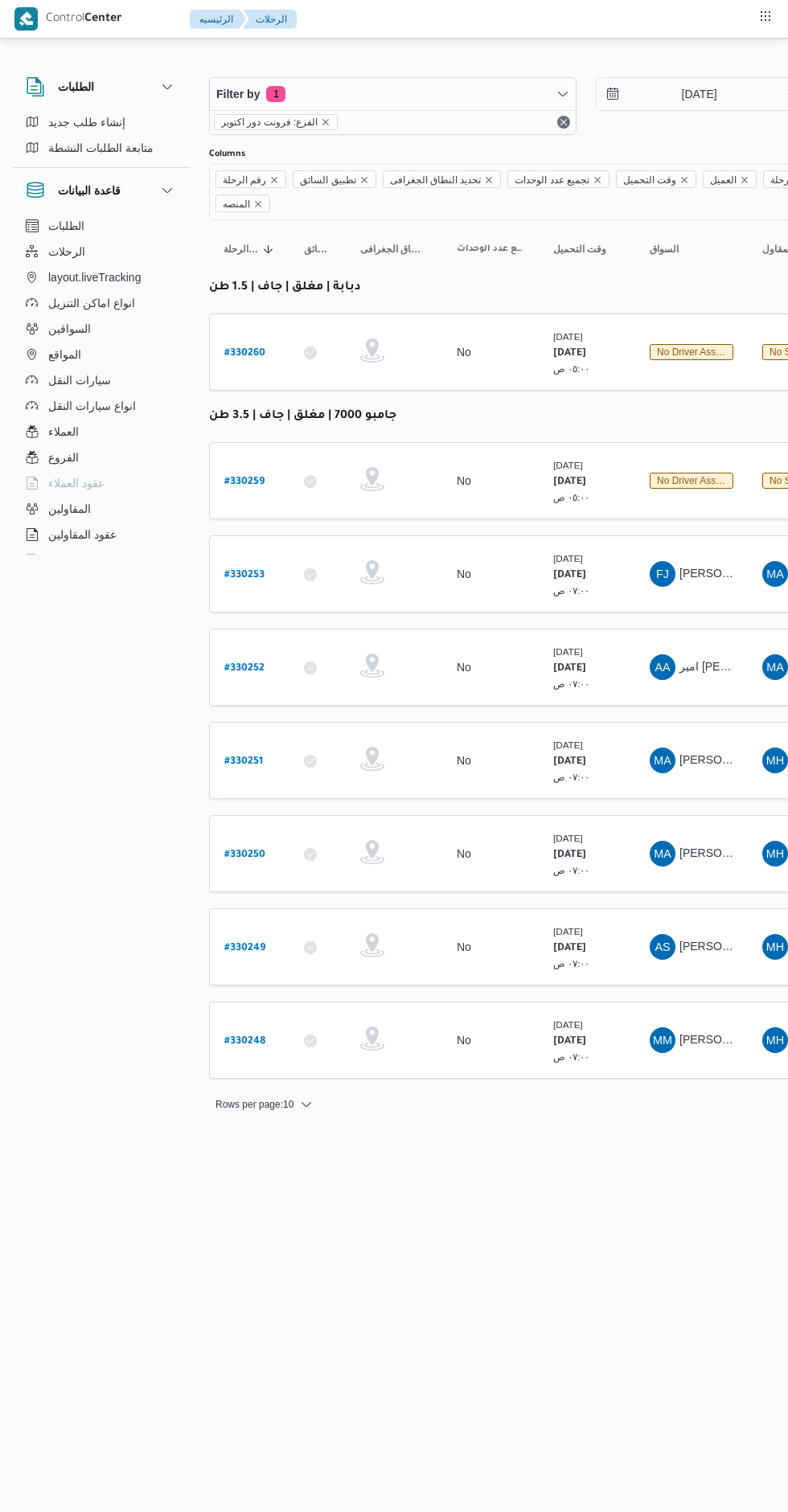
scroll to position [0, 13]
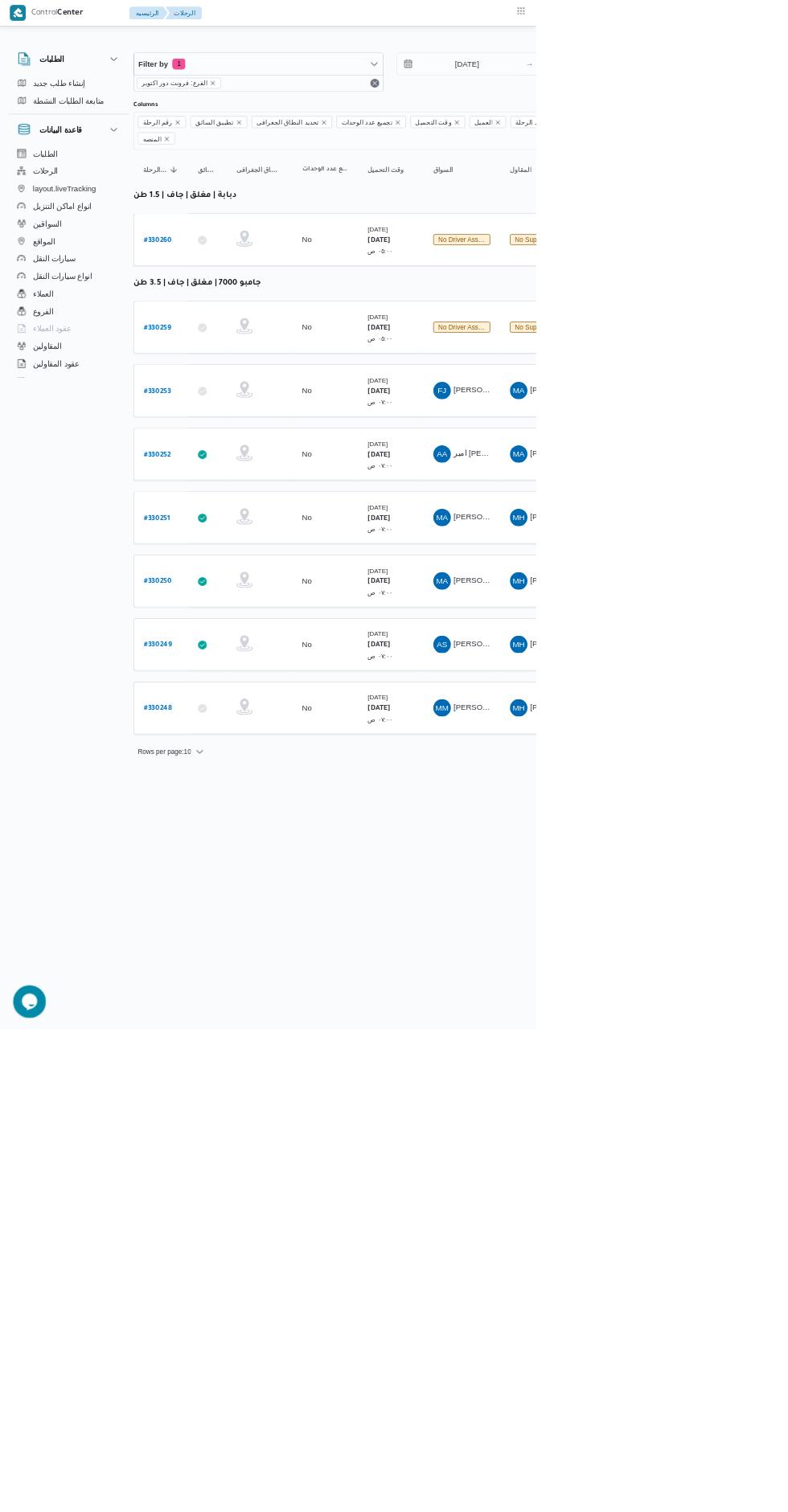
click at [242, 477] on b "# 330259" at bounding box center [232, 482] width 40 height 11
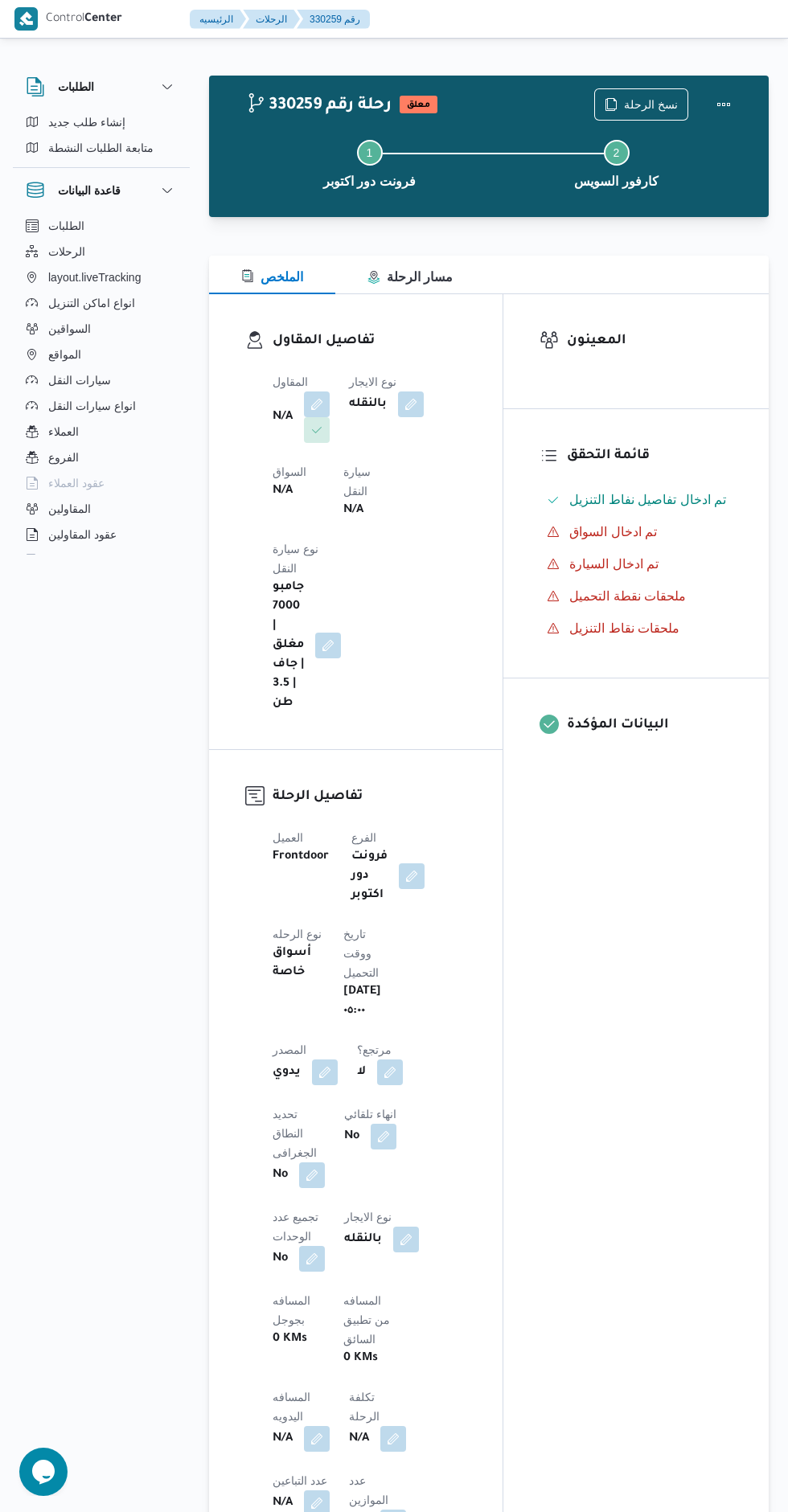
click at [312, 394] on button "button" at bounding box center [317, 404] width 26 height 26
click at [253, 468] on label "اسم المقاول" at bounding box center [235, 468] width 56 height 13
click at [218, 485] on input "اسم المقاول" at bounding box center [218, 494] width 2 height 19
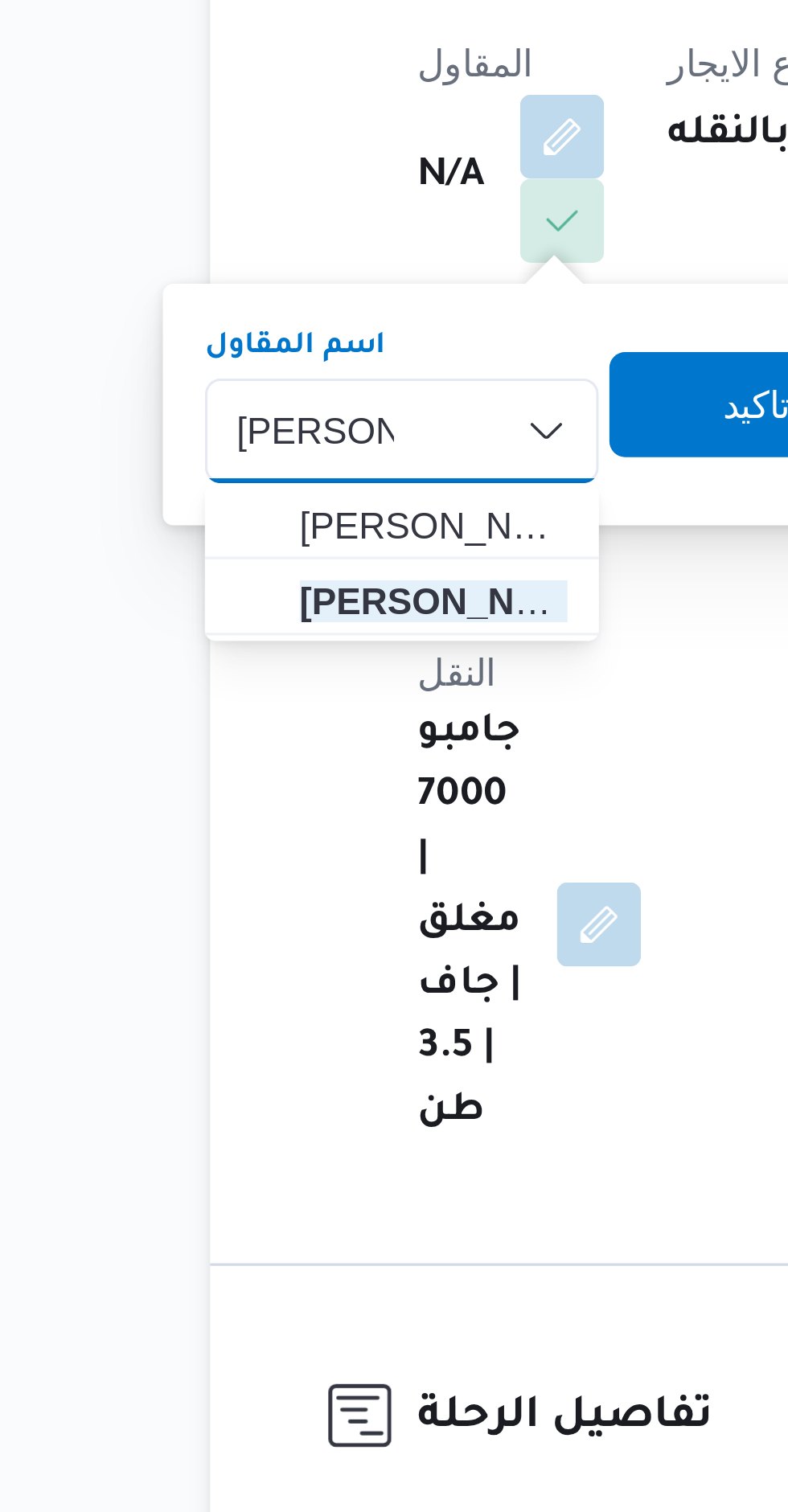
type input "[PERSON_NAME]"
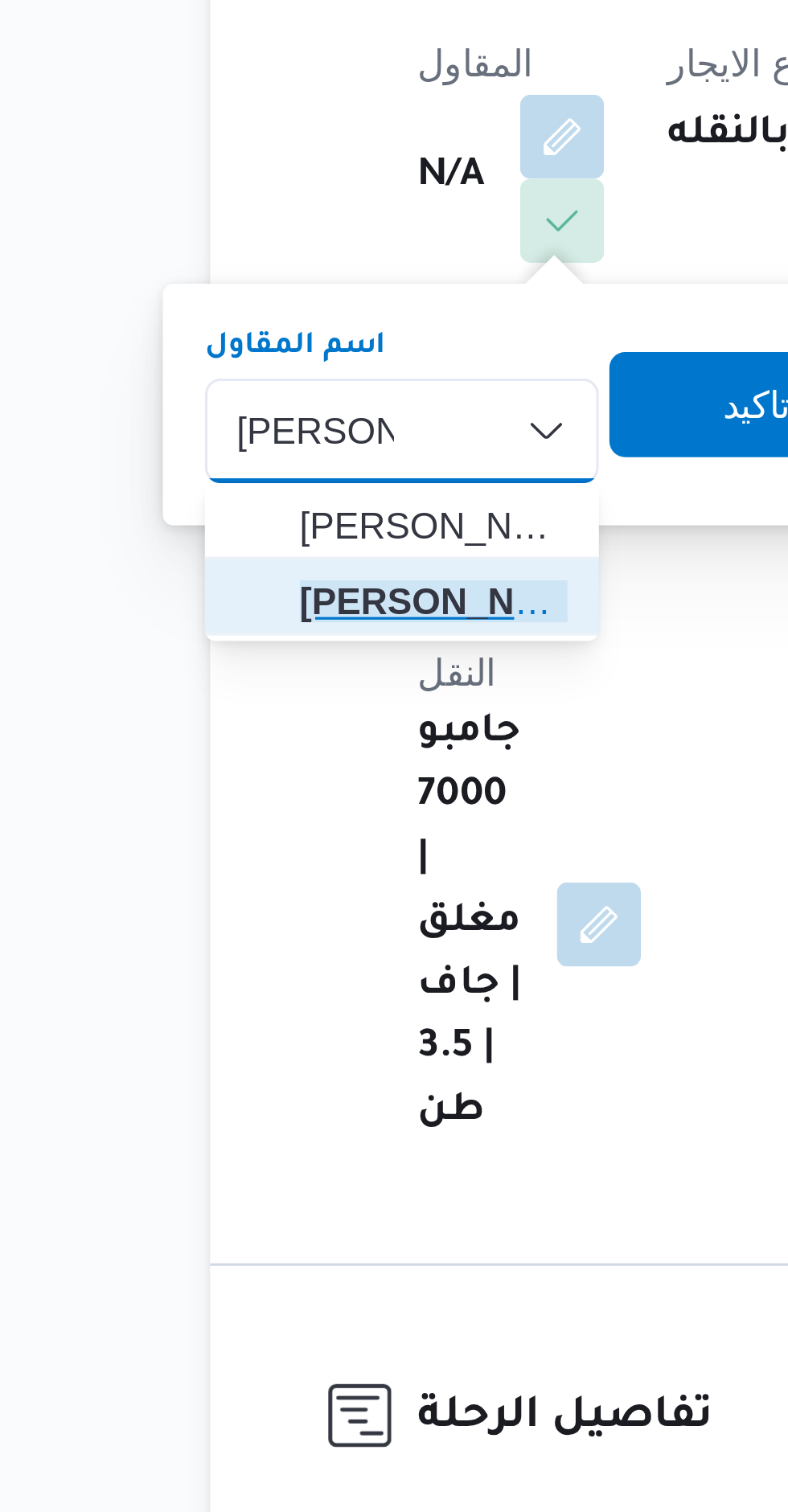
click at [299, 539] on span "[PERSON_NAME]" at bounding box center [278, 546] width 82 height 19
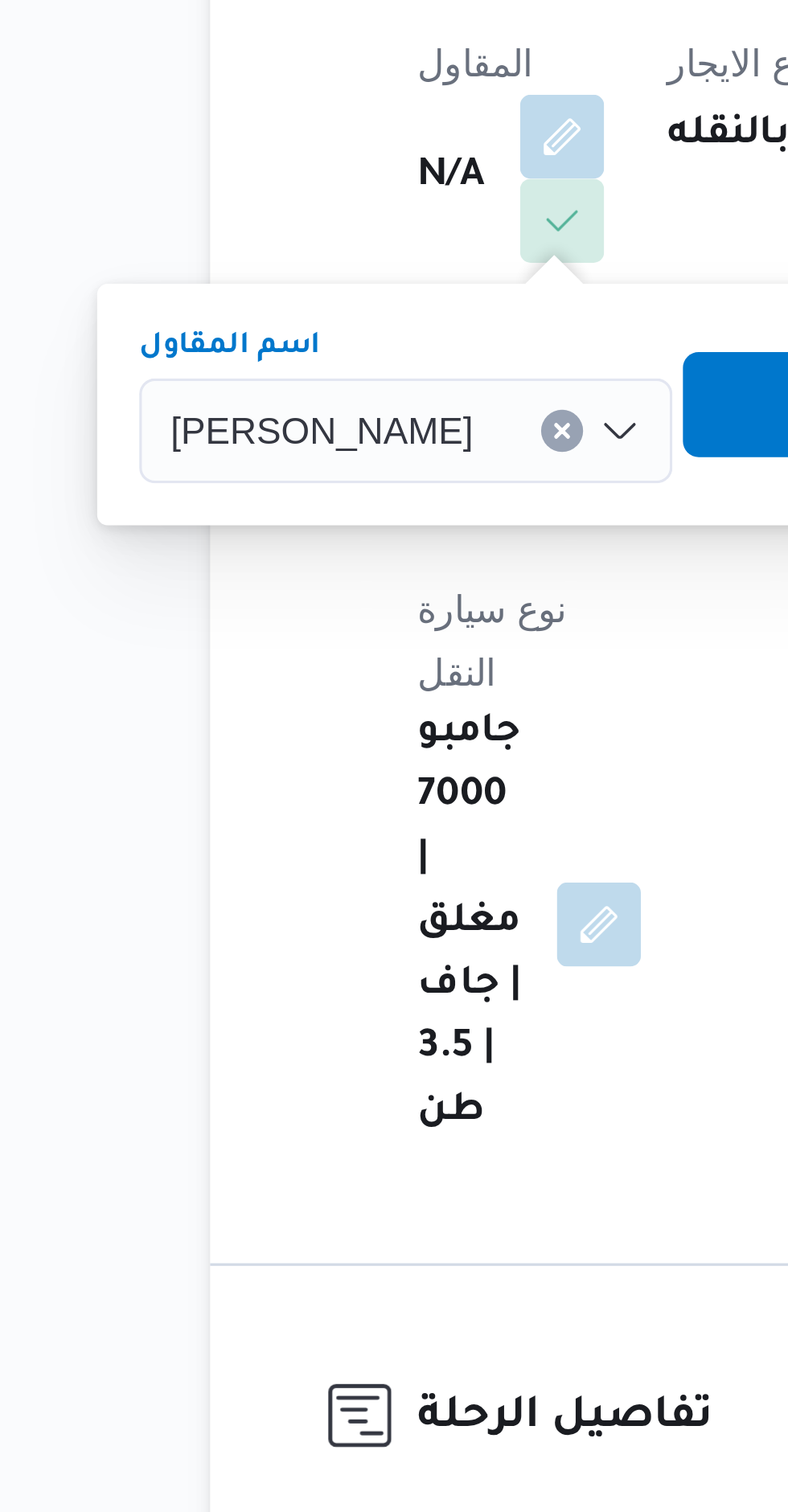
click at [365, 482] on span "تاكيد" at bounding box center [398, 486] width 90 height 32
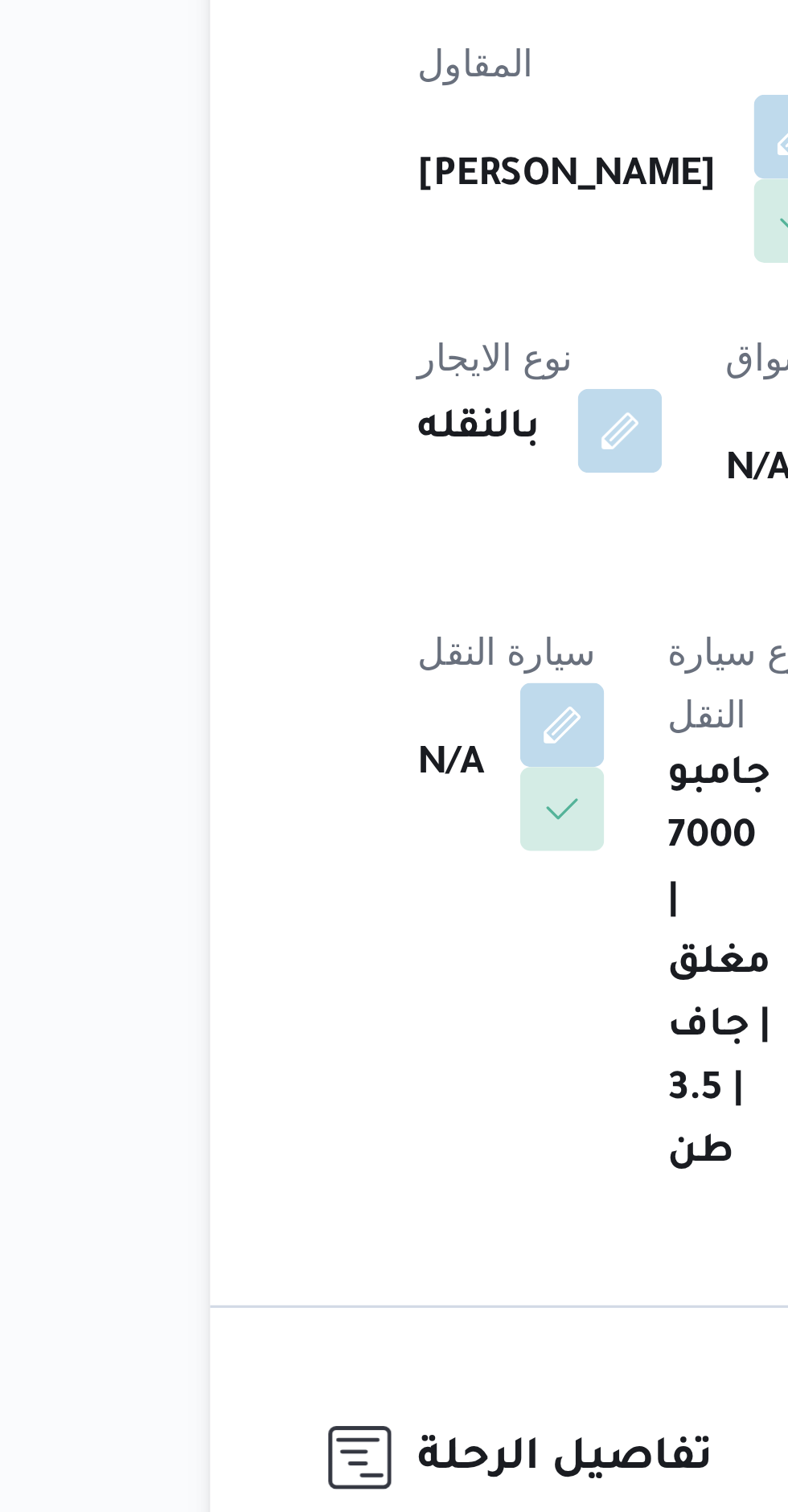
click at [398, 508] on button "button" at bounding box center [411, 494] width 26 height 26
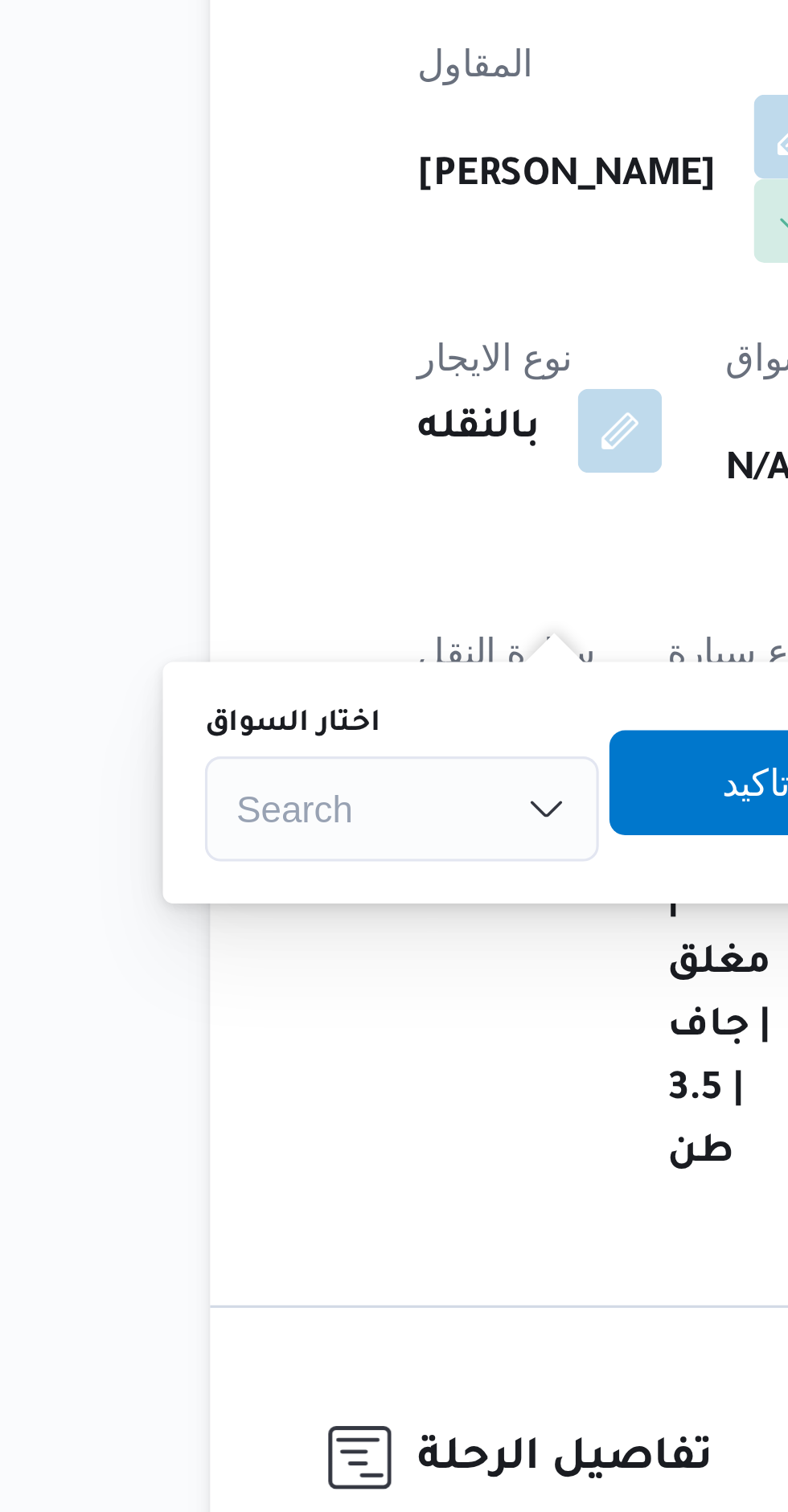
click at [286, 593] on div "اختار السواق Search" at bounding box center [268, 602] width 121 height 48
click at [291, 612] on div "Search" at bounding box center [268, 610] width 121 height 32
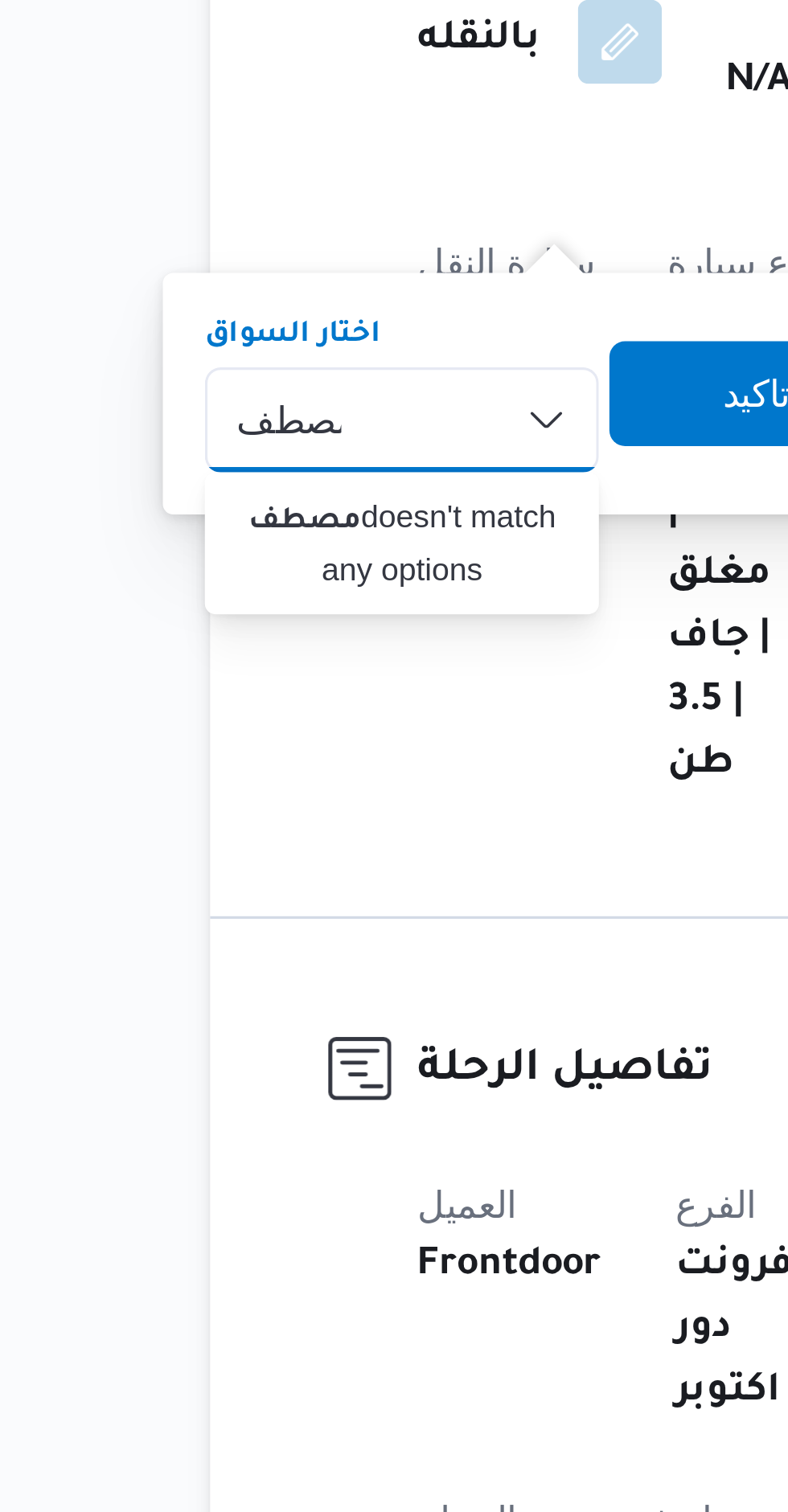
click at [292, 602] on div "مصطف مصطف Combo box. Selected. مصطف. Selected. Combo box input. Search. Type so…" at bounding box center [268, 610] width 121 height 32
type input "م"
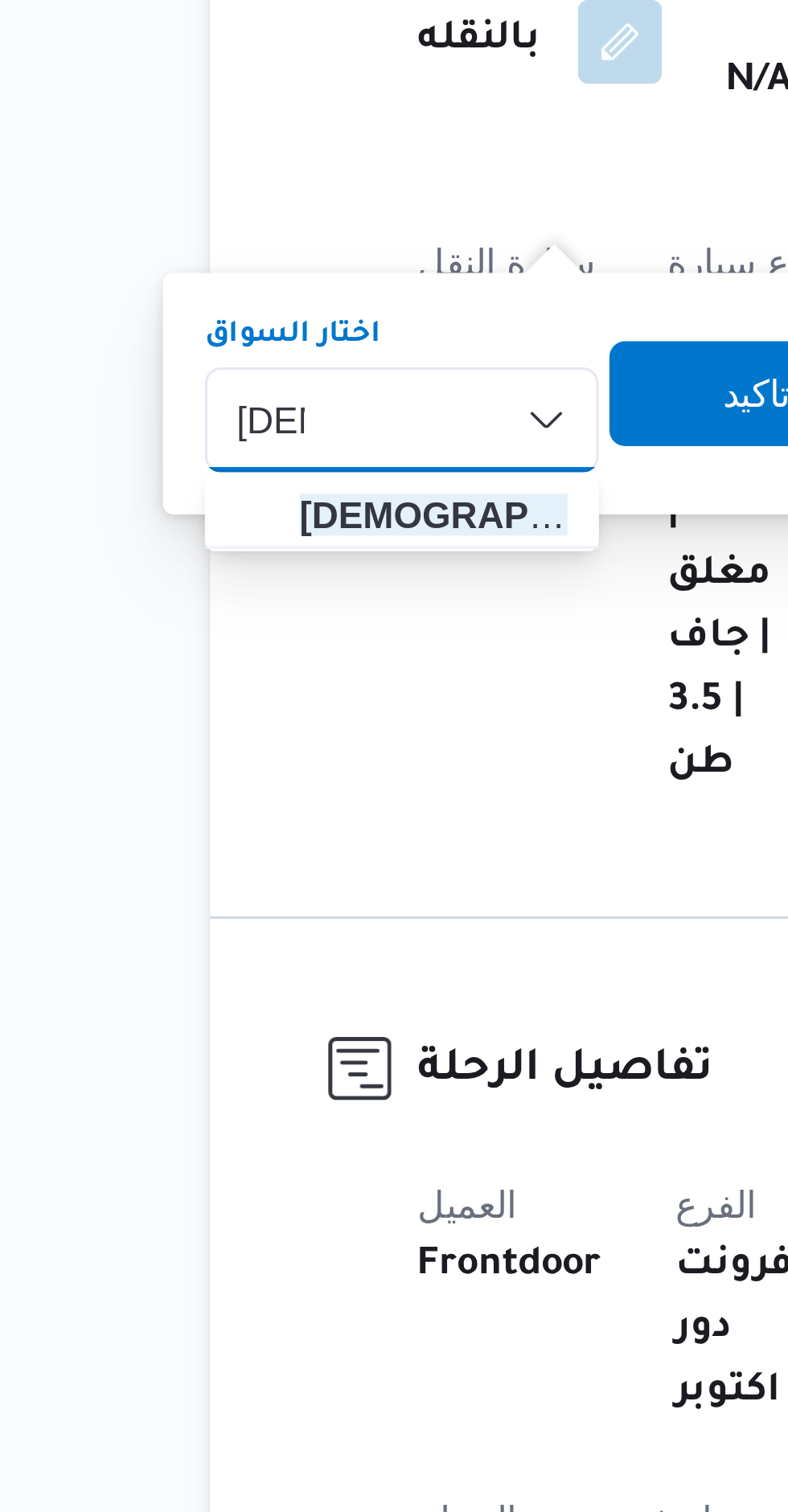
type input "[DEMOGRAPHIC_DATA]"
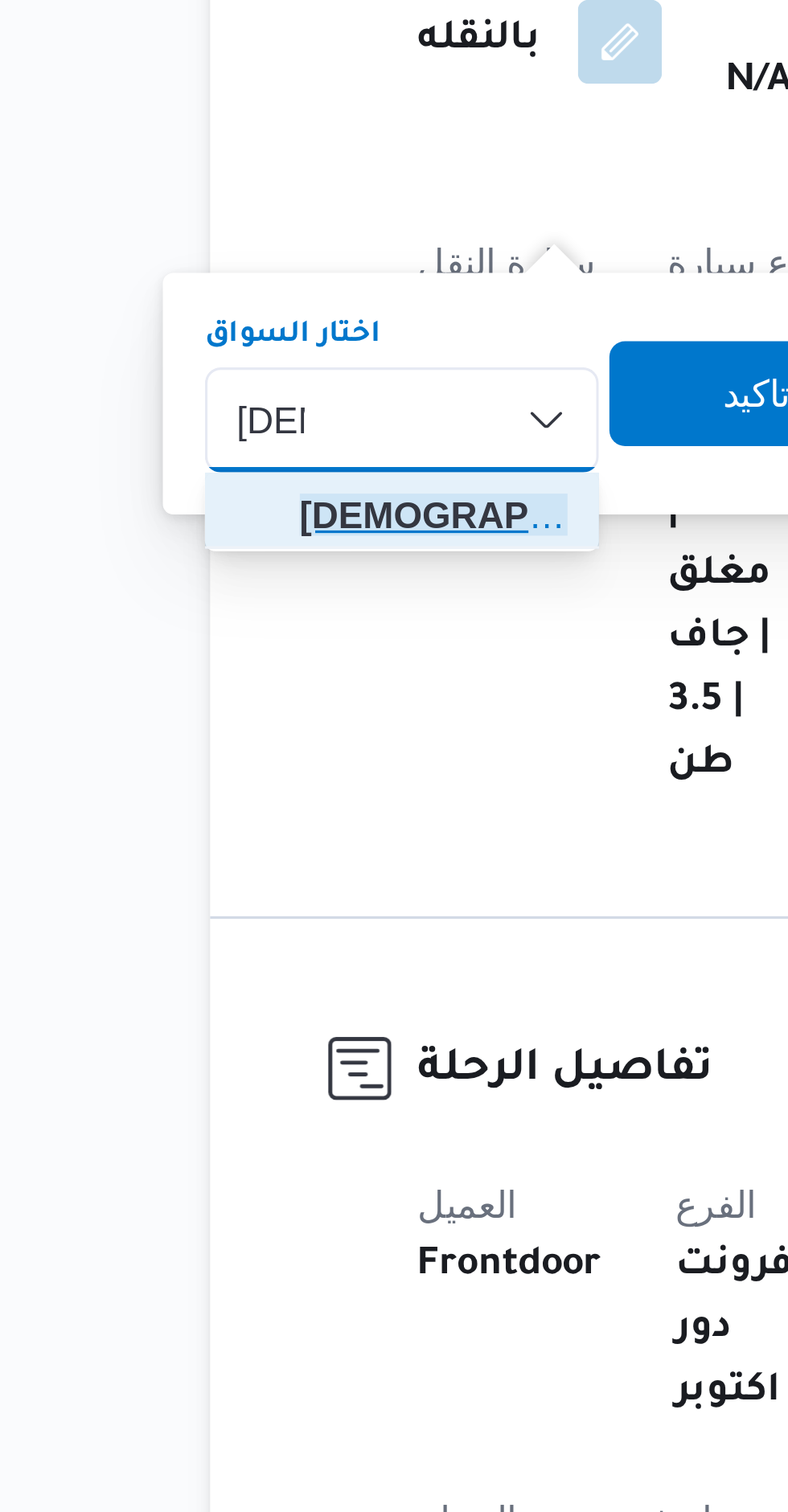
click at [289, 642] on span "[PERSON_NAME] [PERSON_NAME]" at bounding box center [278, 638] width 82 height 19
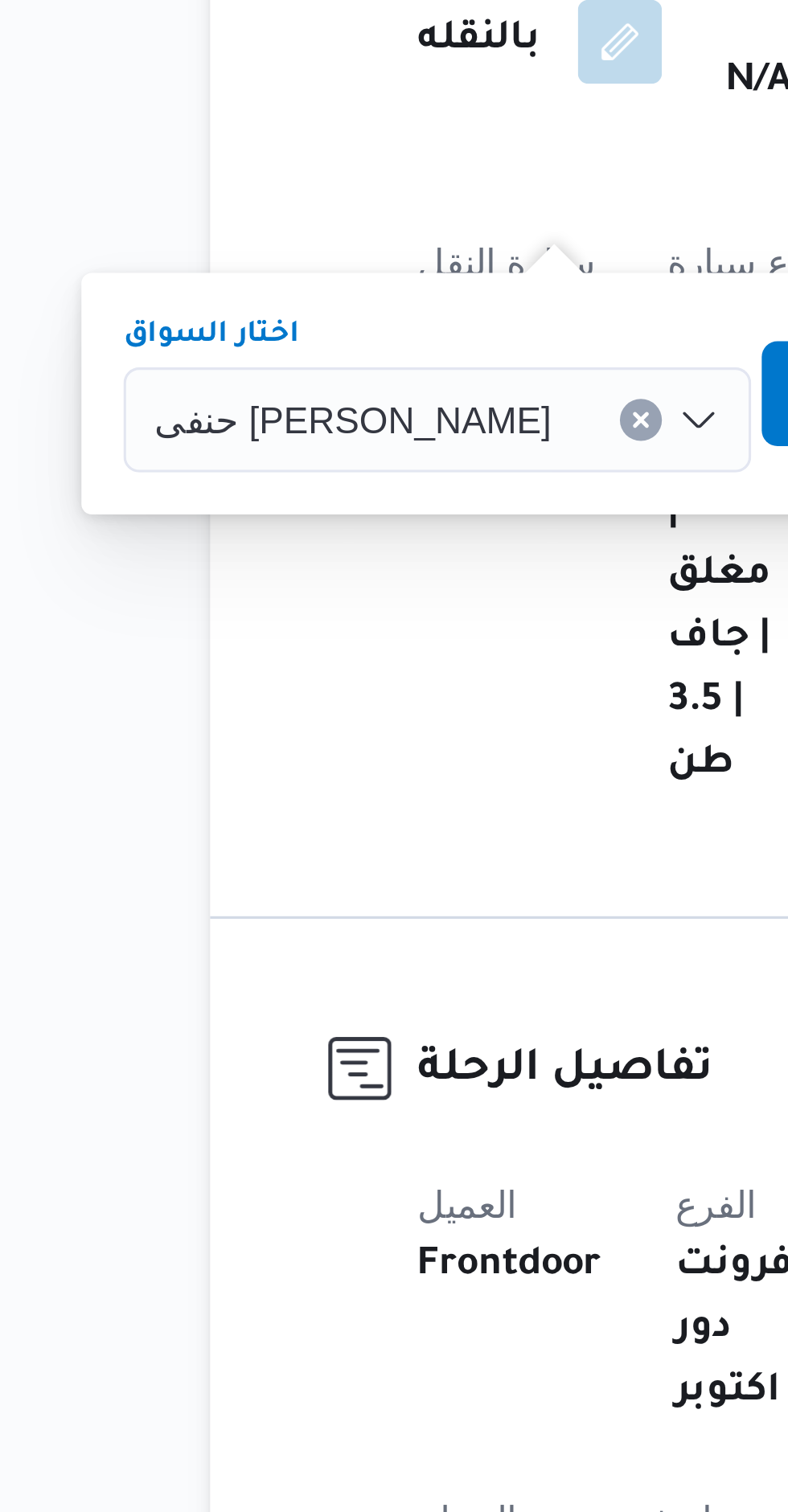
click at [378, 606] on span "تاكيد" at bounding box center [423, 602] width 90 height 32
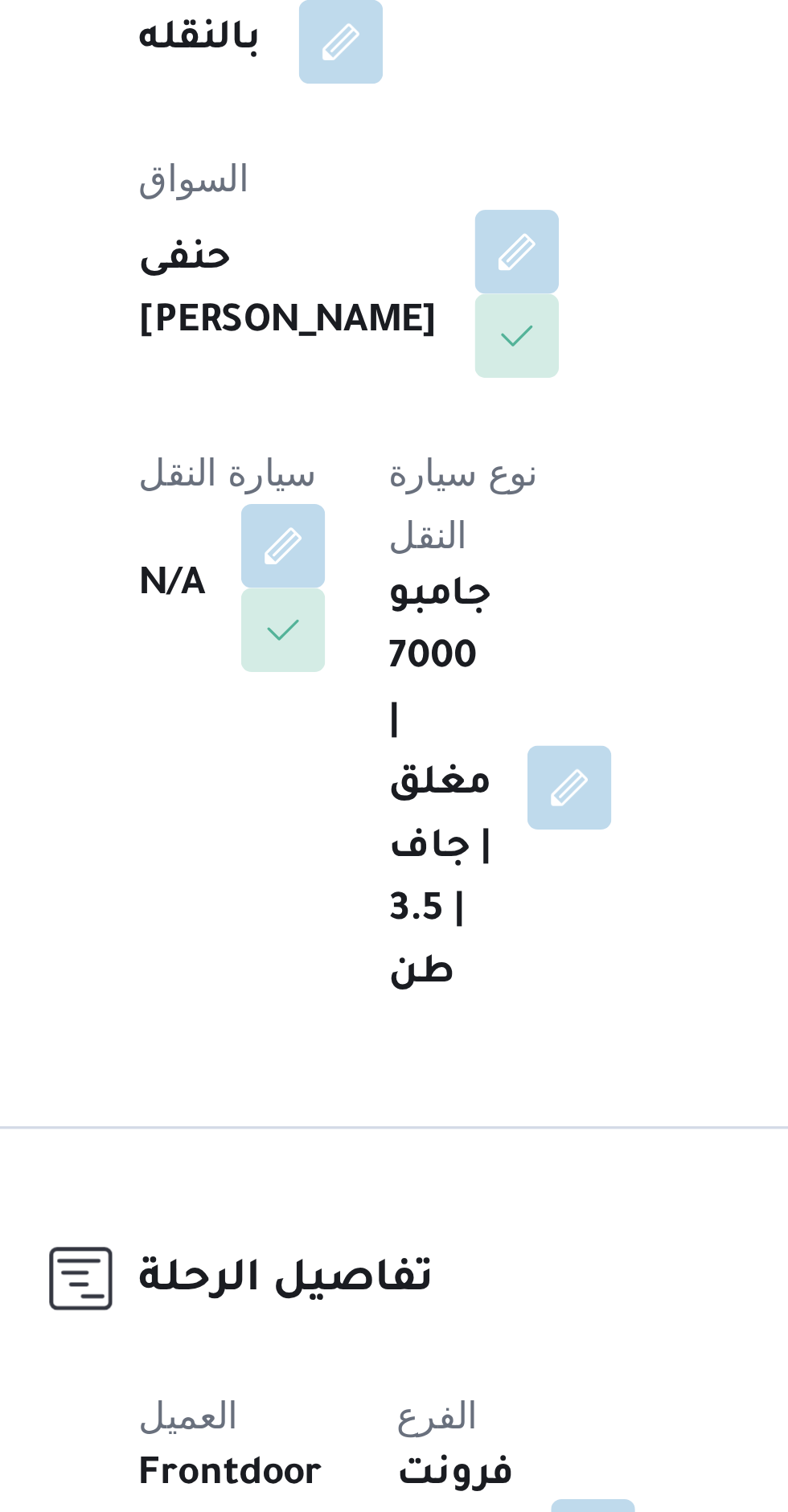
click at [330, 635] on button "button" at bounding box center [317, 648] width 26 height 26
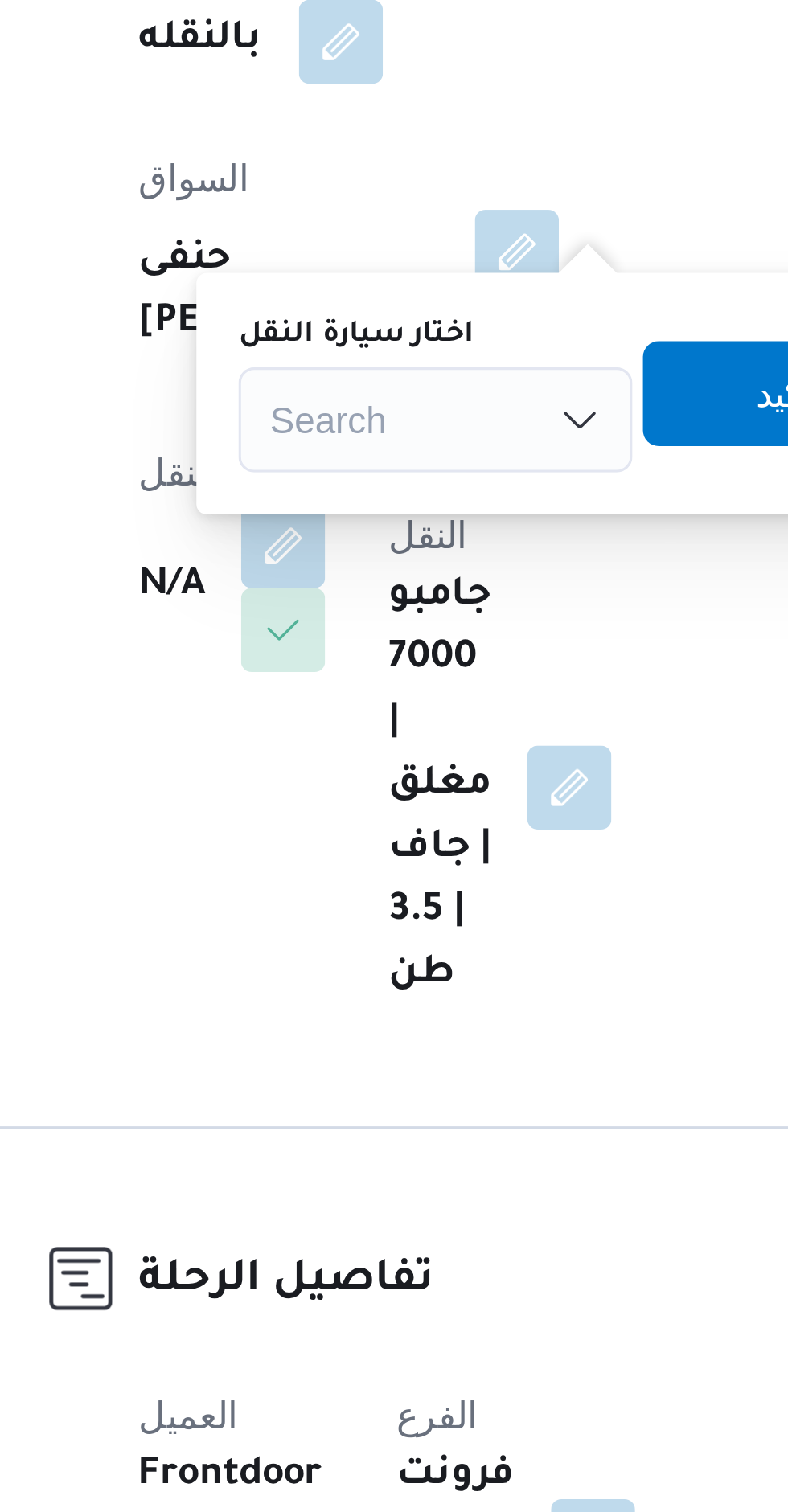
click at [386, 607] on div "Search" at bounding box center [363, 610] width 121 height 32
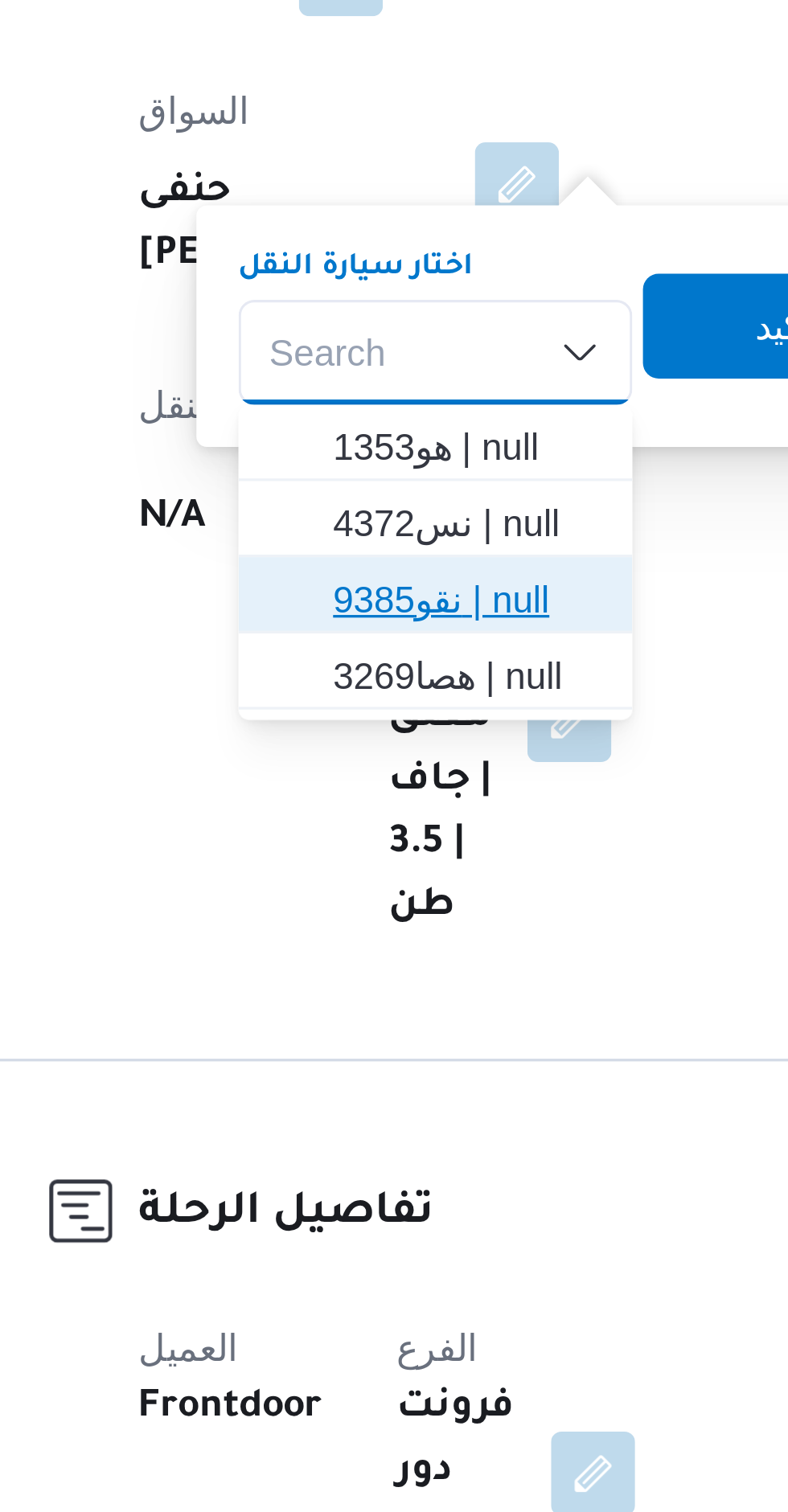
click at [387, 689] on span "نقو9385 | null" at bounding box center [373, 685] width 82 height 19
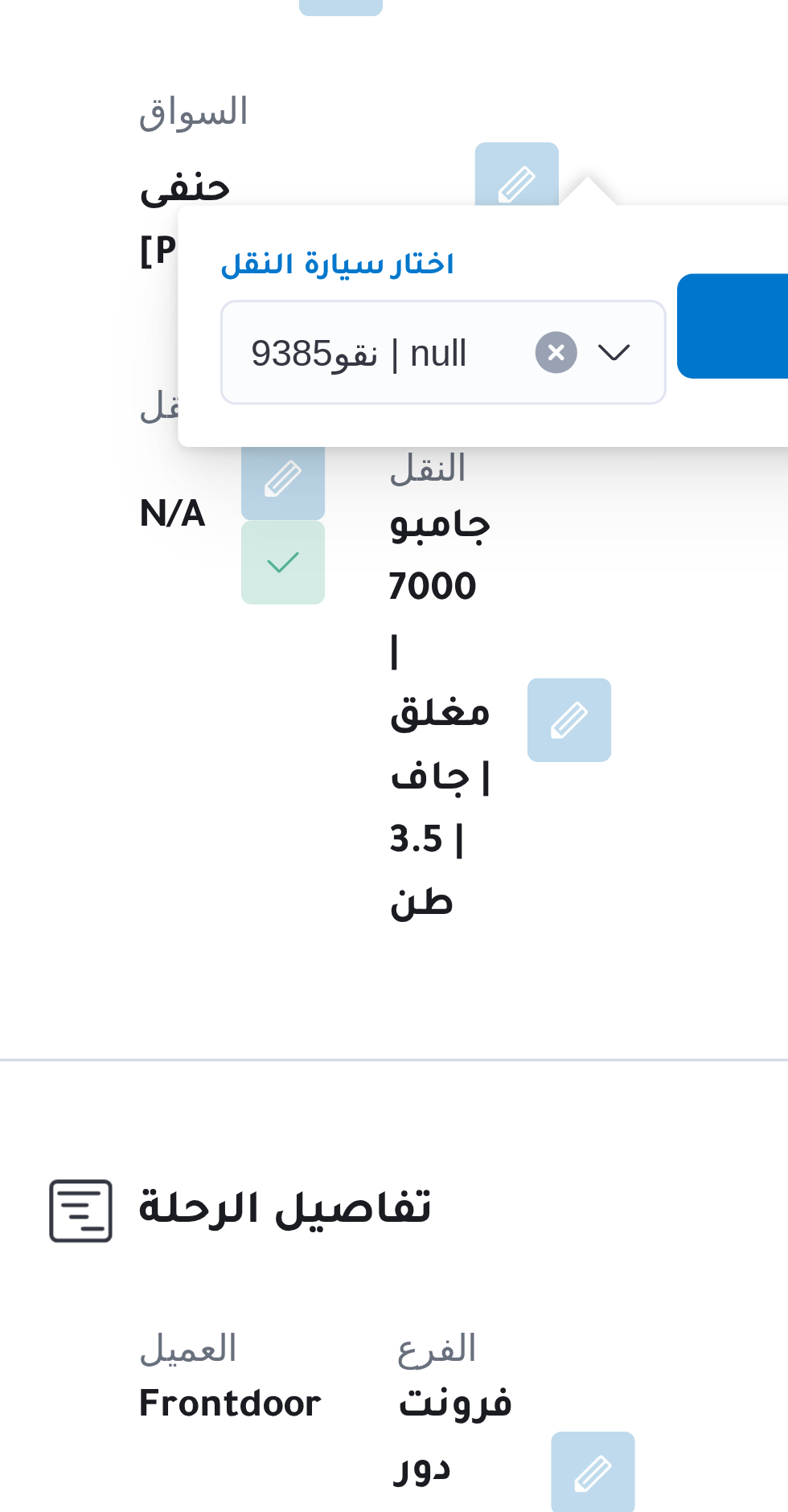
click at [455, 602] on span "تاكيد" at bounding box center [482, 602] width 90 height 32
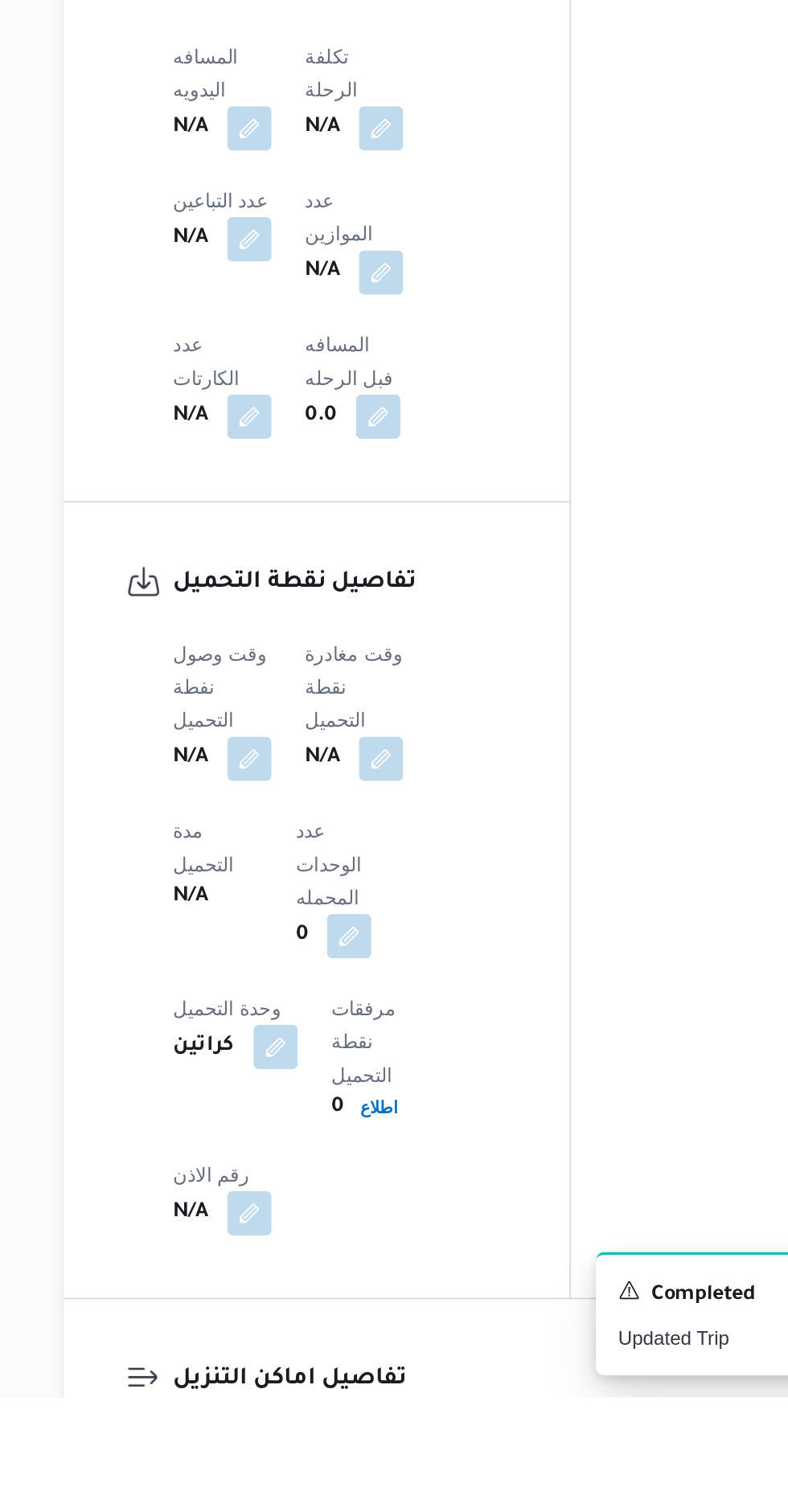
scroll to position [743, 0]
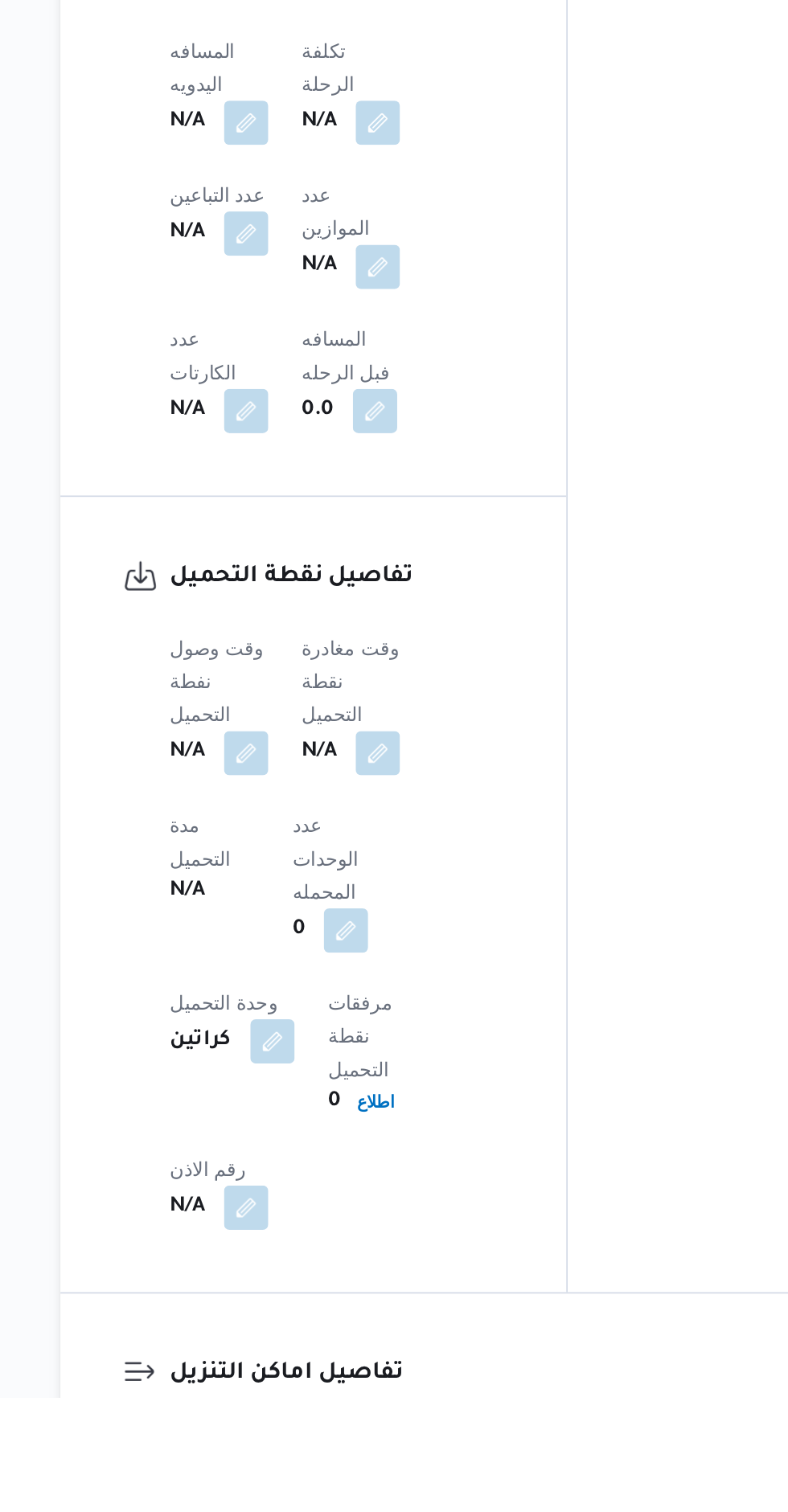
click at [327, 1126] on button "button" at bounding box center [317, 1139] width 26 height 26
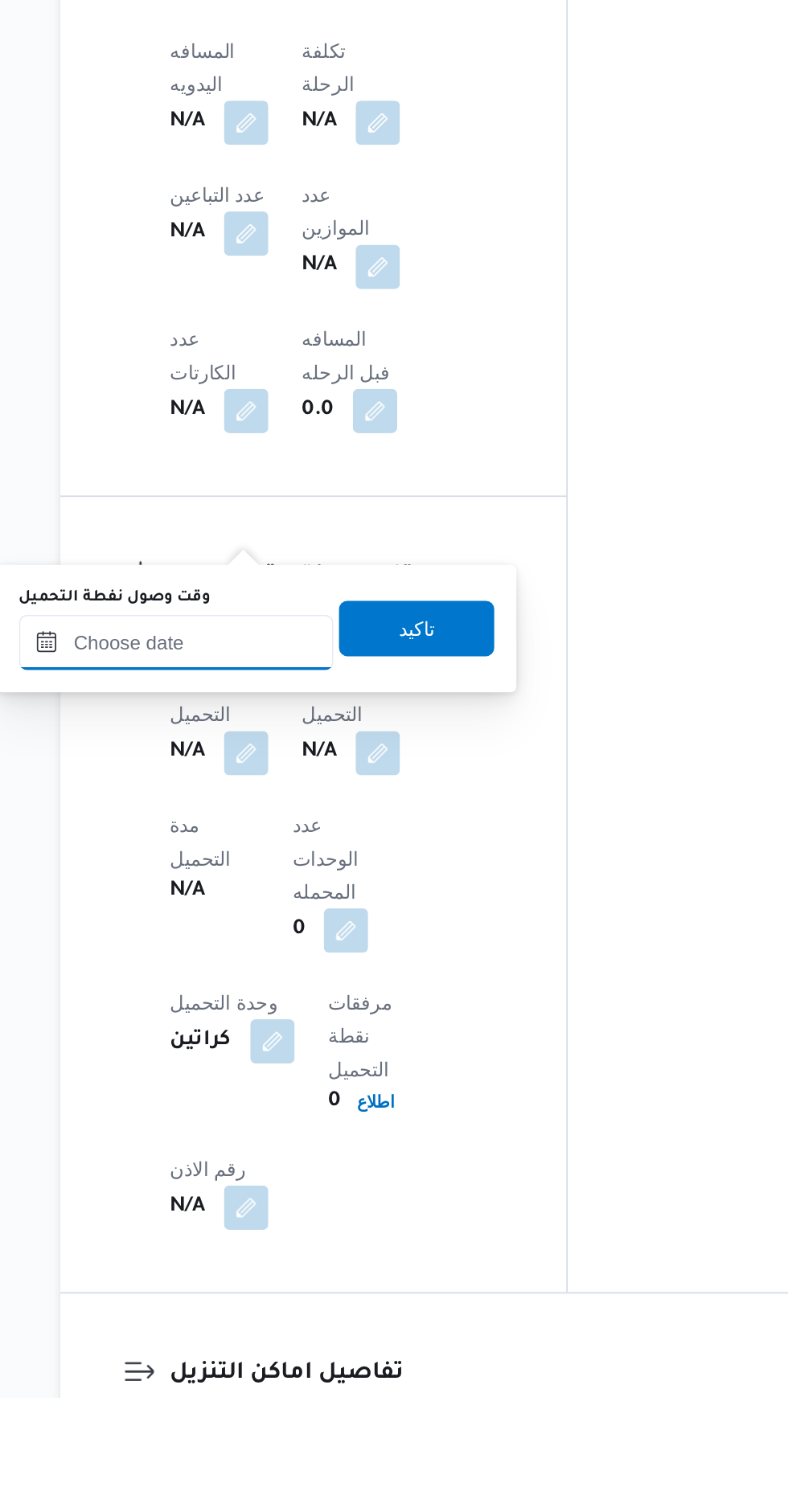
click at [299, 1071] on input "وقت وصول نفطة التحميل" at bounding box center [276, 1074] width 183 height 32
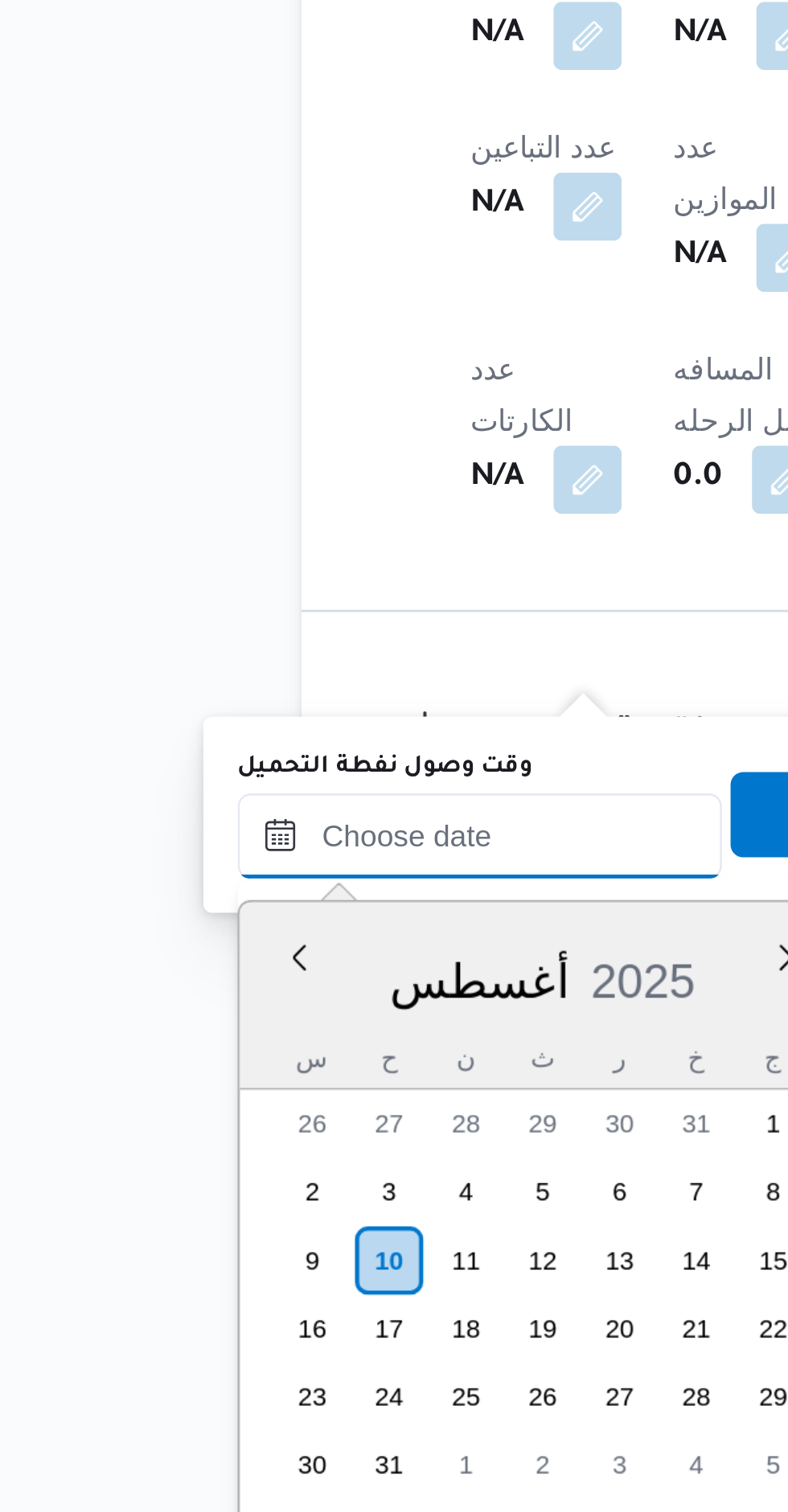
scroll to position [895, 0]
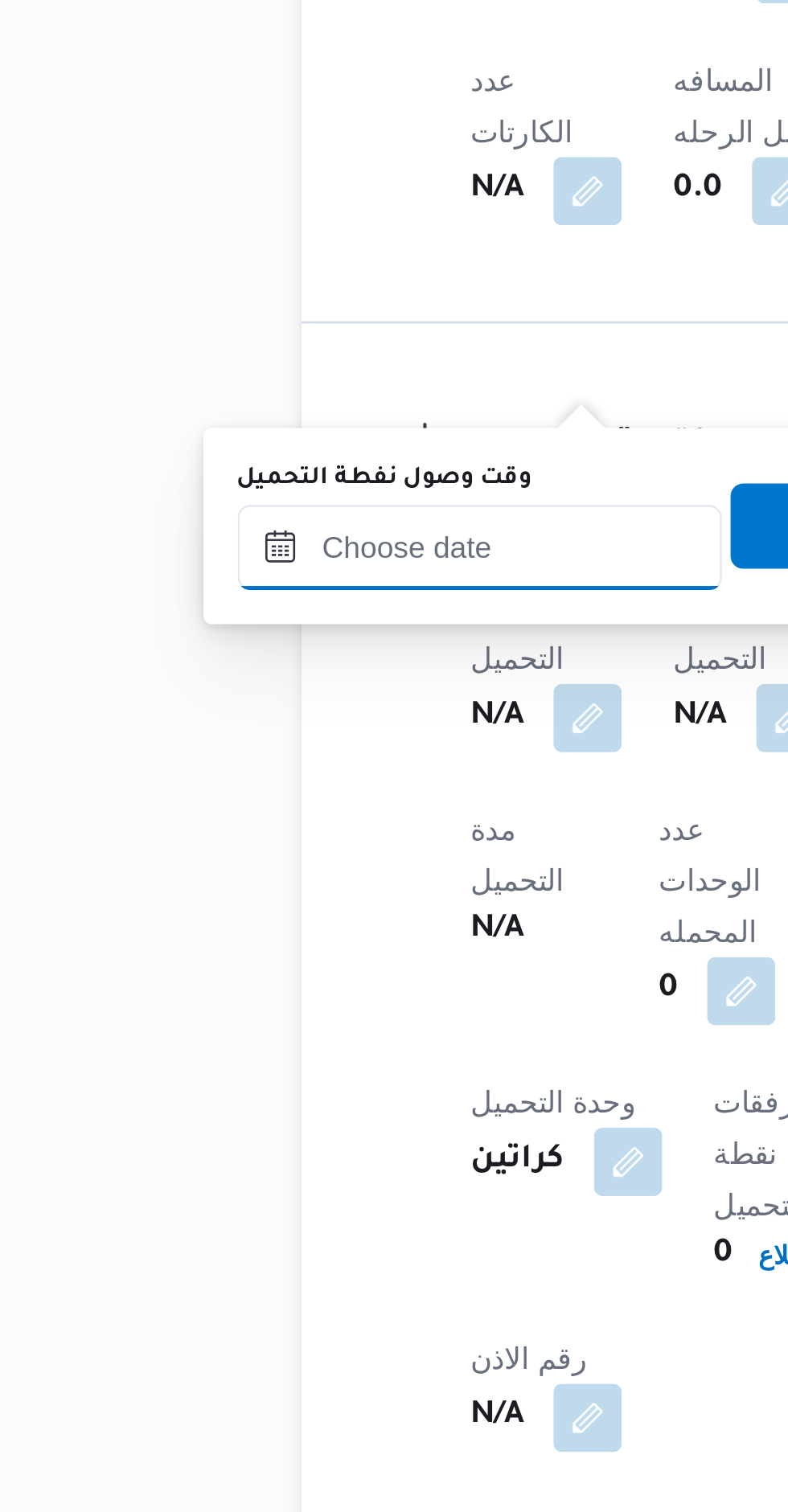
click at [290, 925] on input "وقت وصول نفطة التحميل" at bounding box center [276, 922] width 183 height 32
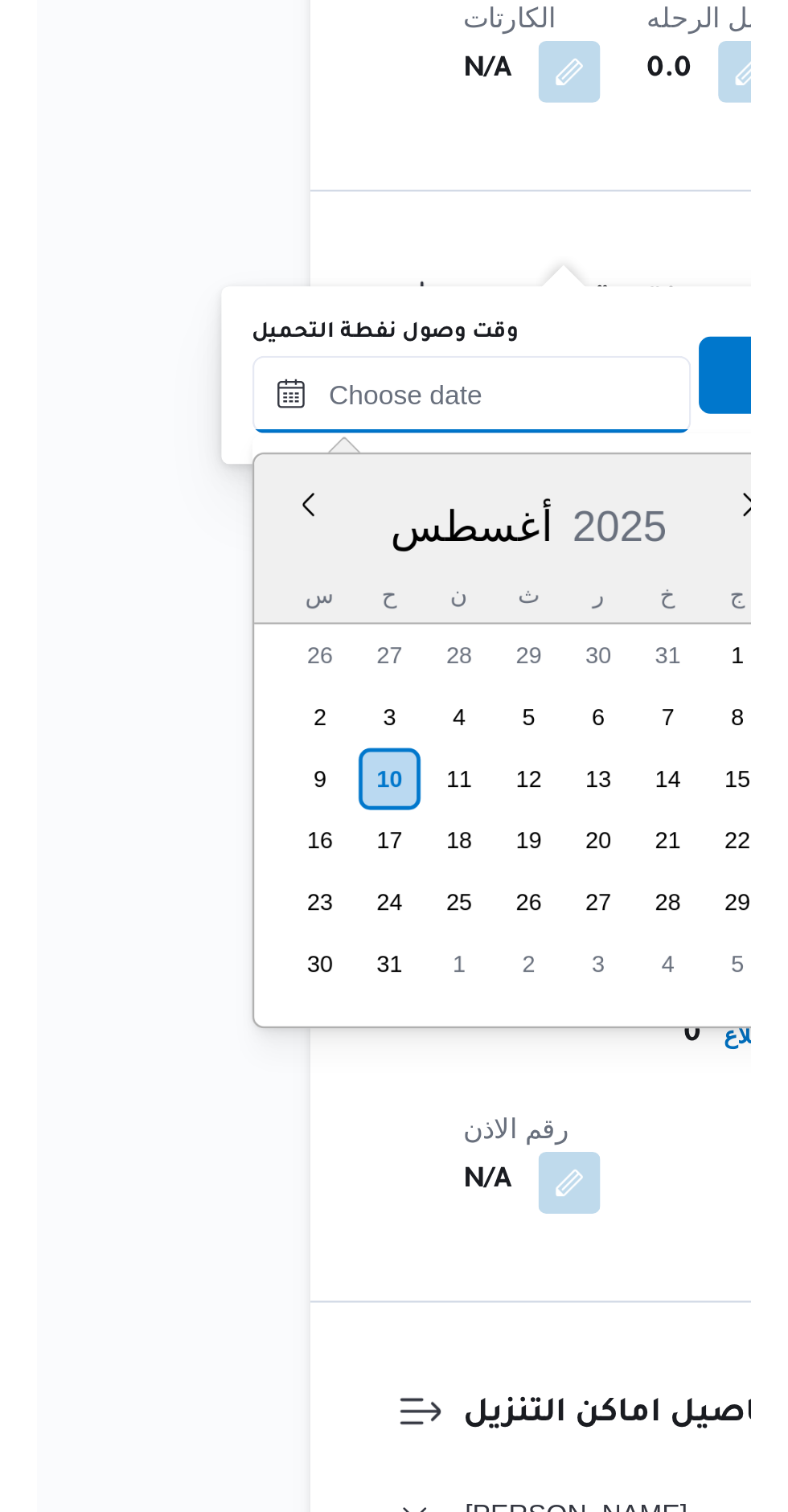
scroll to position [680, 0]
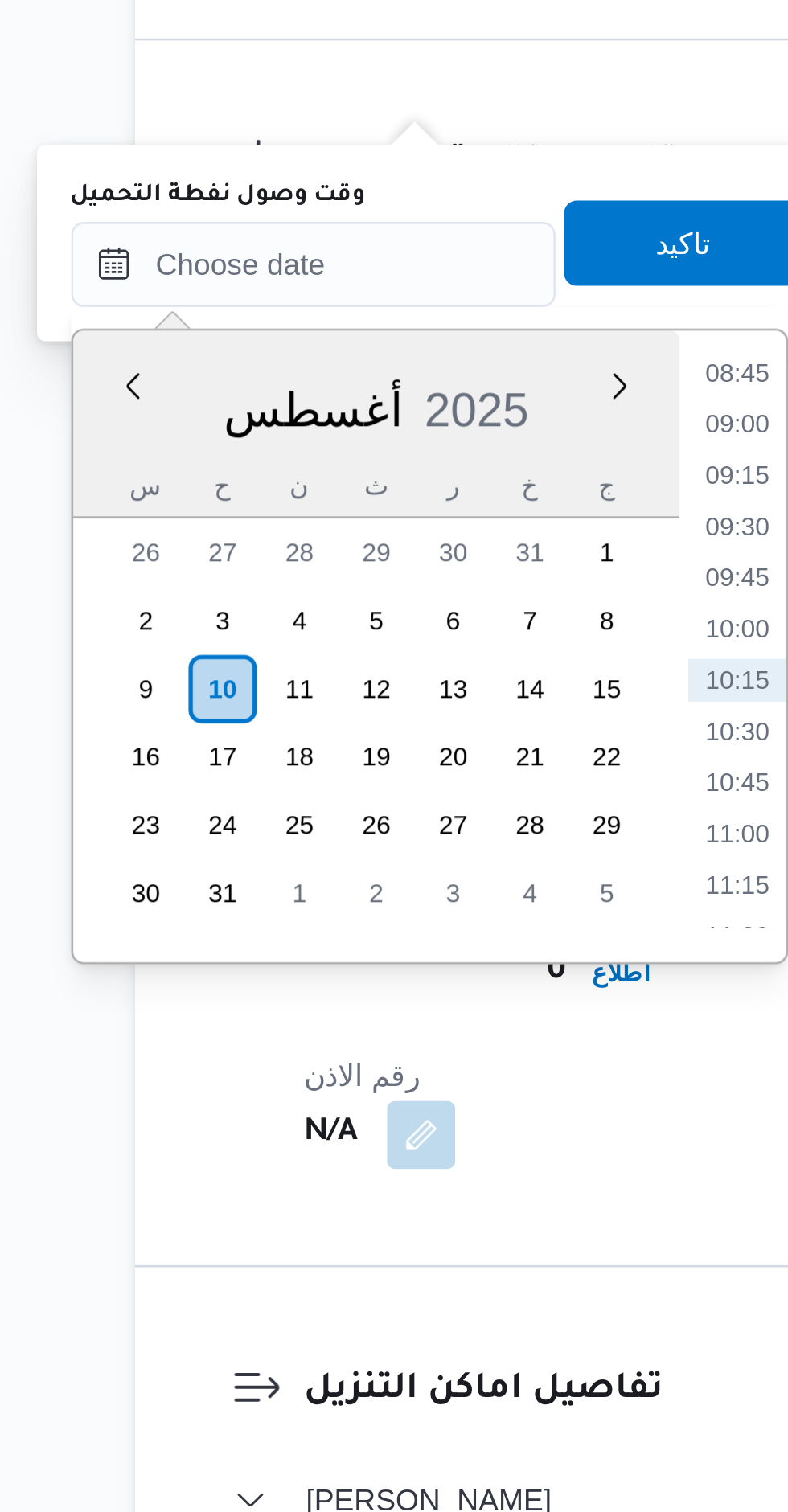
click at [437, 964] on li "08:45" at bounding box center [436, 964] width 37 height 16
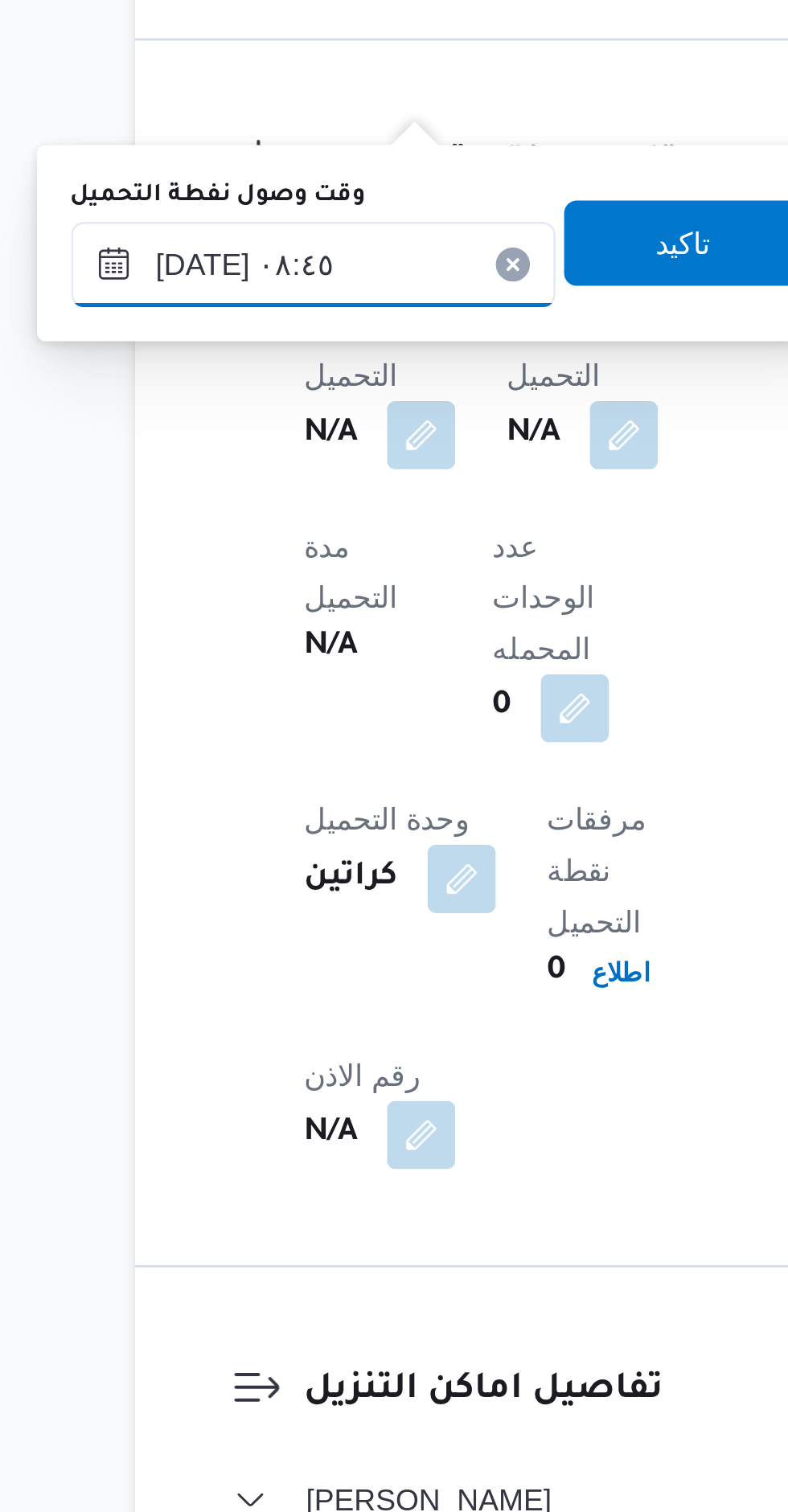
click at [306, 930] on input "[DATE] ٠٨:٤٥" at bounding box center [276, 922] width 183 height 32
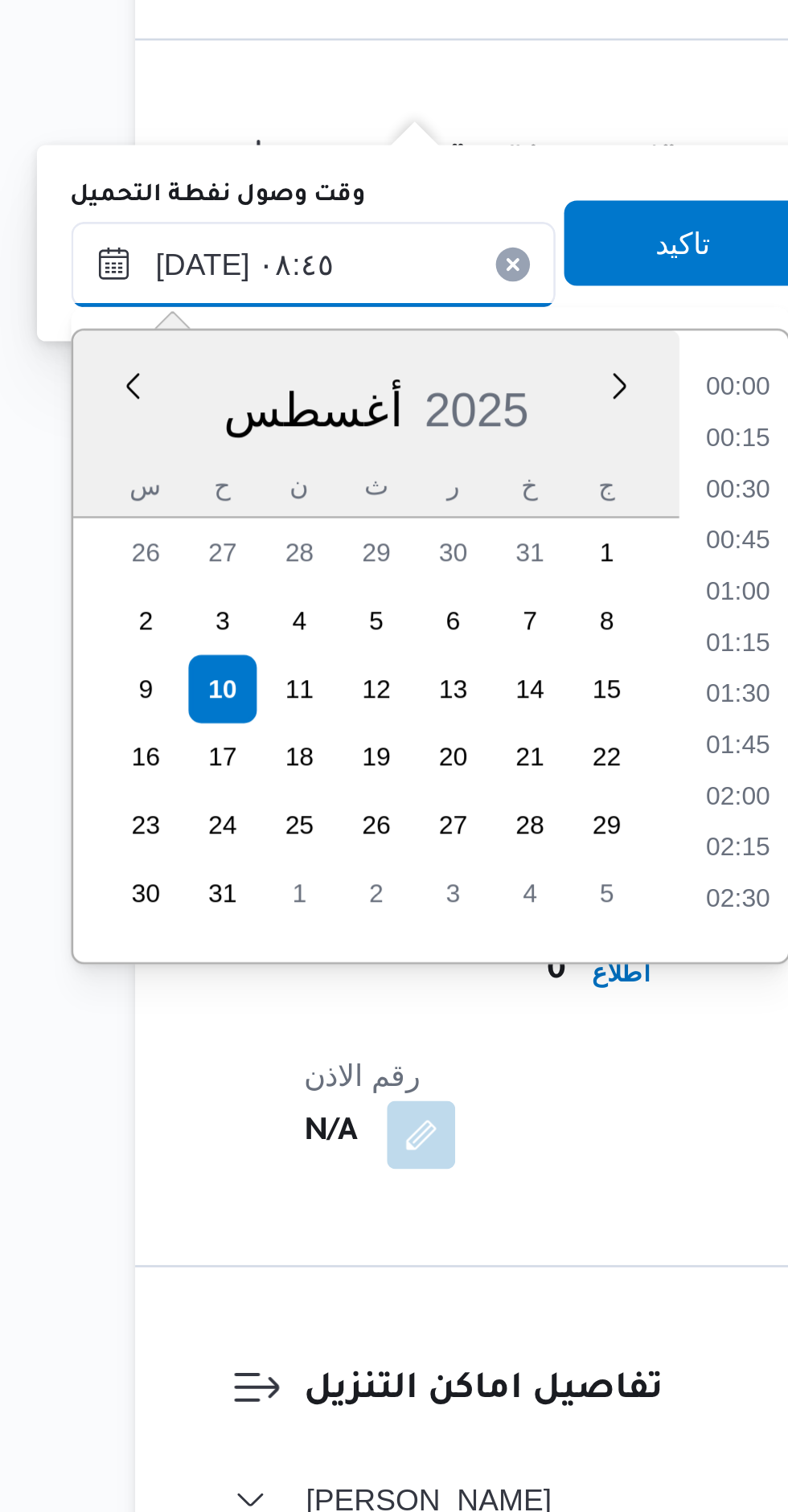
scroll to position [564, 0]
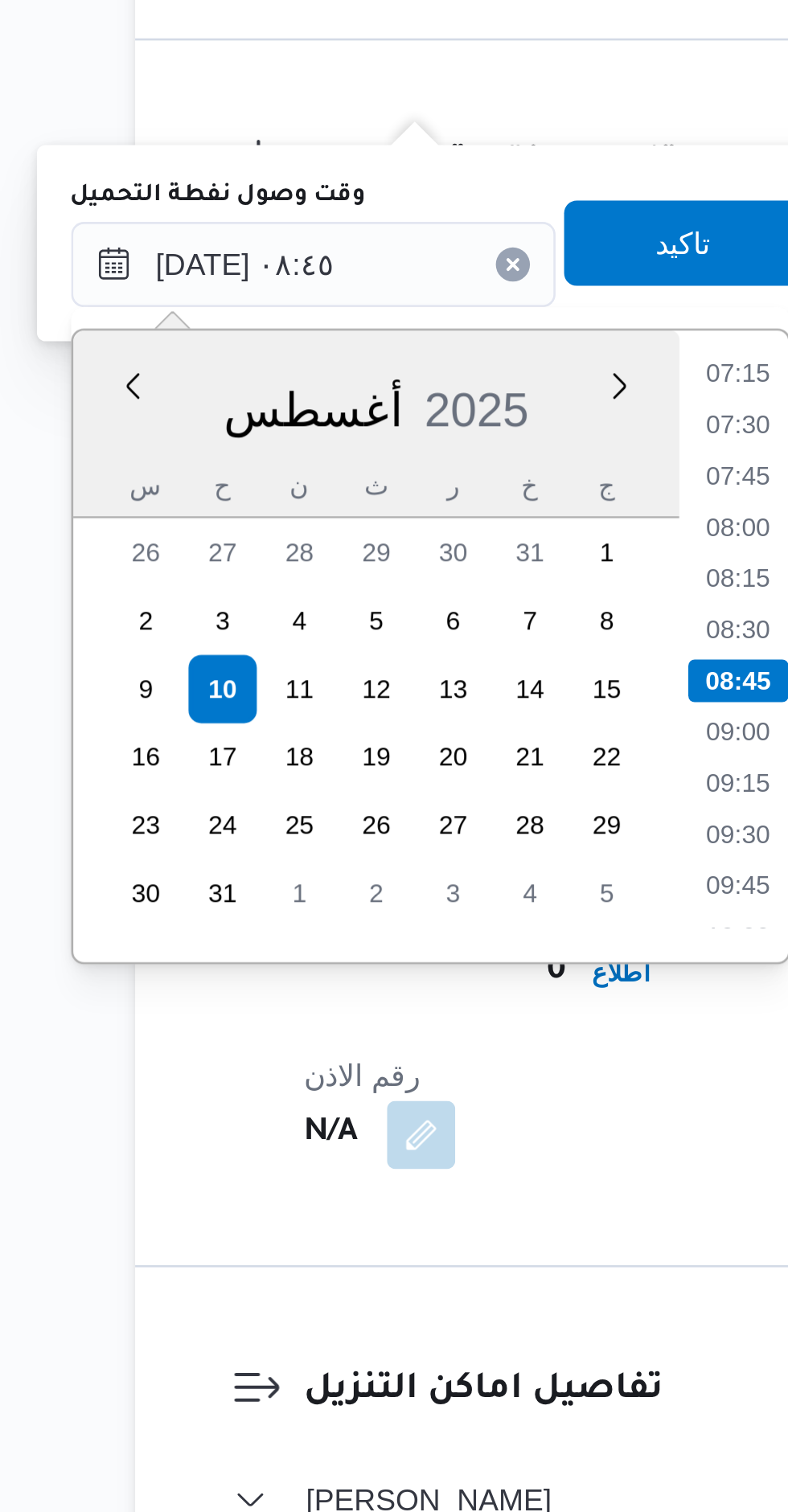
click at [426, 968] on li "07:15" at bounding box center [436, 964] width 37 height 16
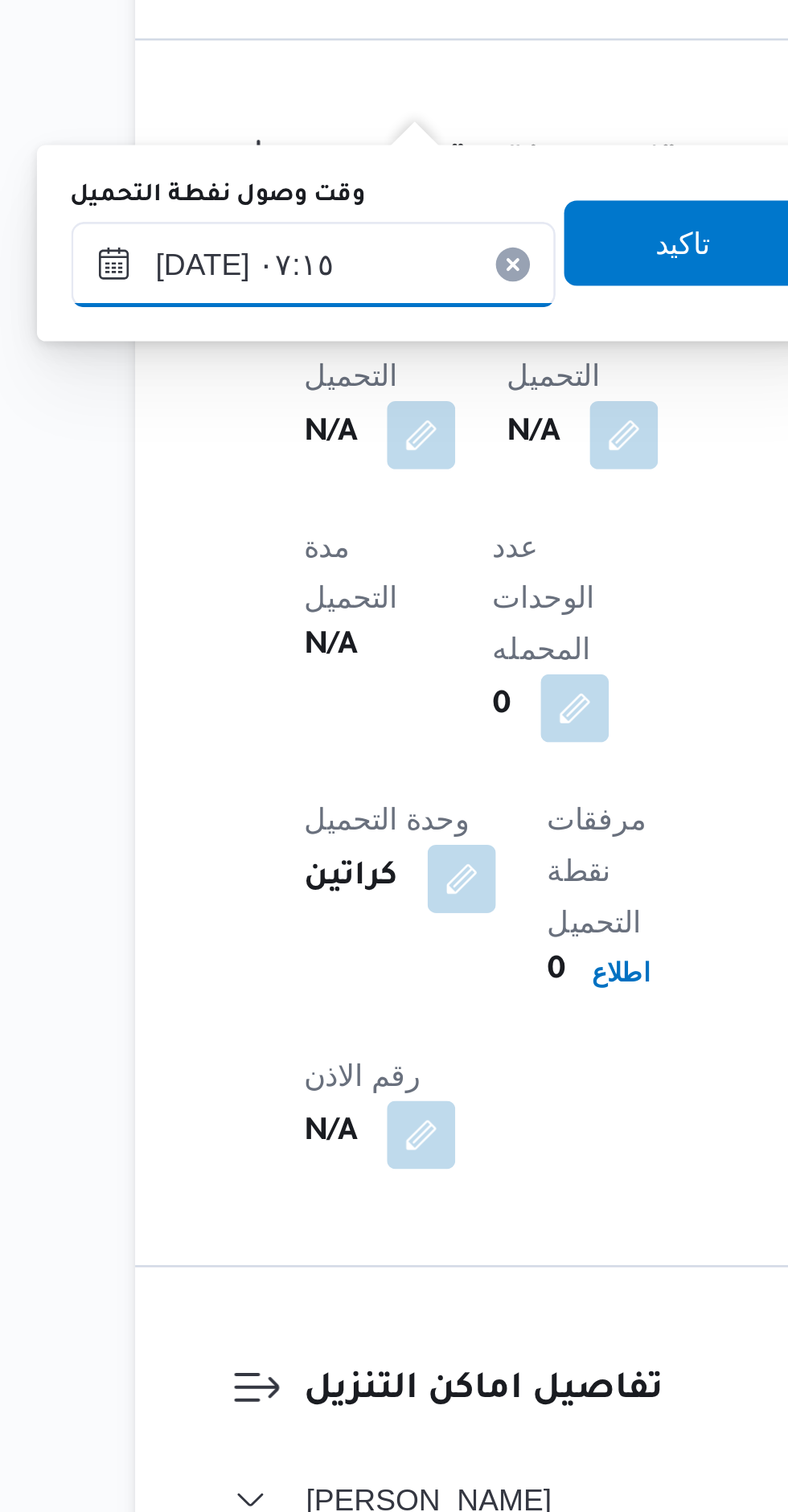
click at [304, 924] on input "[DATE] ٠٧:١٥" at bounding box center [276, 922] width 183 height 32
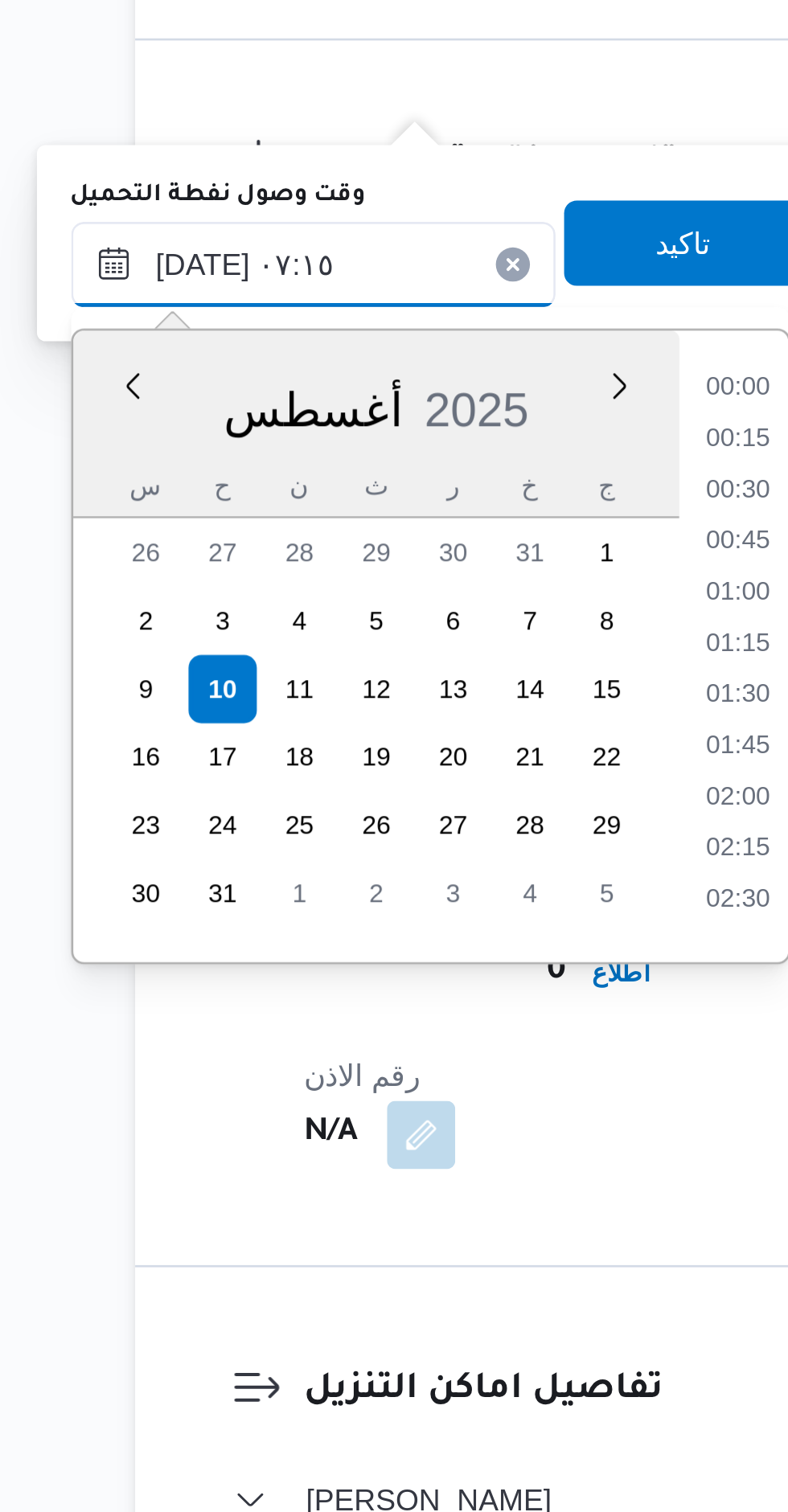
scroll to position [448, 0]
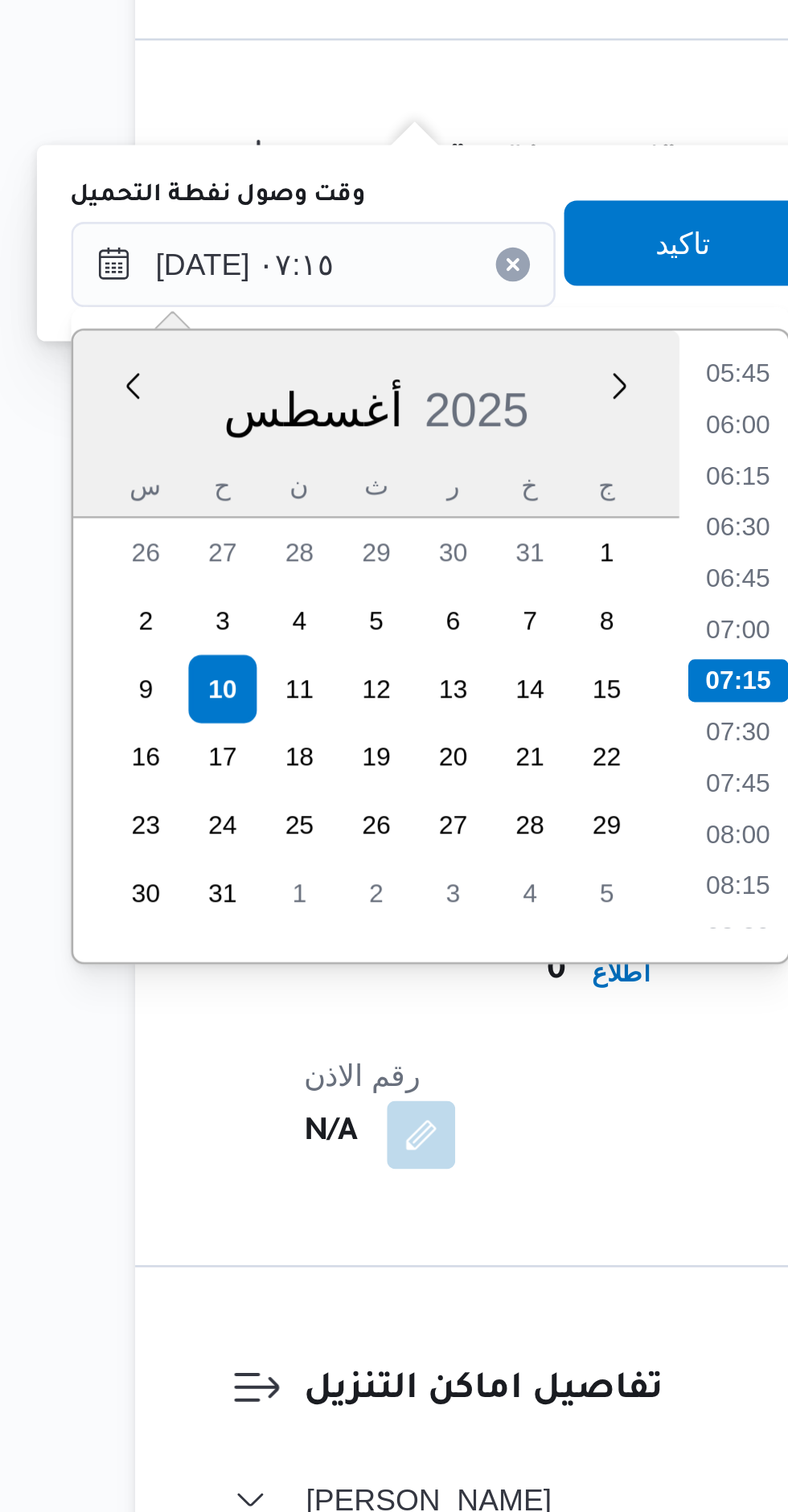
click at [430, 1024] on li "06:30" at bounding box center [436, 1022] width 37 height 16
type input "[DATE] ٠٦:٣٠"
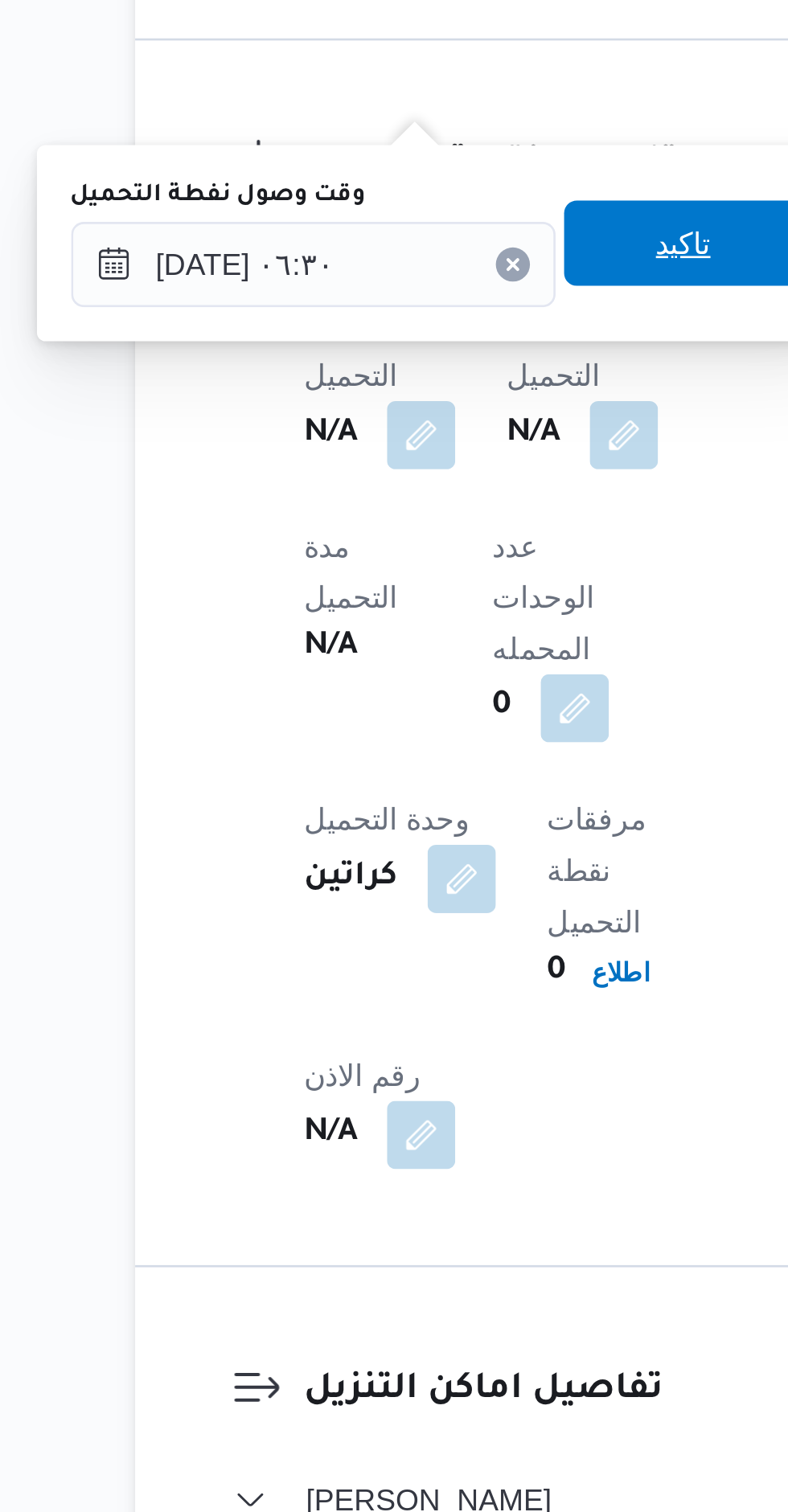
click at [405, 918] on span "تاكيد" at bounding box center [415, 914] width 21 height 19
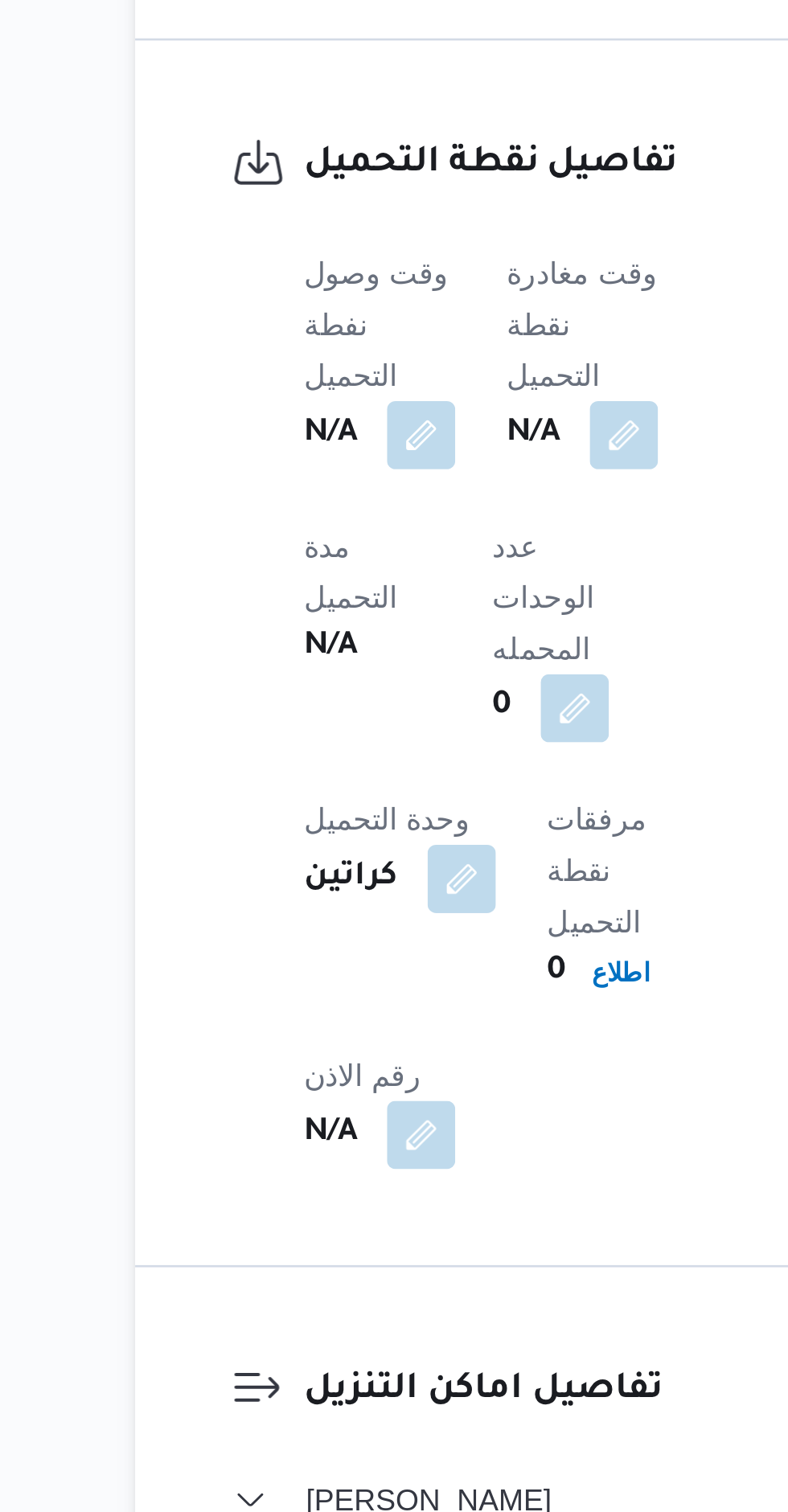
click at [404, 974] on button "button" at bounding box center [393, 987] width 26 height 26
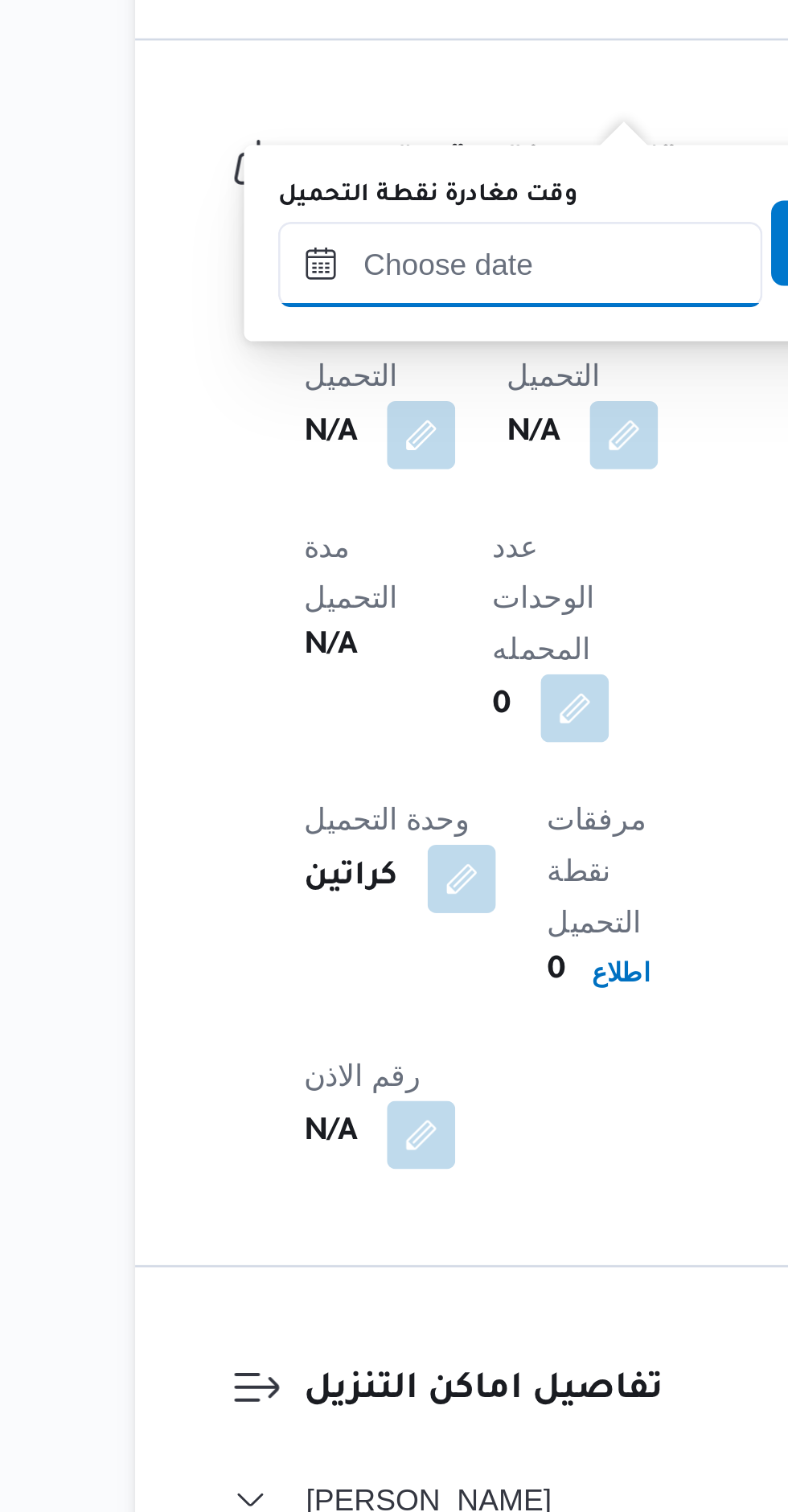
click at [369, 910] on input "وقت مغادرة نقطة التحميل" at bounding box center [354, 922] width 183 height 32
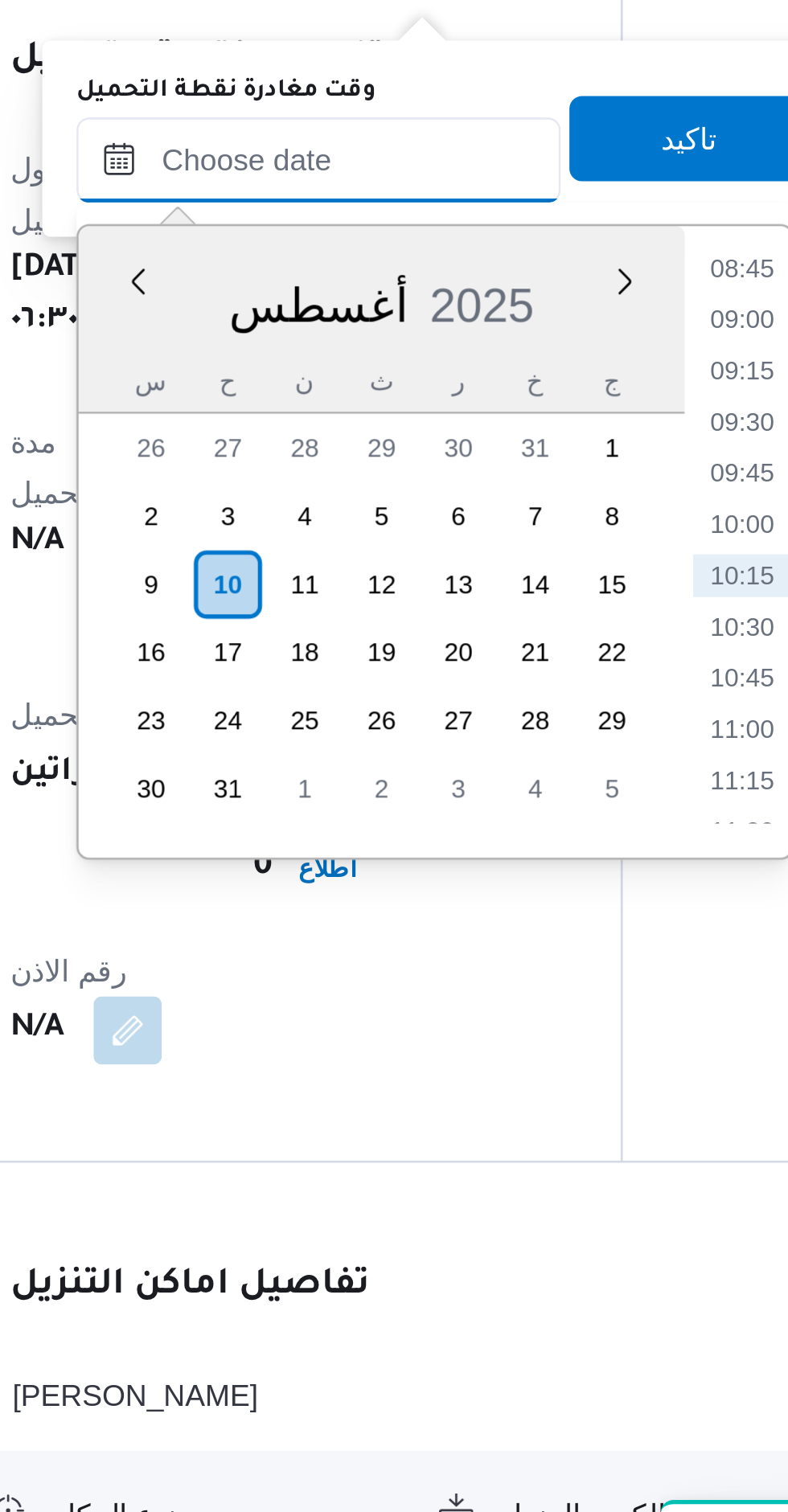
scroll to position [895, 0]
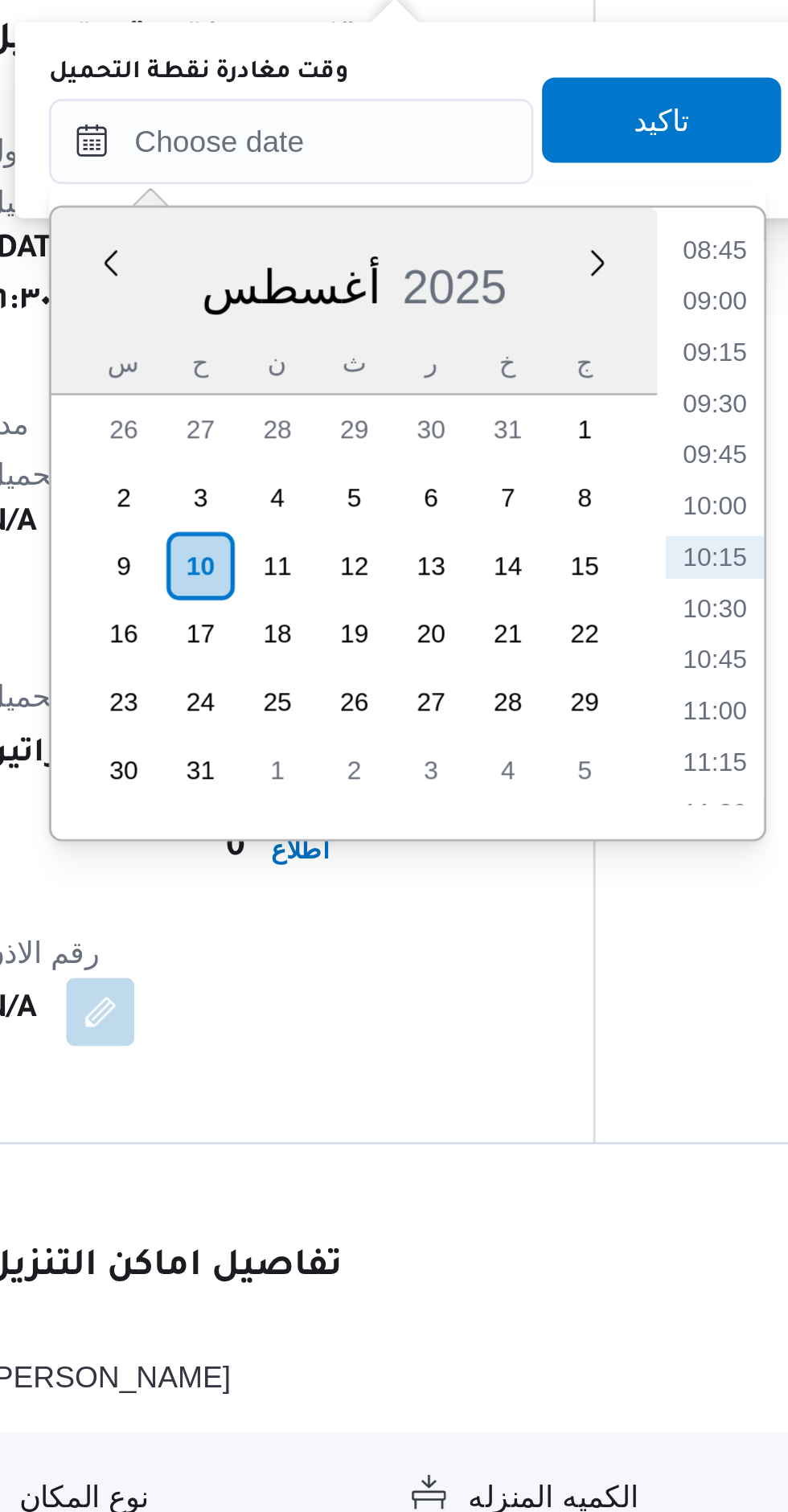
click at [550, 978] on li "09:00" at bounding box center [548, 983] width 37 height 16
type input "[DATE] ٠٩:٠٠"
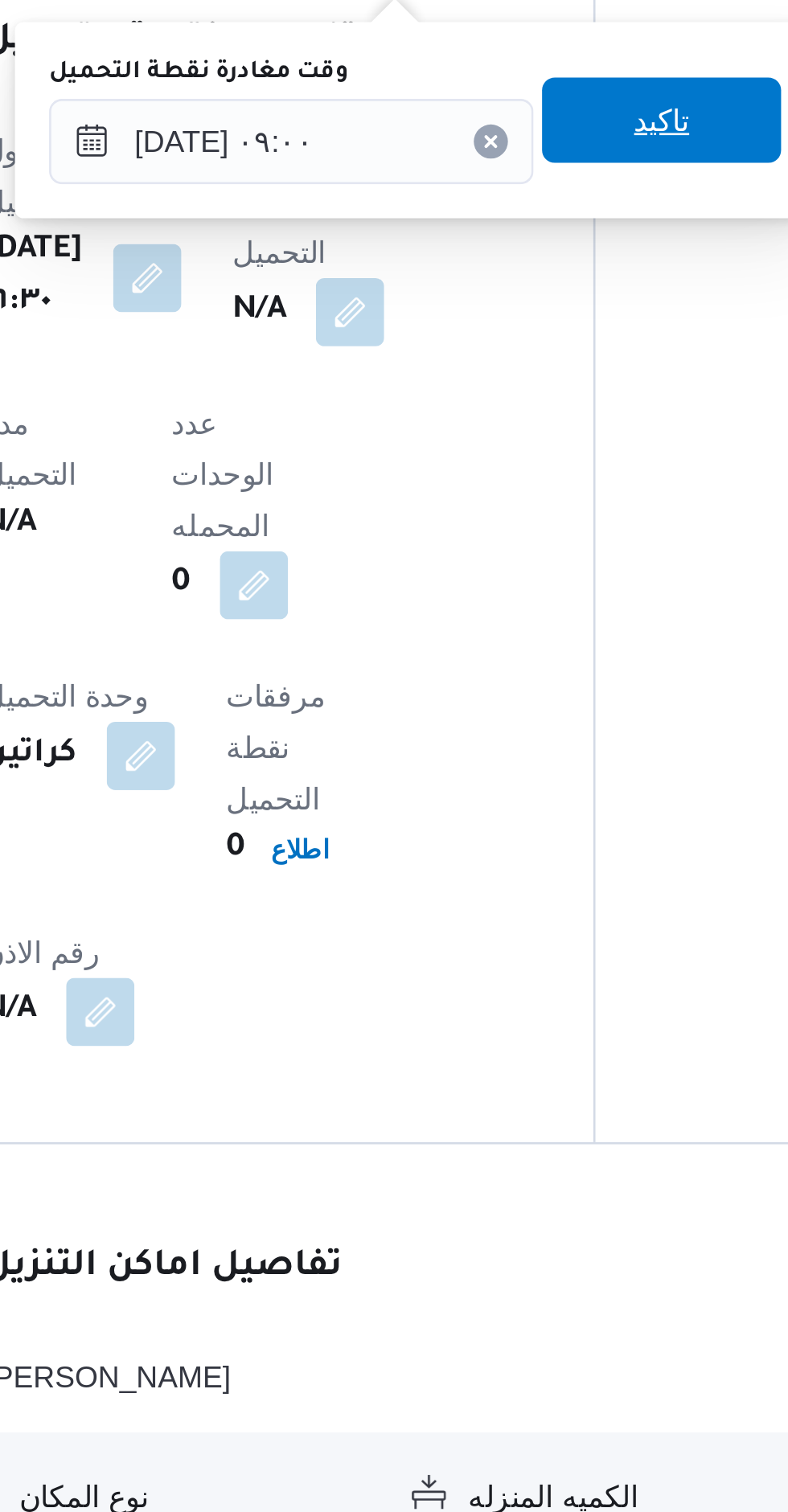
click at [526, 911] on span "تاكيد" at bounding box center [528, 914] width 90 height 32
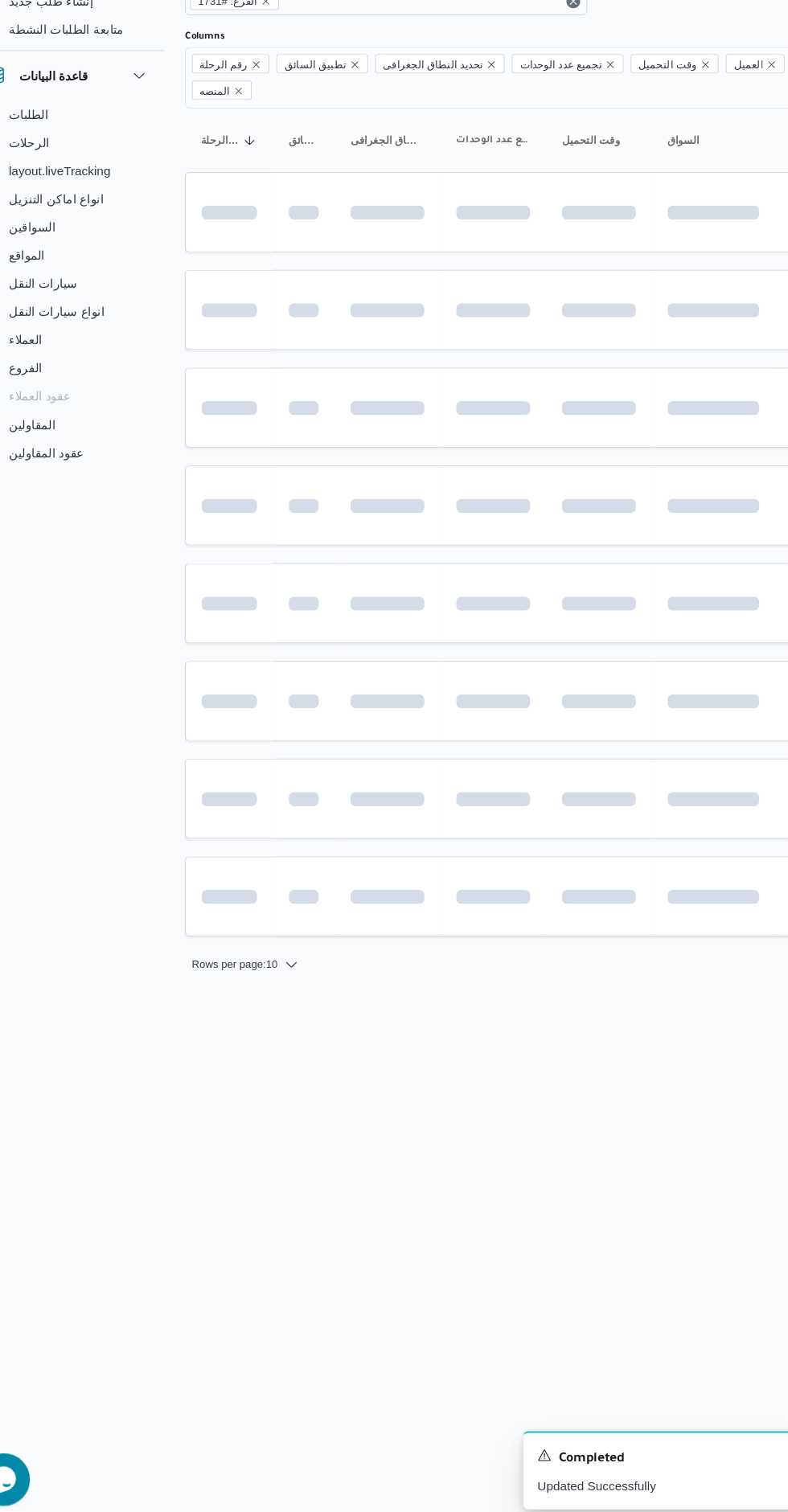
scroll to position [0, 13]
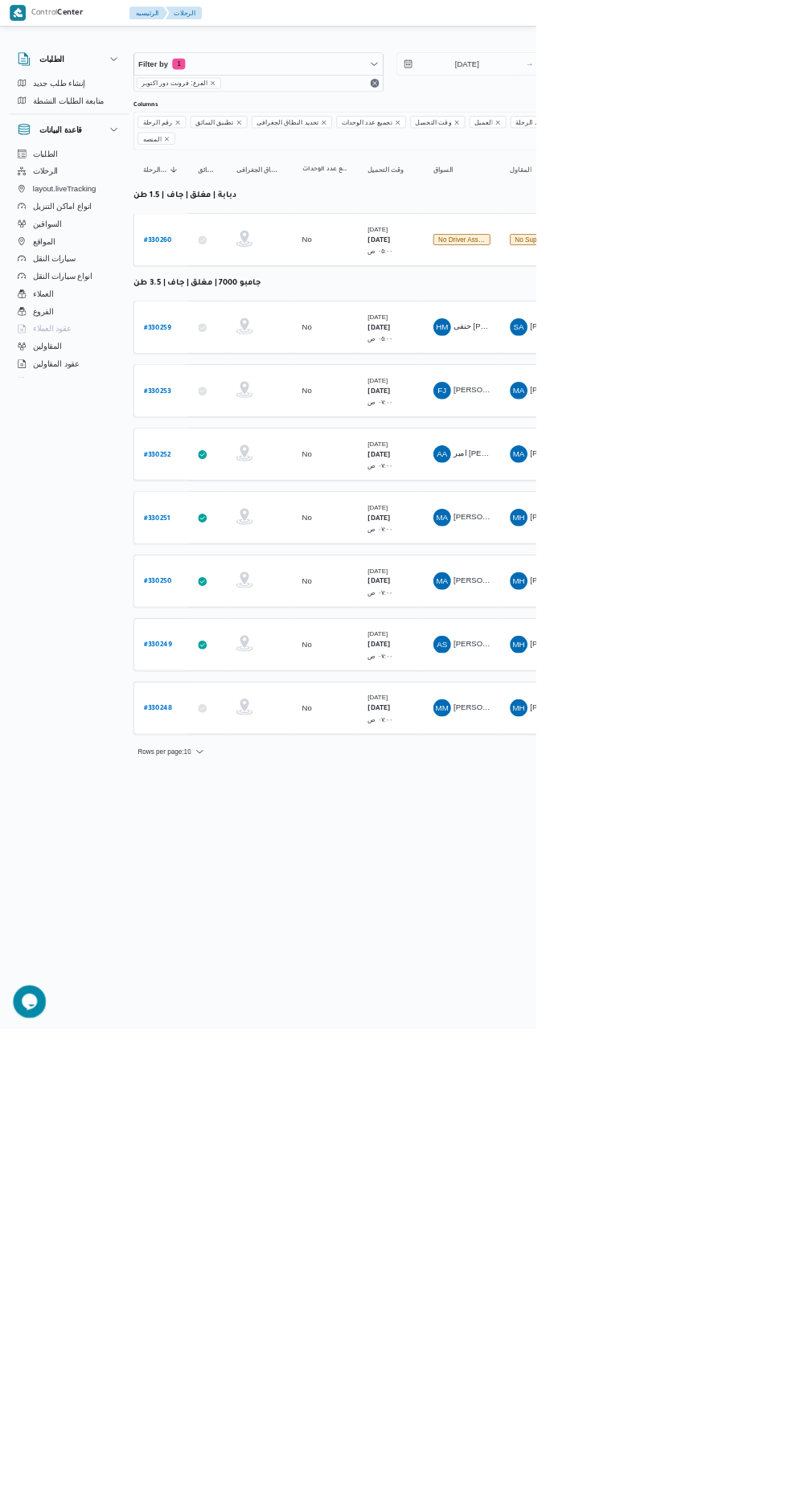
click at [236, 1036] on b "# 330248" at bounding box center [232, 1042] width 41 height 11
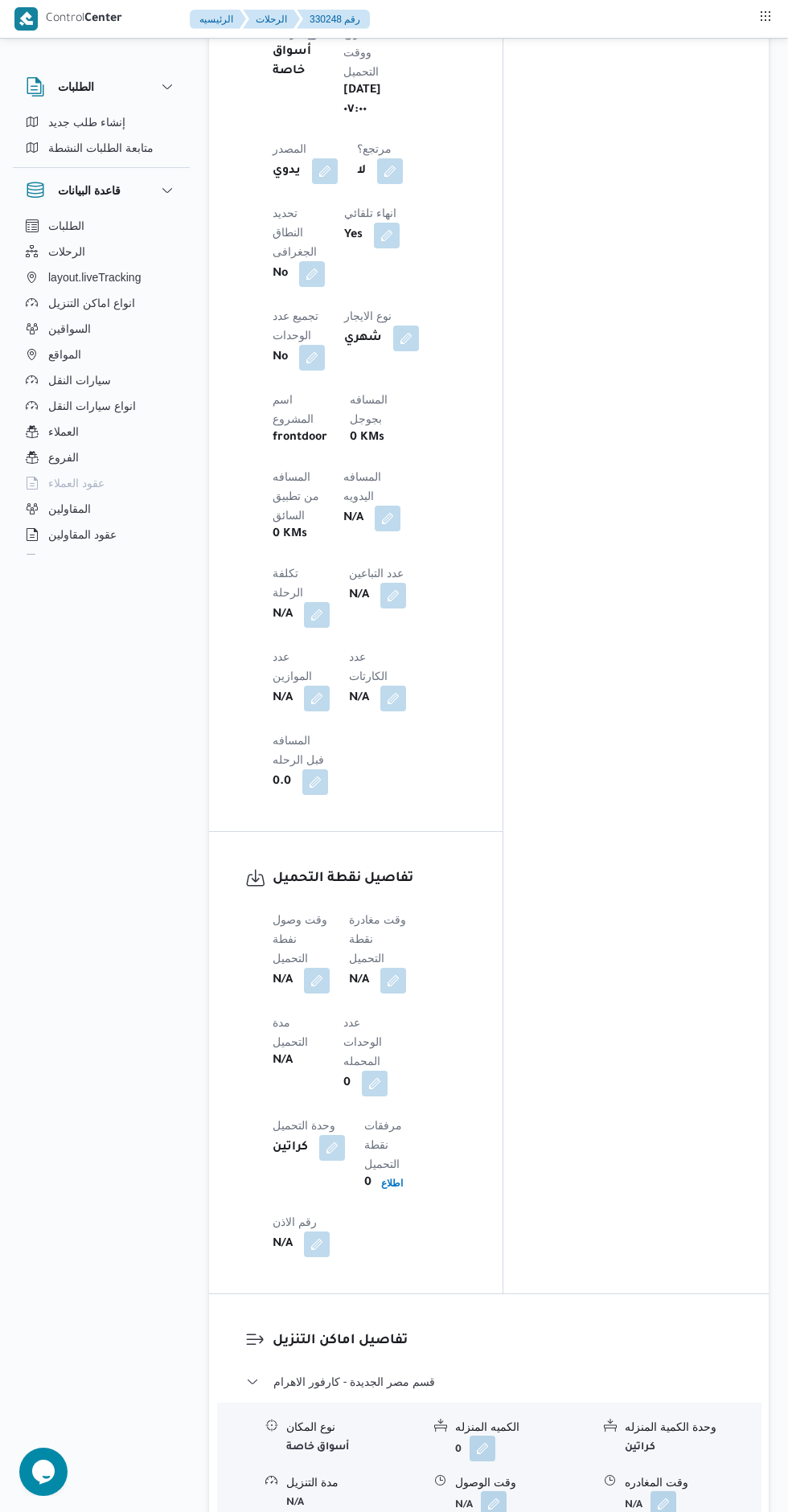
scroll to position [1013, 0]
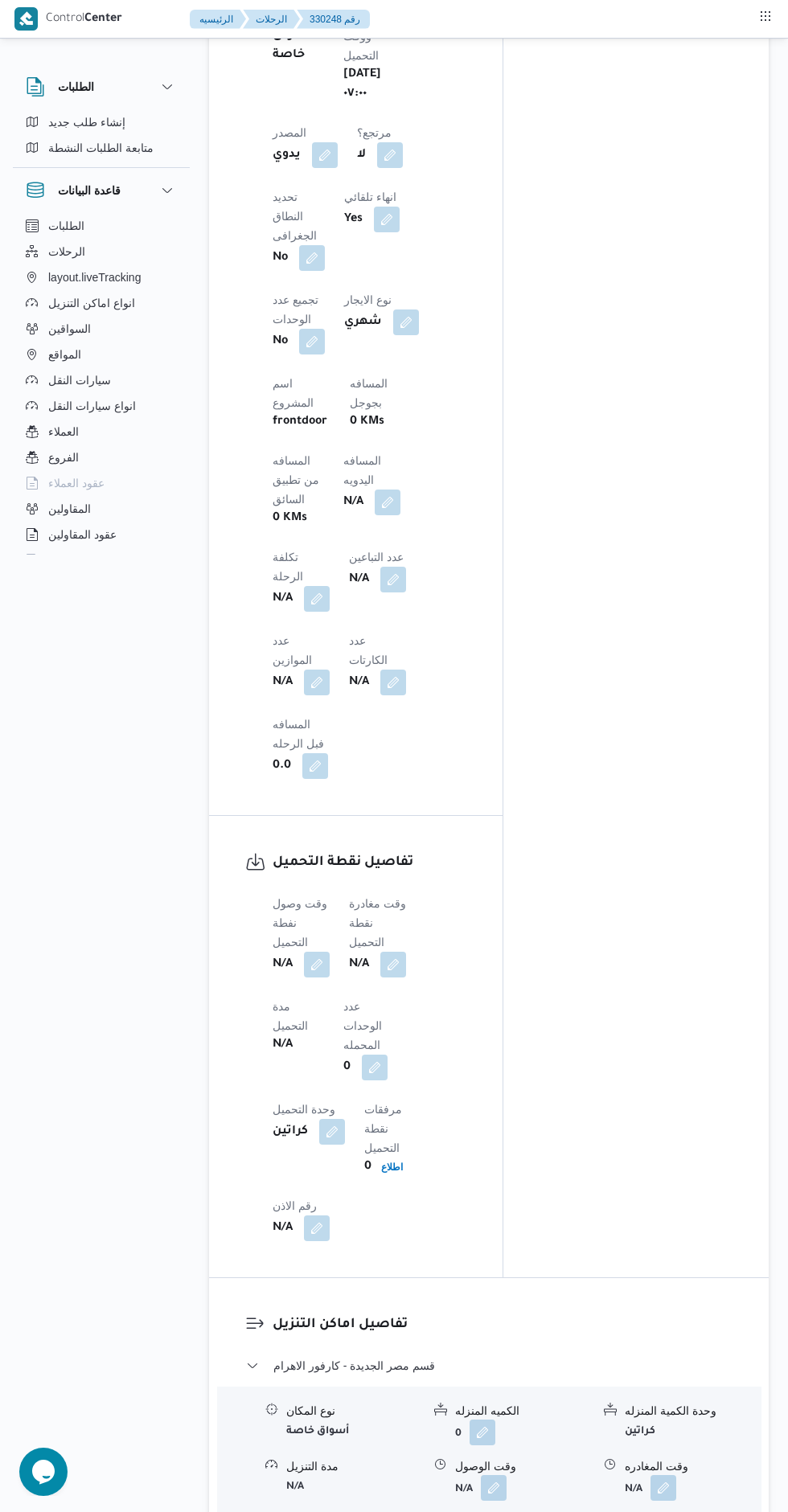
click at [319, 951] on button "button" at bounding box center [317, 964] width 26 height 26
click at [320, 951] on button "button" at bounding box center [317, 964] width 26 height 26
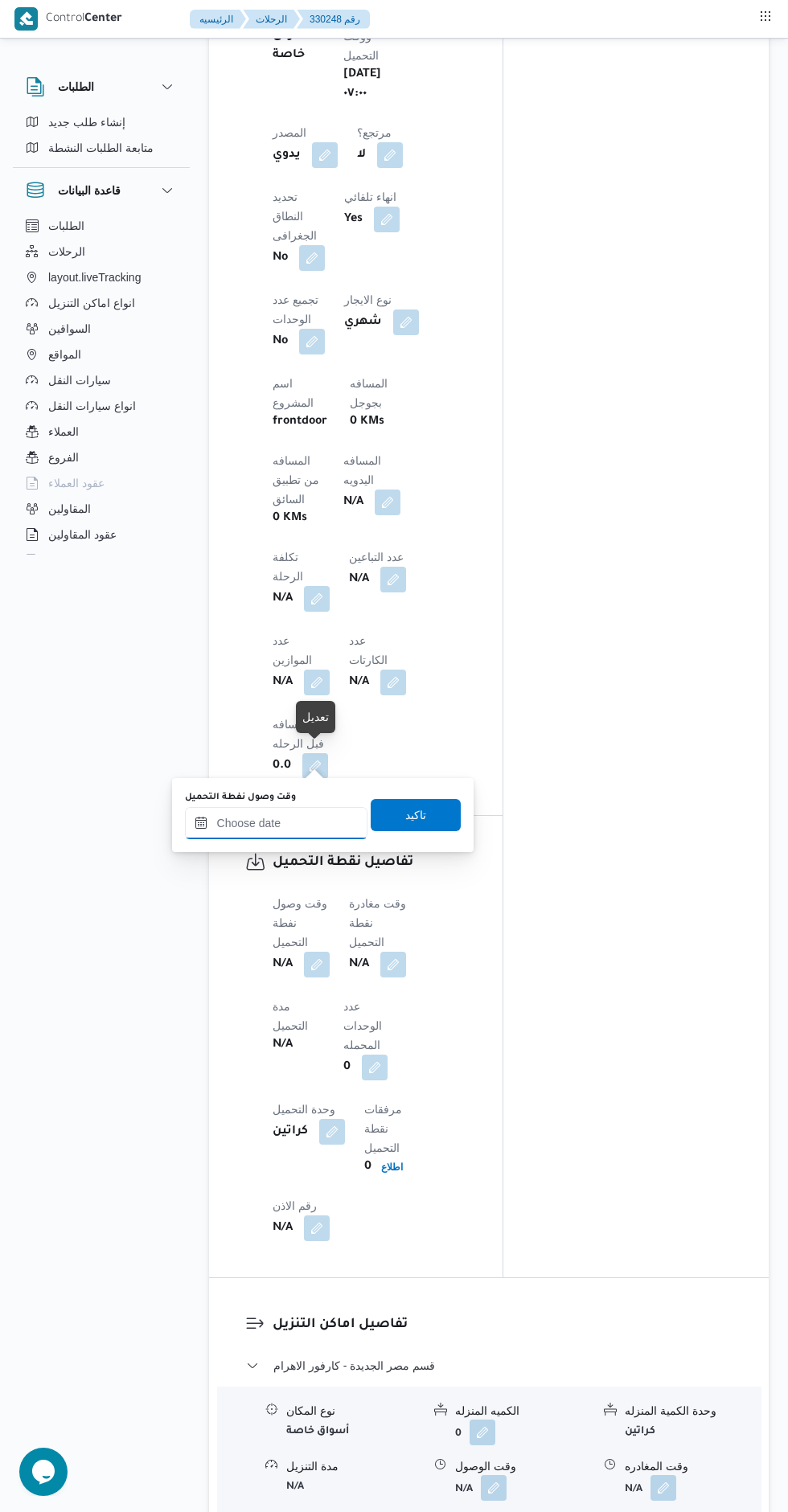
click at [284, 819] on input "وقت وصول نفطة التحميل" at bounding box center [276, 823] width 183 height 32
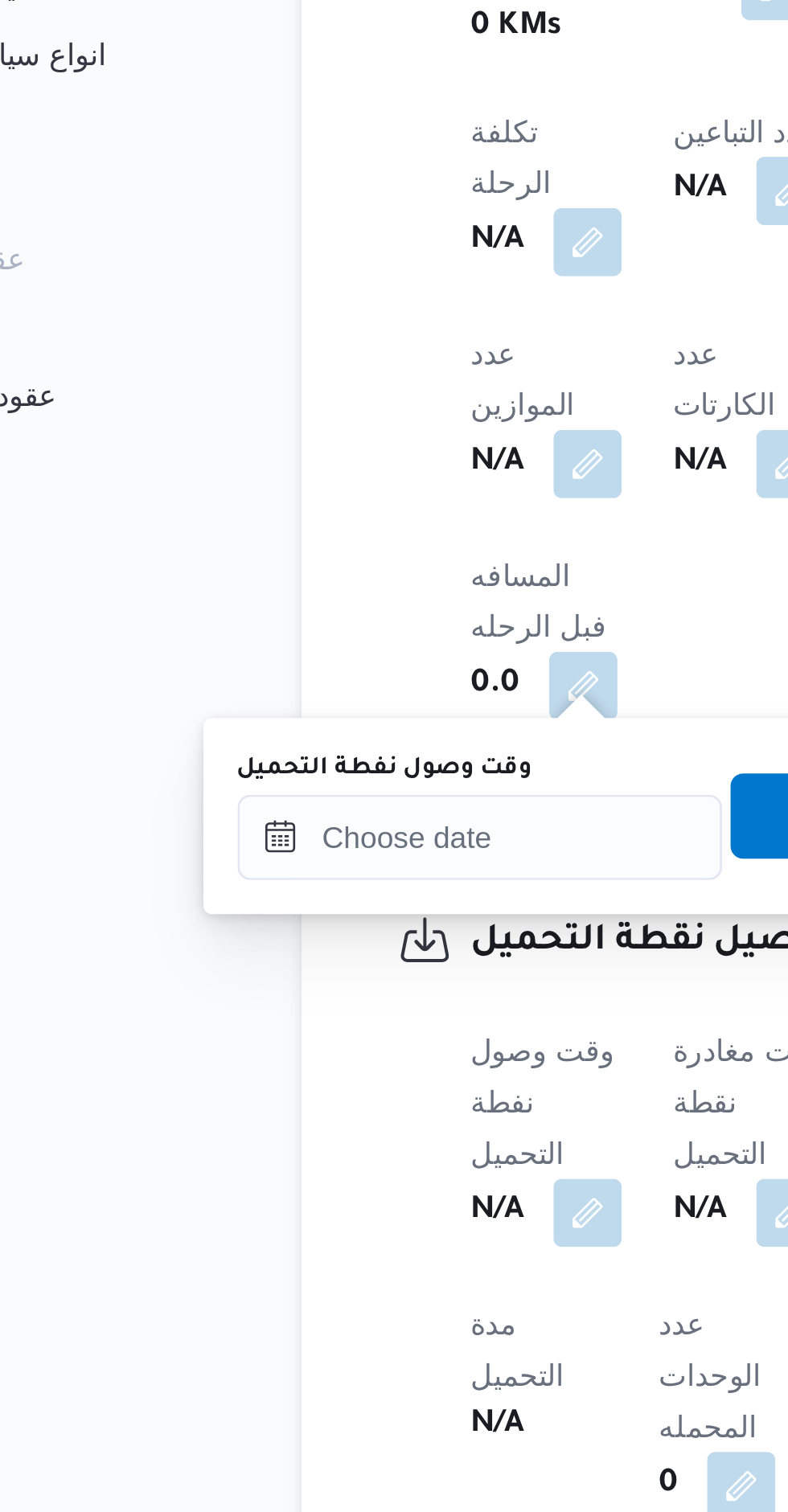
scroll to position [1136, 0]
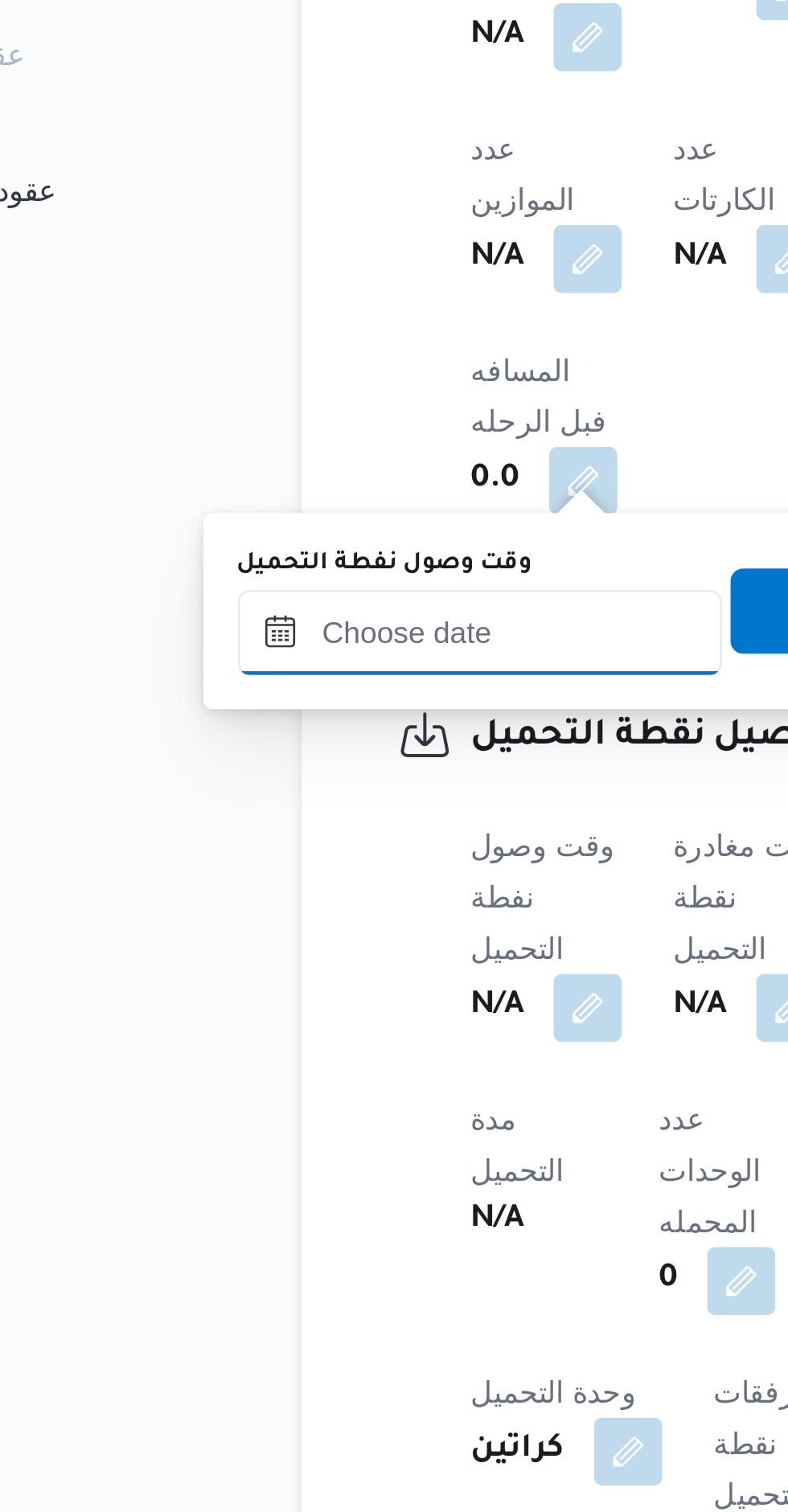
click at [284, 696] on input "وقت وصول نفطة التحميل" at bounding box center [276, 700] width 183 height 32
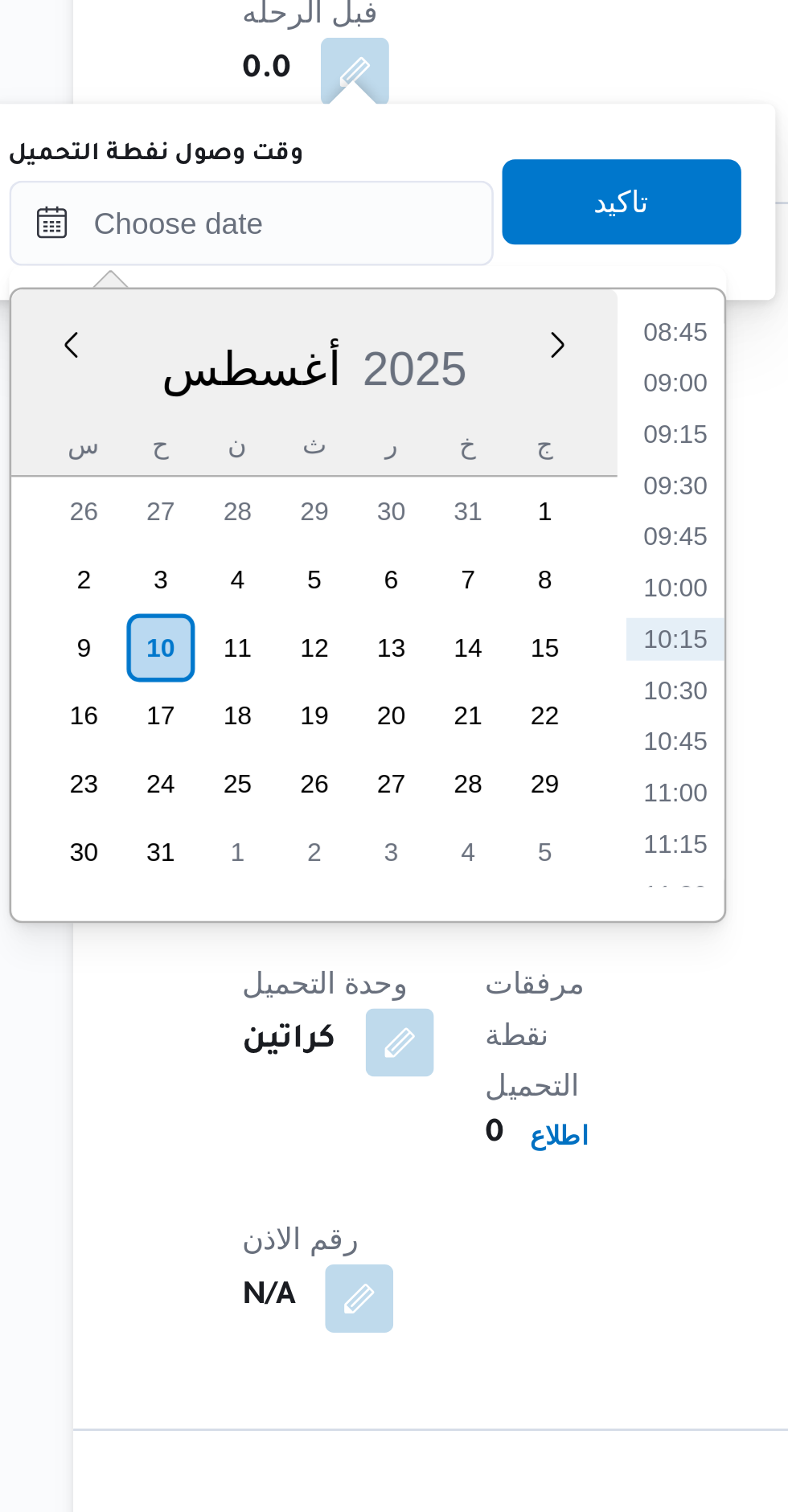
click at [427, 745] on li "08:45" at bounding box center [436, 742] width 37 height 16
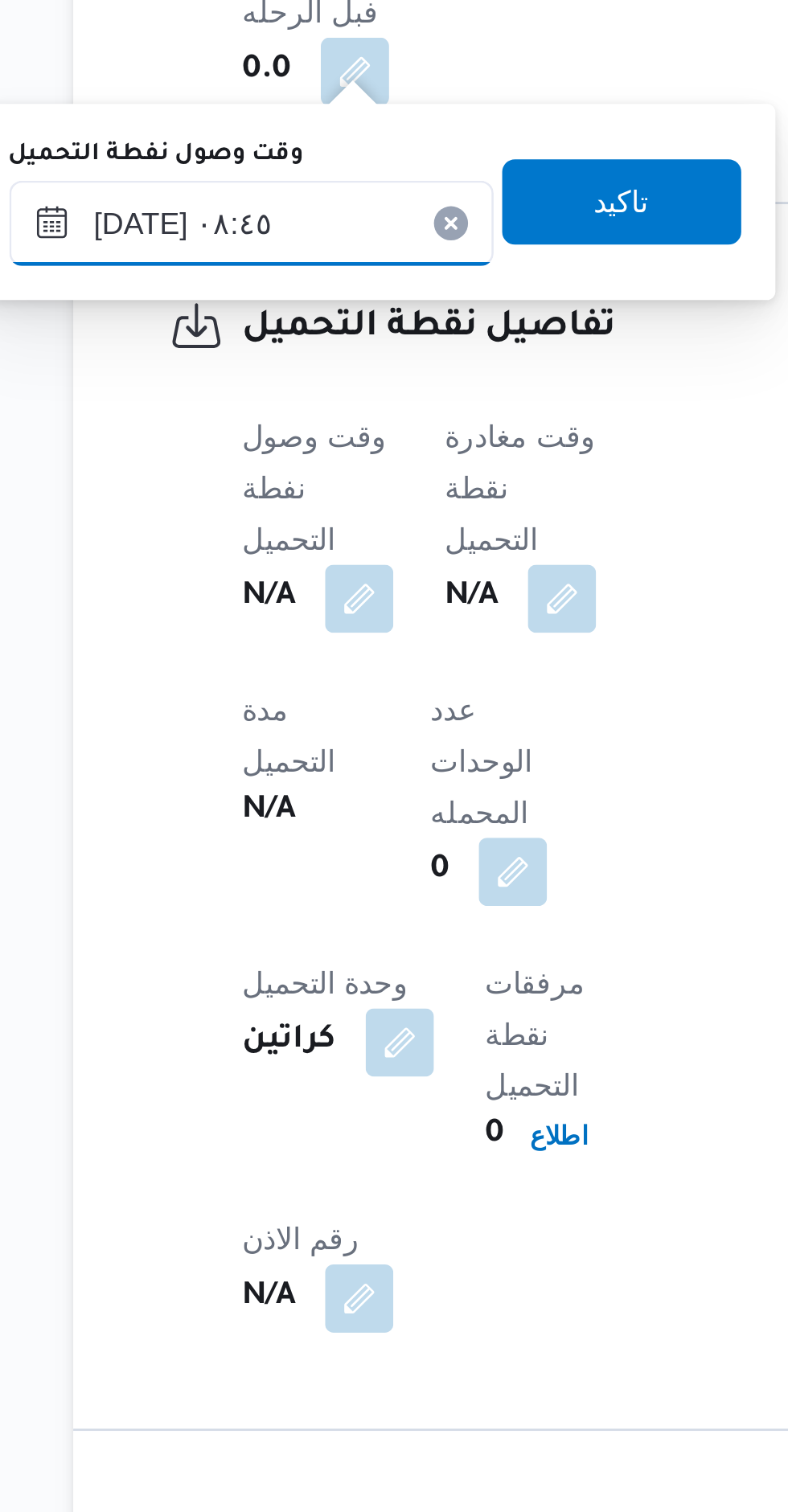
click at [299, 702] on input "[DATE] ٠٨:٤٥" at bounding box center [276, 700] width 183 height 32
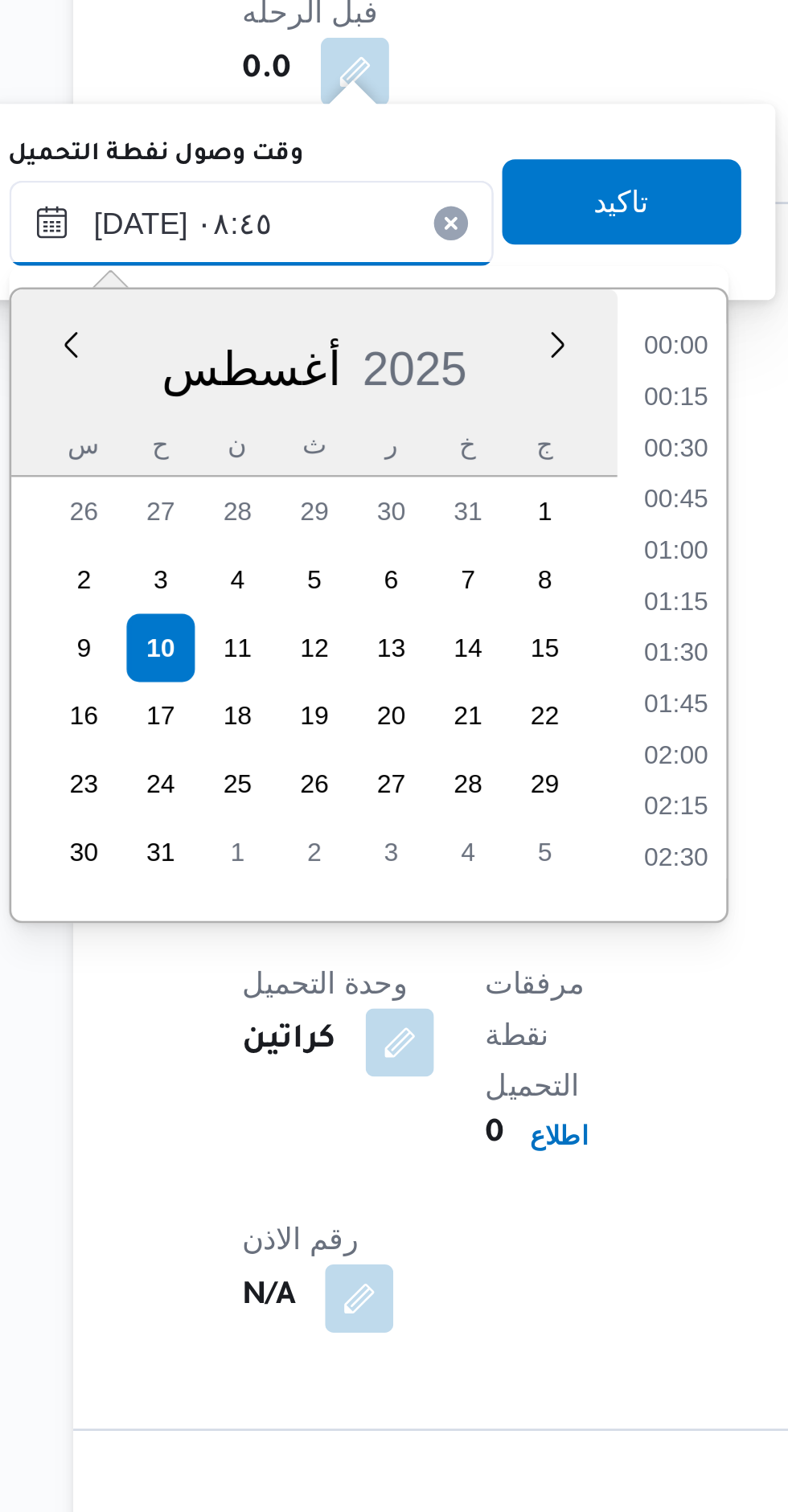
scroll to position [564, 0]
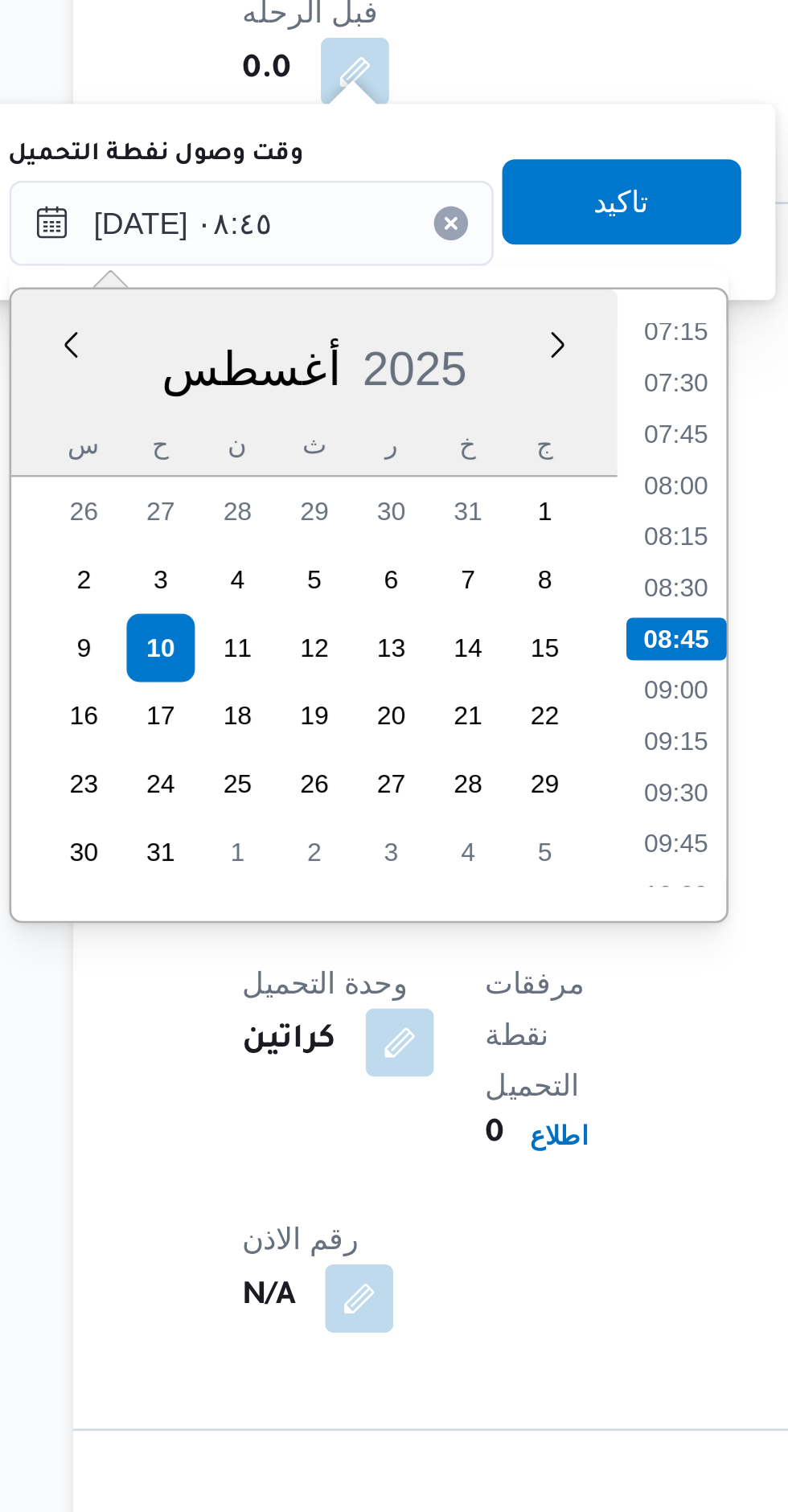
click at [442, 745] on li "07:15" at bounding box center [436, 742] width 37 height 16
type input "[DATE] ٠٧:١٥"
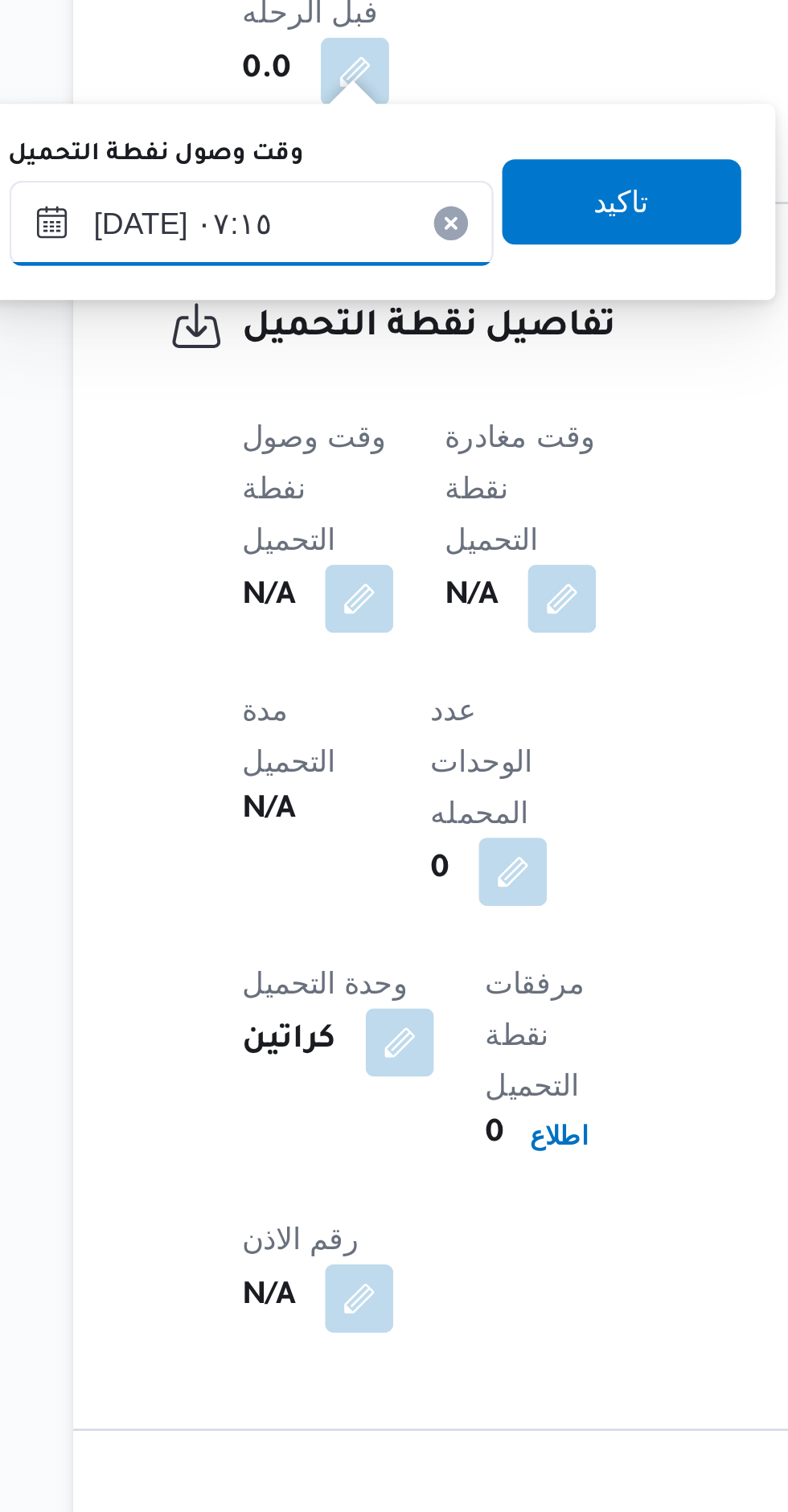
click at [304, 698] on input "[DATE] ٠٧:١٥" at bounding box center [276, 700] width 183 height 32
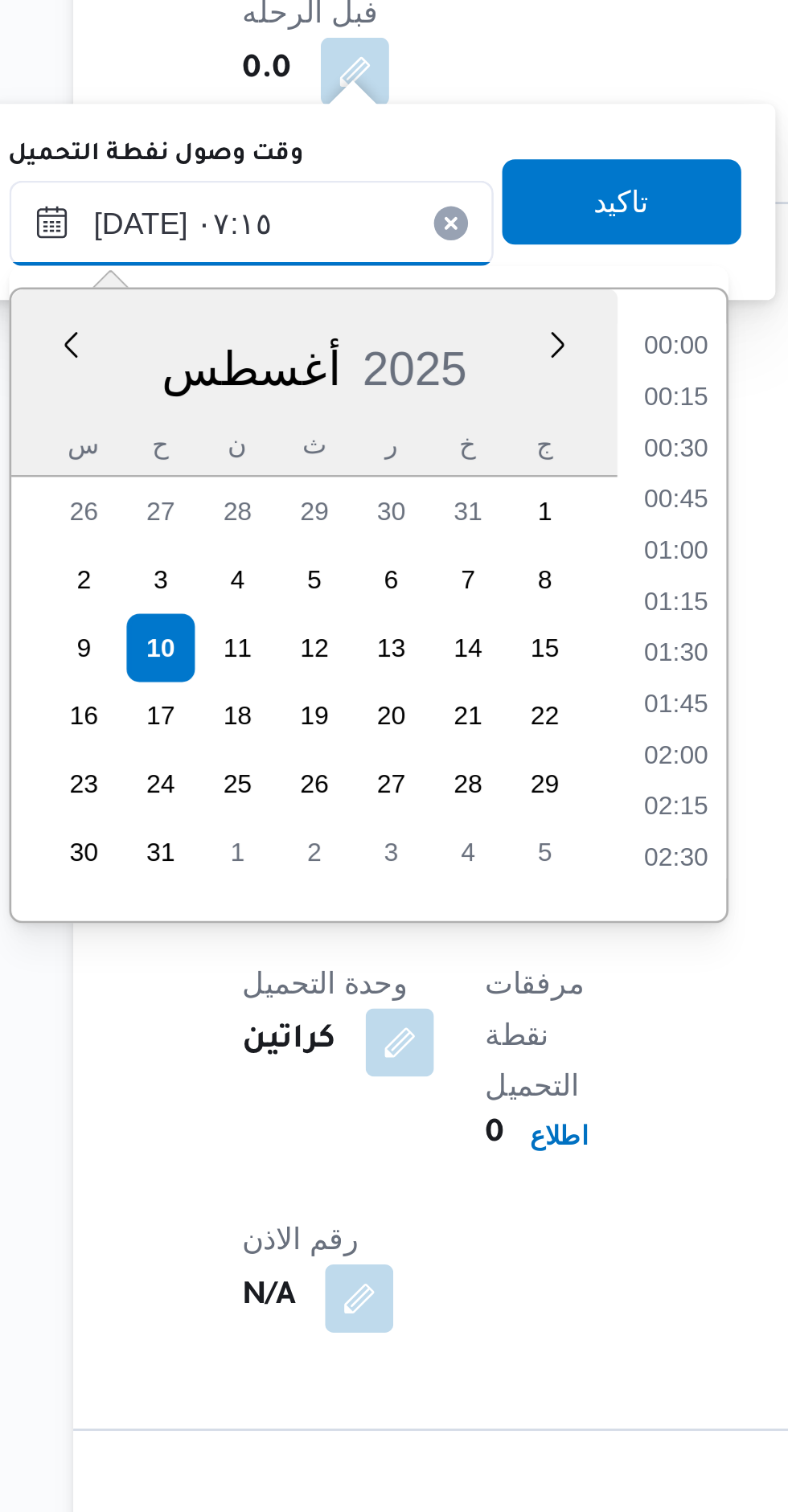
scroll to position [448, 0]
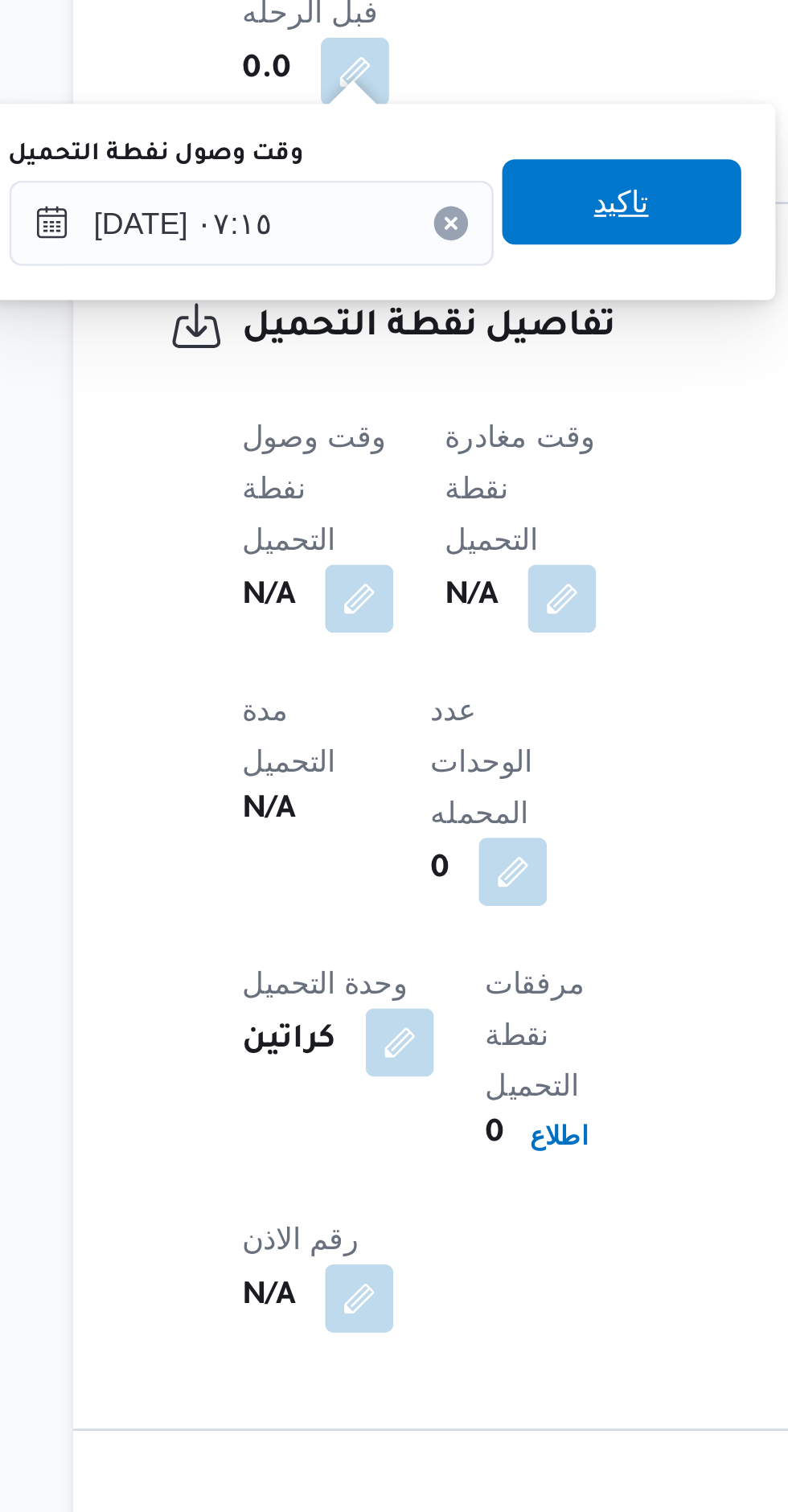
click at [419, 698] on span "تاكيد" at bounding box center [415, 692] width 90 height 32
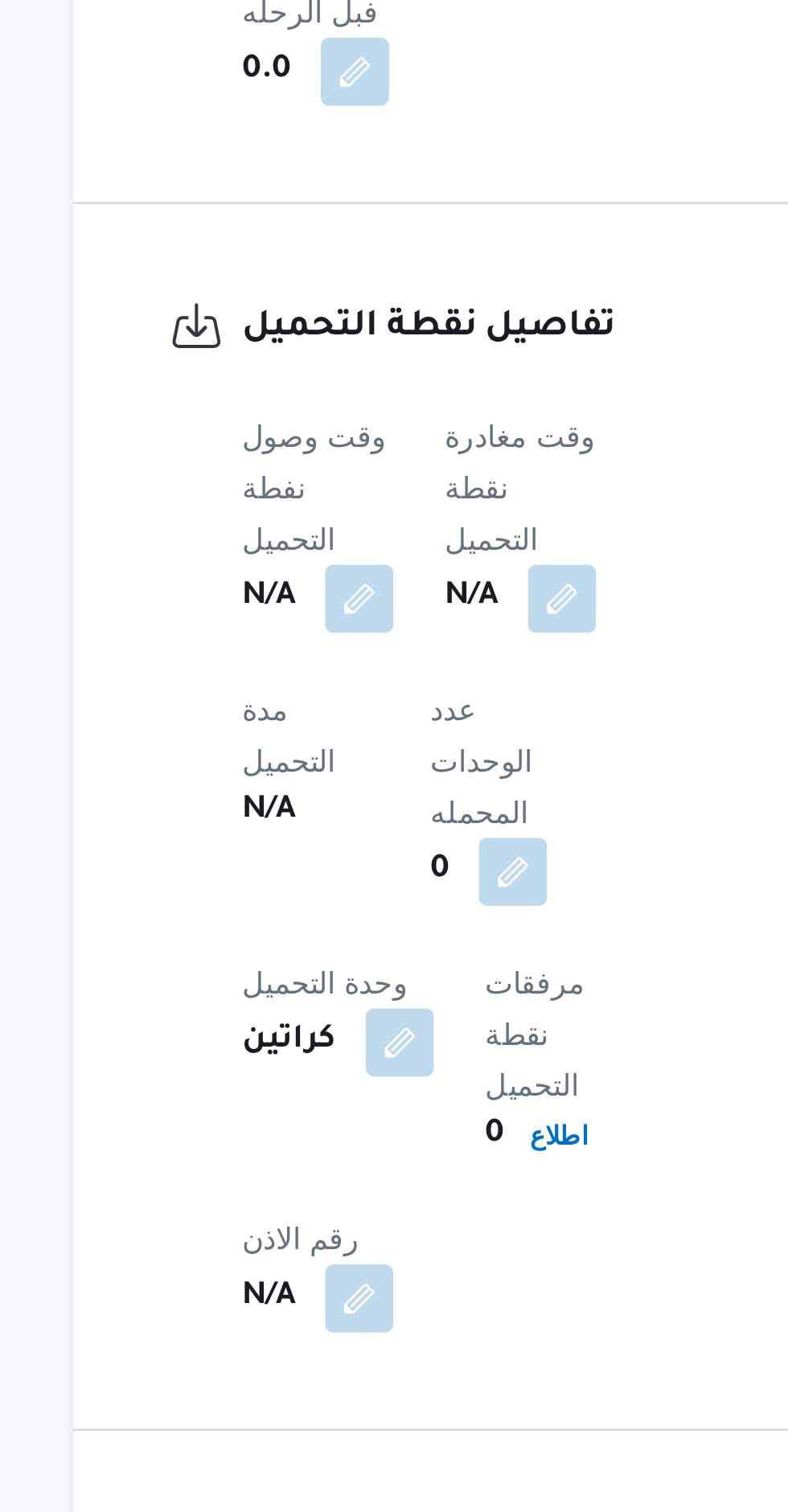
click at [391, 830] on button "button" at bounding box center [393, 843] width 26 height 26
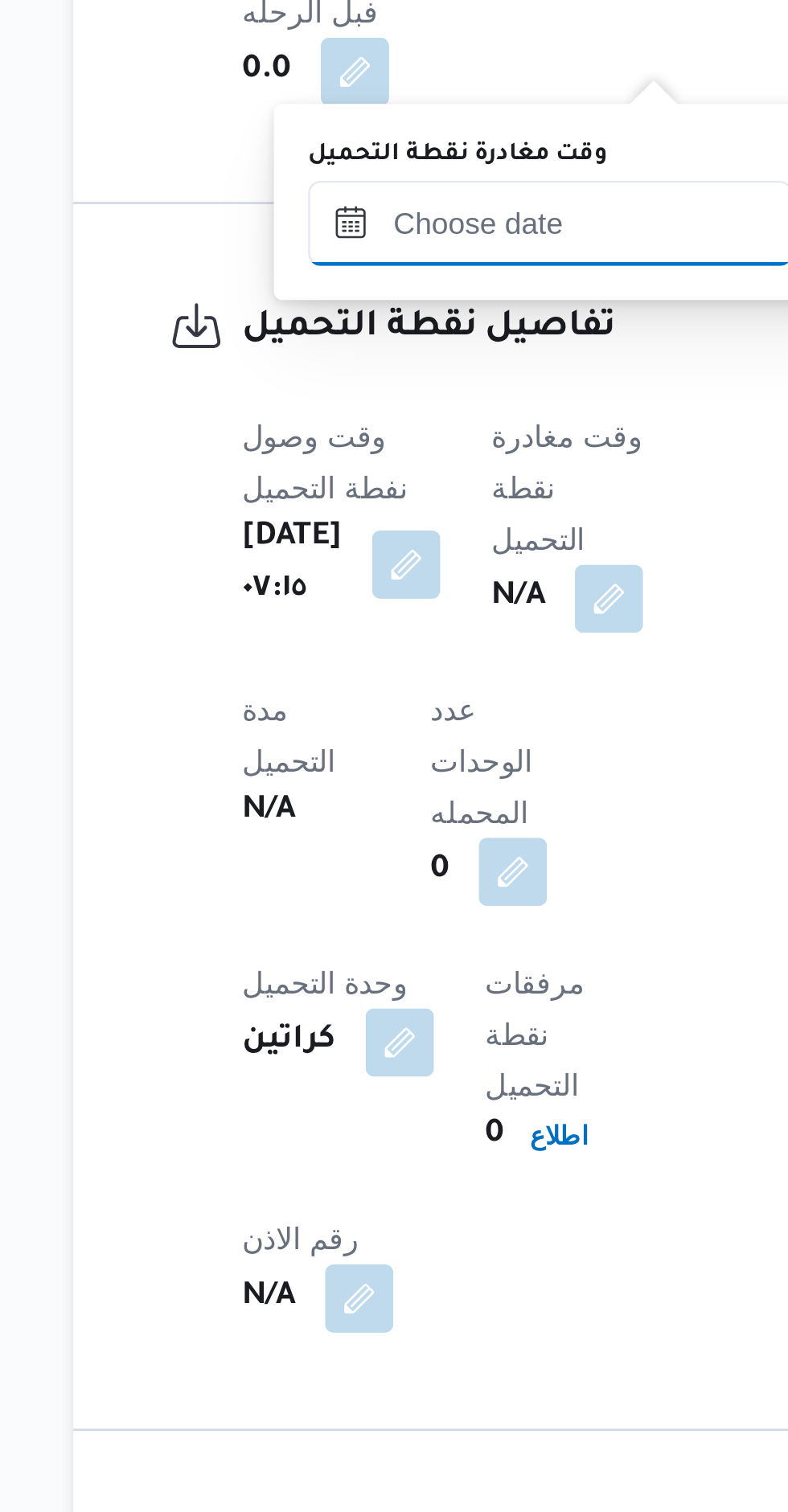
click at [372, 702] on input "وقت مغادرة نقطة التحميل" at bounding box center [389, 700] width 183 height 32
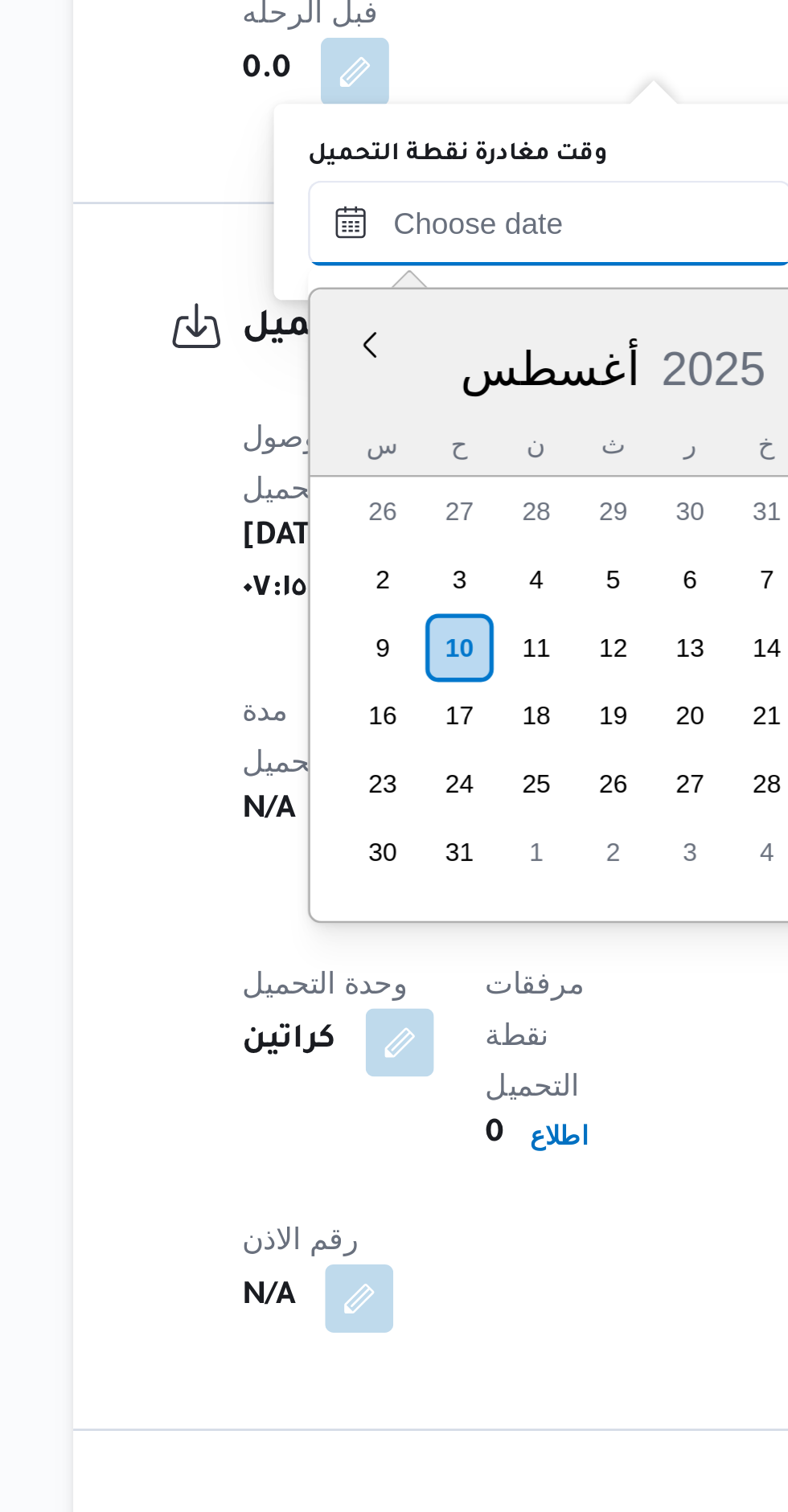
scroll to position [680, 0]
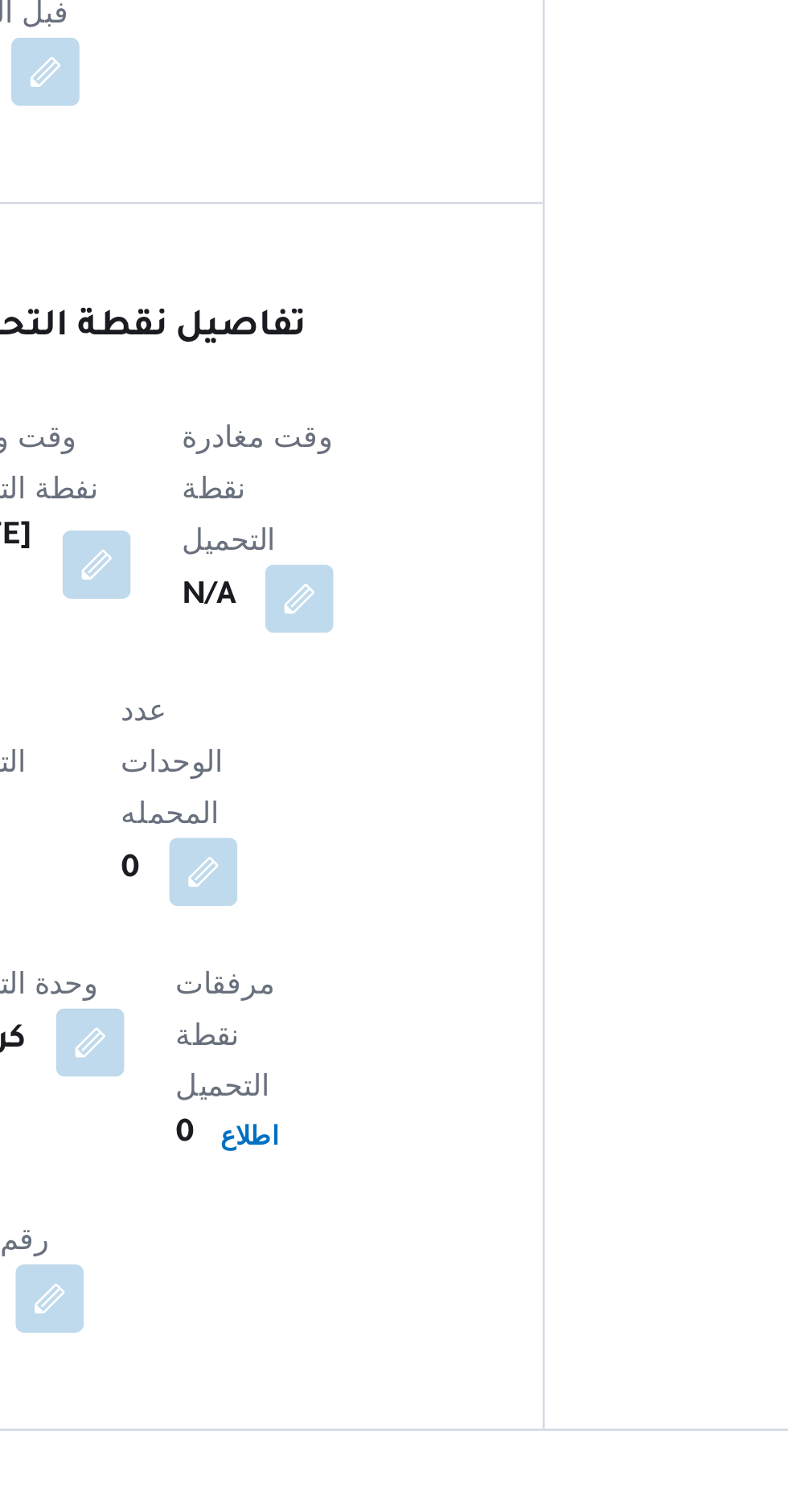
click at [476, 762] on div "وقت وصول نفطة التحميل [DATE] ٠٧:١٥ وقت مغادرة نقطة التحميل N/A مدة التحميل N/A …" at bounding box center [369, 945] width 213 height 366
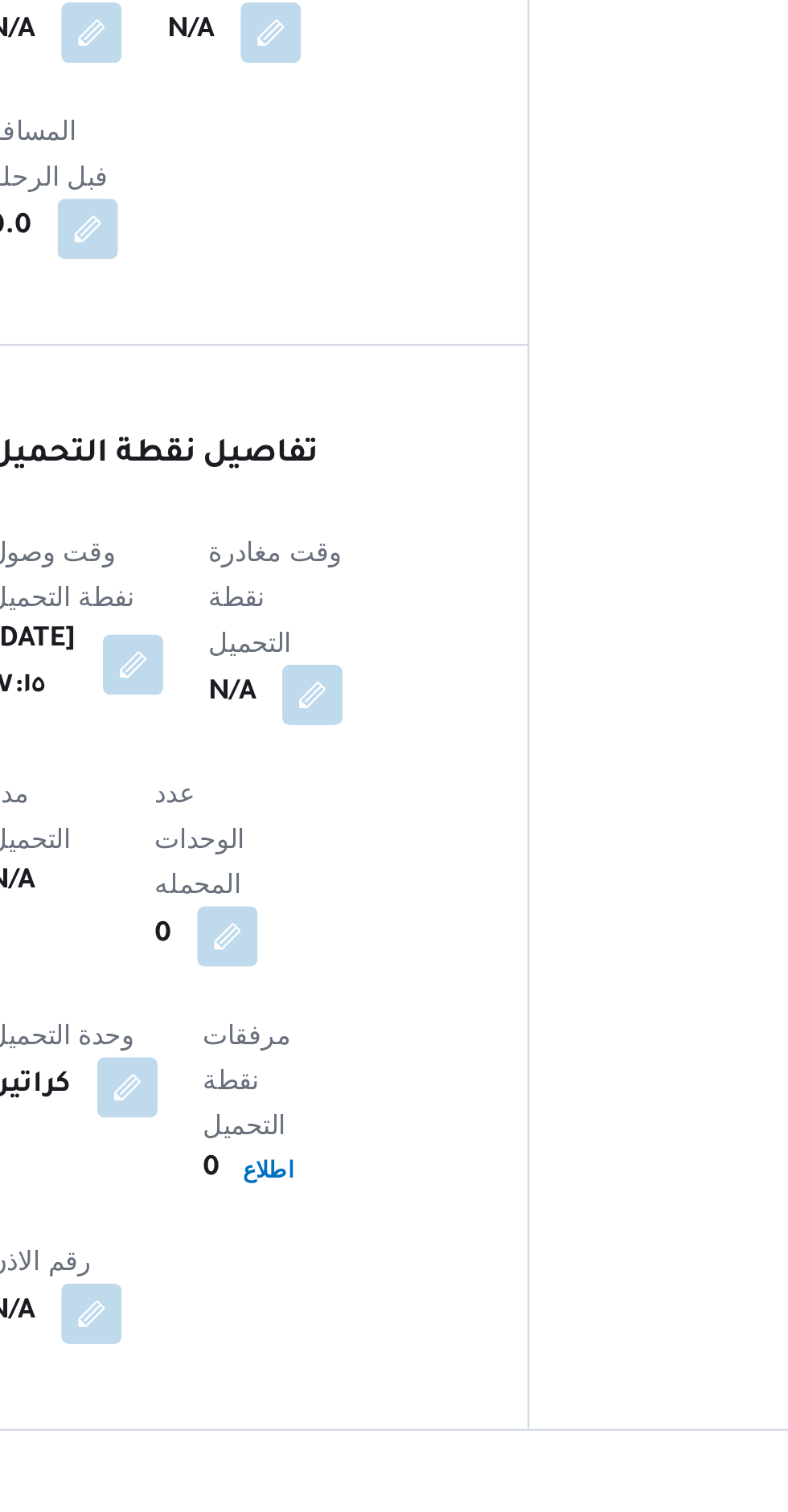
scroll to position [1136, 0]
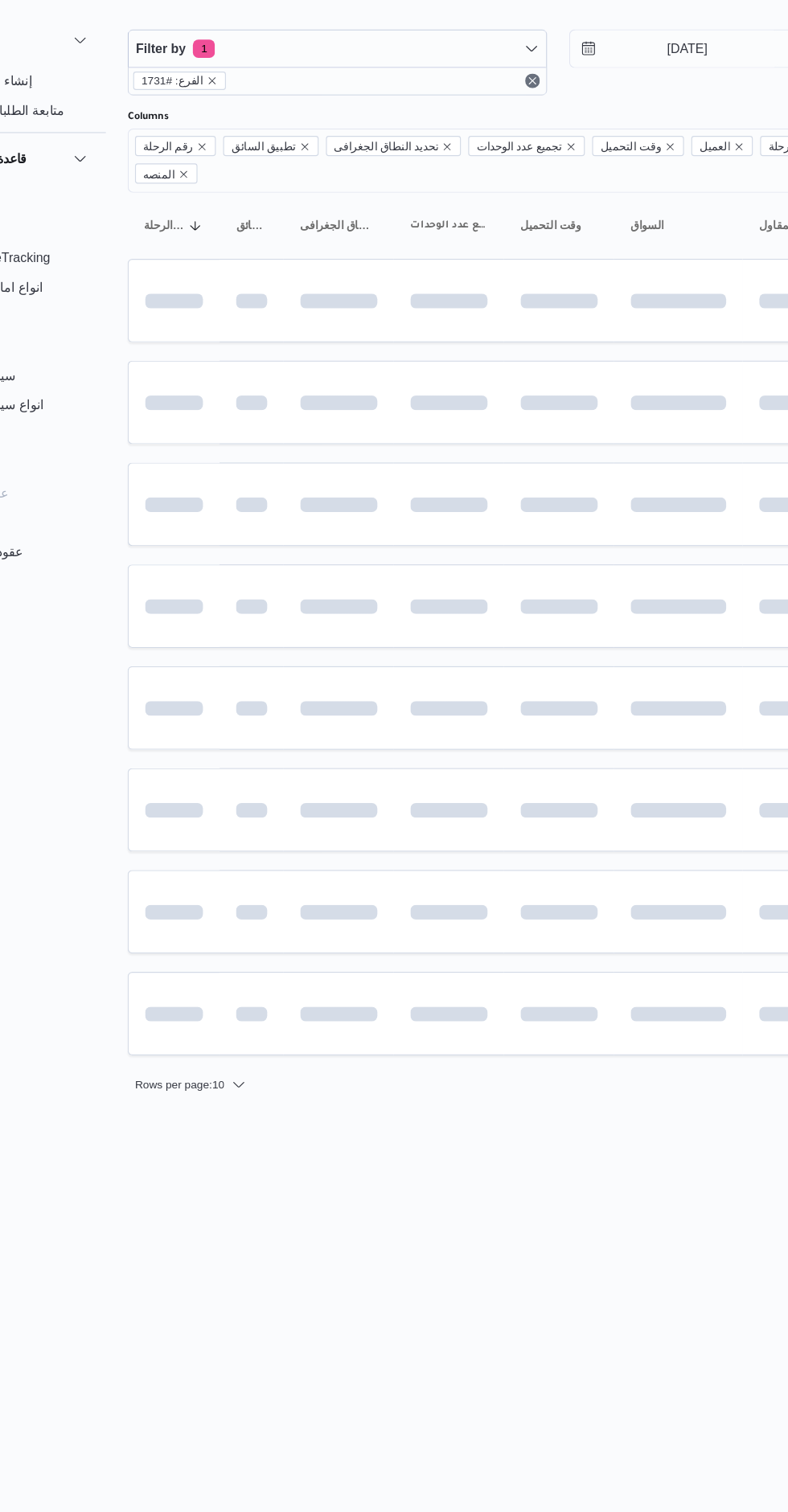
scroll to position [0, 13]
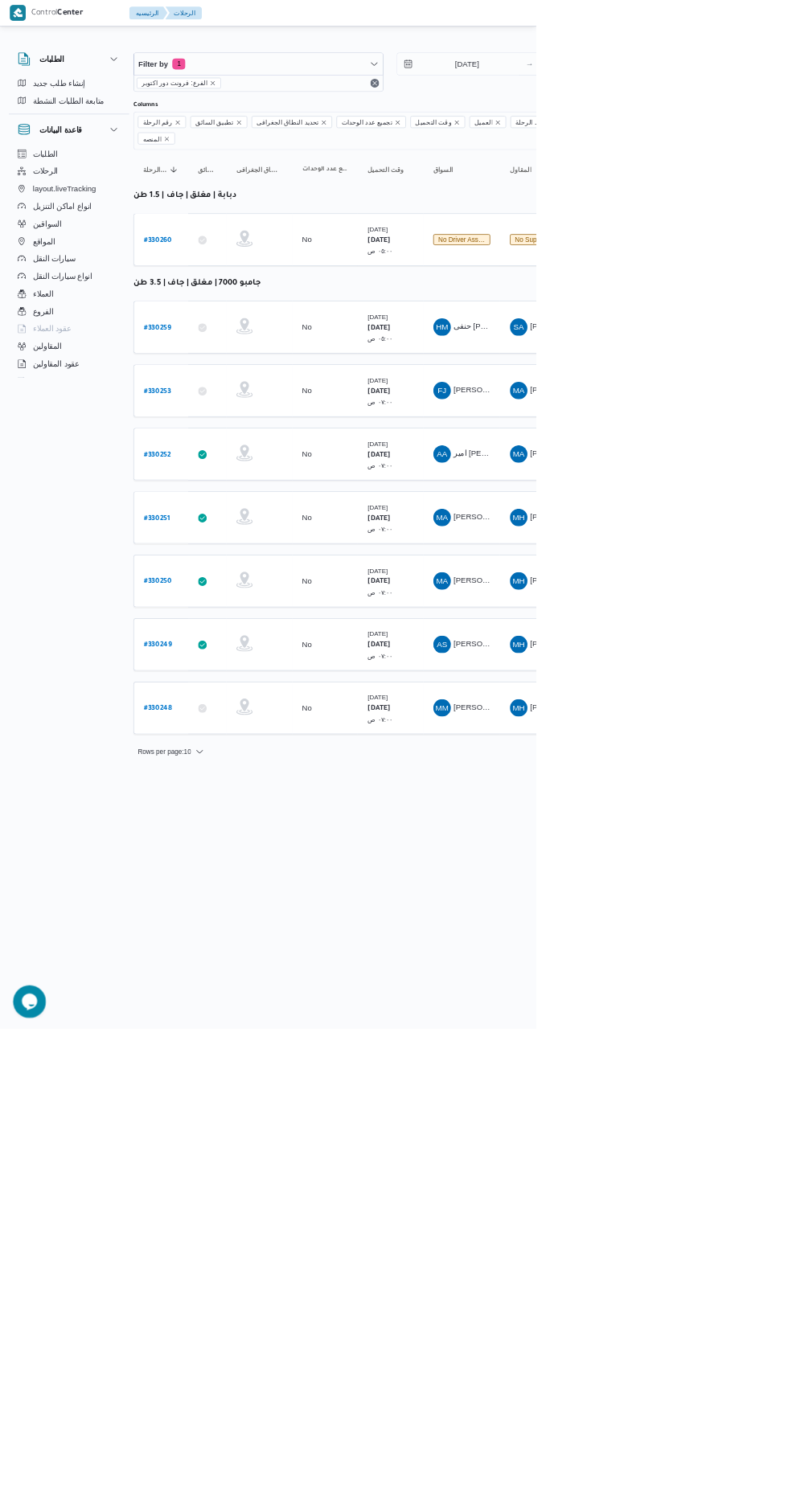
click at [243, 850] on b "# 330250" at bounding box center [232, 856] width 41 height 11
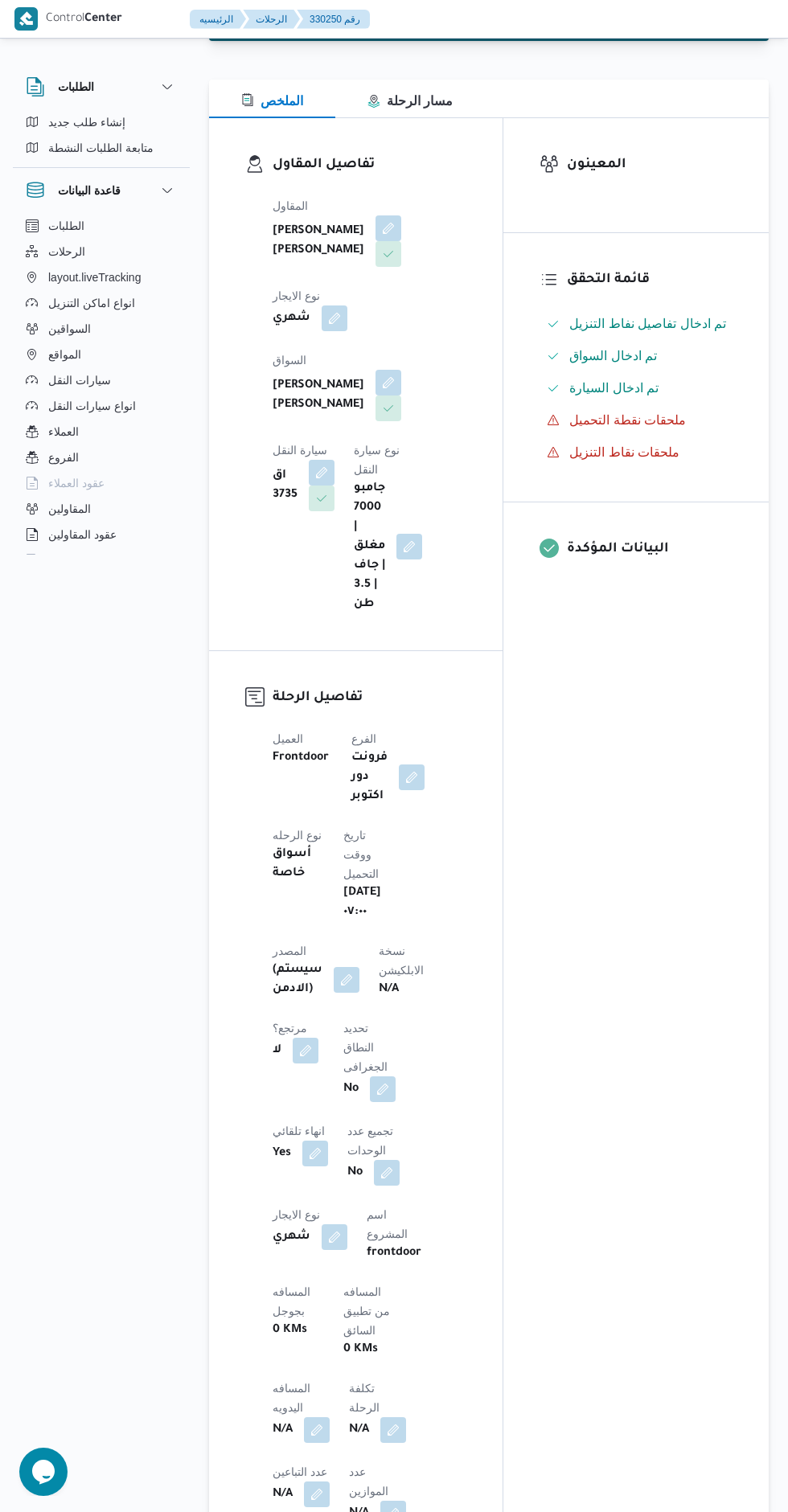
scroll to position [198, 0]
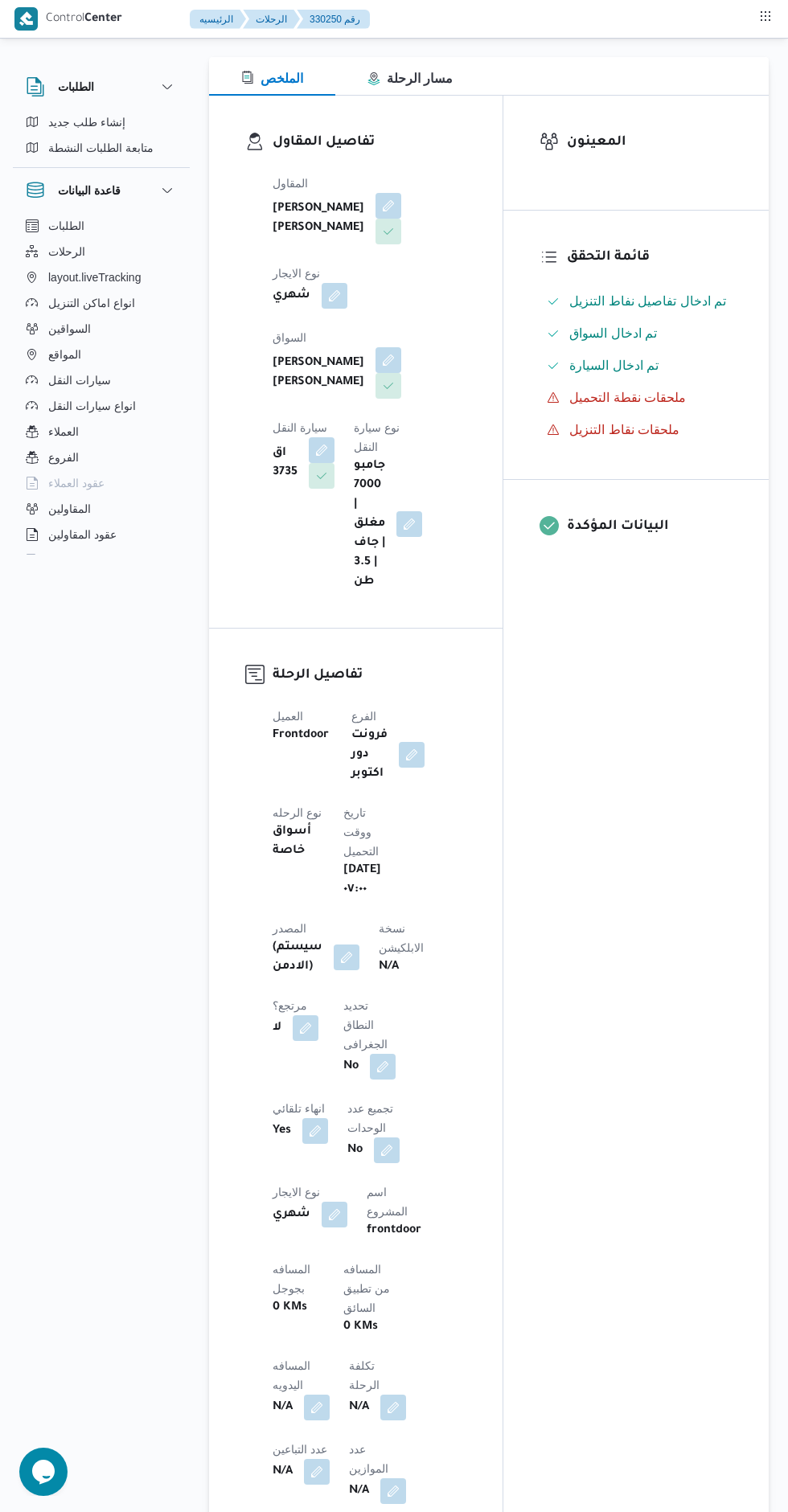
click at [344, 944] on button "button" at bounding box center [346, 957] width 26 height 26
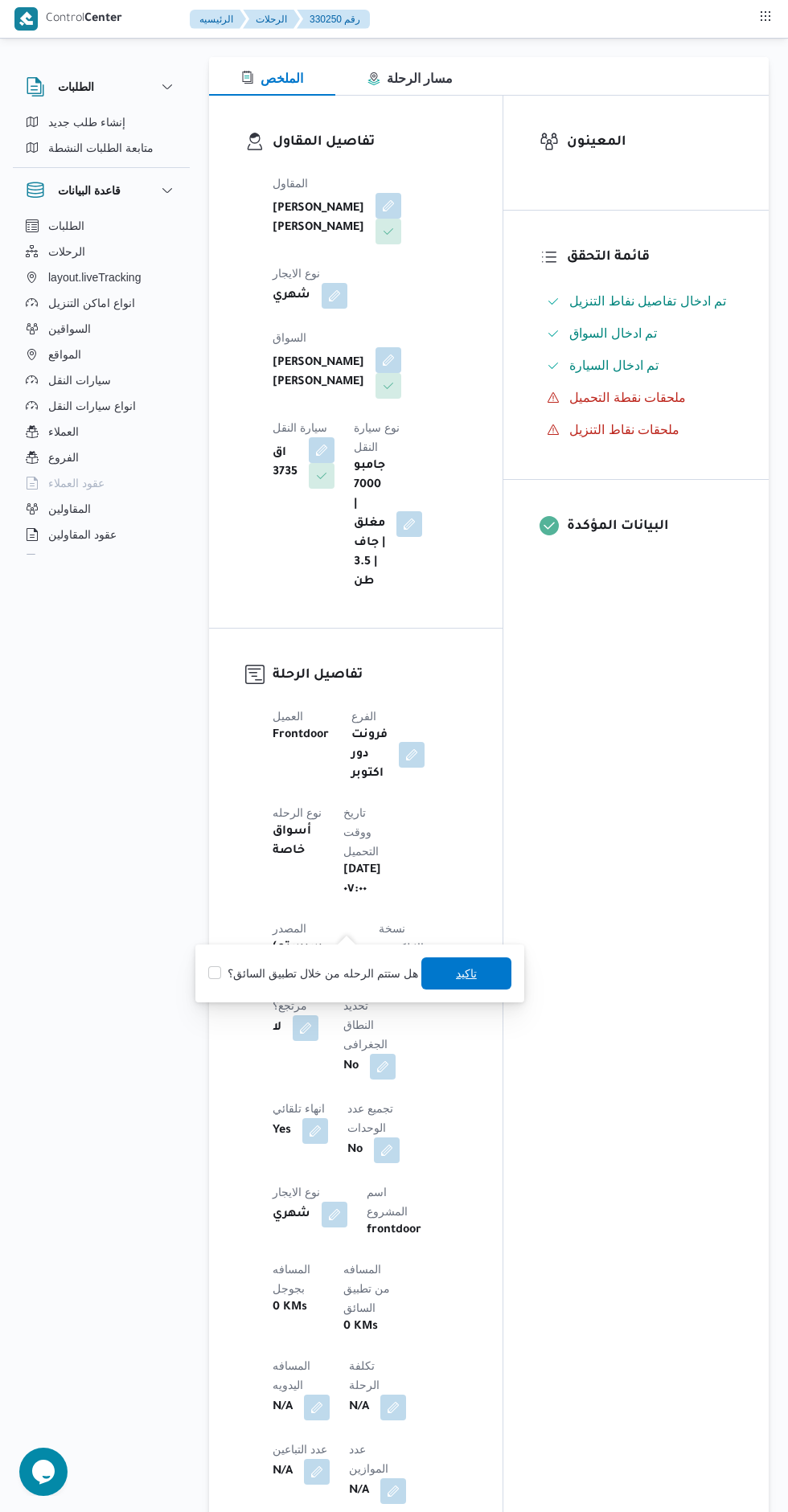
click at [454, 979] on span "تاكيد" at bounding box center [466, 973] width 90 height 32
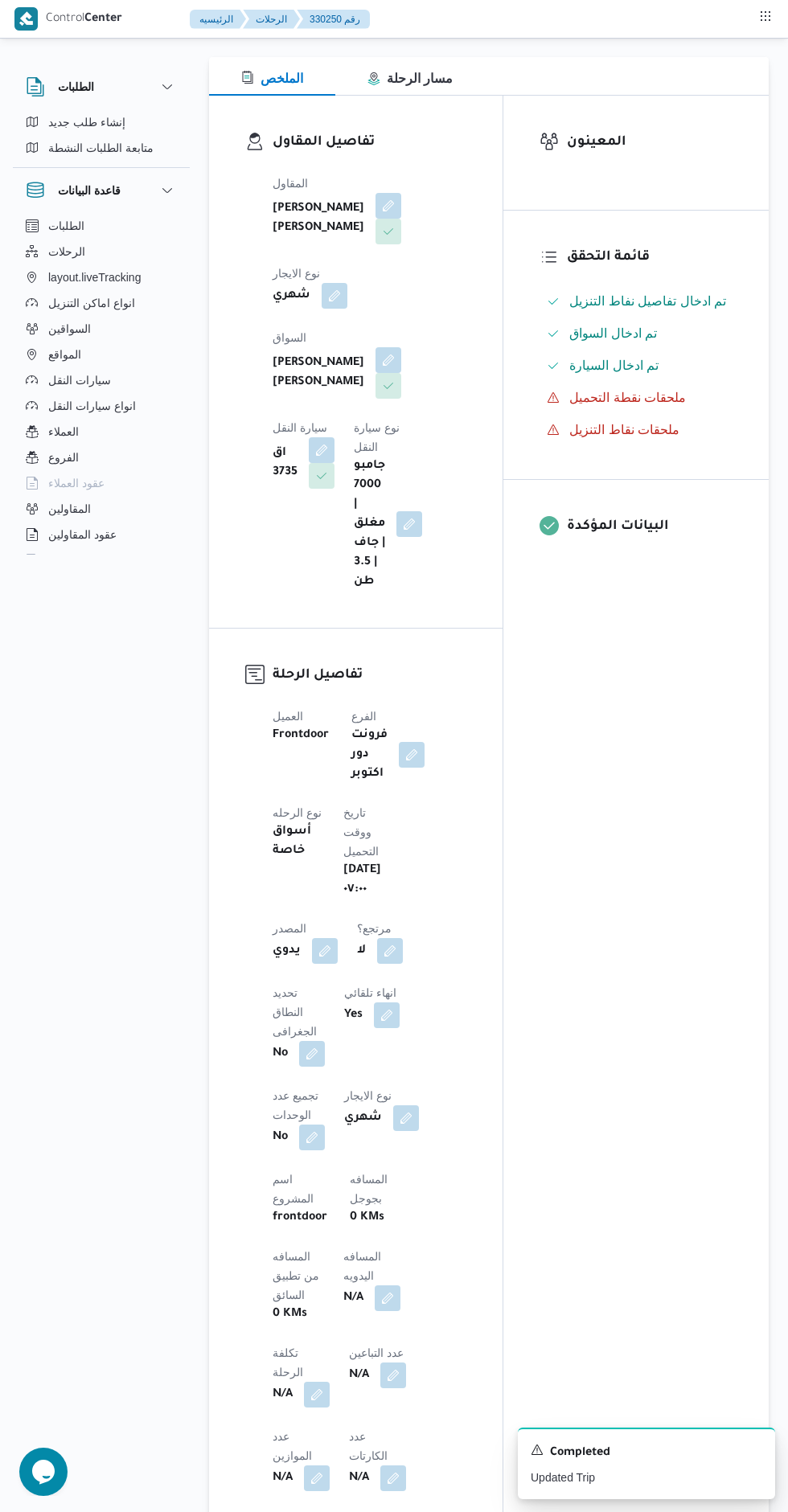
scroll to position [0, 0]
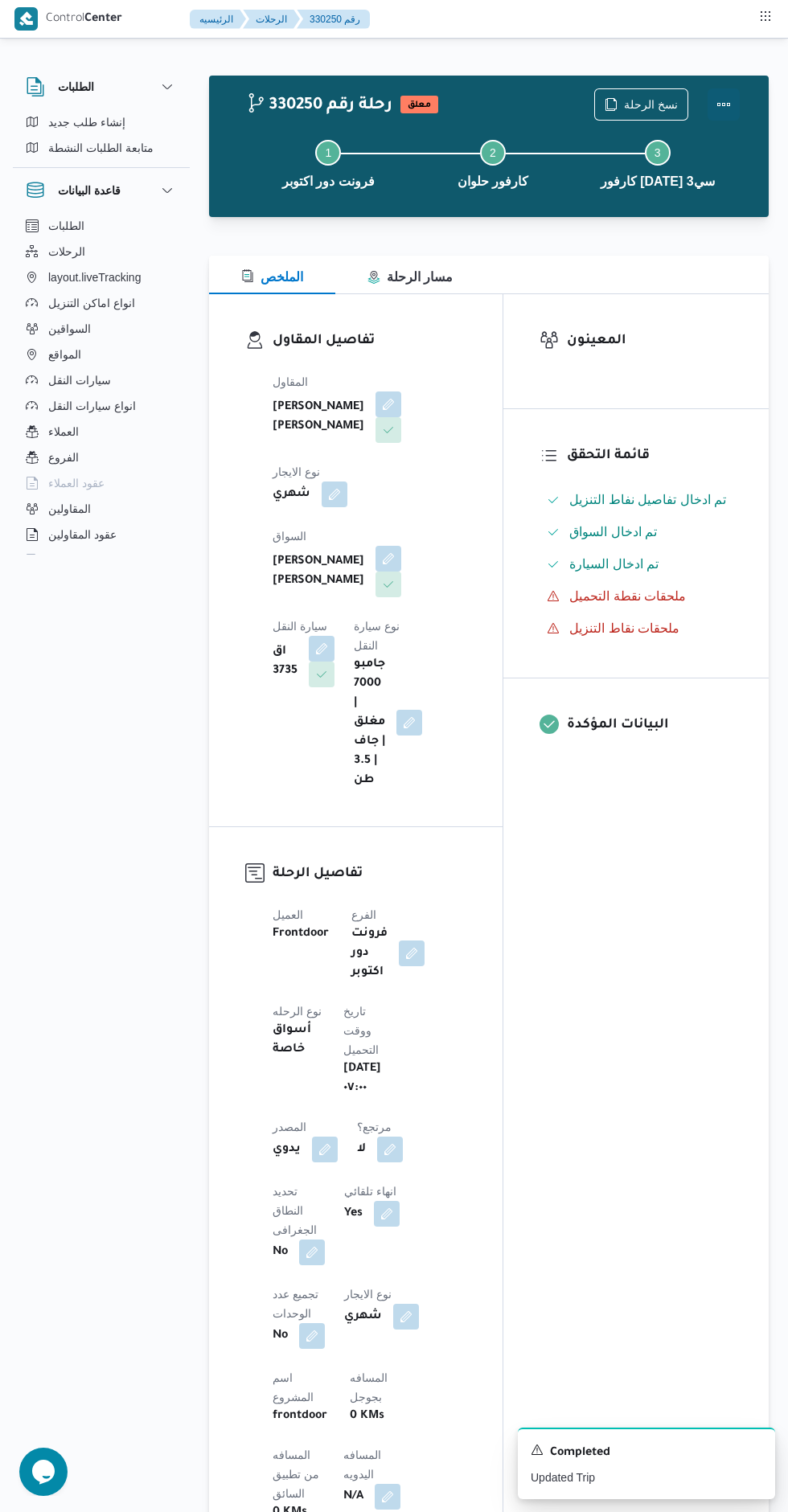
click at [722, 106] on button "Actions" at bounding box center [723, 104] width 32 height 32
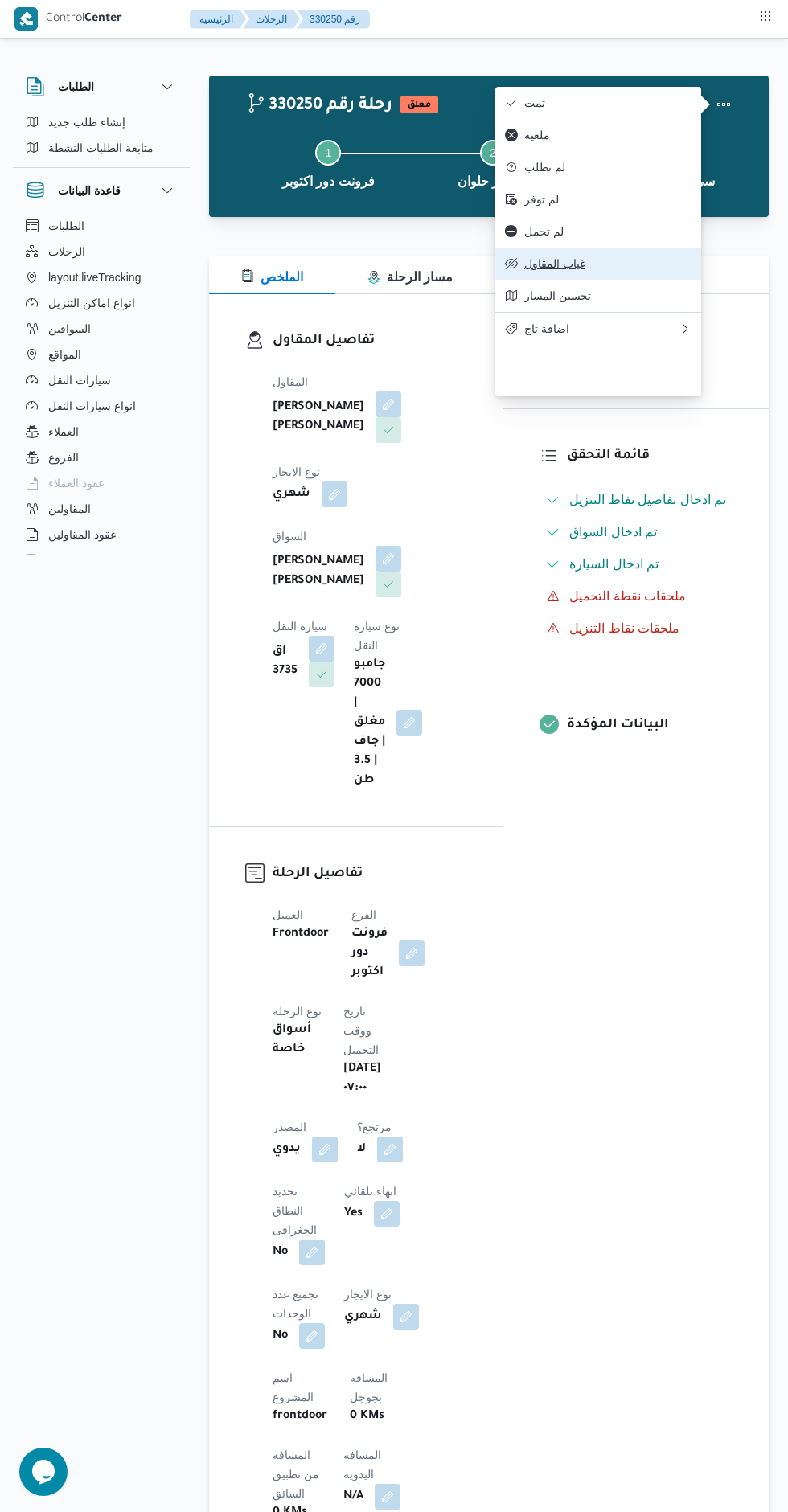
click at [627, 270] on span "غياب المقاول" at bounding box center [607, 264] width 167 height 13
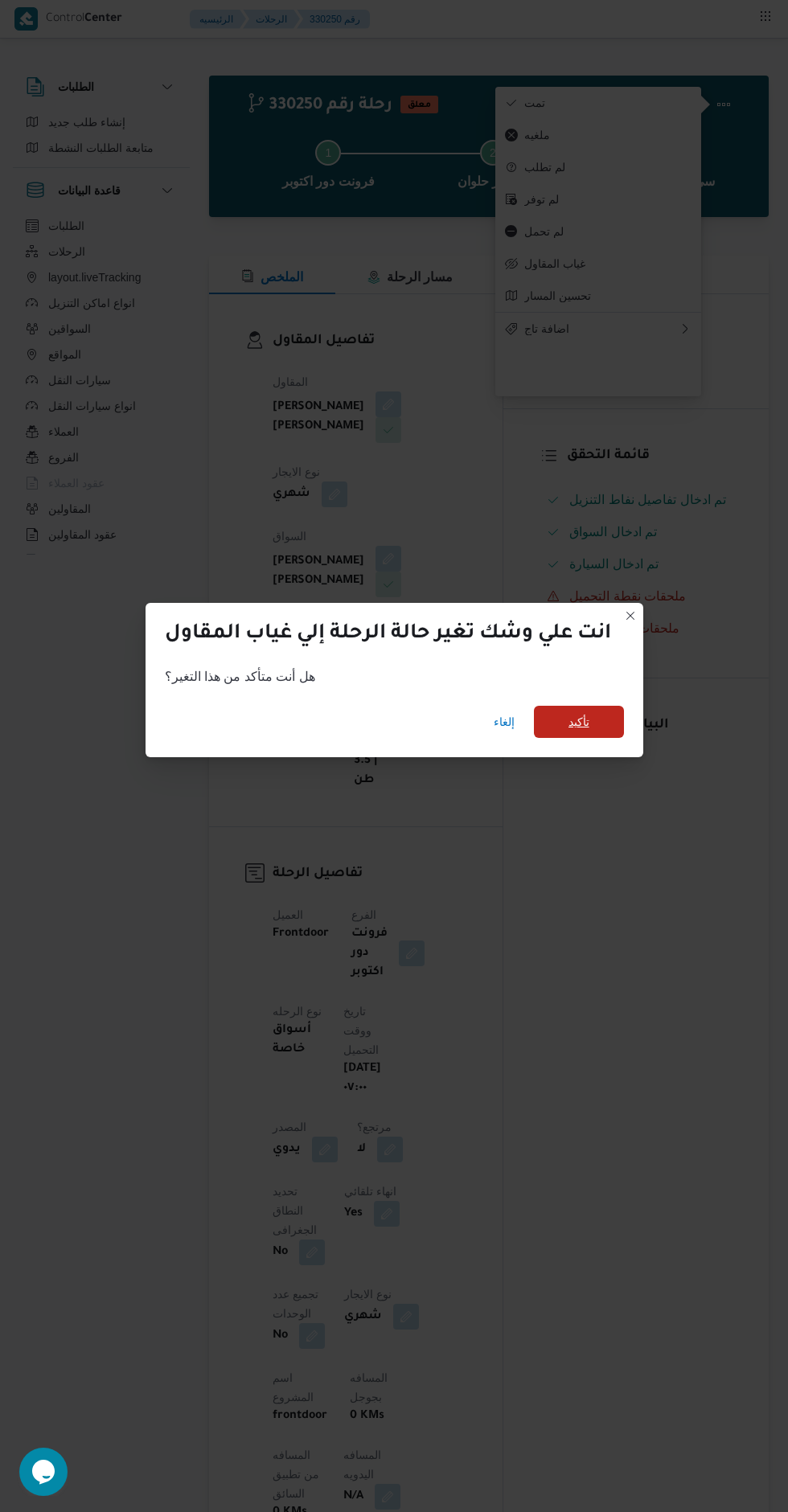
click at [583, 714] on span "تأكيد" at bounding box center [578, 721] width 21 height 19
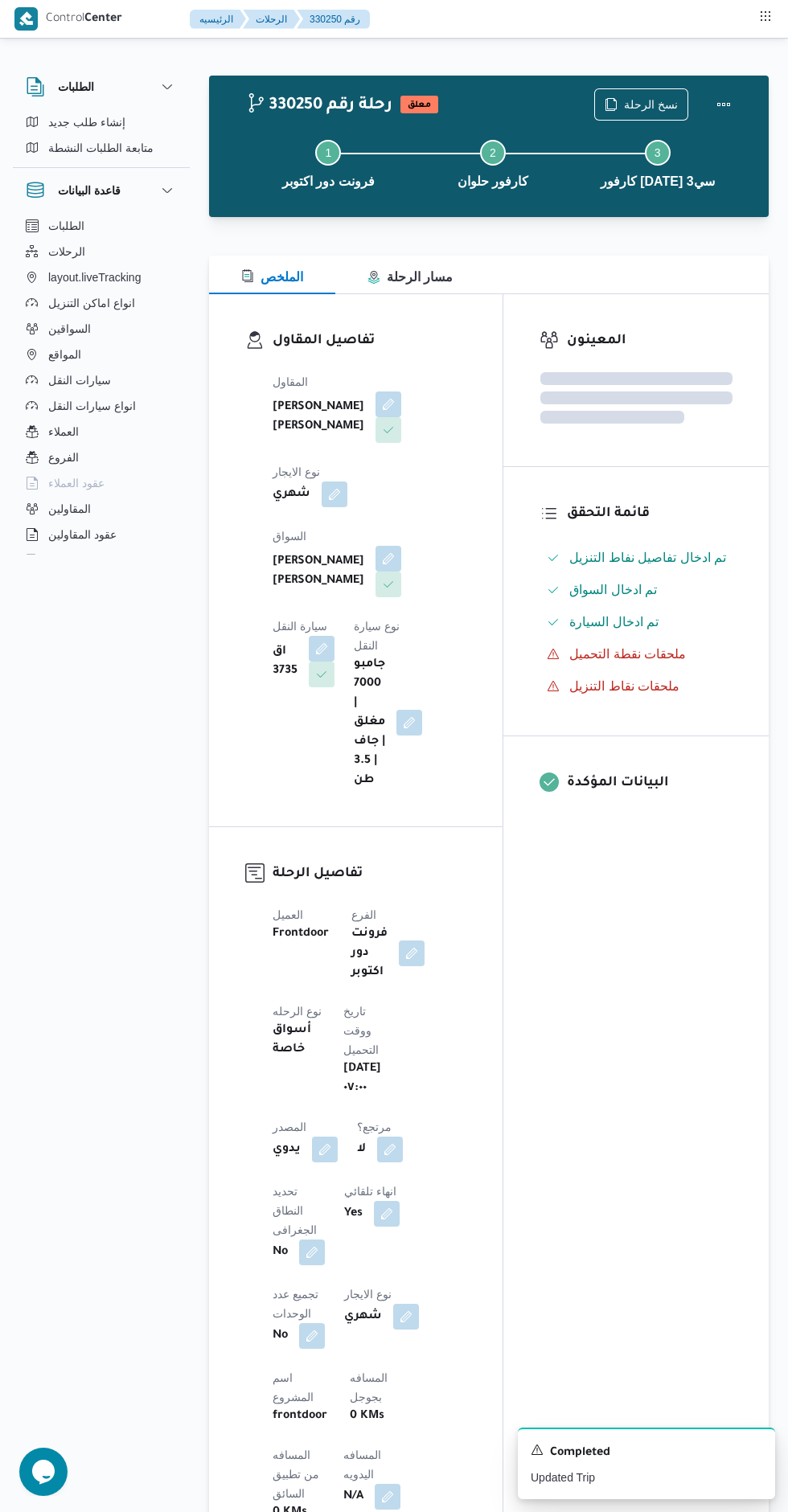
click at [643, 960] on div "المعينون قائمة التحقق تم ادخال تفاصيل نفاط التنزيل تم ادخال السواق تم ادخال الس…" at bounding box center [636, 1283] width 266 height 1978
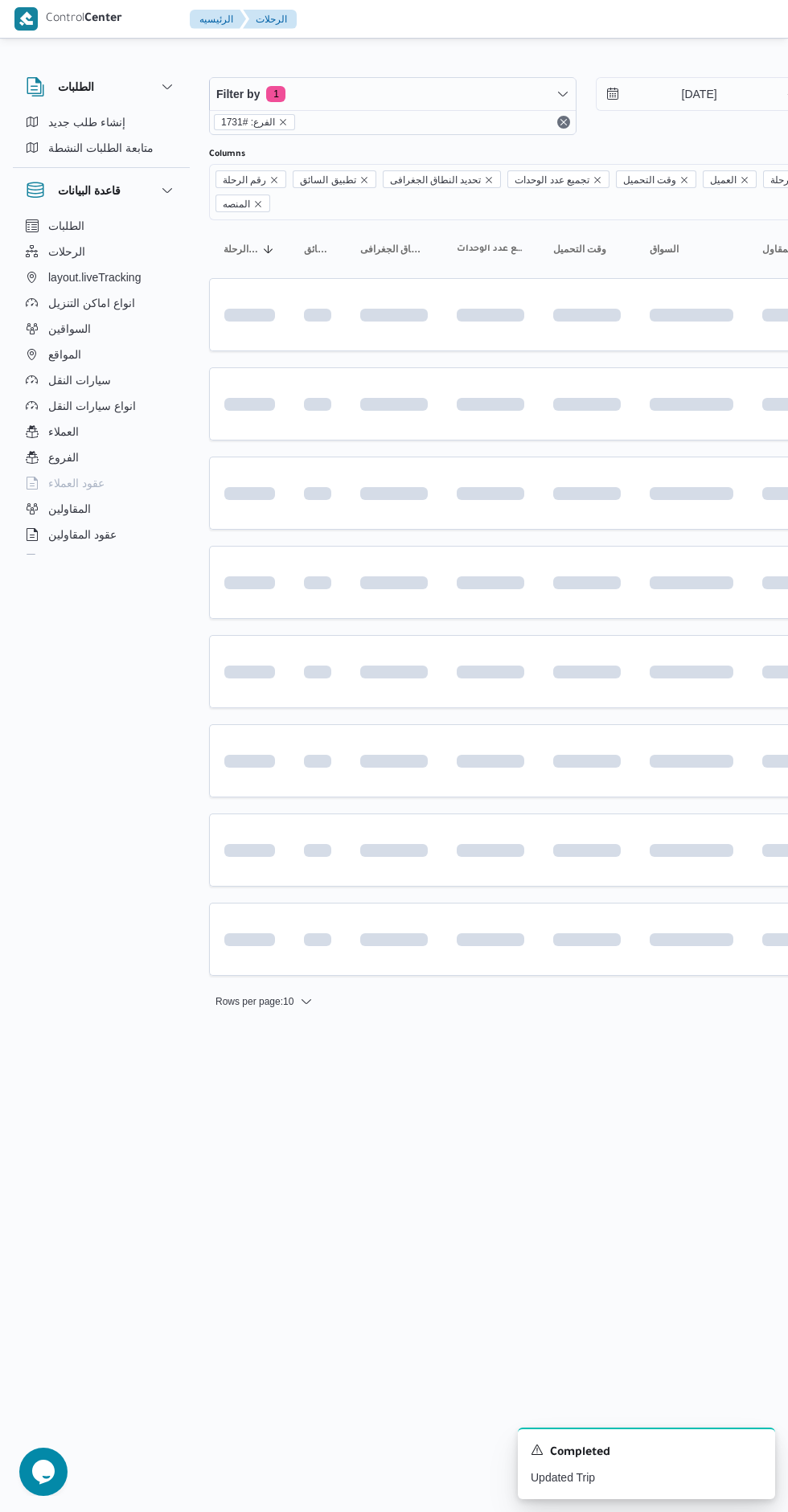
scroll to position [0, 13]
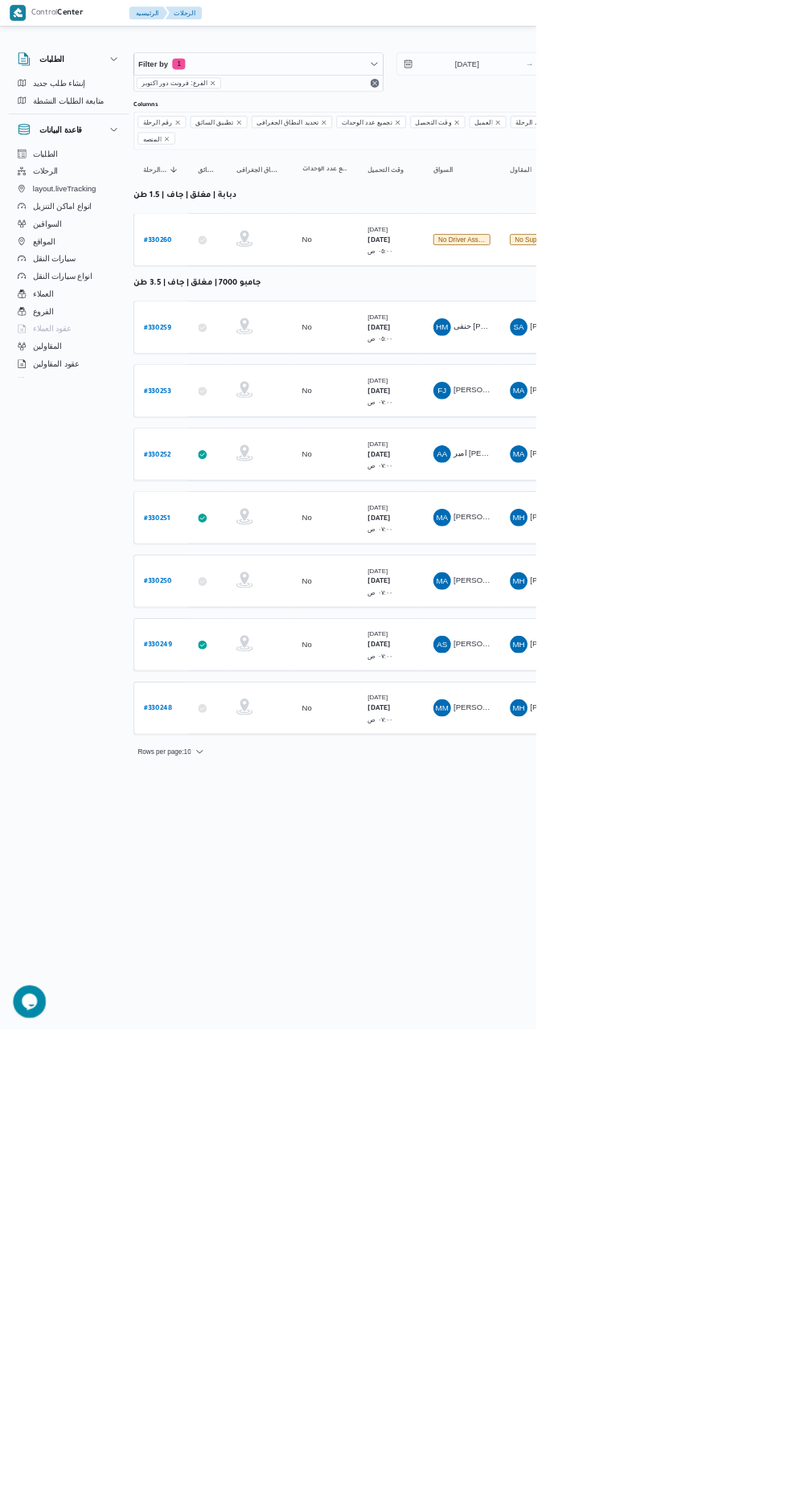
click at [230, 756] on b "# 330251" at bounding box center [231, 761] width 38 height 11
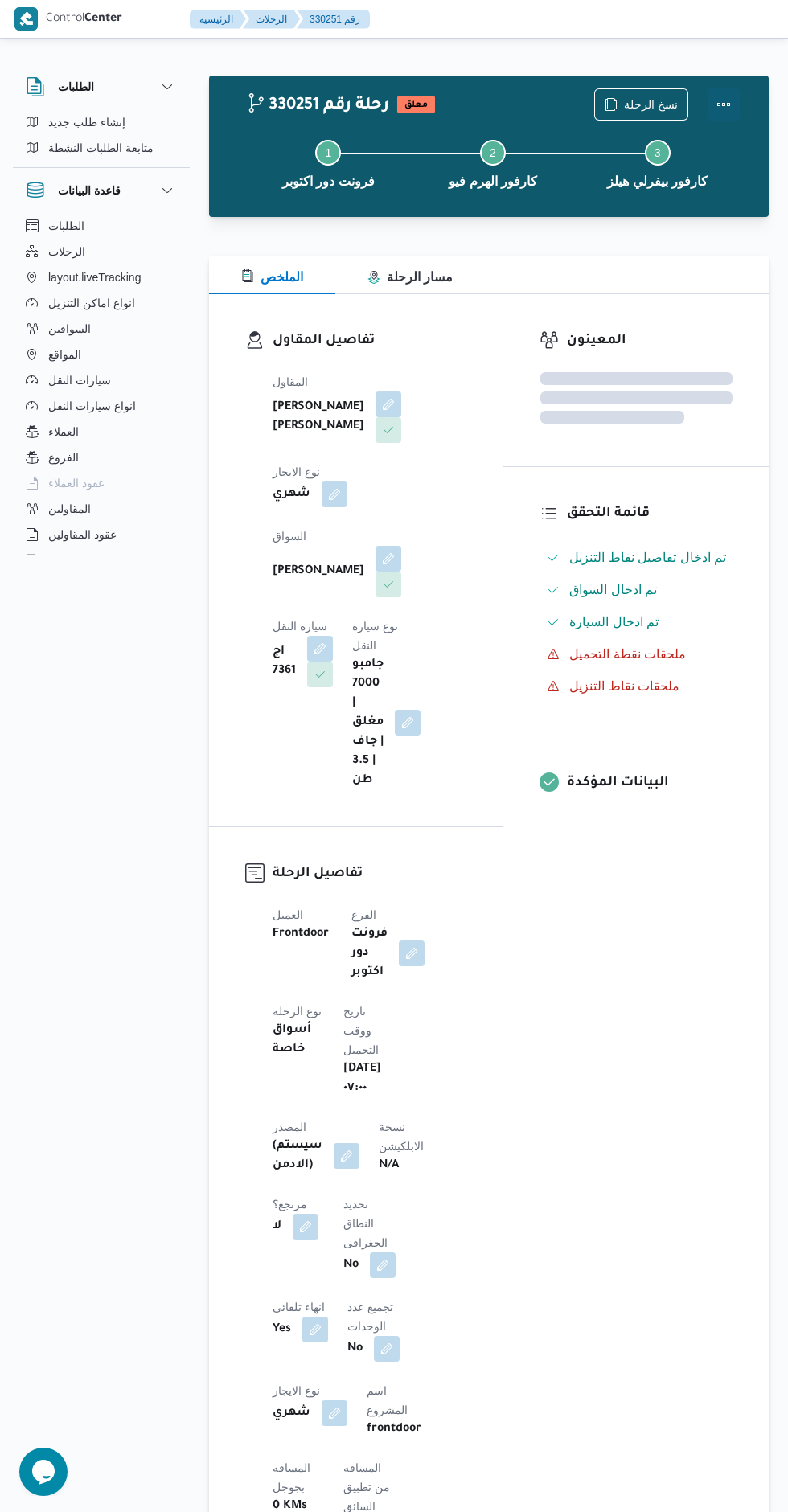
click at [730, 94] on button "Actions" at bounding box center [723, 104] width 32 height 32
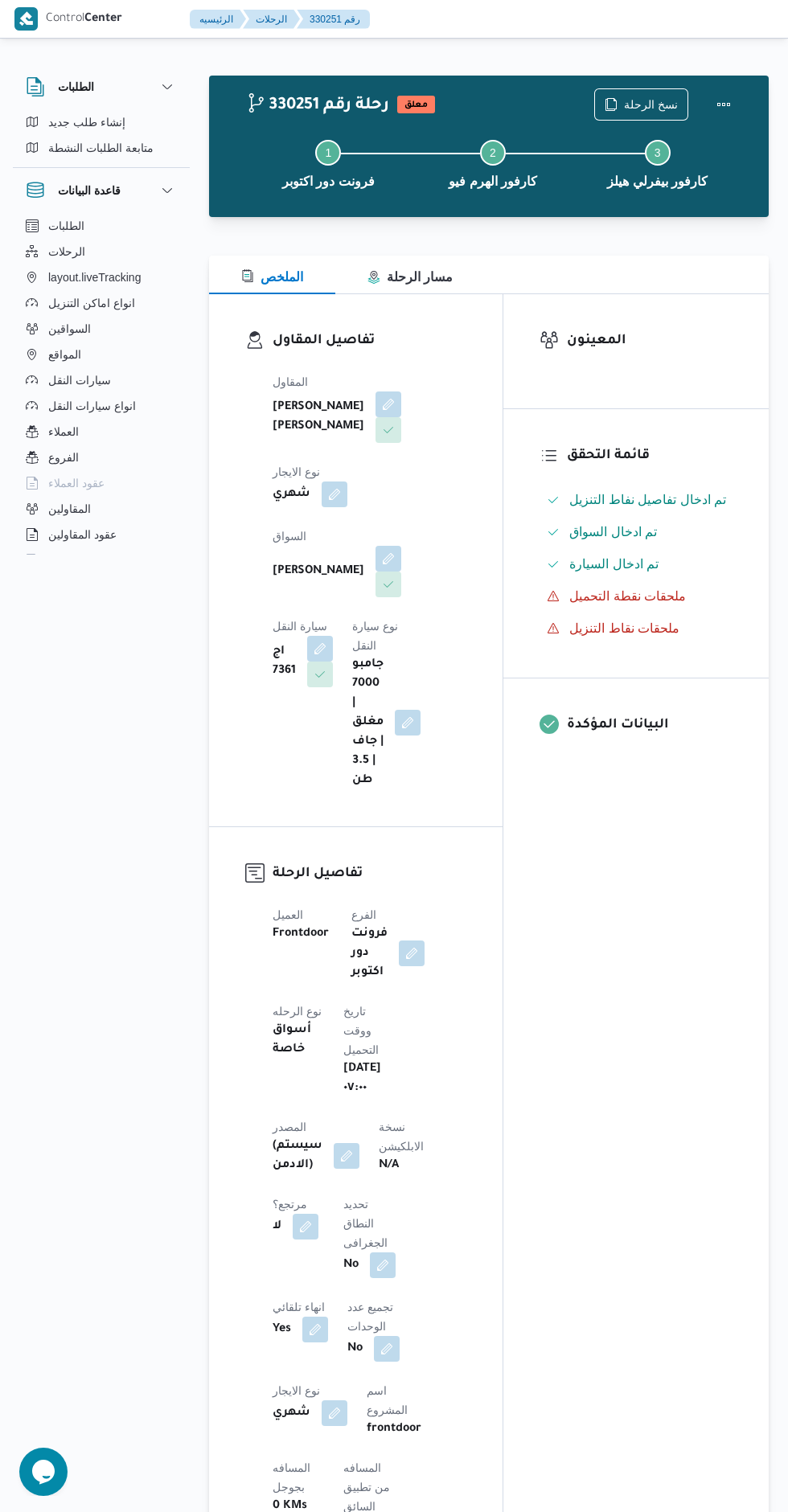
click at [608, 1122] on div "المعينون قائمة التحقق تم ادخال تفاصيل نفاط التنزيل تم ادخال السواق تم ادخال الس…" at bounding box center [636, 1289] width 266 height 1990
click at [352, 1143] on button "button" at bounding box center [346, 1156] width 26 height 26
click at [502, 1289] on div "تفاصيل الرحلة العميل Frontdoor الفرع فرونت دور اكتوبر نوع الرحله أسواق خاصة تار…" at bounding box center [355, 1325] width 293 height 995
click at [678, 94] on span "نسخ الرحلة" at bounding box center [641, 104] width 92 height 30
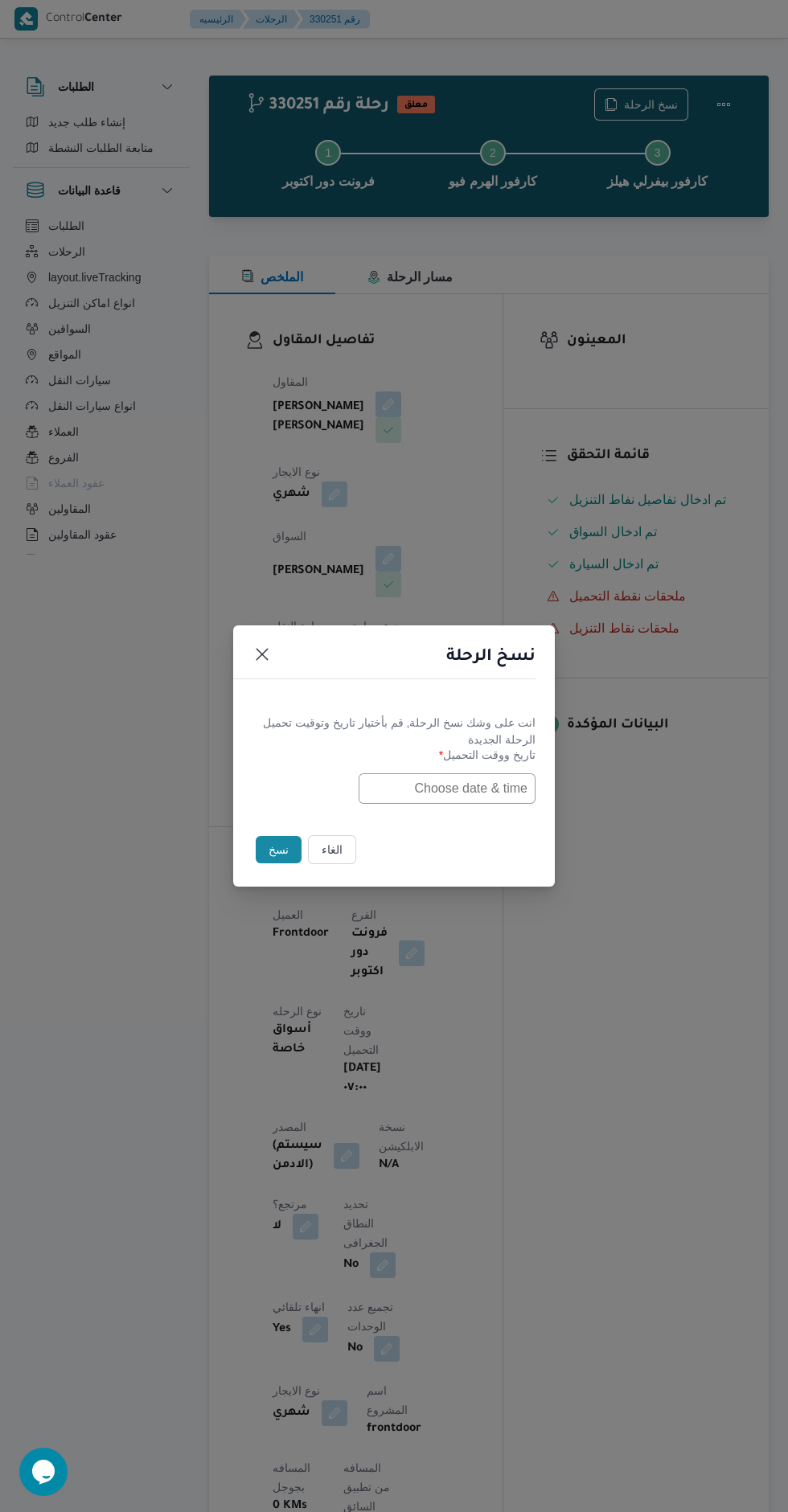
click at [628, 1086] on div "نسخ الرحلة انت على وشك نسخ الرحلة, [GEOGRAPHIC_DATA] بأختيار تاريخ وتوقيت تحميل…" at bounding box center [394, 756] width 788 height 1512
click at [334, 844] on button "الغاء" at bounding box center [331, 850] width 48 height 29
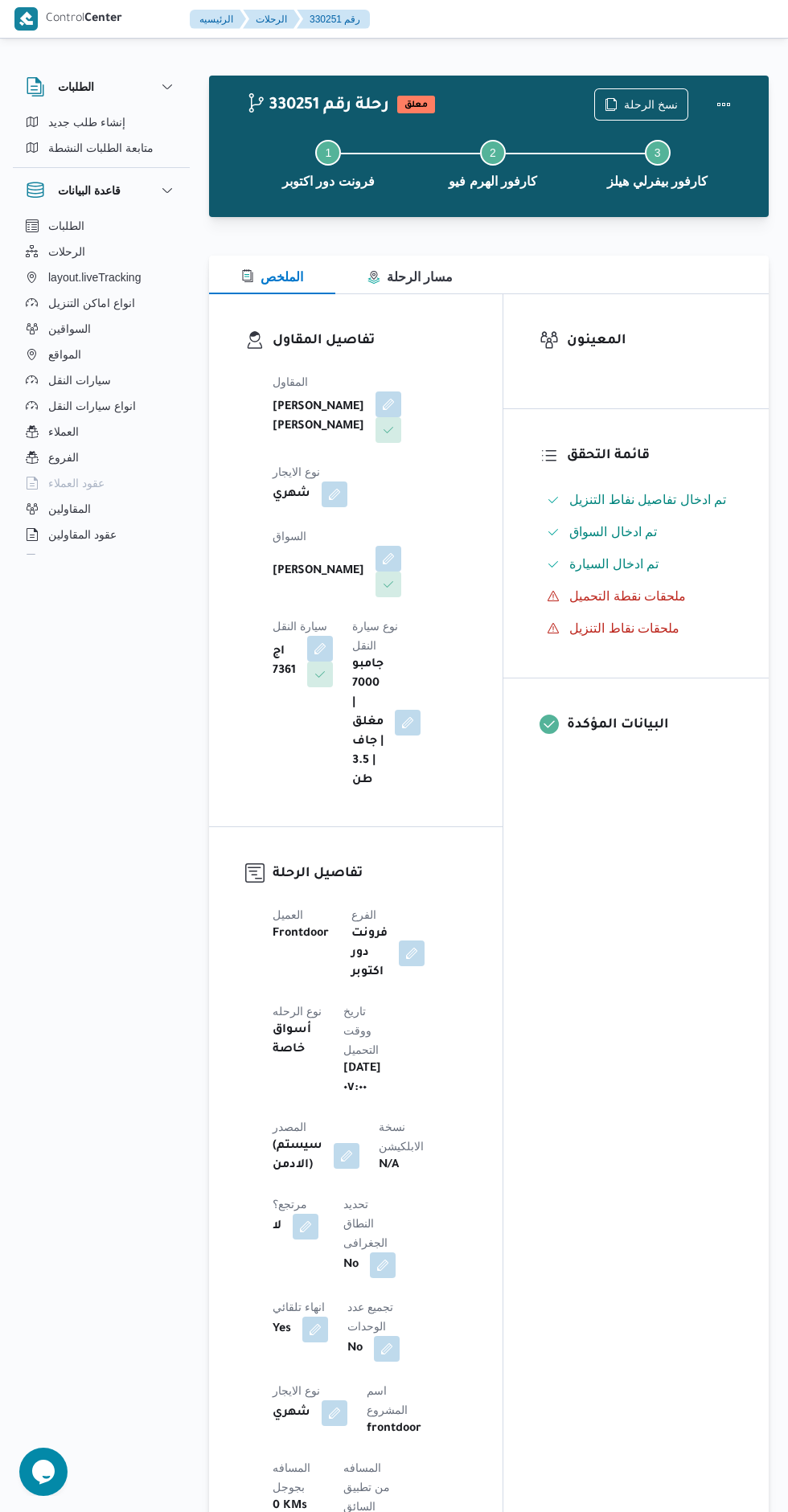
click at [357, 1143] on button "button" at bounding box center [346, 1156] width 26 height 26
click at [458, 1179] on span "تاكيد" at bounding box center [466, 1171] width 90 height 32
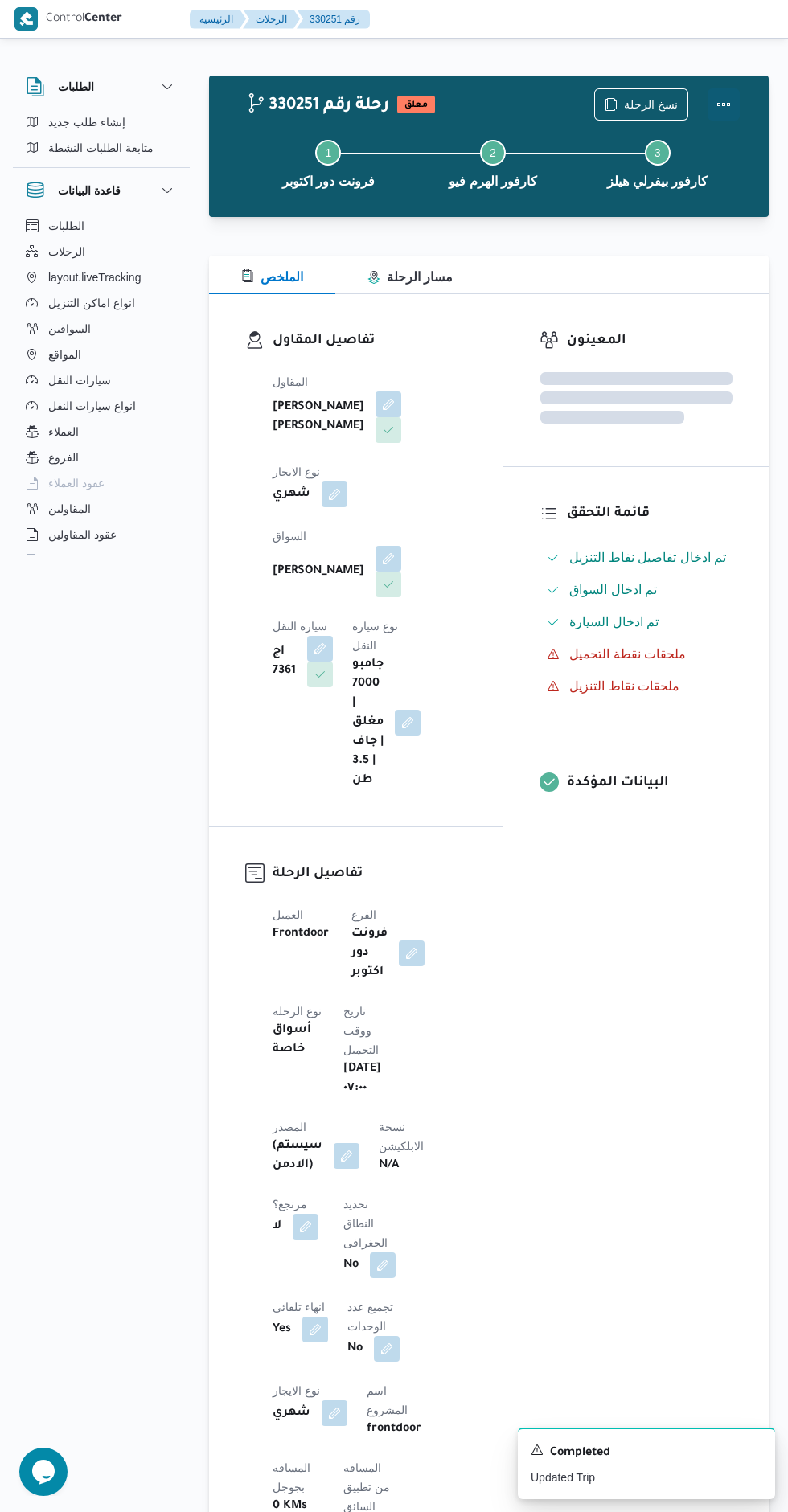
click at [726, 101] on button "Actions" at bounding box center [723, 104] width 32 height 32
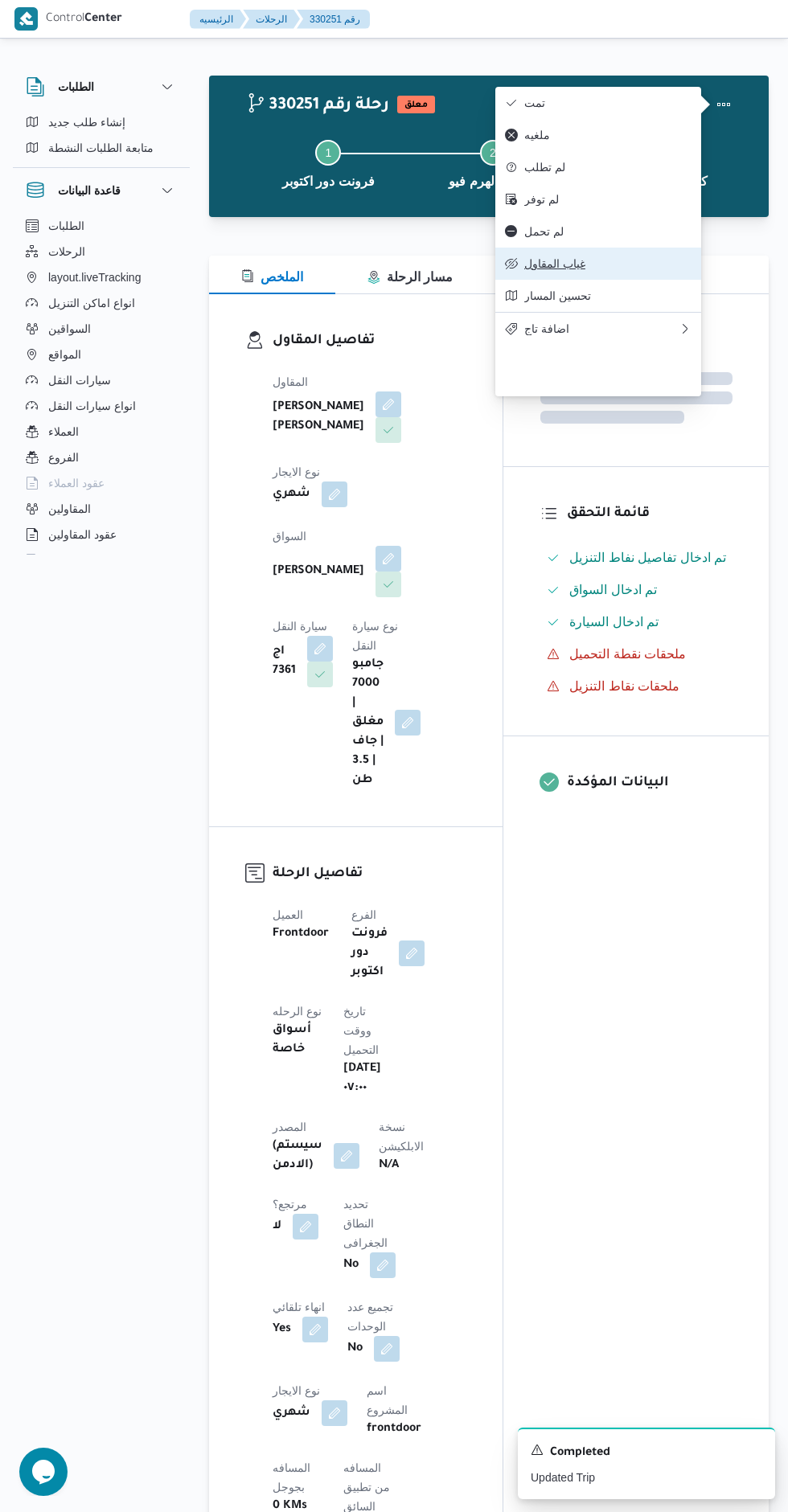
click at [639, 270] on span "غياب المقاول" at bounding box center [607, 264] width 167 height 13
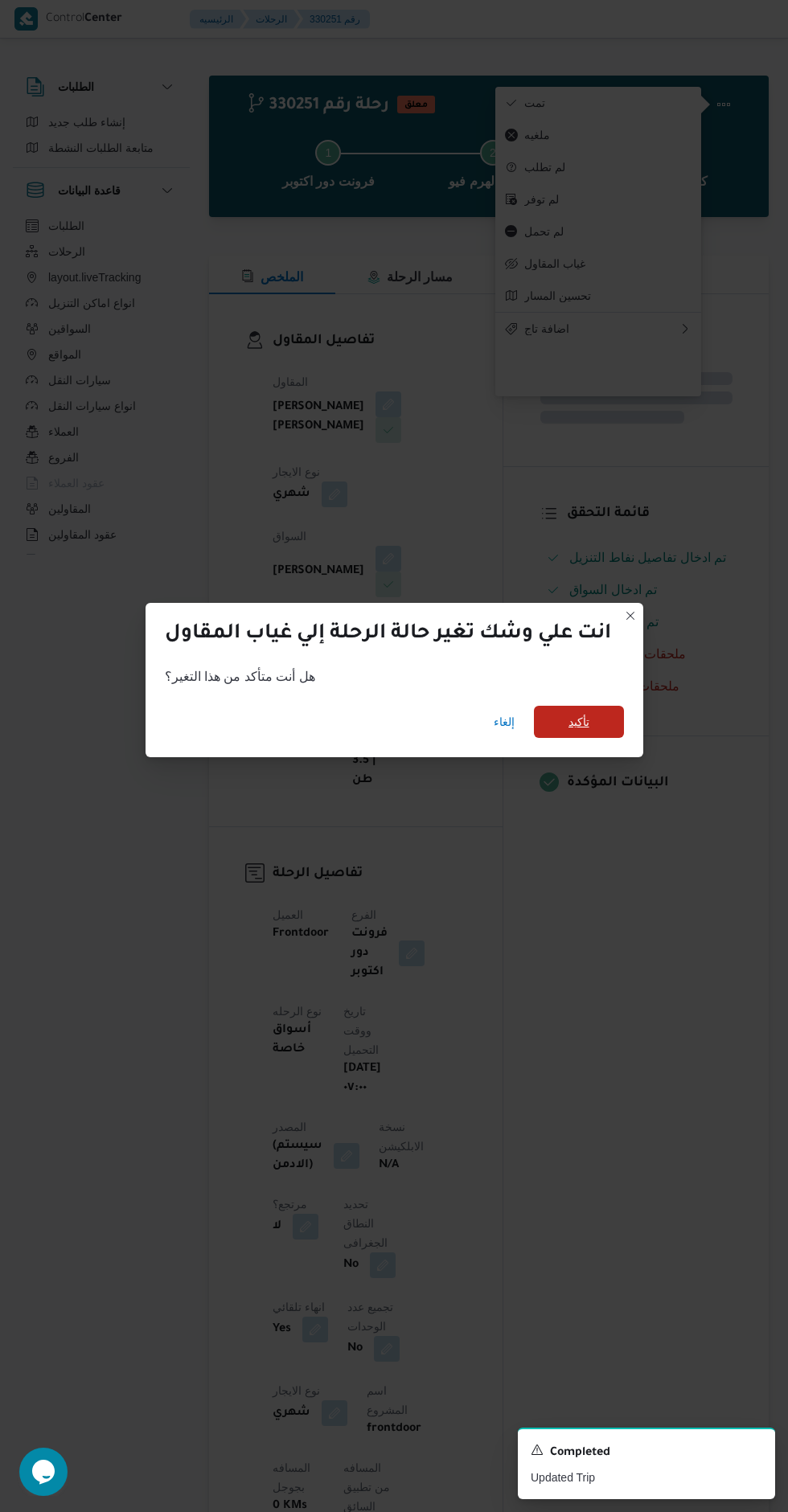
click at [599, 725] on span "تأكيد" at bounding box center [579, 721] width 90 height 32
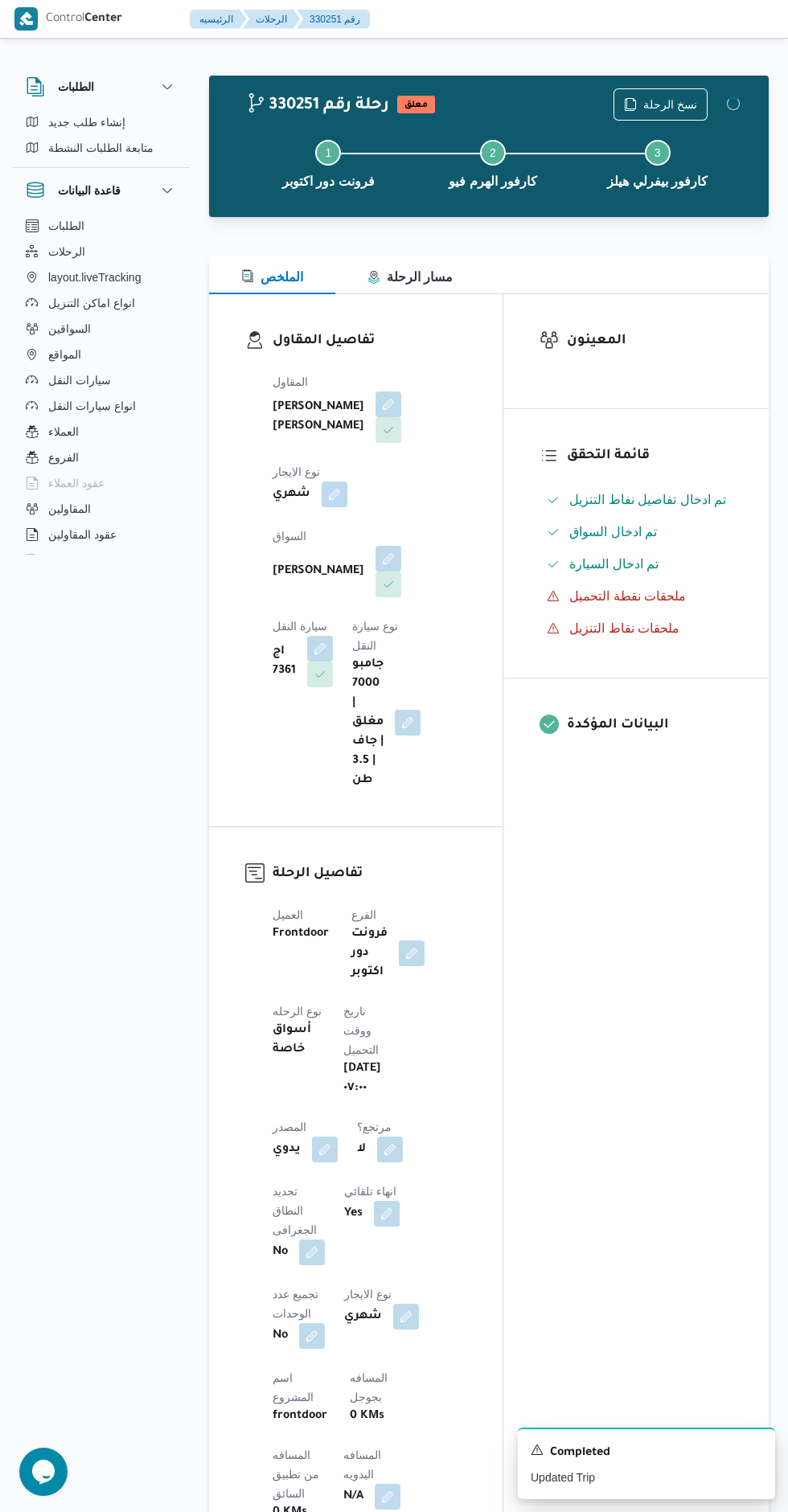
click at [652, 998] on div "المعينون قائمة التحقق تم ادخال تفاصيل نفاط التنزيل تم ادخال السواق تم ادخال الس…" at bounding box center [636, 1283] width 266 height 1978
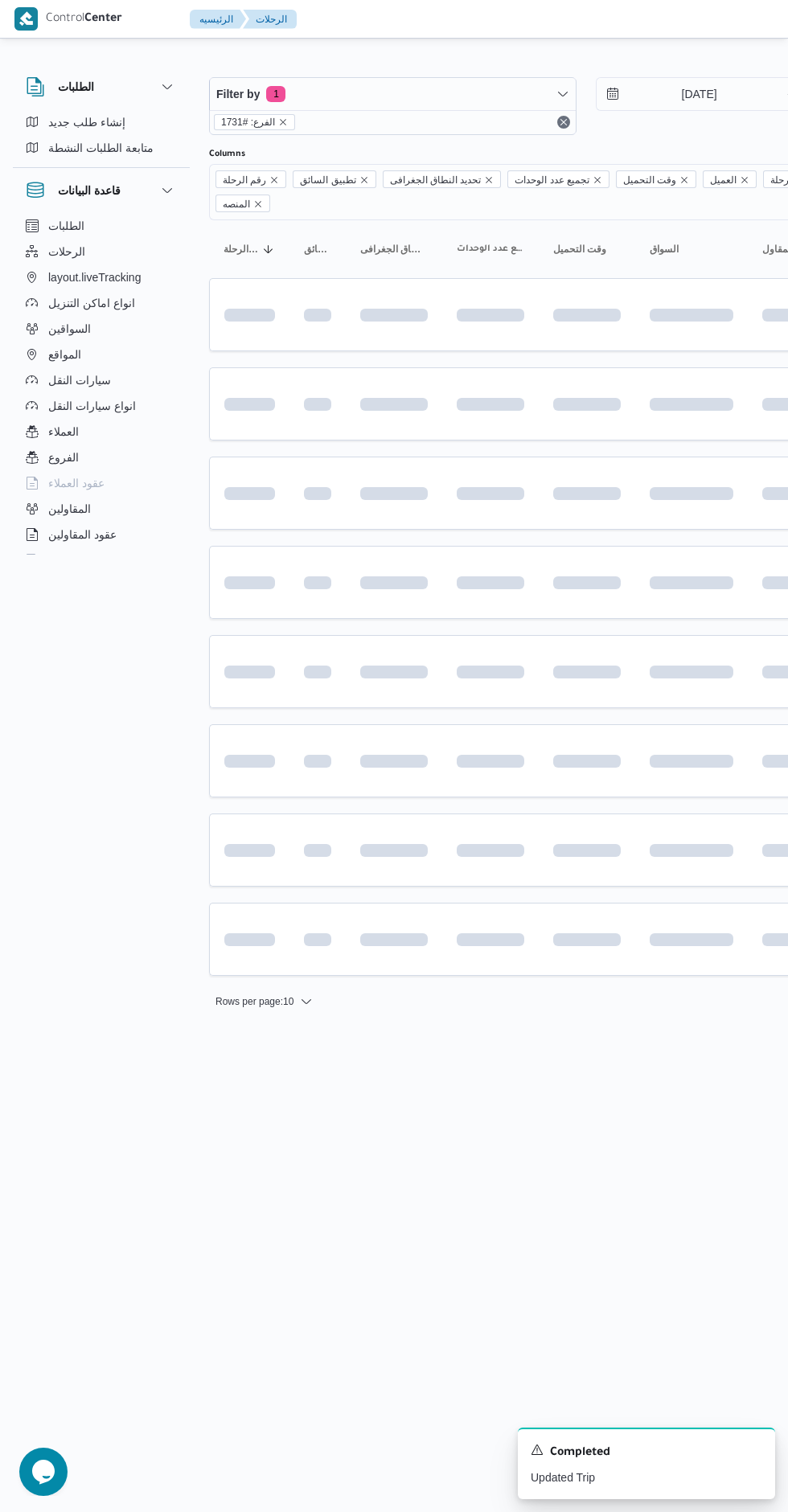
scroll to position [0, 13]
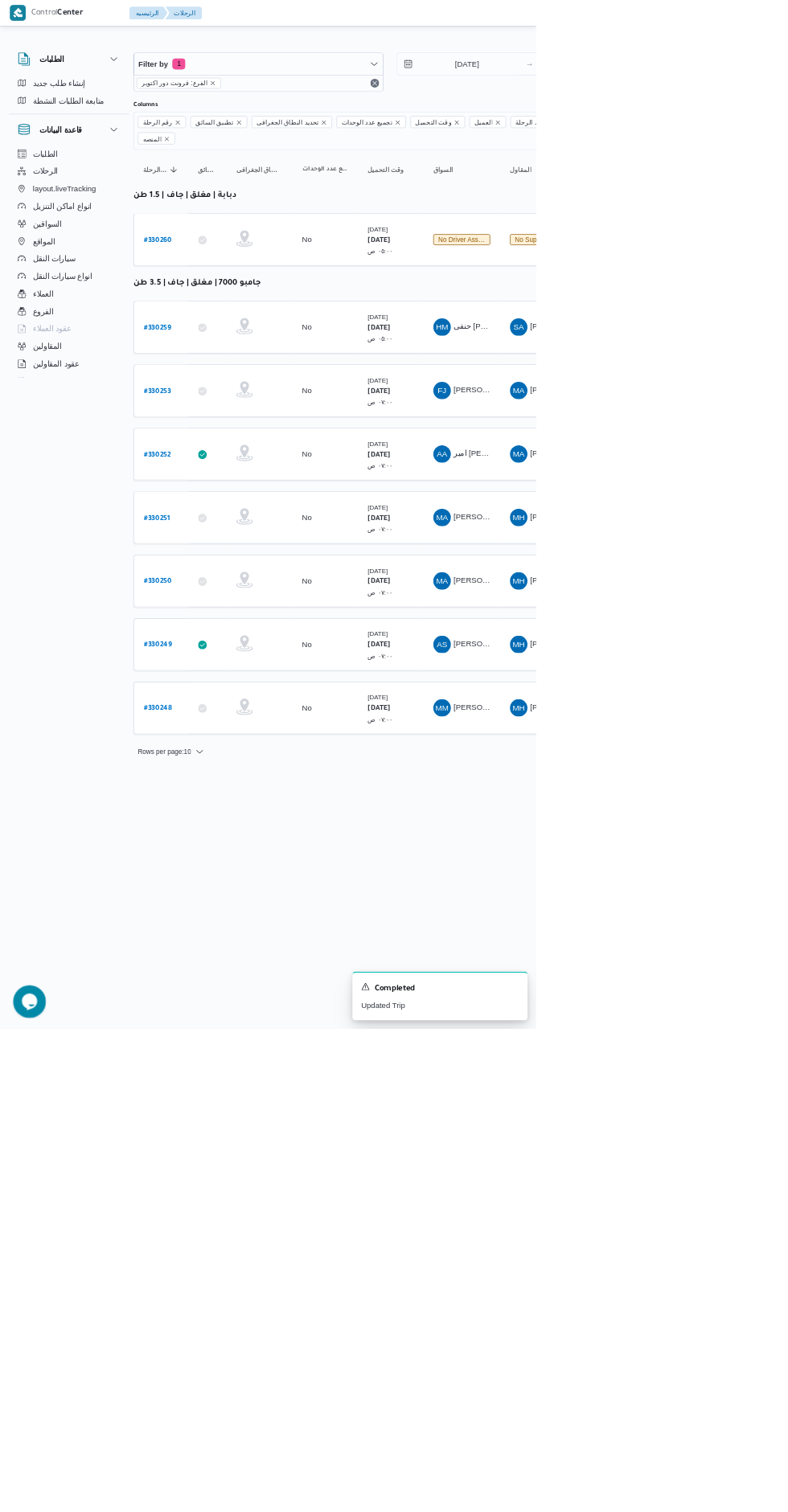
click at [237, 570] on b "# 330253" at bounding box center [232, 575] width 40 height 11
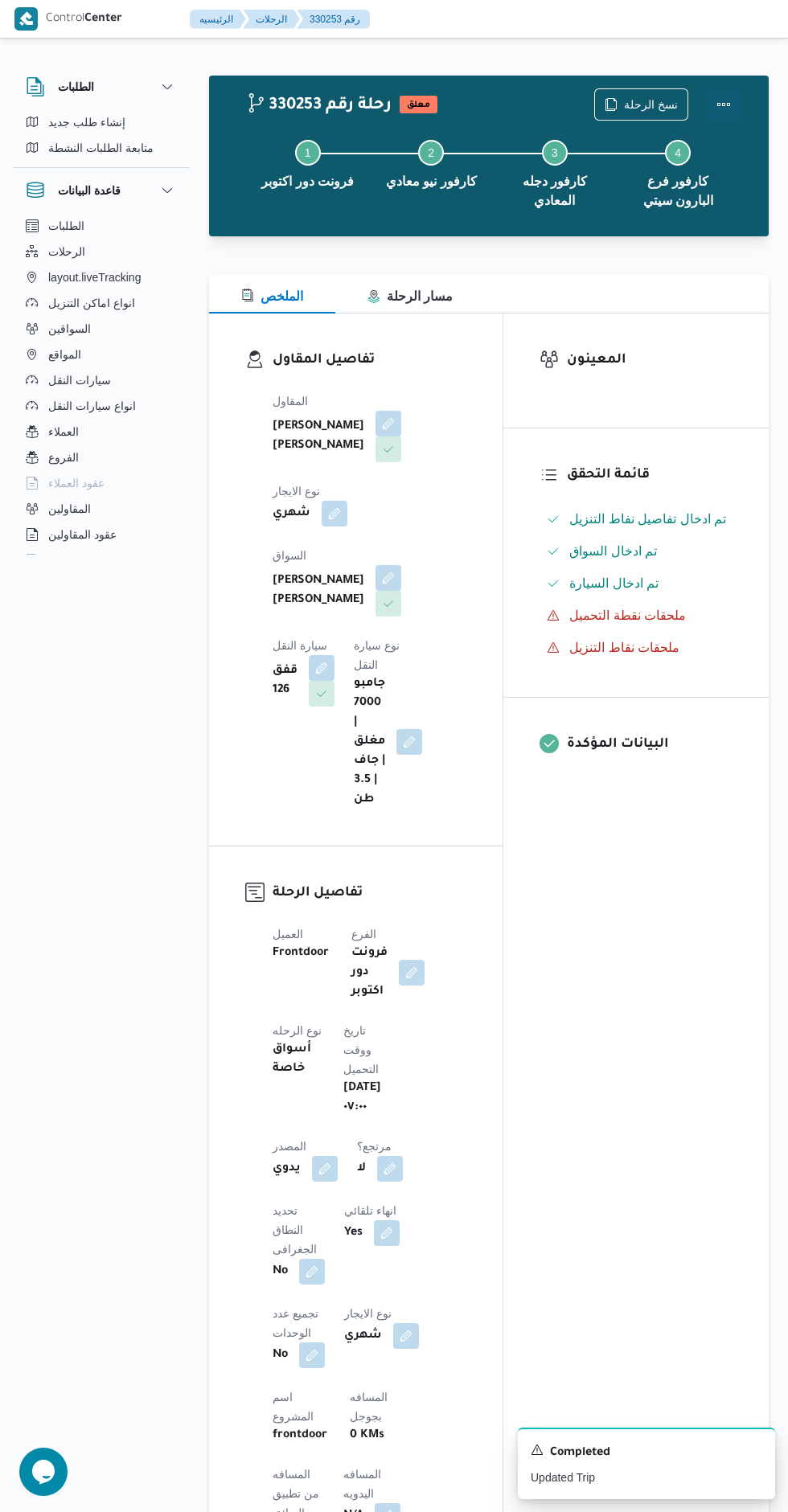
click at [717, 90] on button "Actions" at bounding box center [723, 104] width 32 height 32
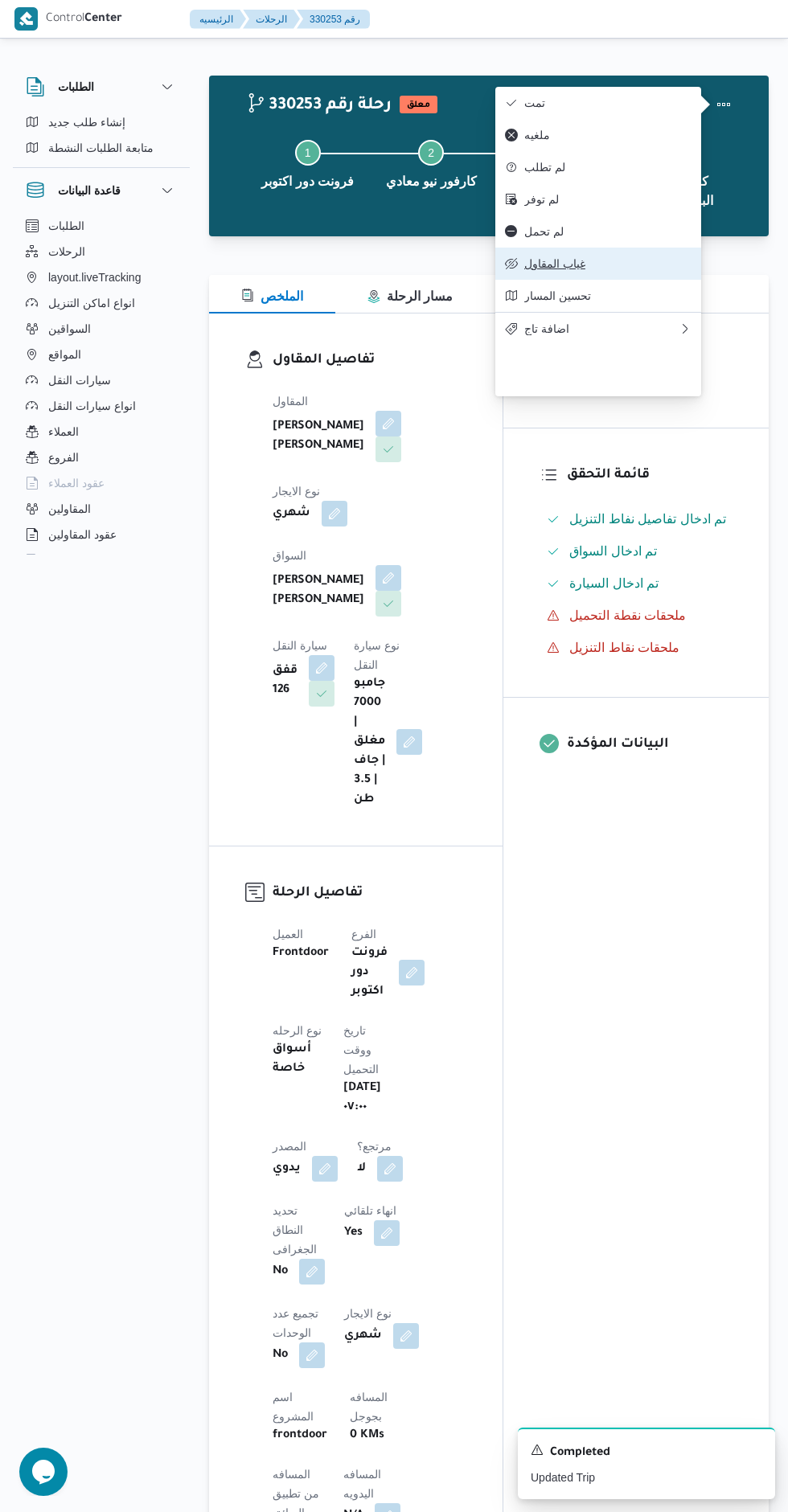
click at [644, 270] on span "غياب المقاول" at bounding box center [607, 264] width 167 height 13
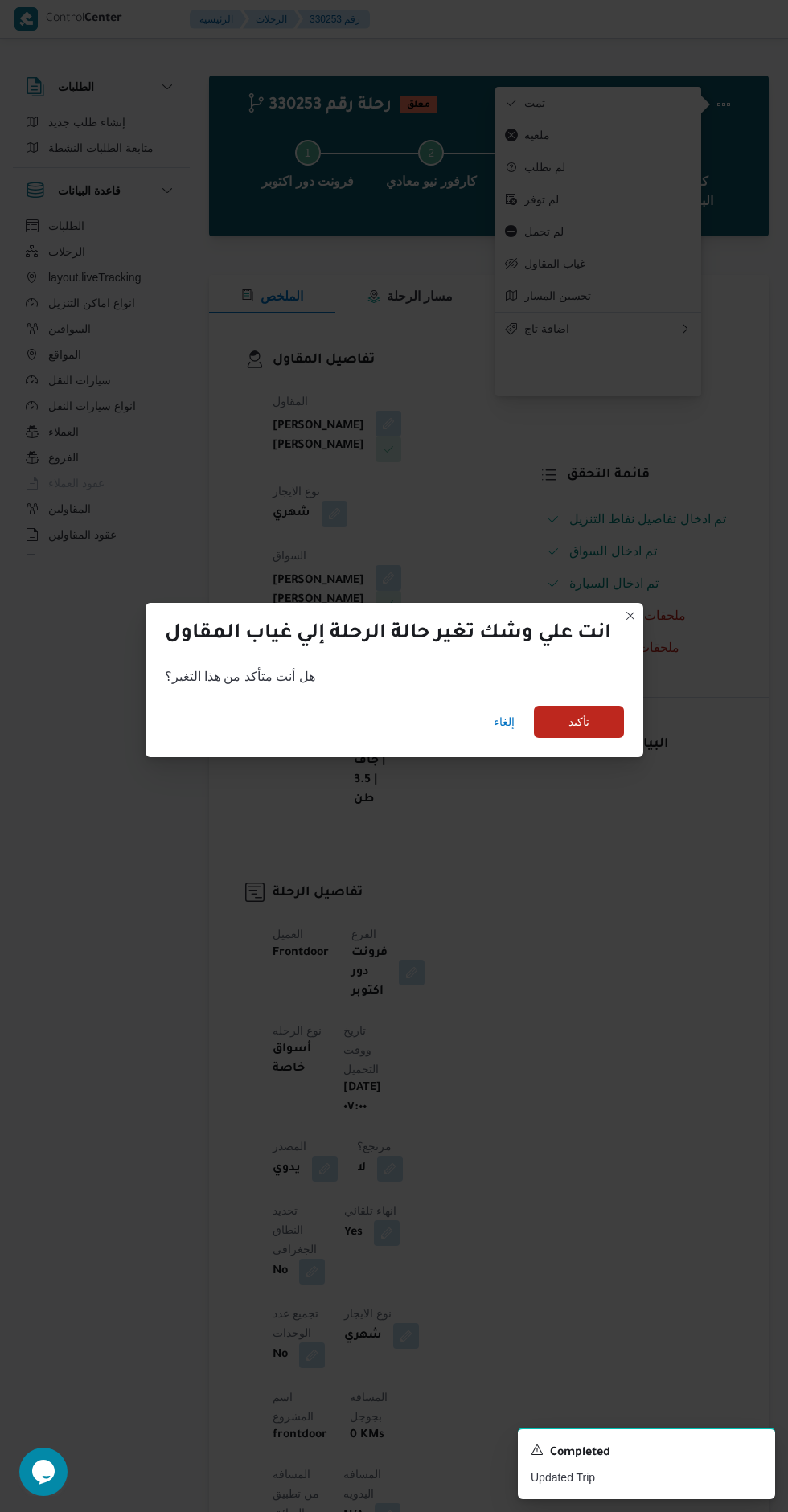
click at [612, 706] on span "تأكيد" at bounding box center [579, 721] width 90 height 32
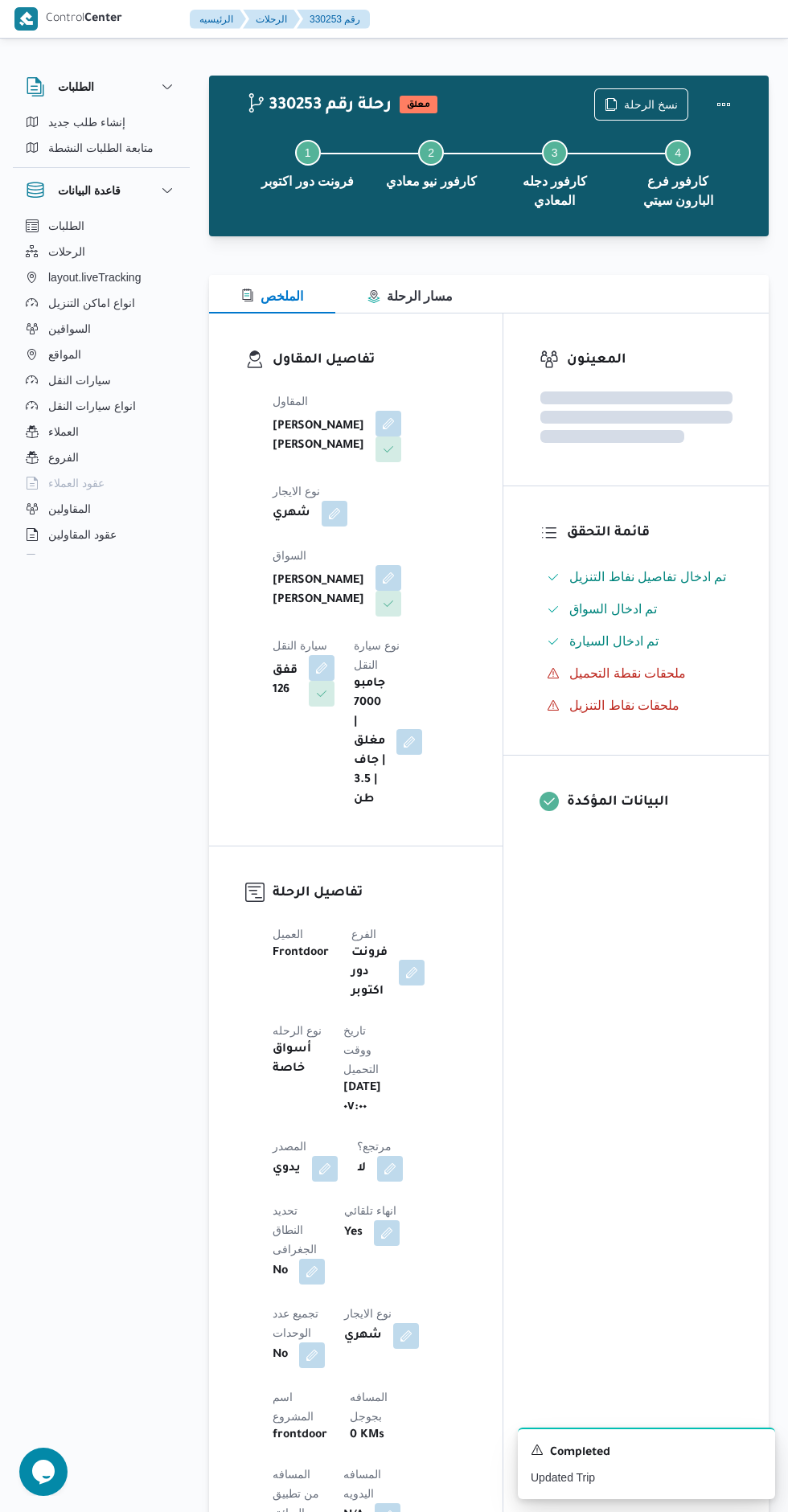
click at [670, 960] on div "المعينون قائمة التحقق تم ادخال تفاصيل نفاط التنزيل تم ادخال السواق تم ادخال الس…" at bounding box center [636, 1302] width 266 height 1978
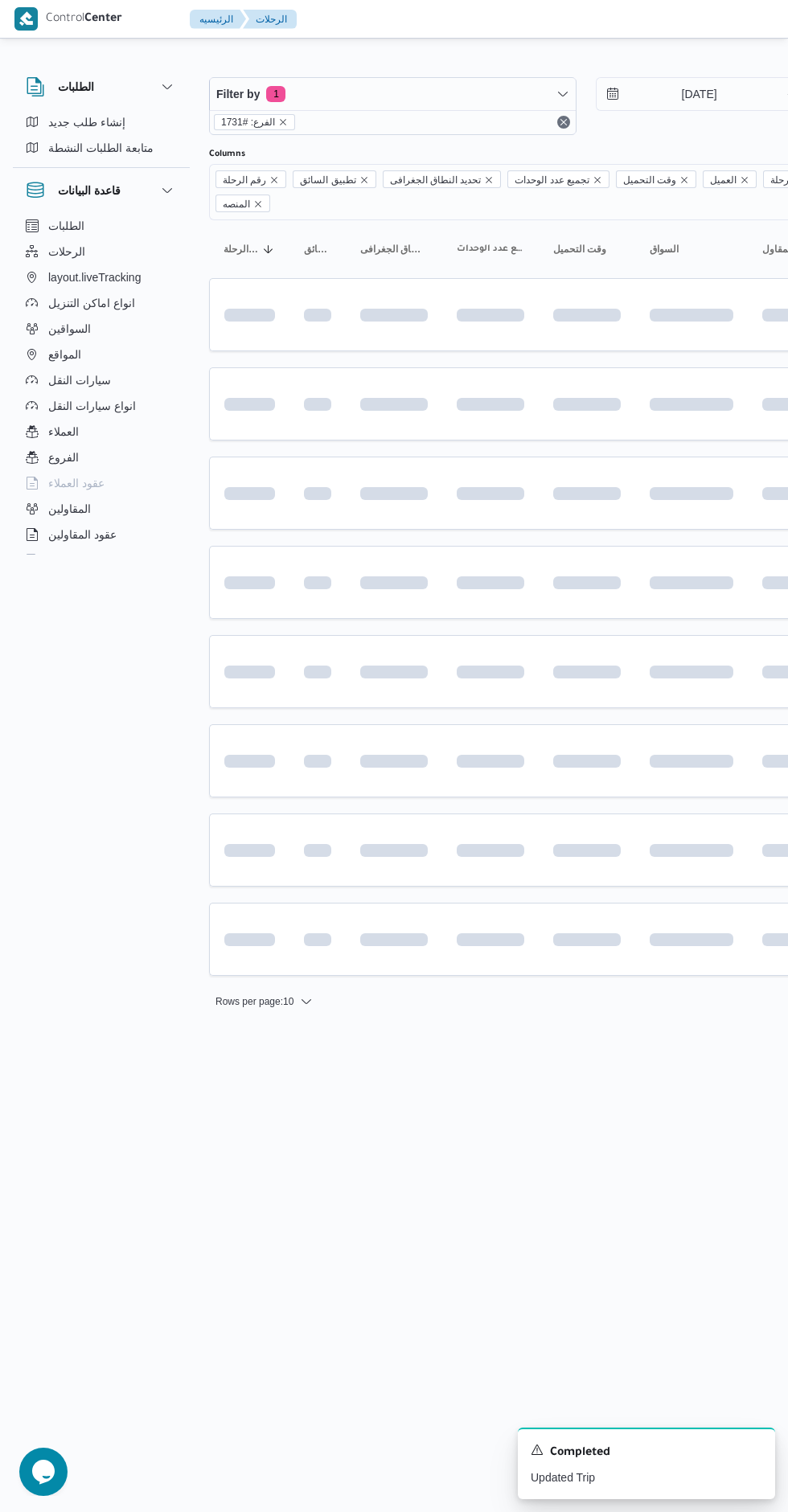
scroll to position [0, 13]
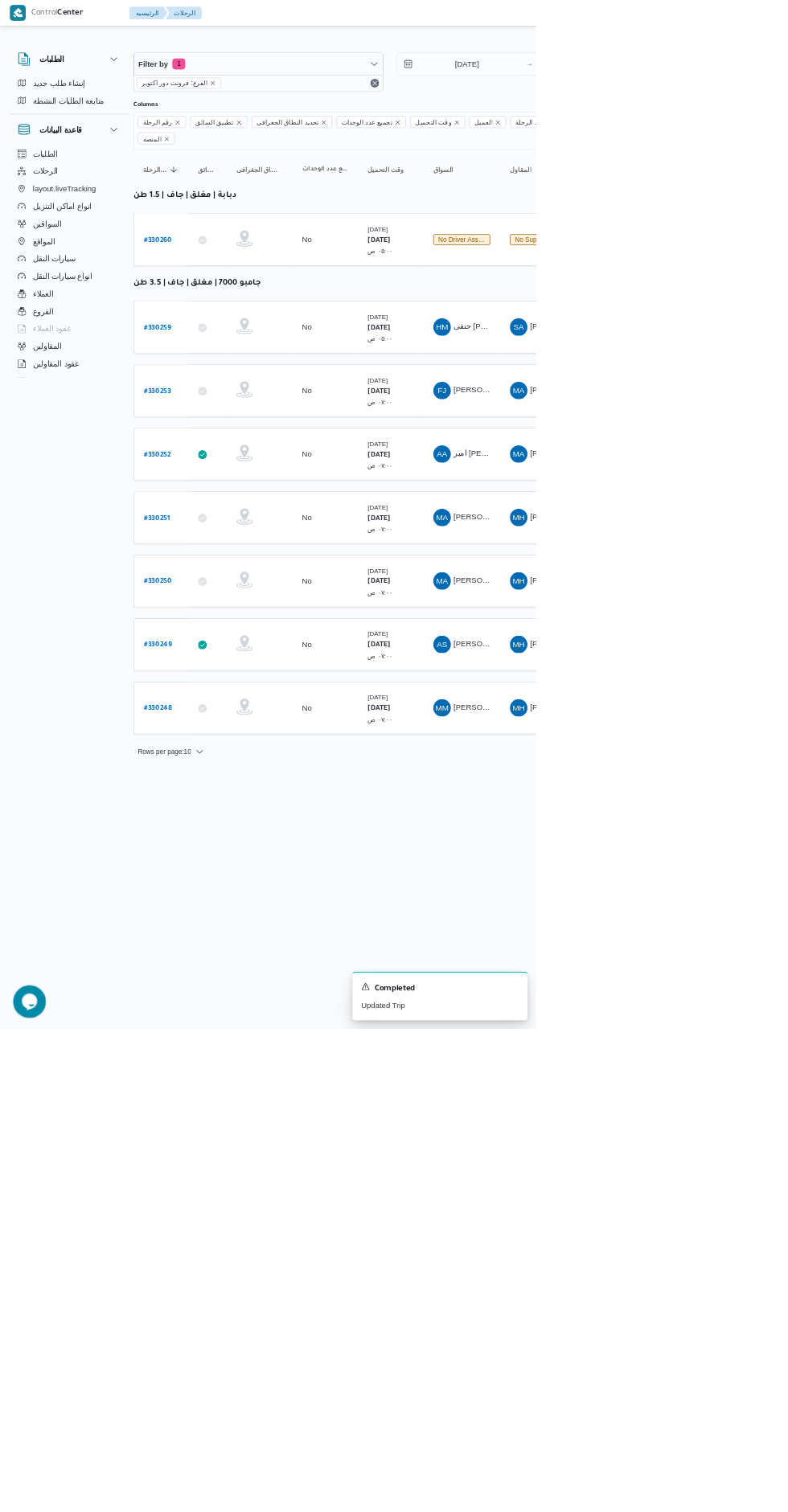
click at [240, 348] on b "# 330260" at bounding box center [232, 353] width 41 height 11
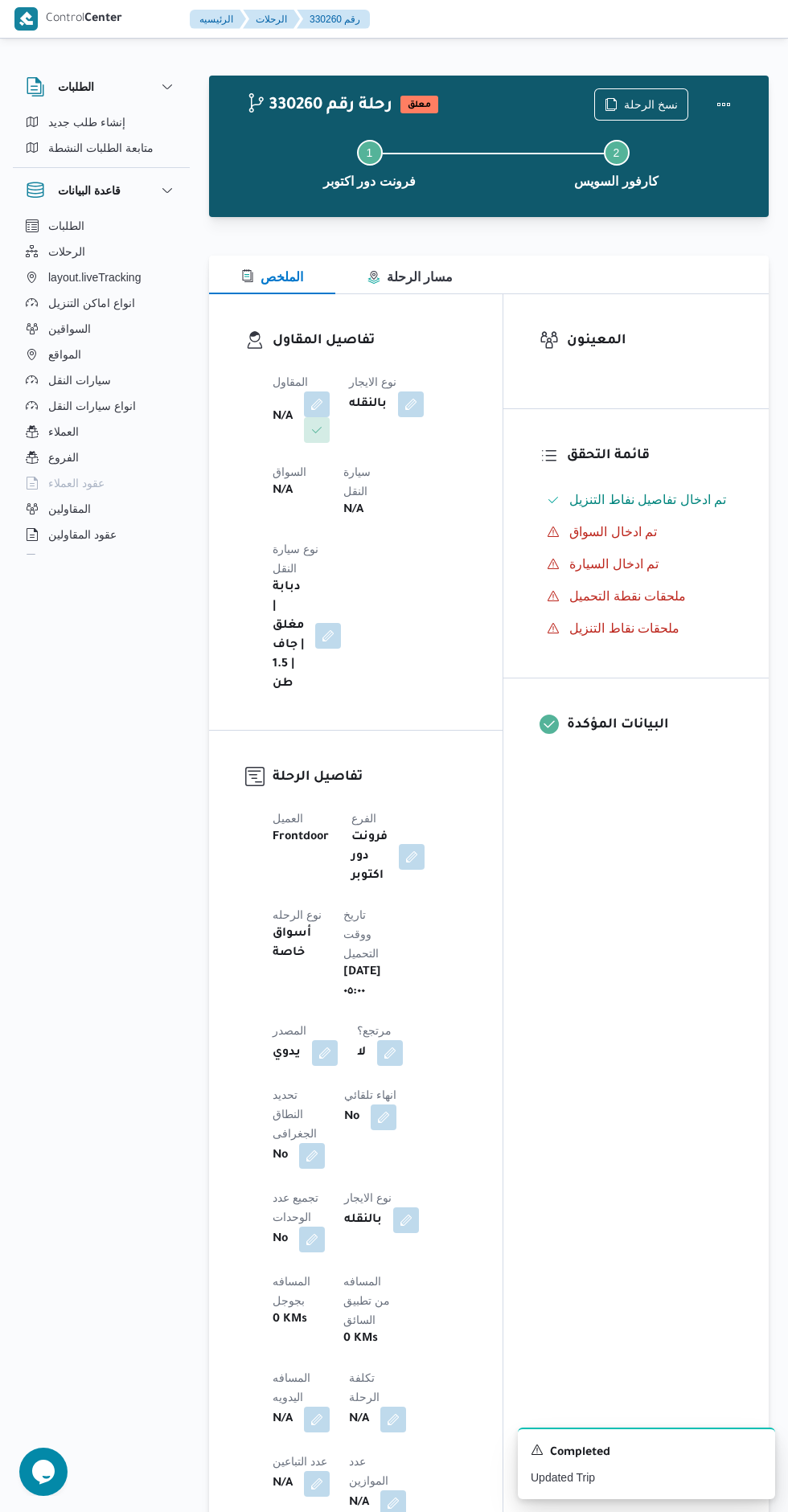
click at [323, 393] on button "button" at bounding box center [317, 404] width 26 height 26
click at [271, 490] on div "Search" at bounding box center [268, 494] width 121 height 32
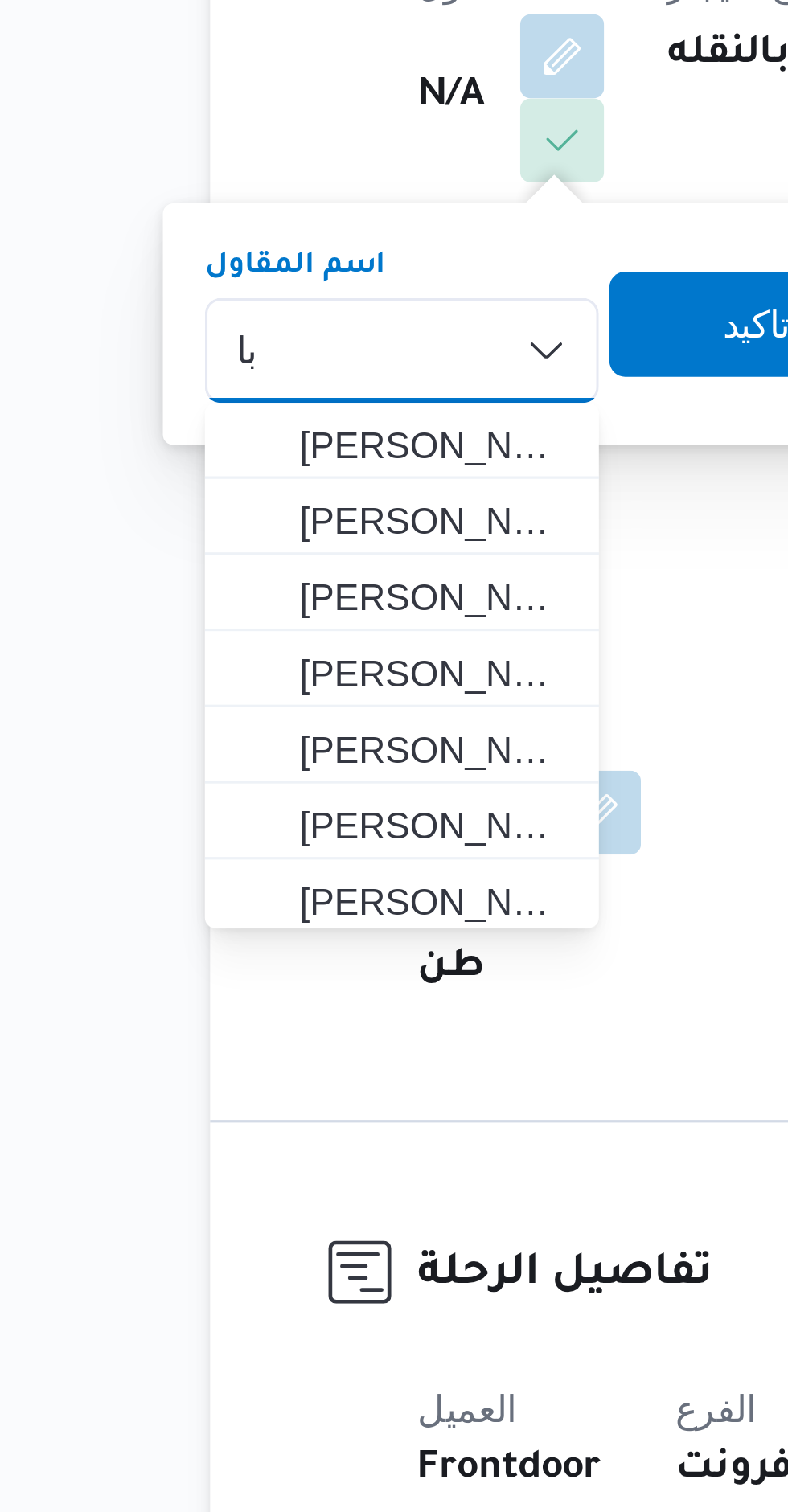
type input "ب"
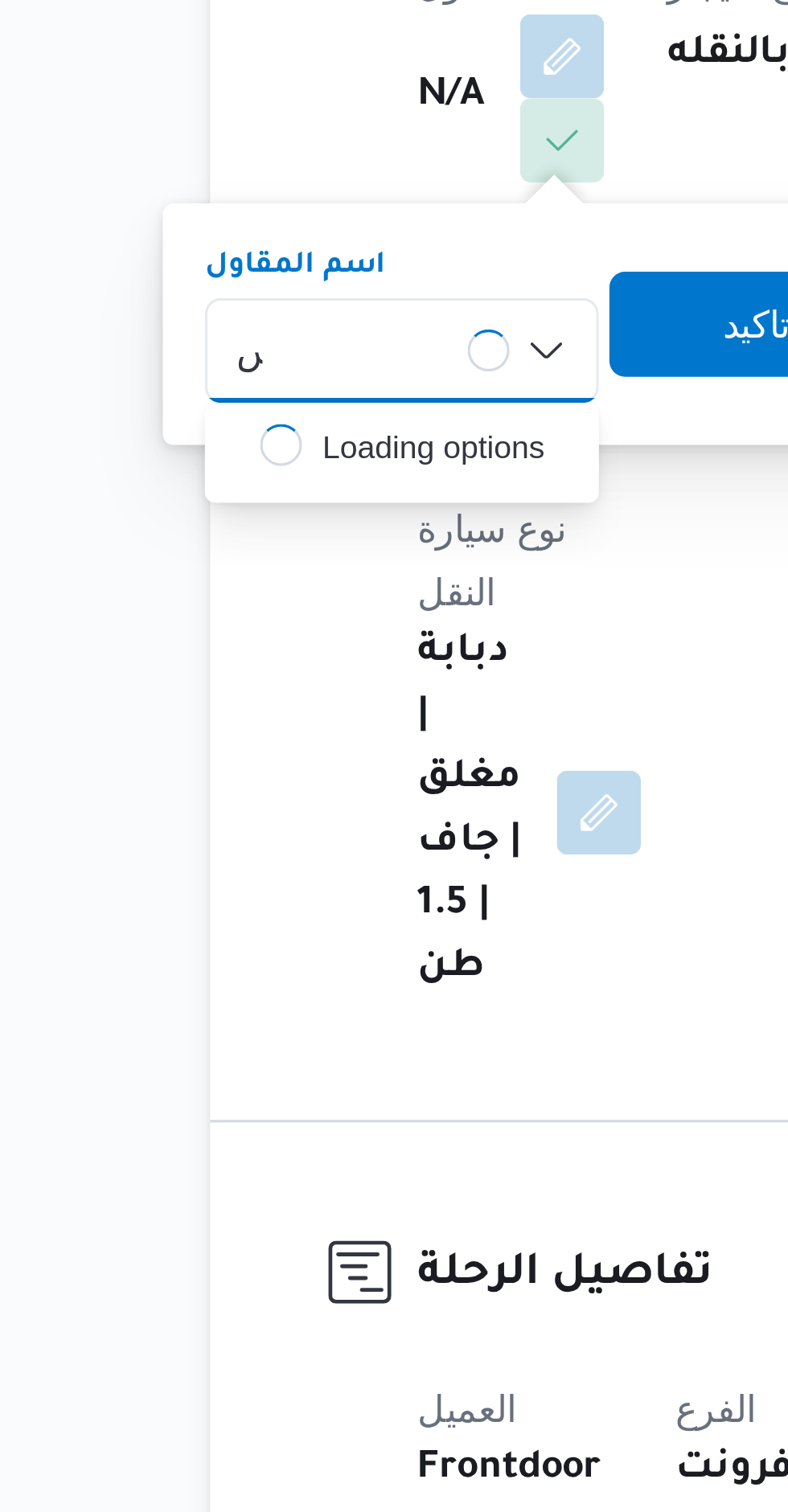
type input "ياسى"
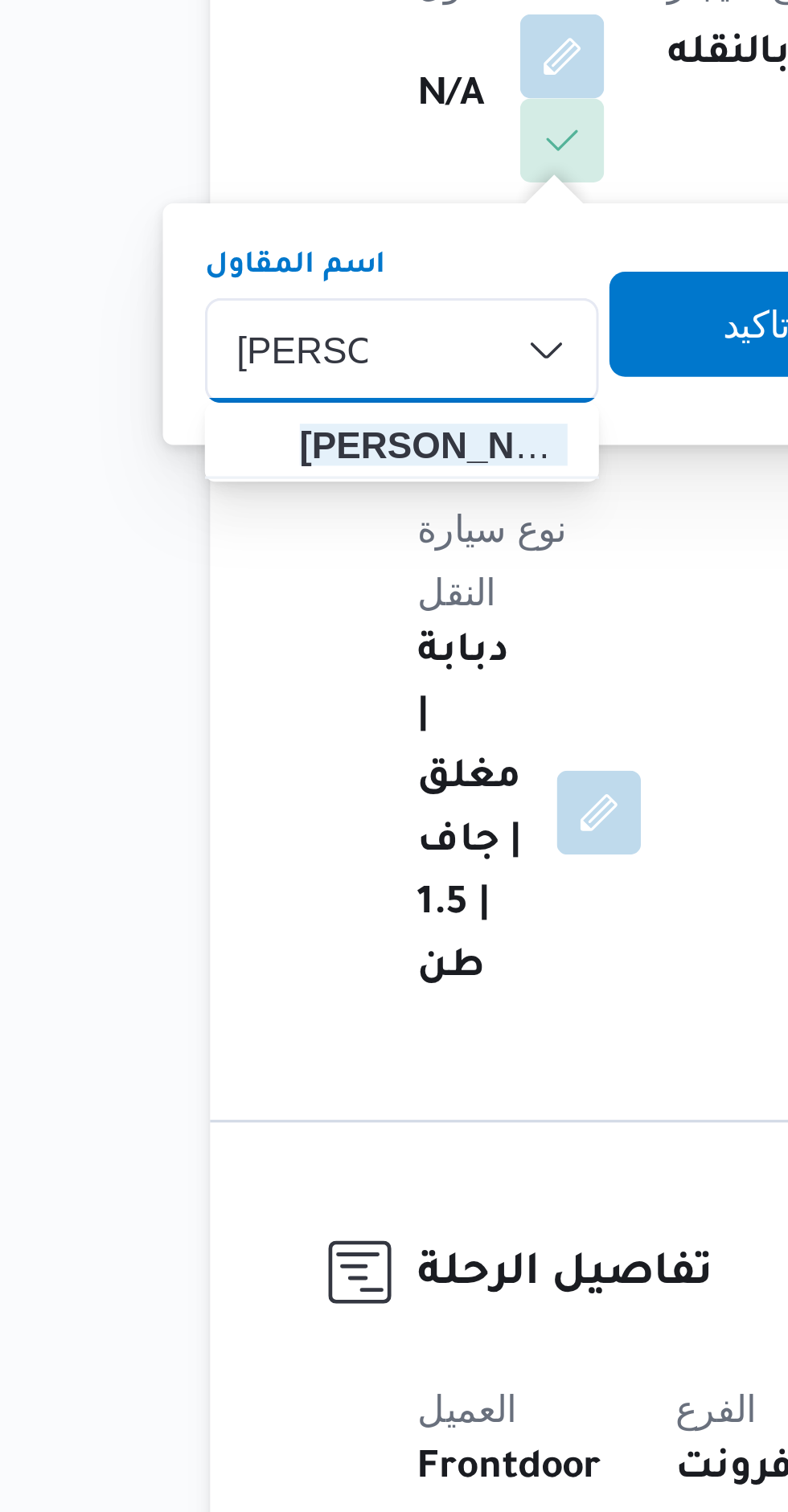
type input "[PERSON_NAME]"
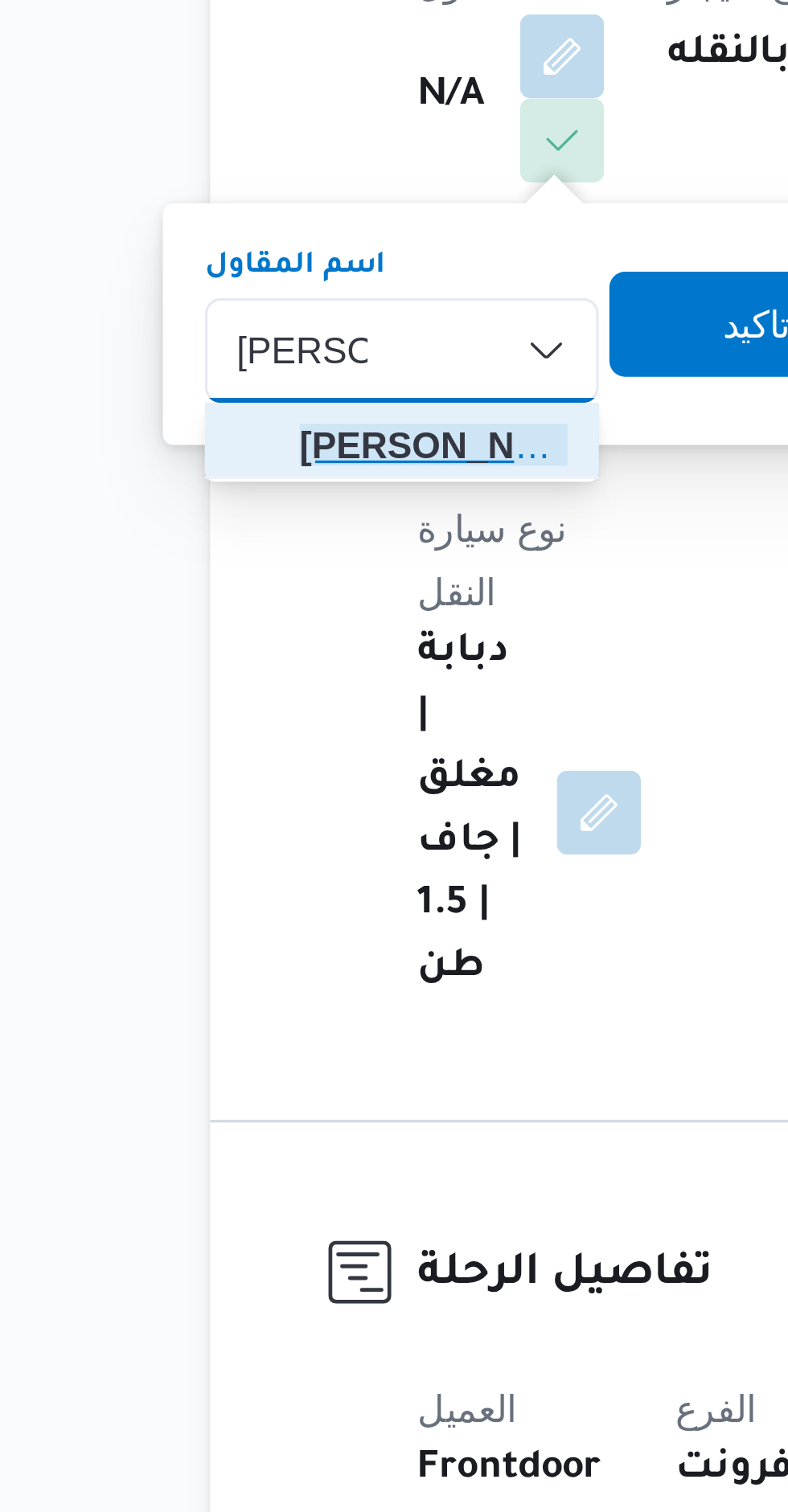
click at [248, 528] on span "[PERSON_NAME] ف [PERSON_NAME]" at bounding box center [278, 523] width 82 height 19
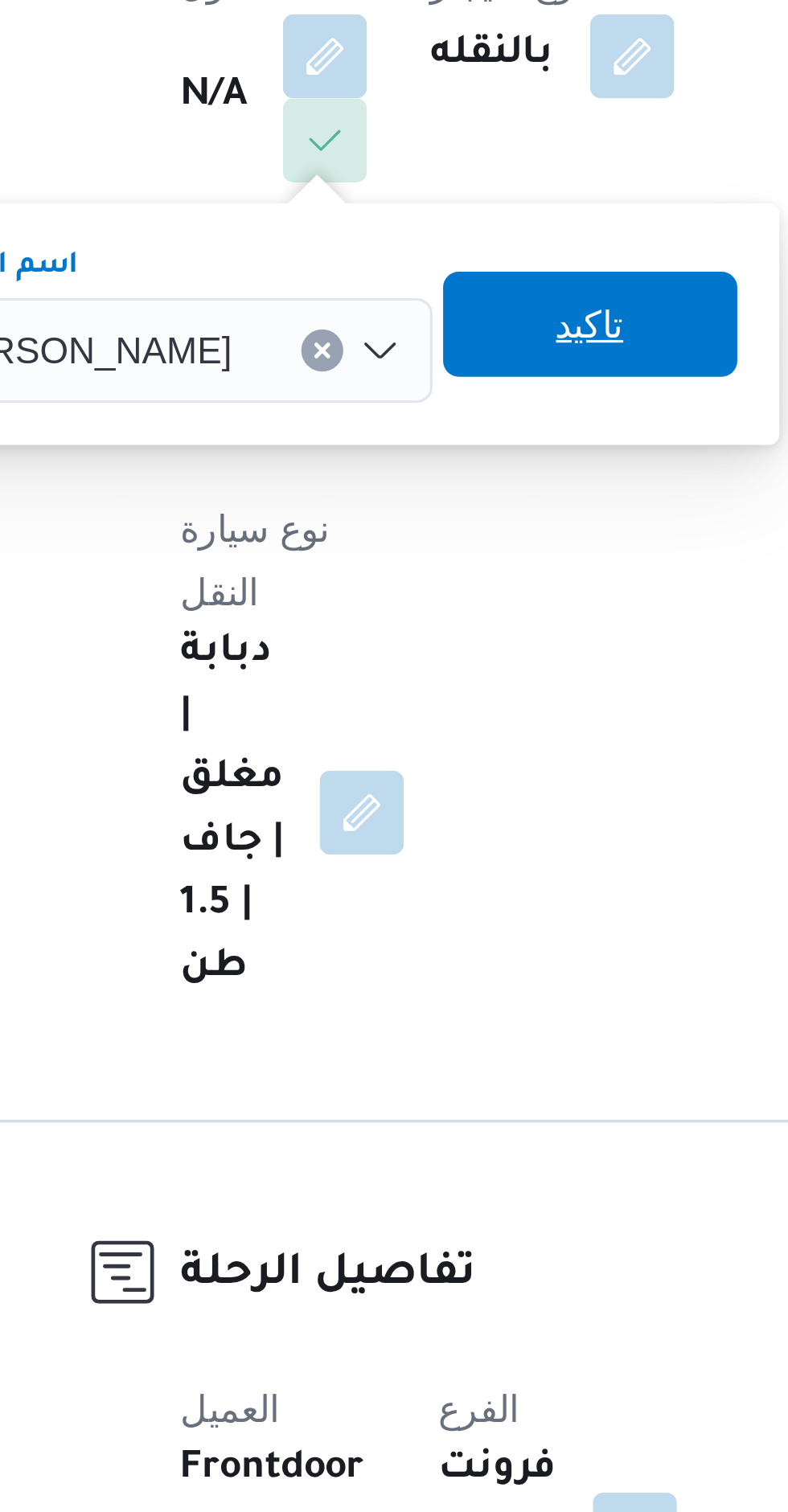
click at [390, 494] on span "تاكيد" at bounding box center [397, 486] width 21 height 19
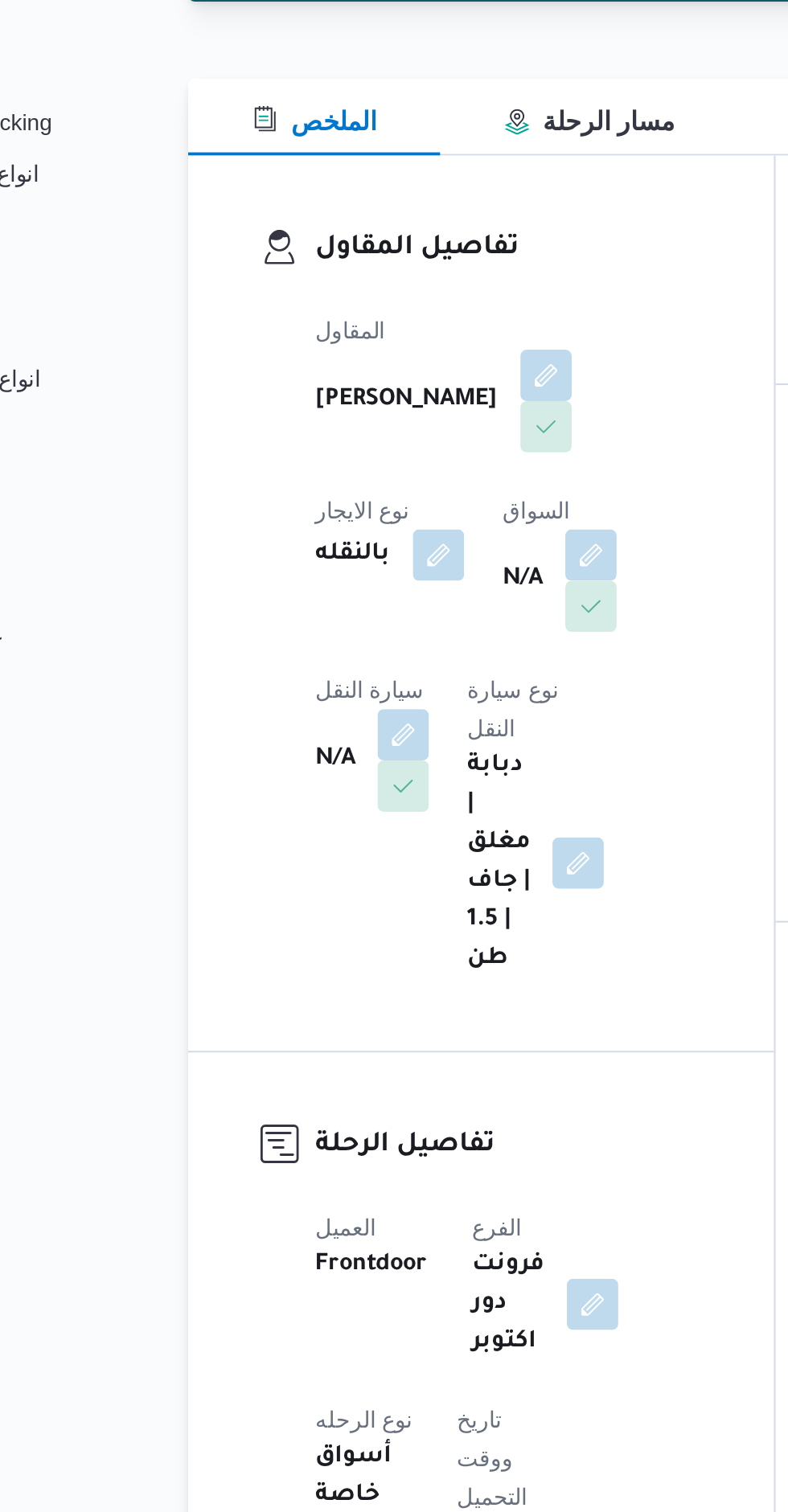
click at [398, 508] on button "button" at bounding box center [411, 494] width 26 height 26
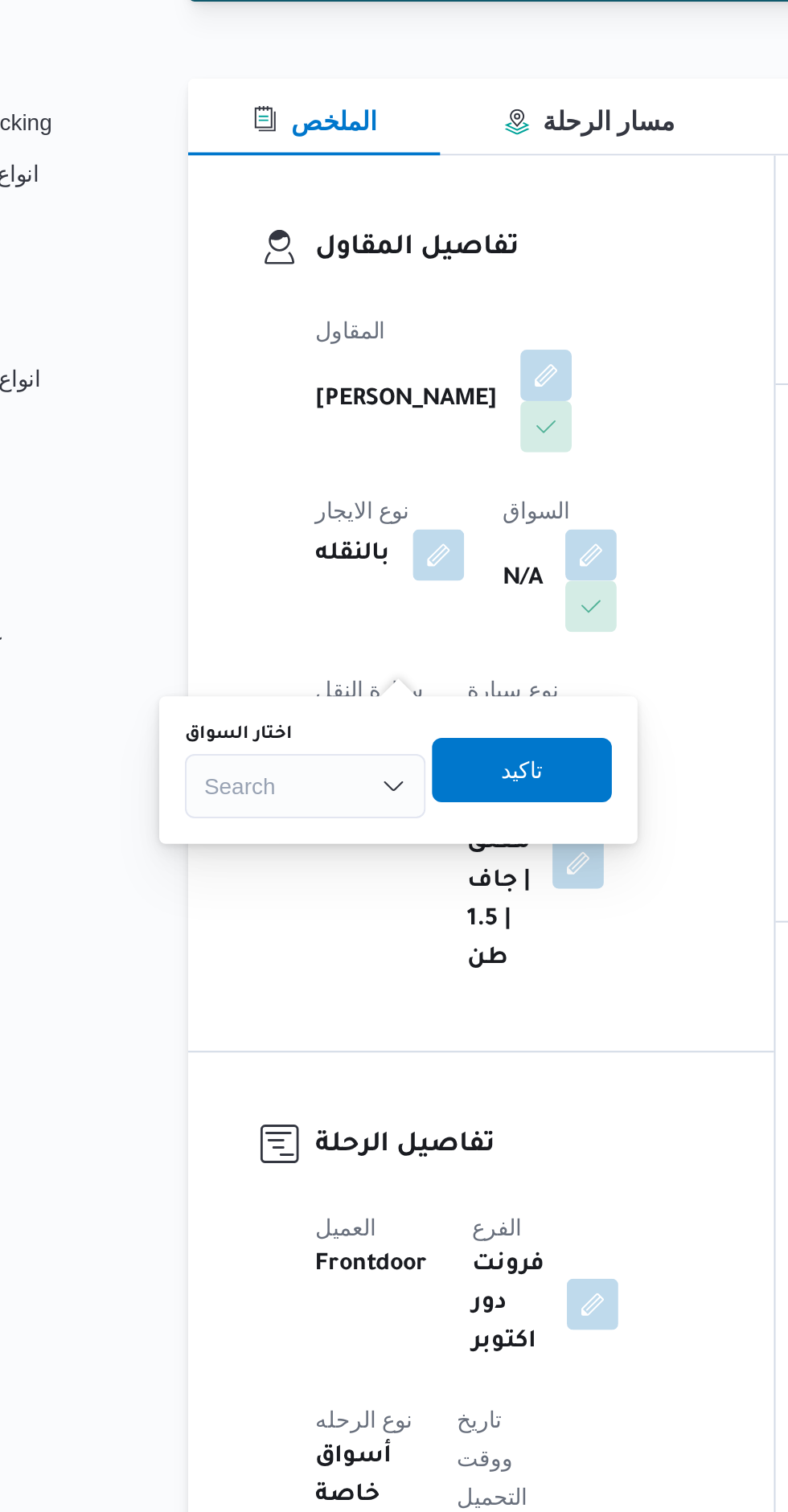
click at [274, 600] on div "Search" at bounding box center [268, 610] width 121 height 32
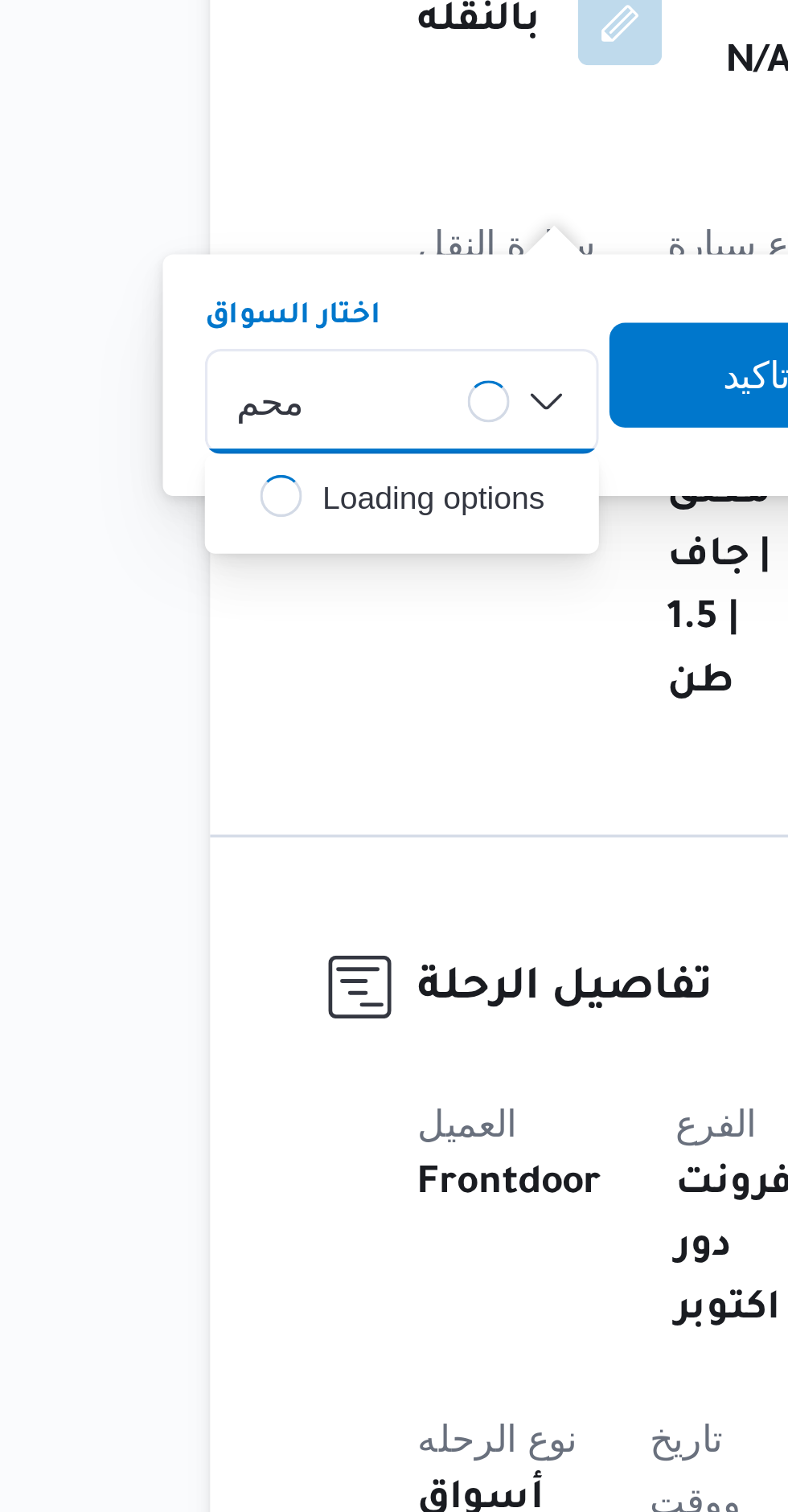
type input "محم"
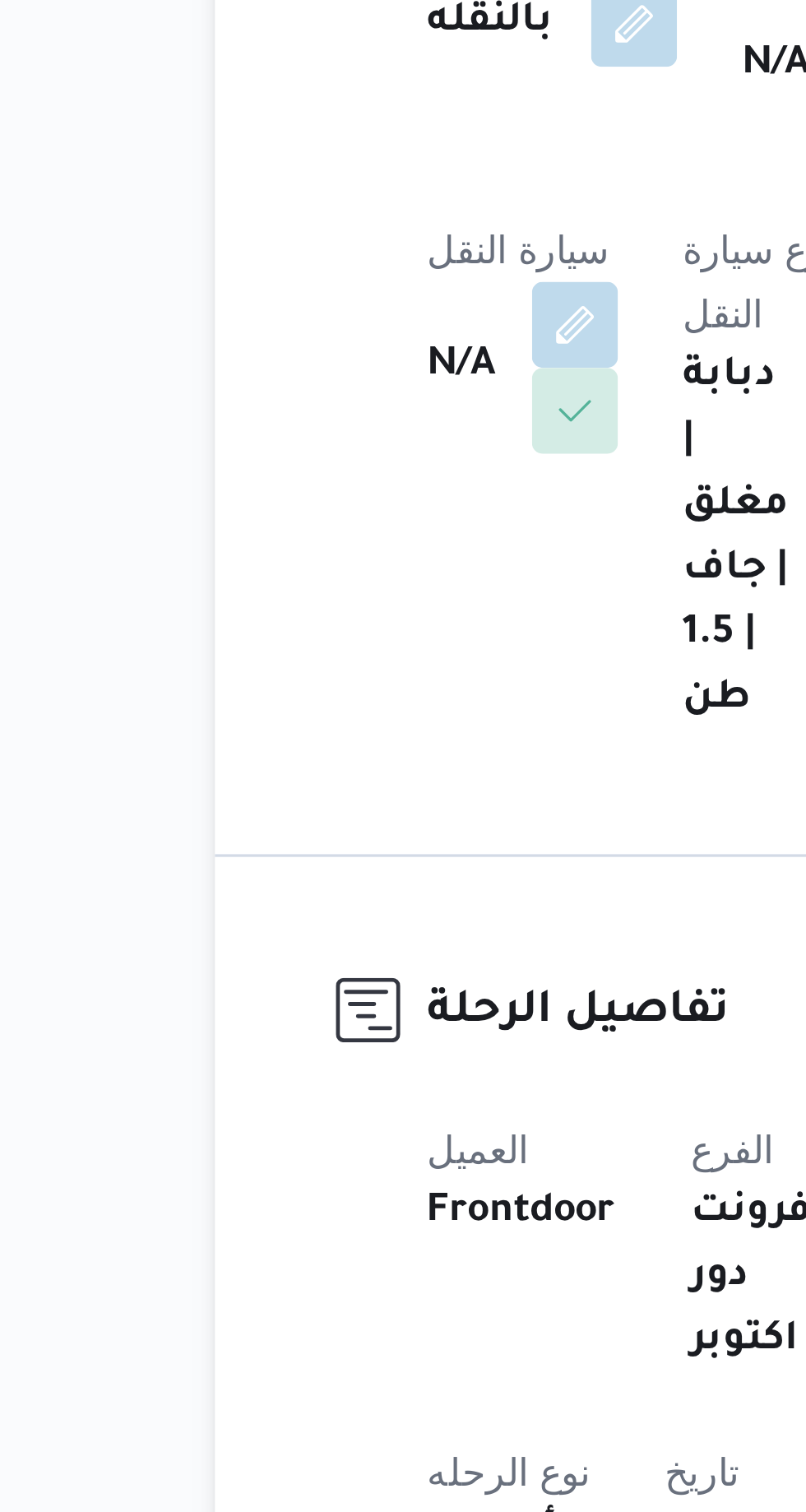
click at [259, 548] on div at bounding box center [261, 531] width 20 height 385
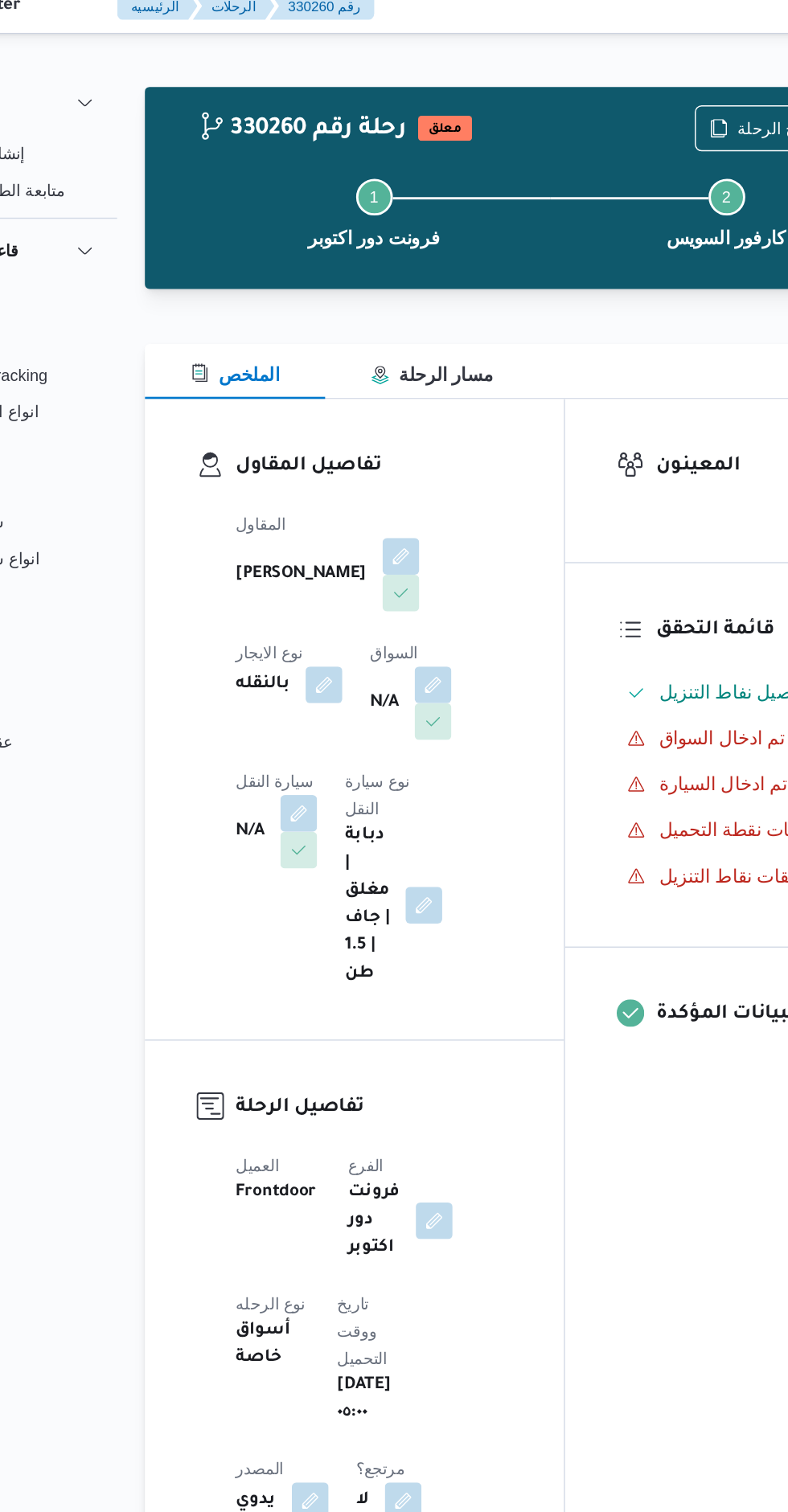
click at [398, 508] on button "button" at bounding box center [411, 494] width 26 height 26
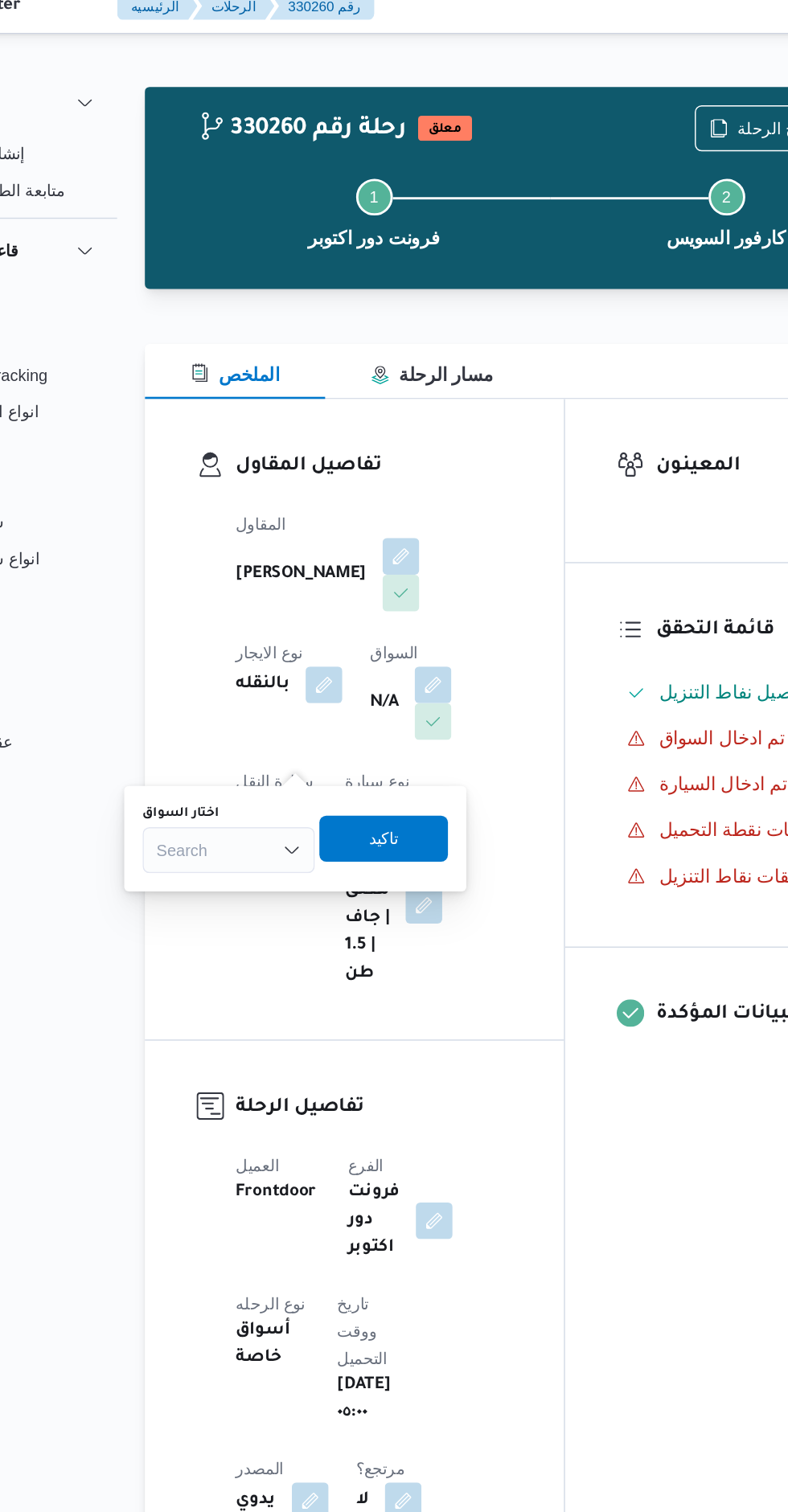
click at [272, 604] on div "Search" at bounding box center [268, 610] width 121 height 32
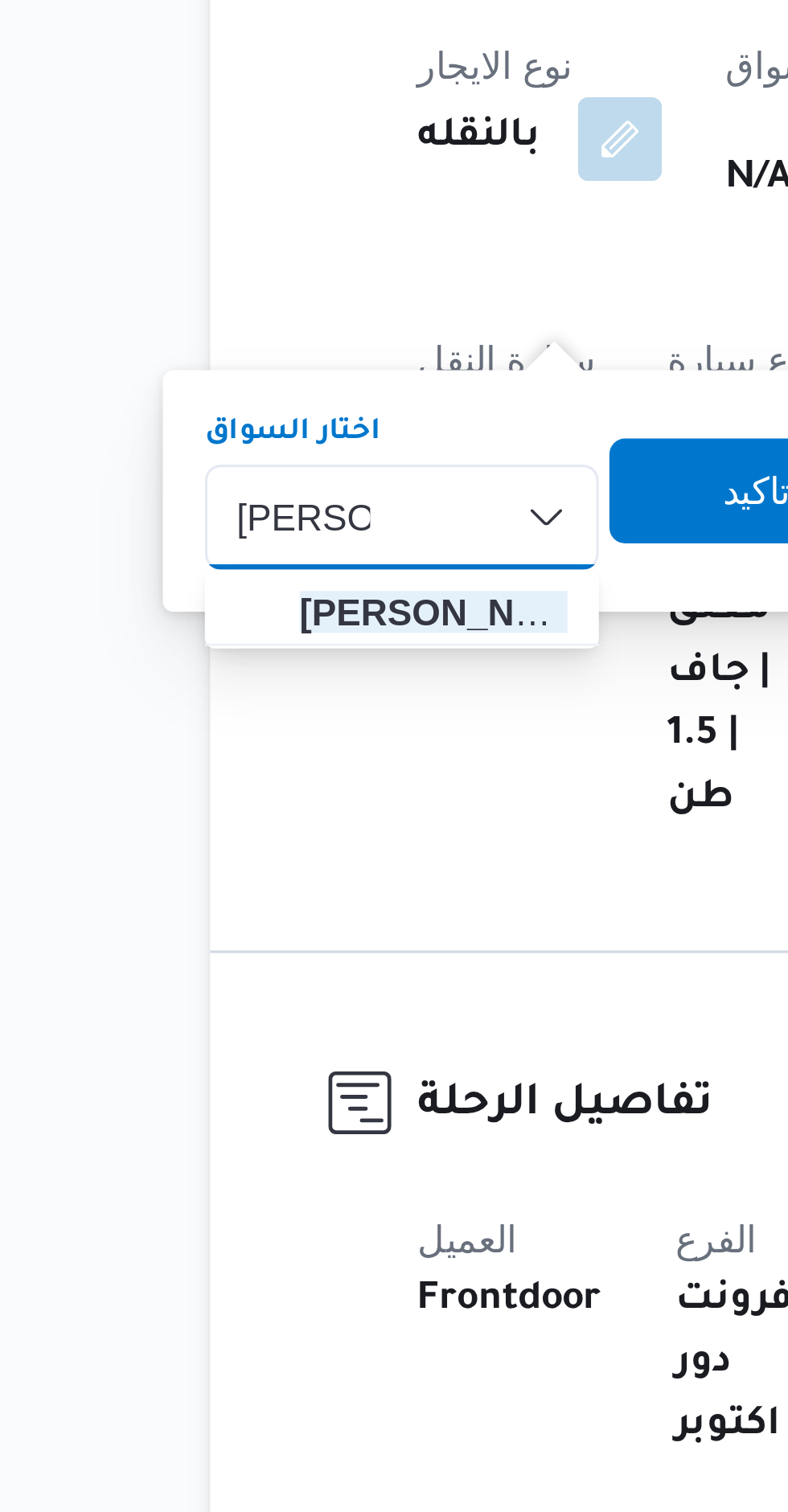
type input "[PERSON_NAME]"
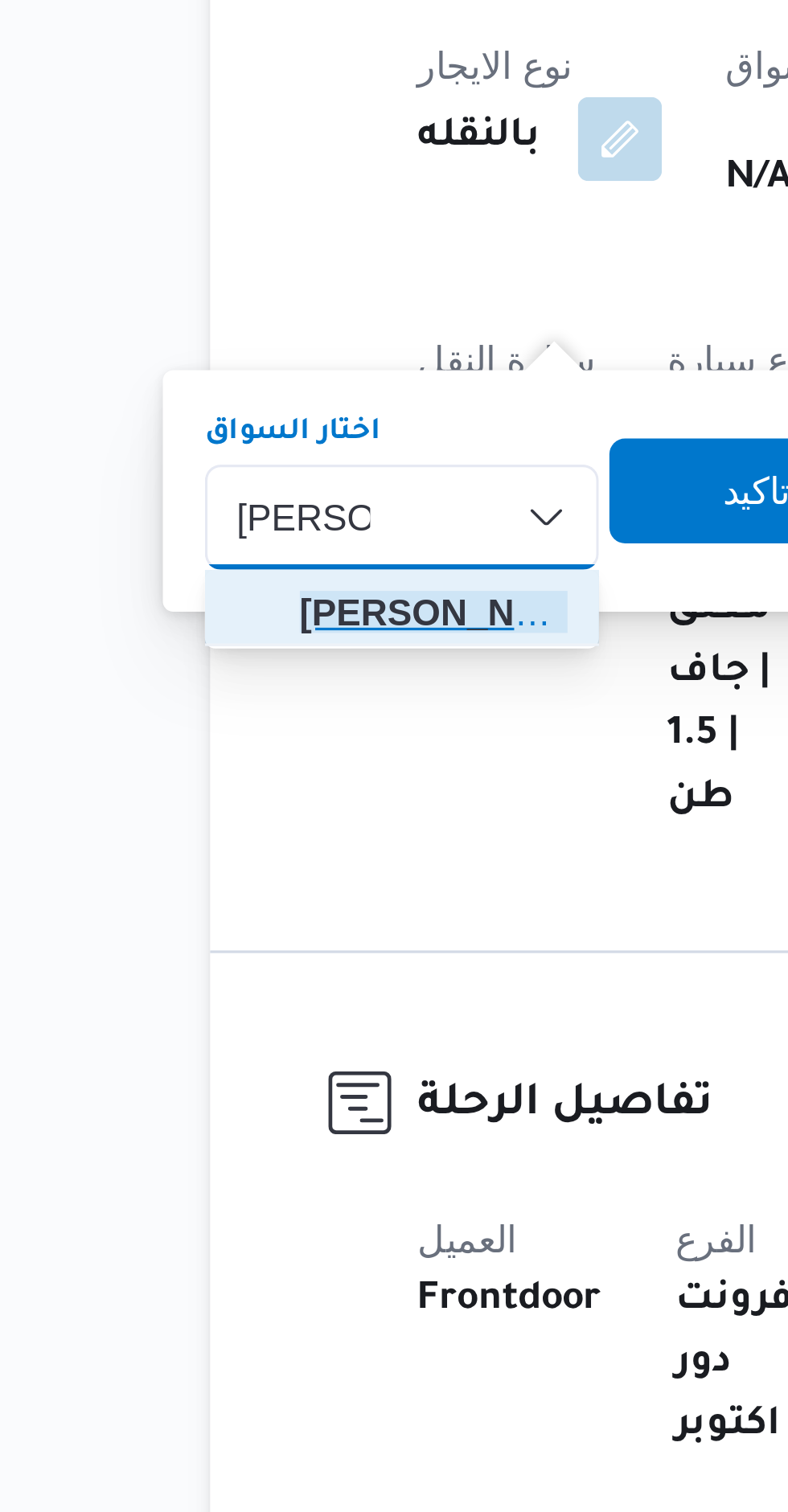
click at [285, 637] on span "[PERSON_NAME] رفع ت [PERSON_NAME]" at bounding box center [278, 638] width 82 height 19
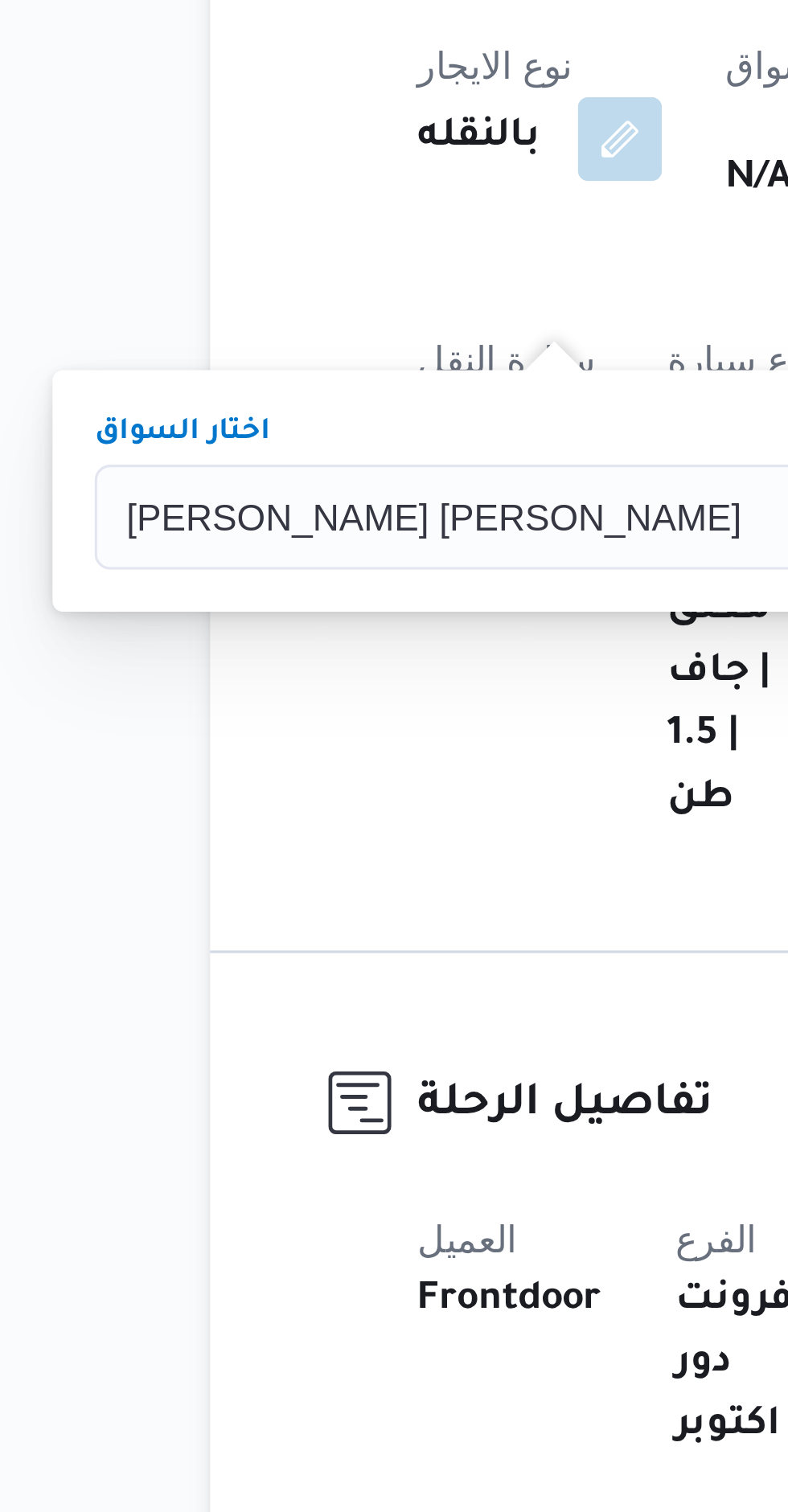
click at [436, 597] on span "تاكيد" at bounding box center [480, 602] width 90 height 32
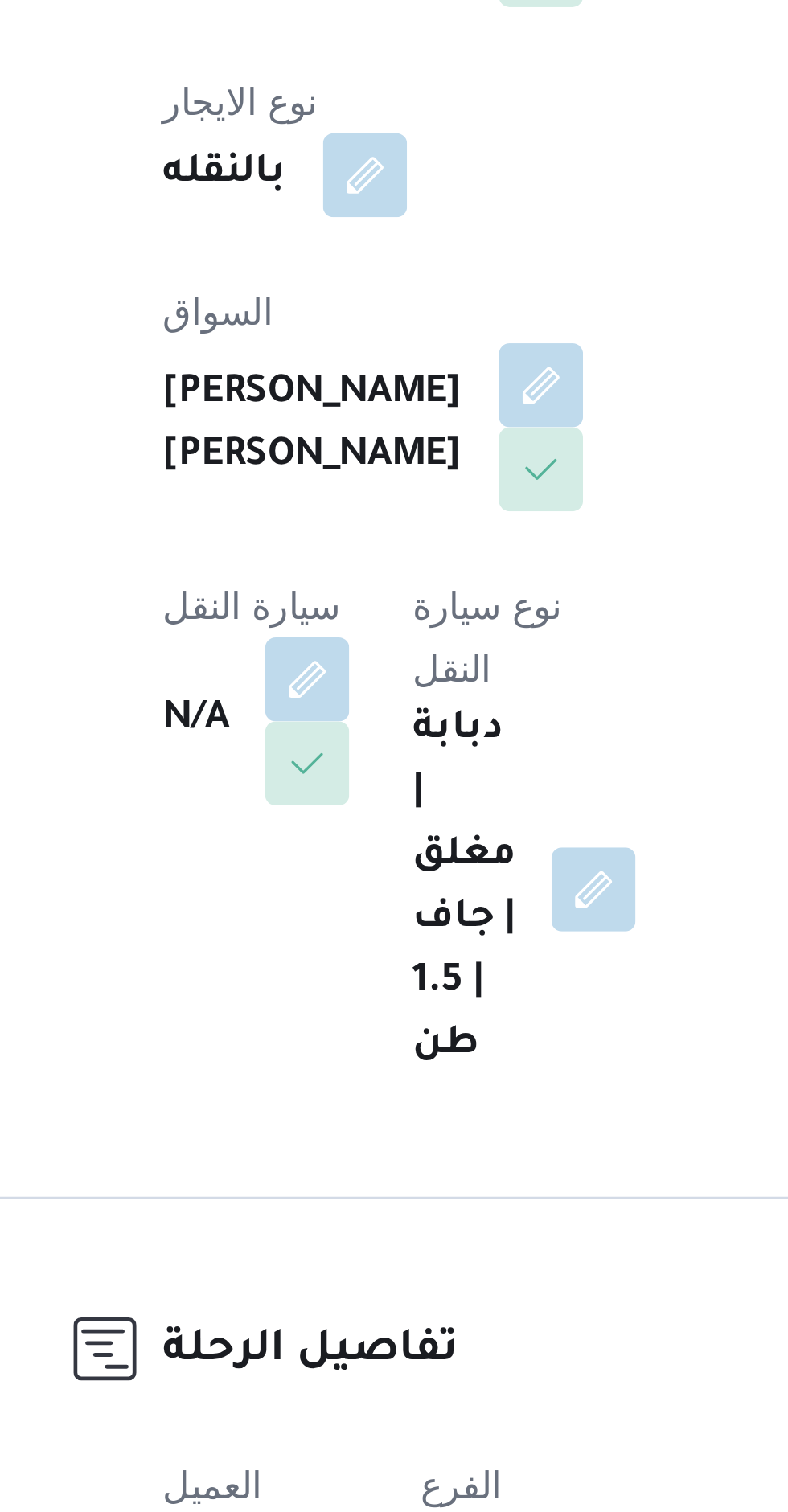
click at [330, 635] on button "button" at bounding box center [317, 648] width 26 height 26
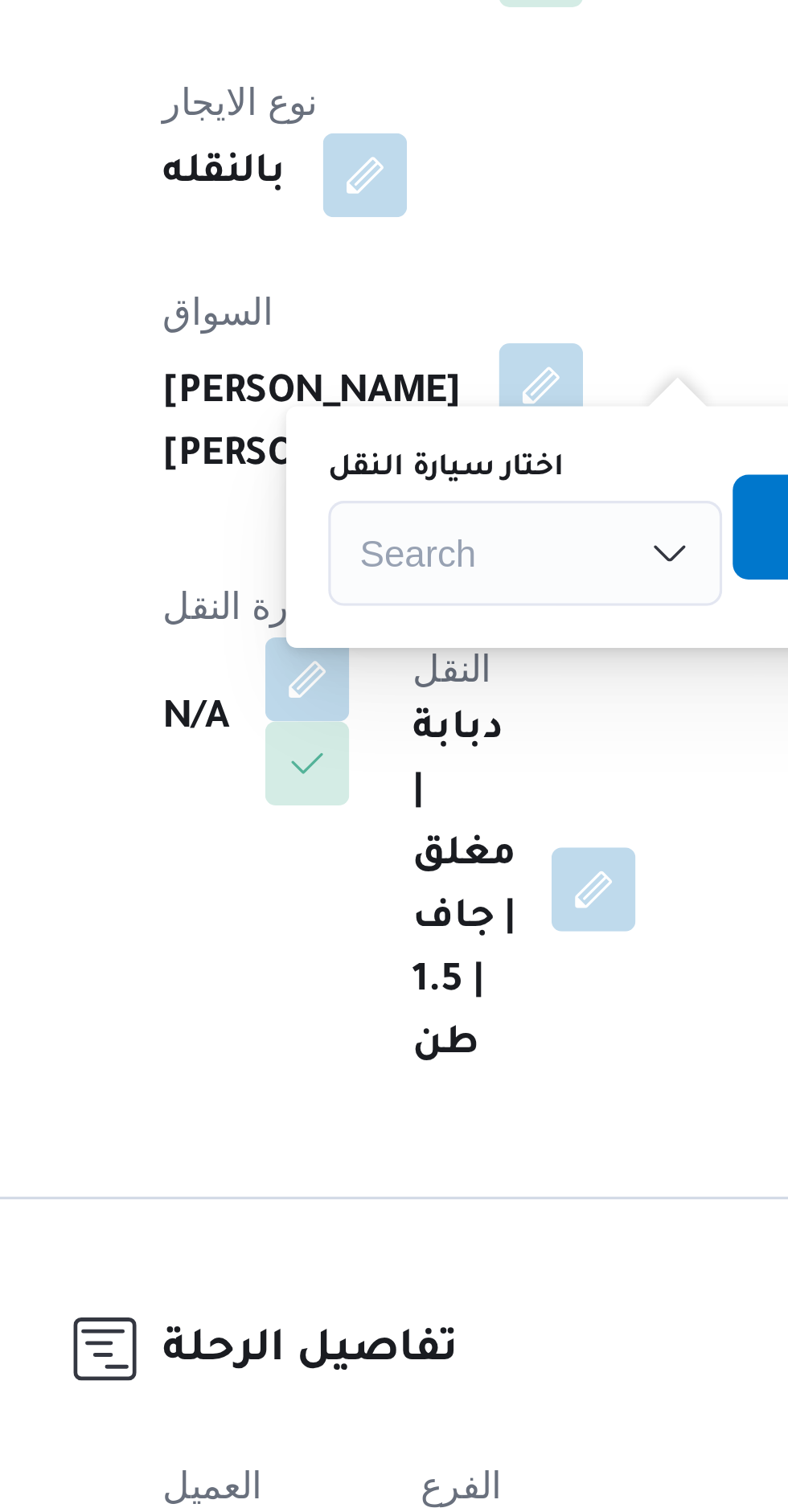
click at [382, 603] on div "Search" at bounding box center [383, 610] width 121 height 32
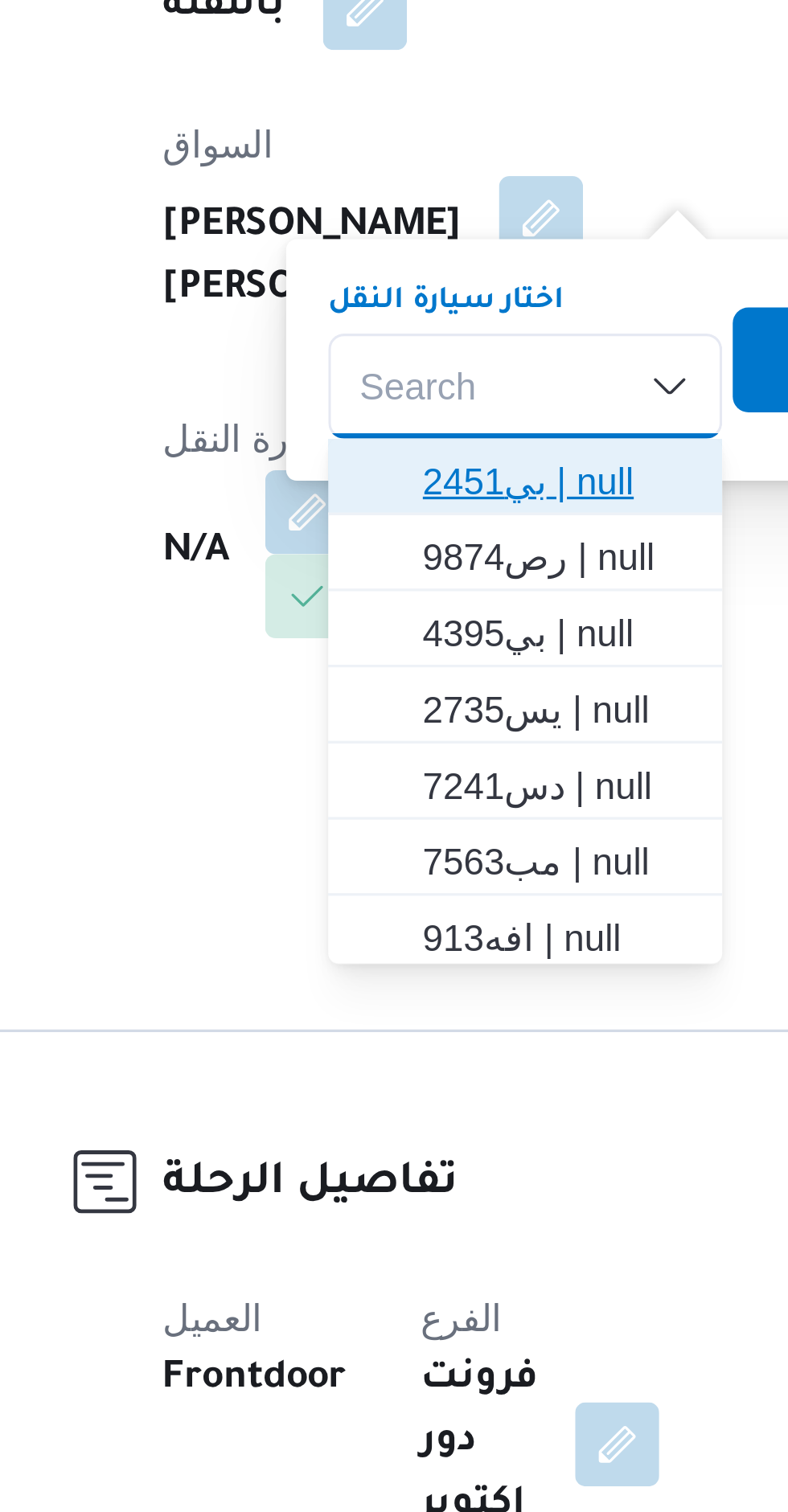
click at [394, 639] on span "بي2451 | null" at bounding box center [394, 638] width 82 height 19
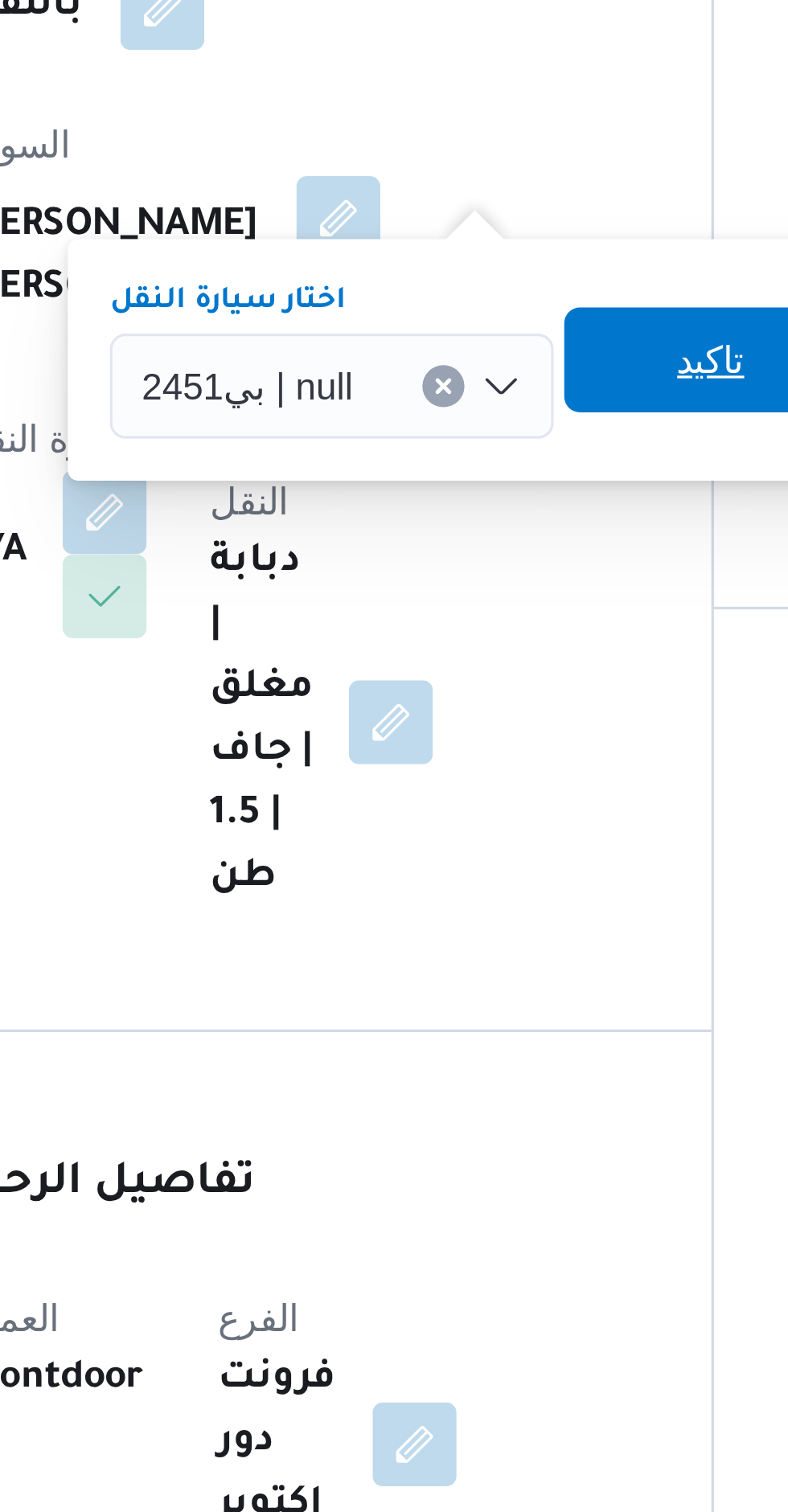
click at [475, 600] on span "تاكيد" at bounding box center [502, 602] width 90 height 32
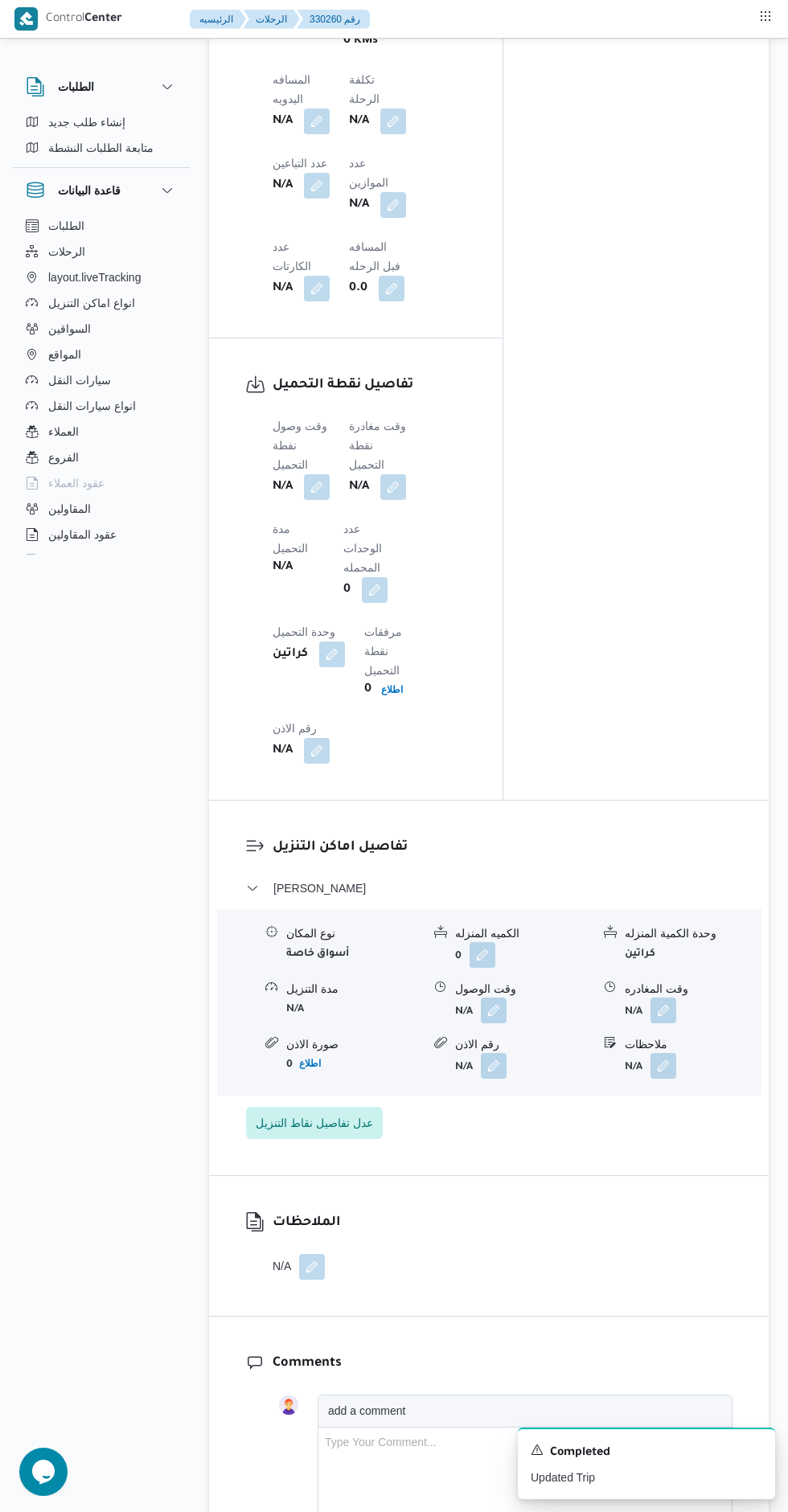
scroll to position [1369, 0]
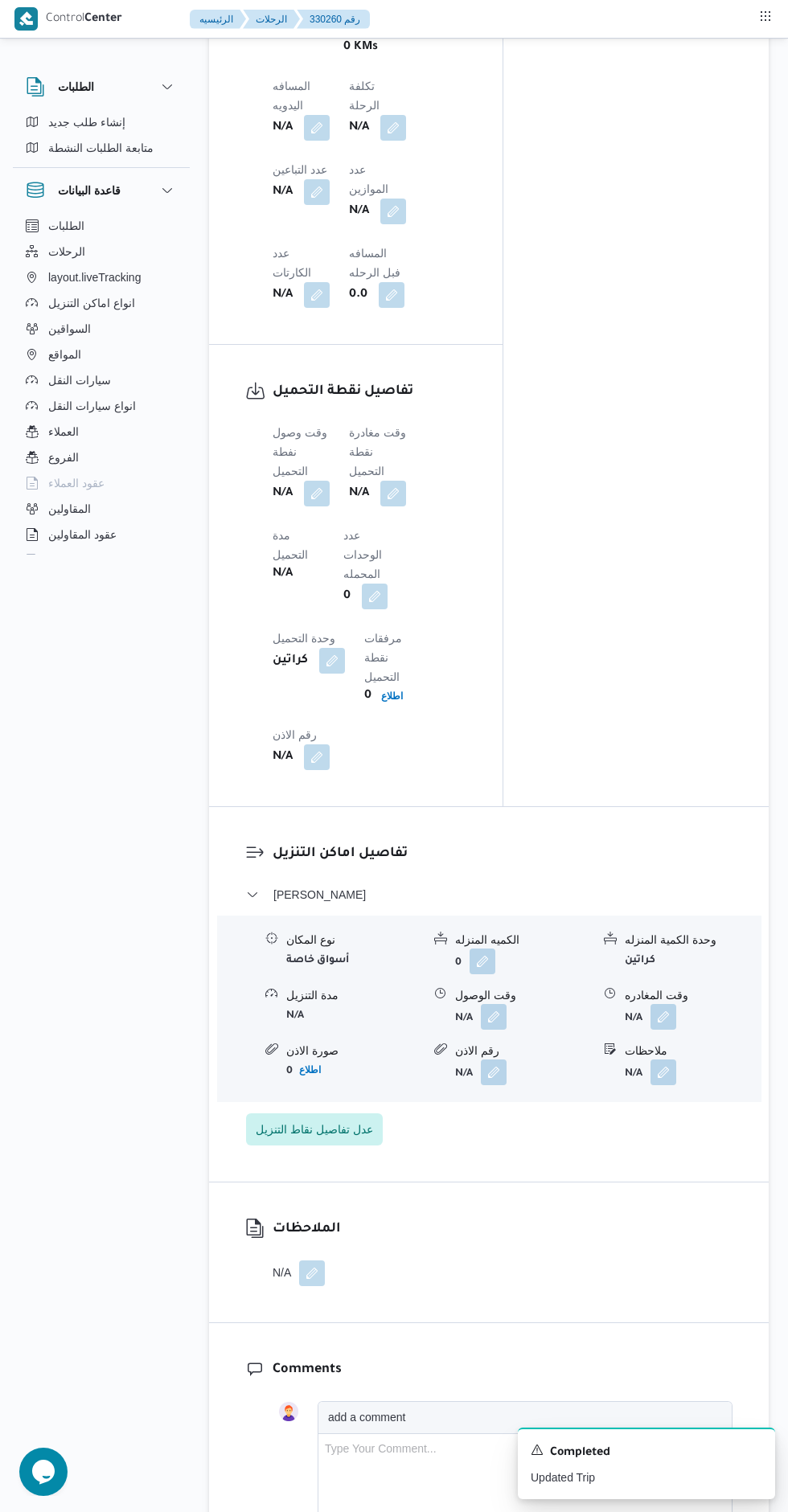
click at [323, 480] on button "button" at bounding box center [317, 493] width 26 height 26
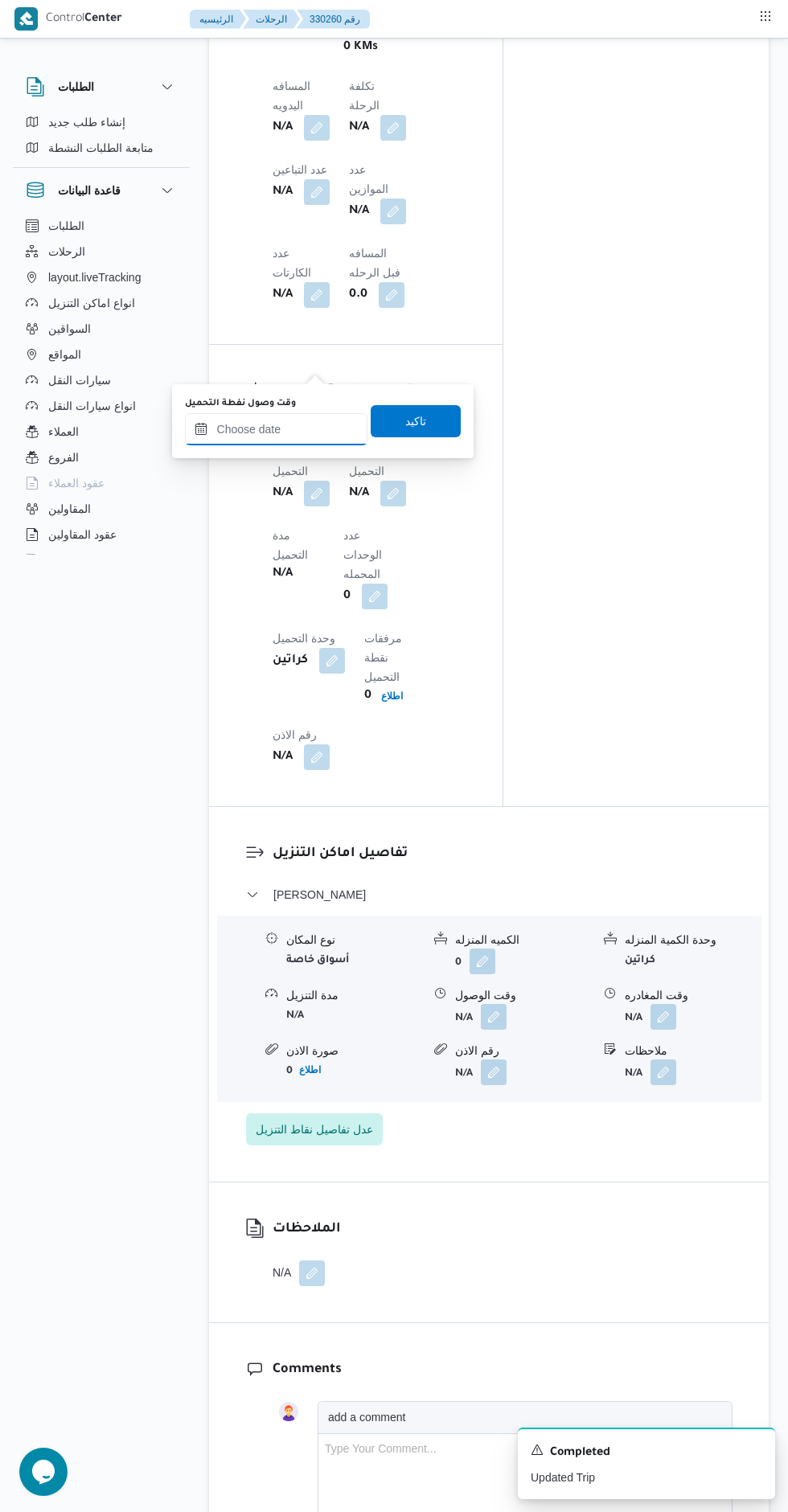
click at [292, 428] on input "وقت وصول نفطة التحميل" at bounding box center [276, 429] width 183 height 32
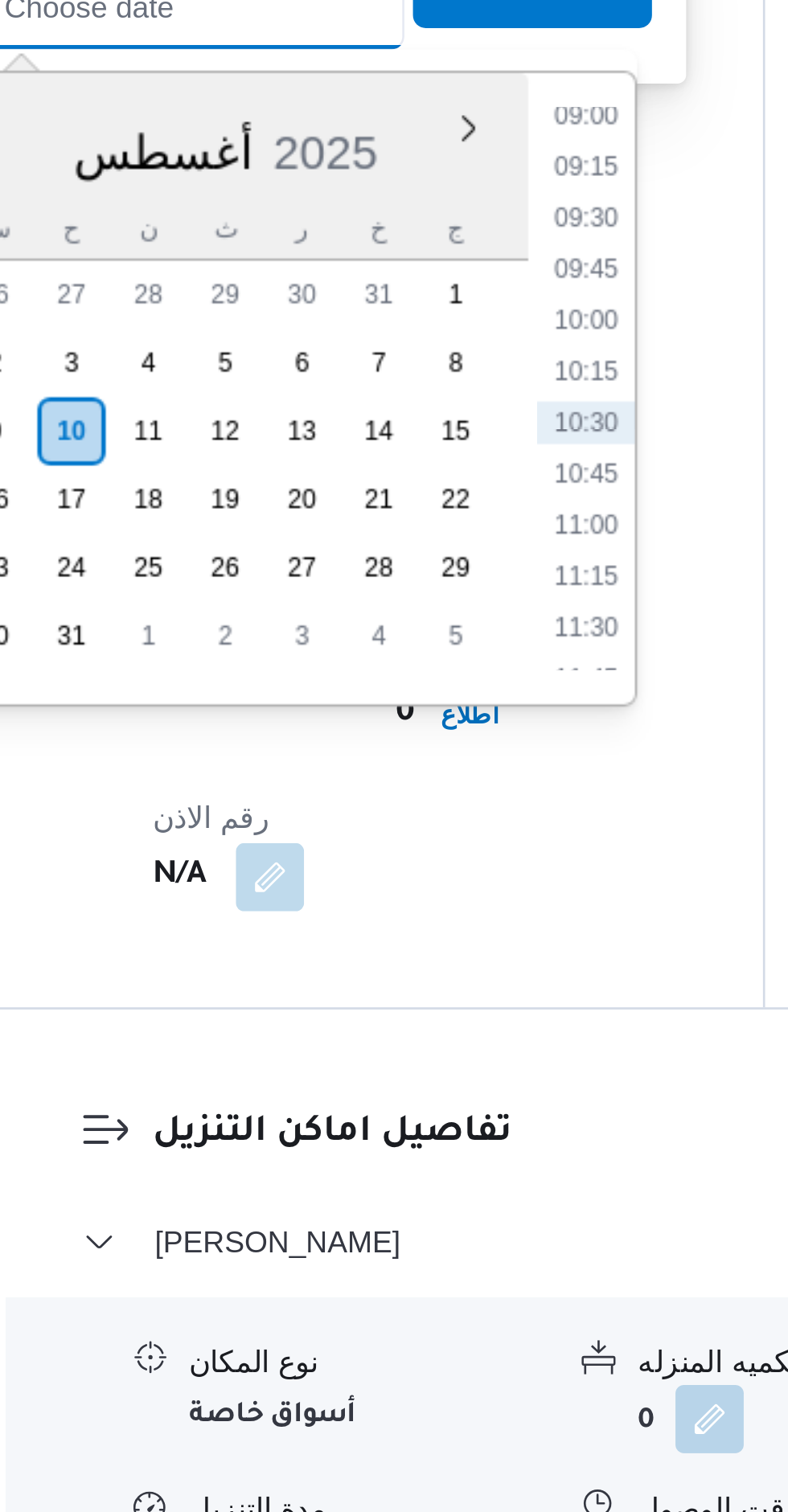
scroll to position [1029, 0]
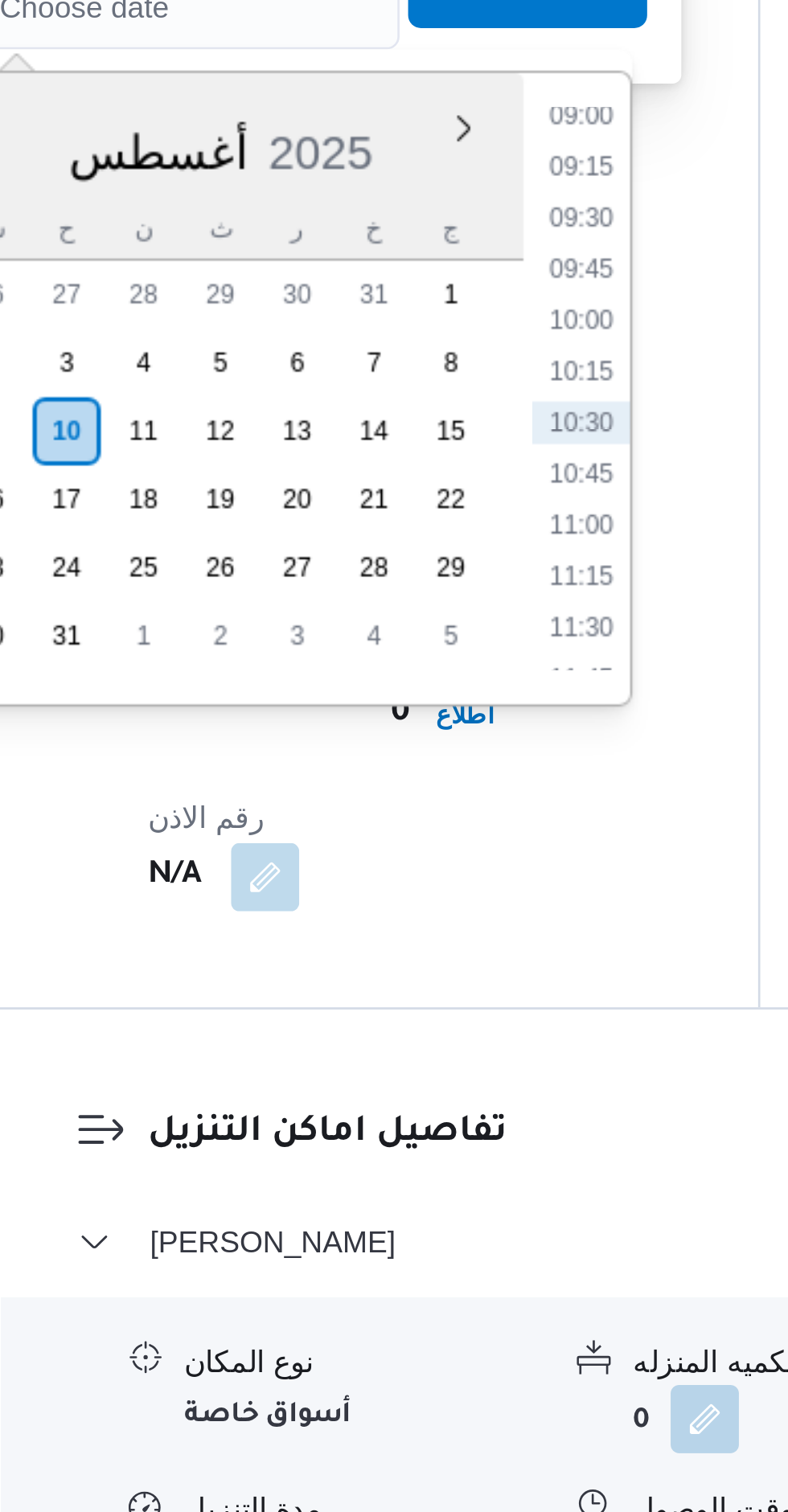
click at [434, 824] on li "09:15" at bounding box center [436, 830] width 37 height 16
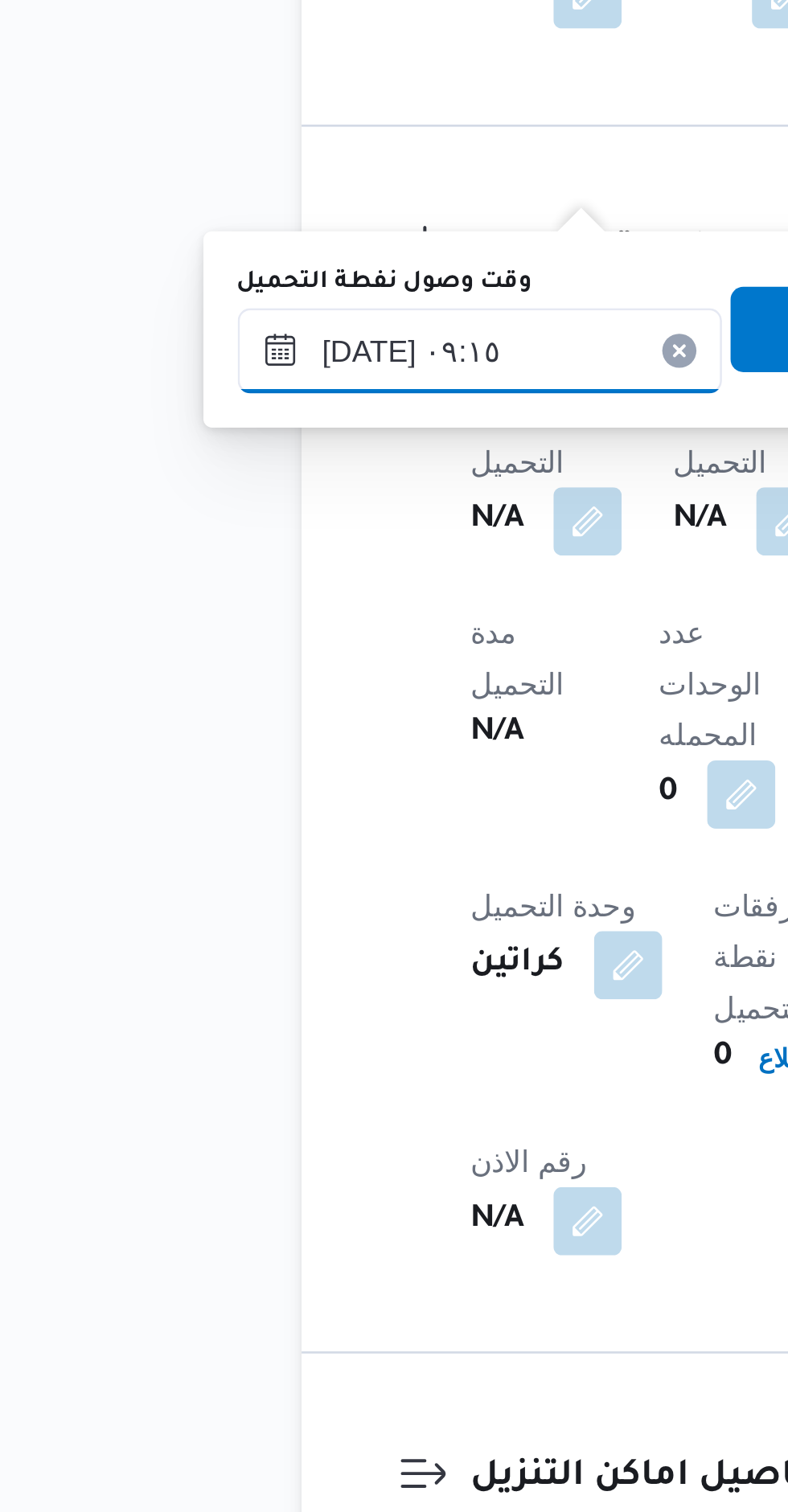
click at [307, 765] on input "[DATE] ٠٩:١٥" at bounding box center [276, 769] width 183 height 32
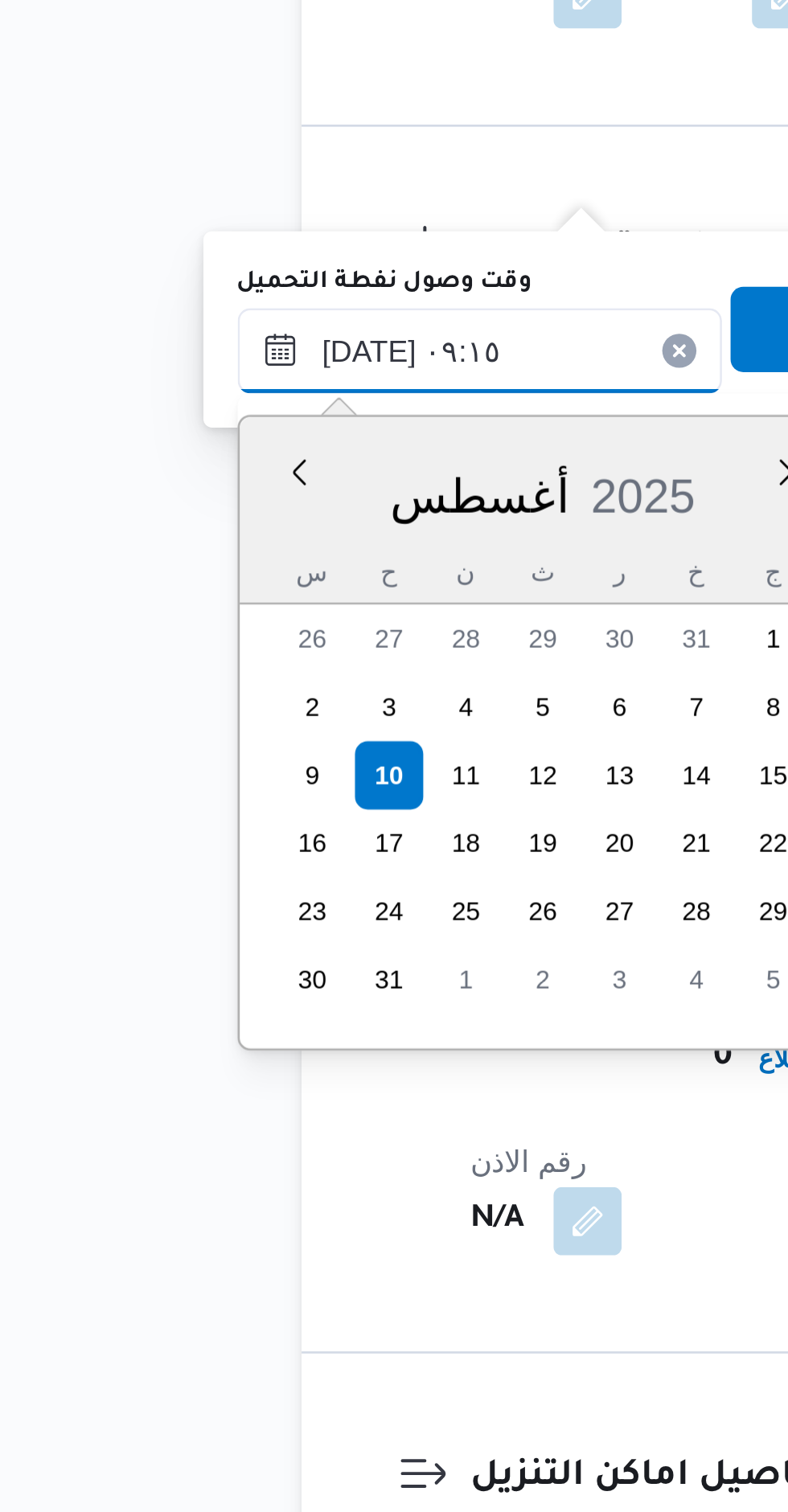
scroll to position [603, 0]
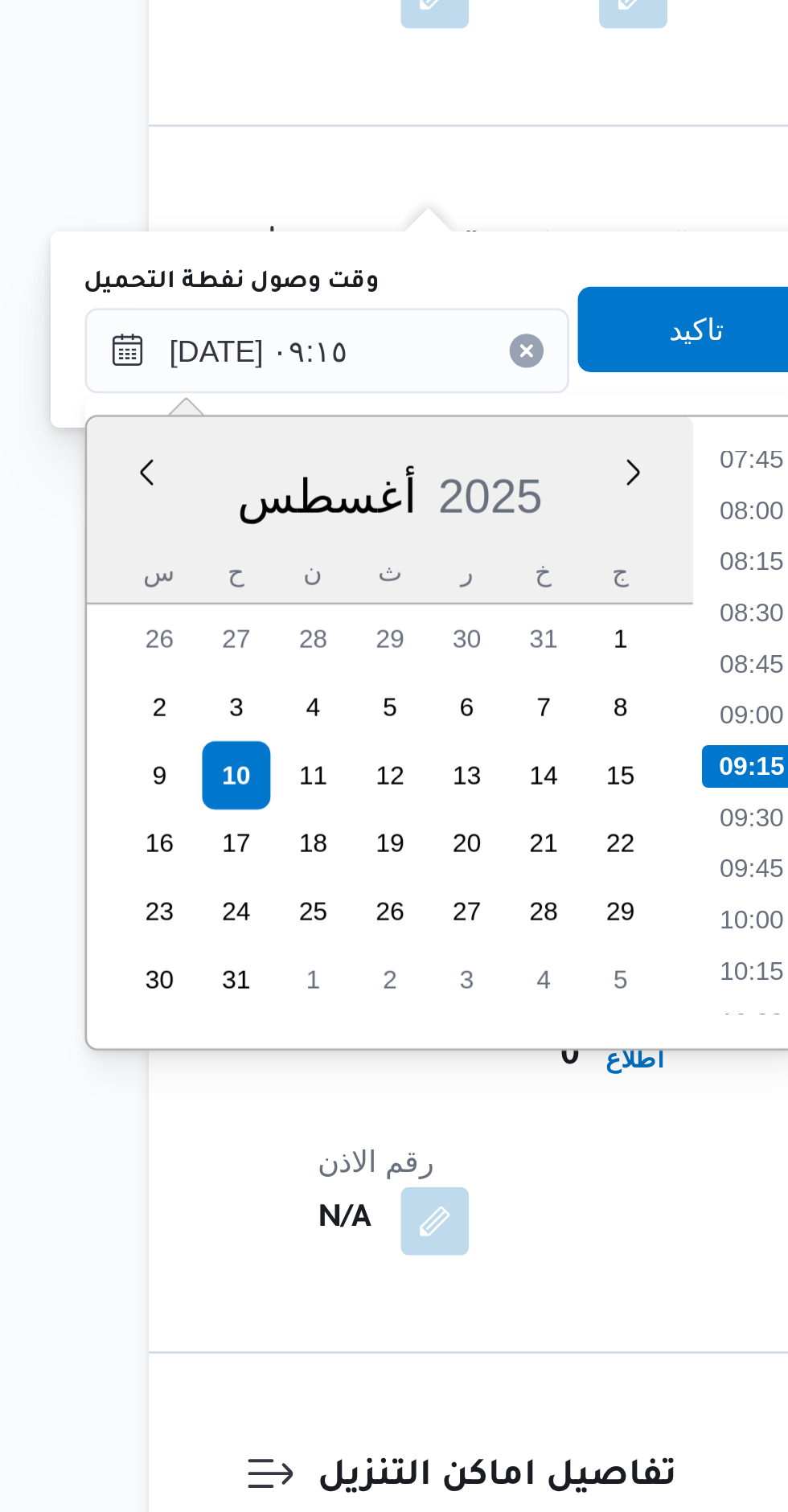
click at [427, 807] on li "07:45" at bounding box center [436, 811] width 37 height 16
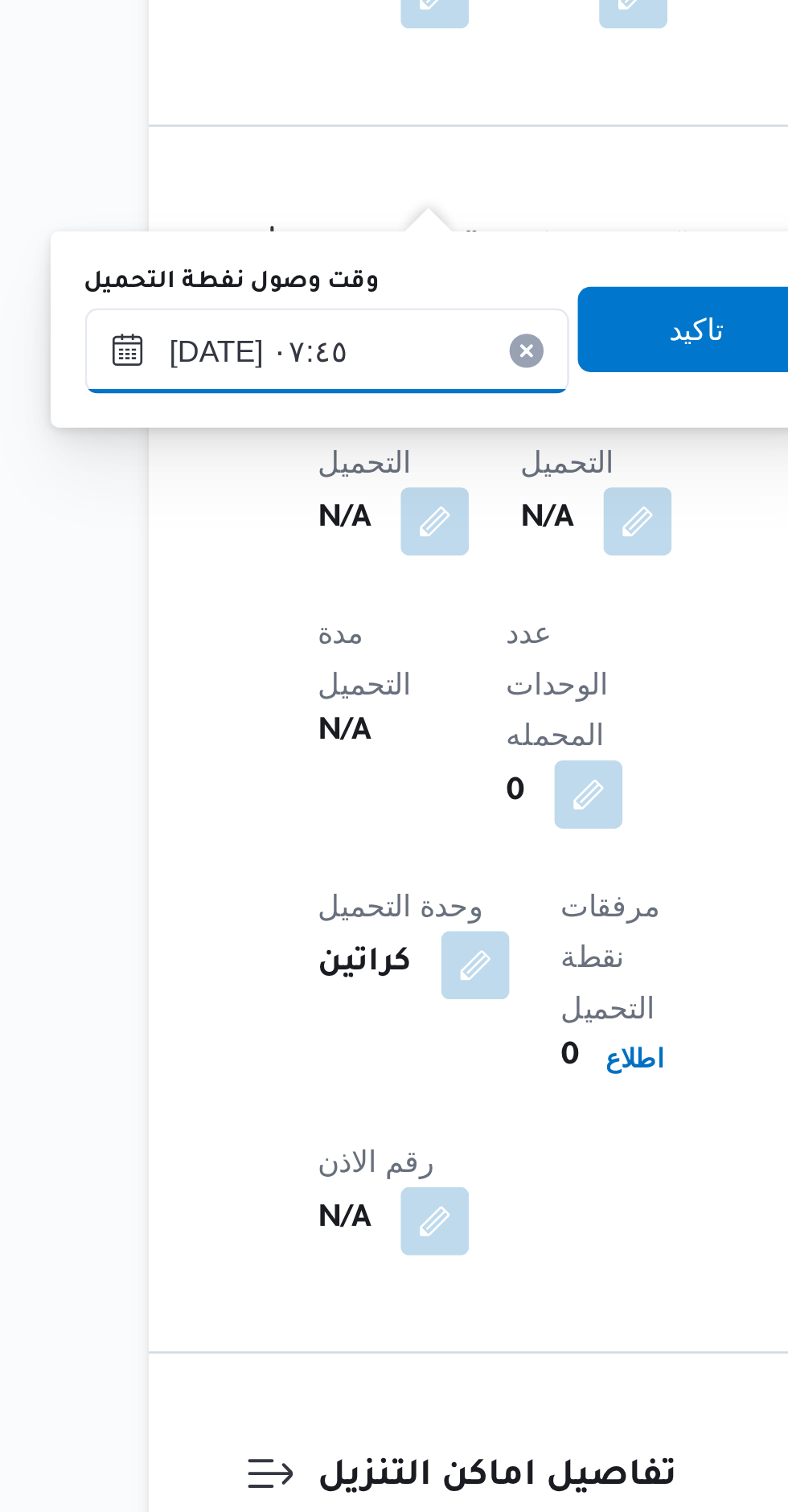
click at [301, 770] on input "[DATE] ٠٧:٤٥" at bounding box center [276, 769] width 183 height 32
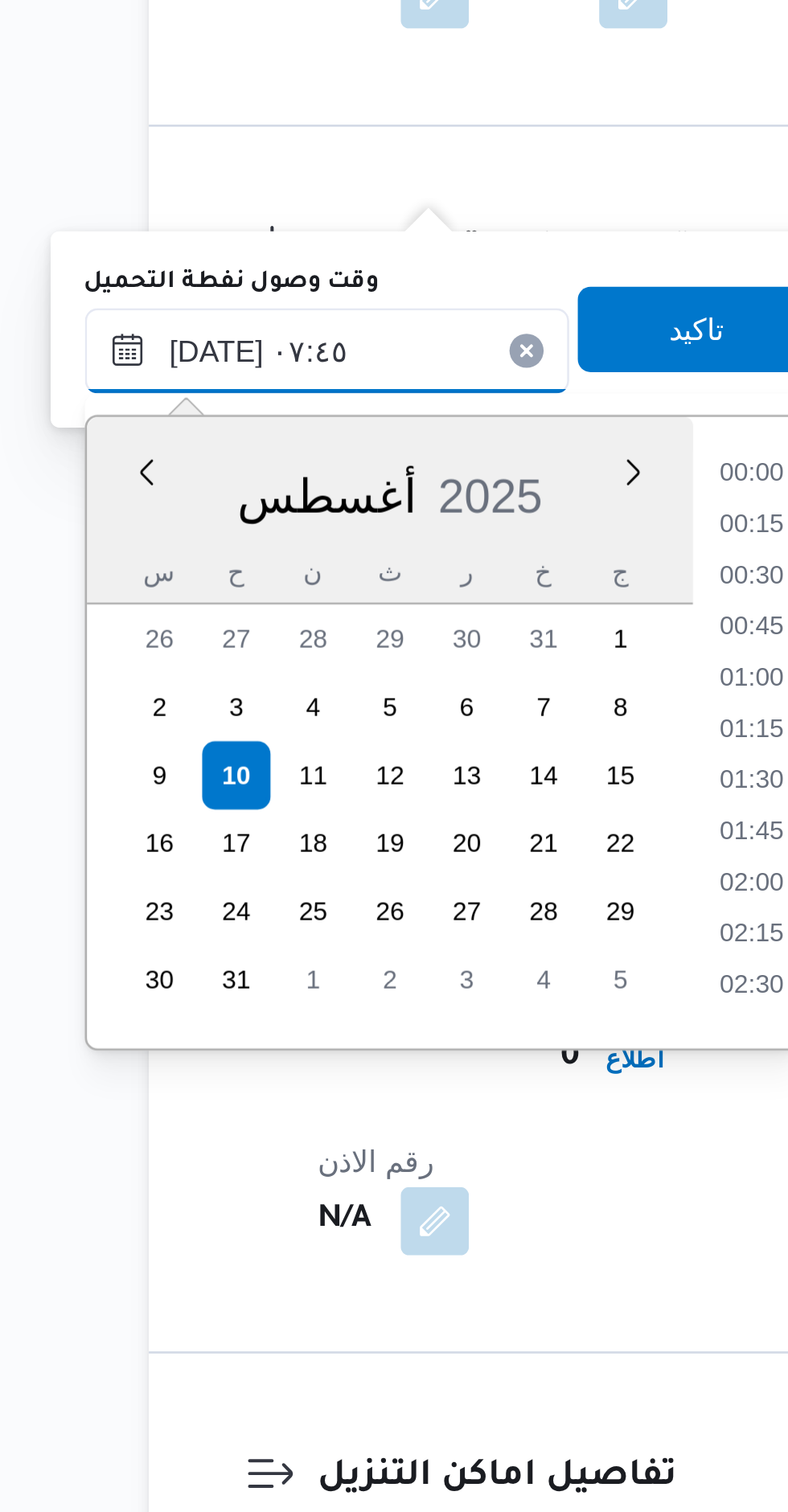
scroll to position [488, 0]
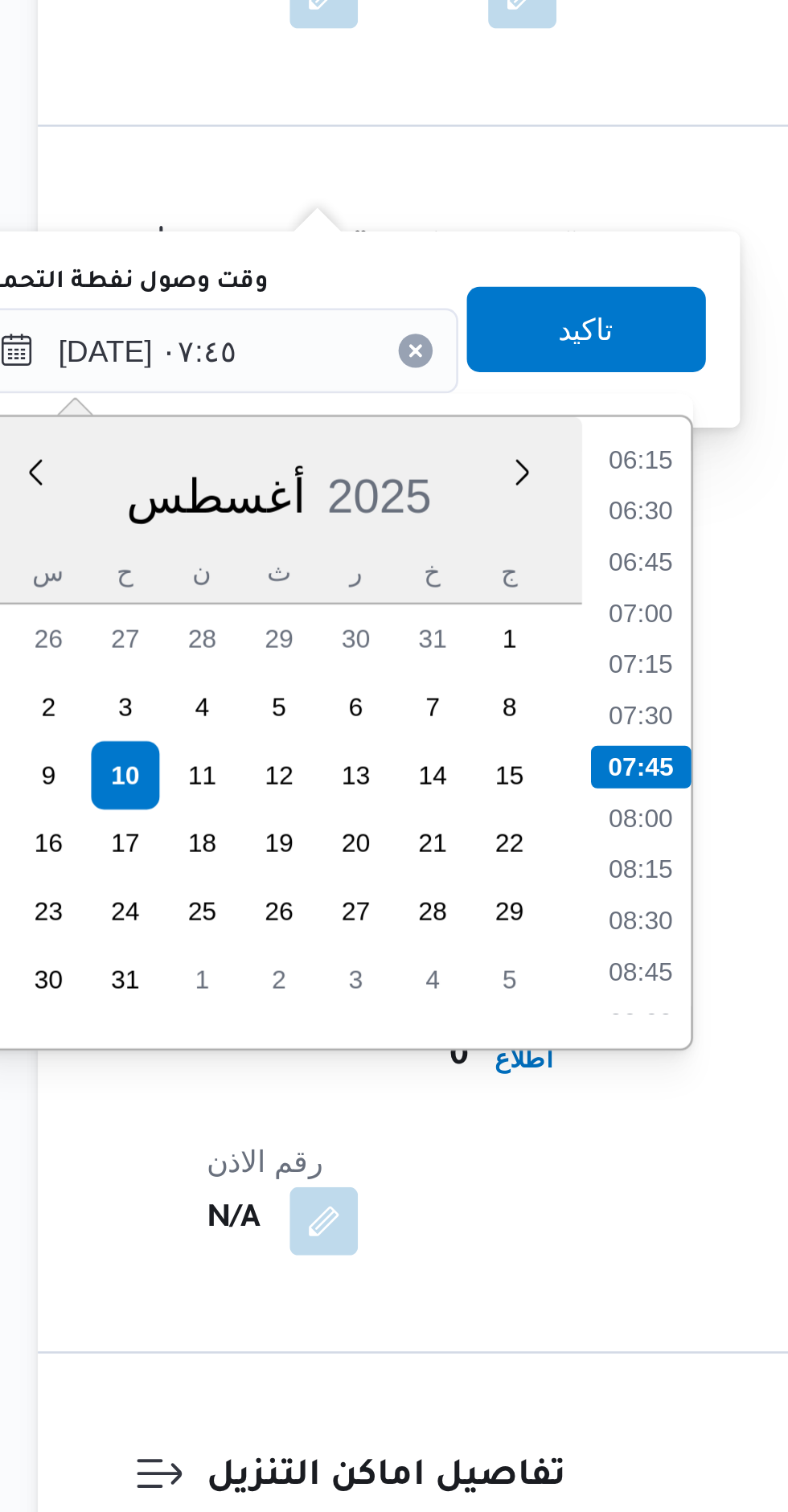
click at [436, 864] on li "07:00" at bounding box center [436, 868] width 37 height 16
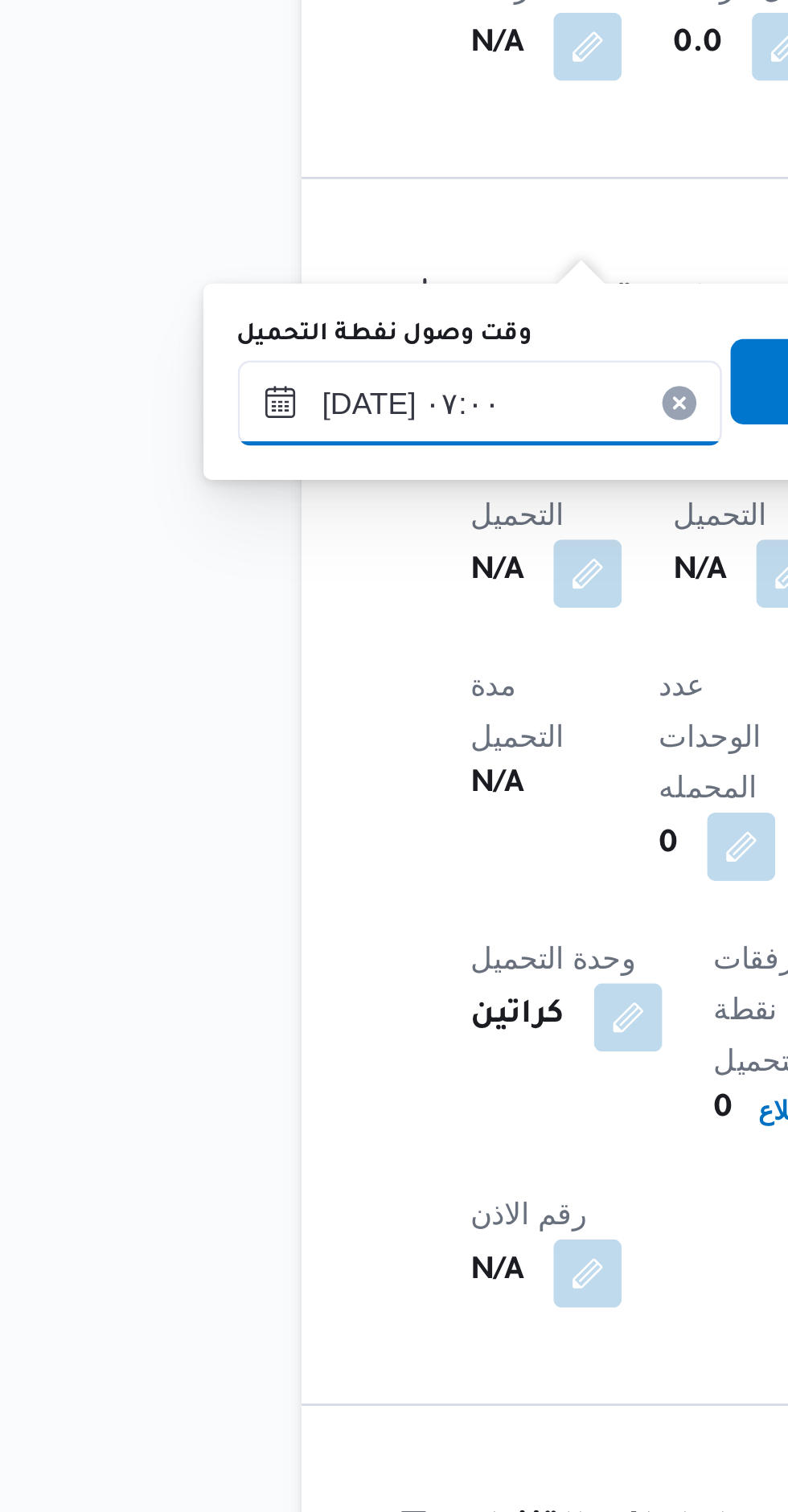
scroll to position [1029, 0]
click at [268, 770] on input "[DATE] ٠٧:٠٠" at bounding box center [276, 769] width 183 height 32
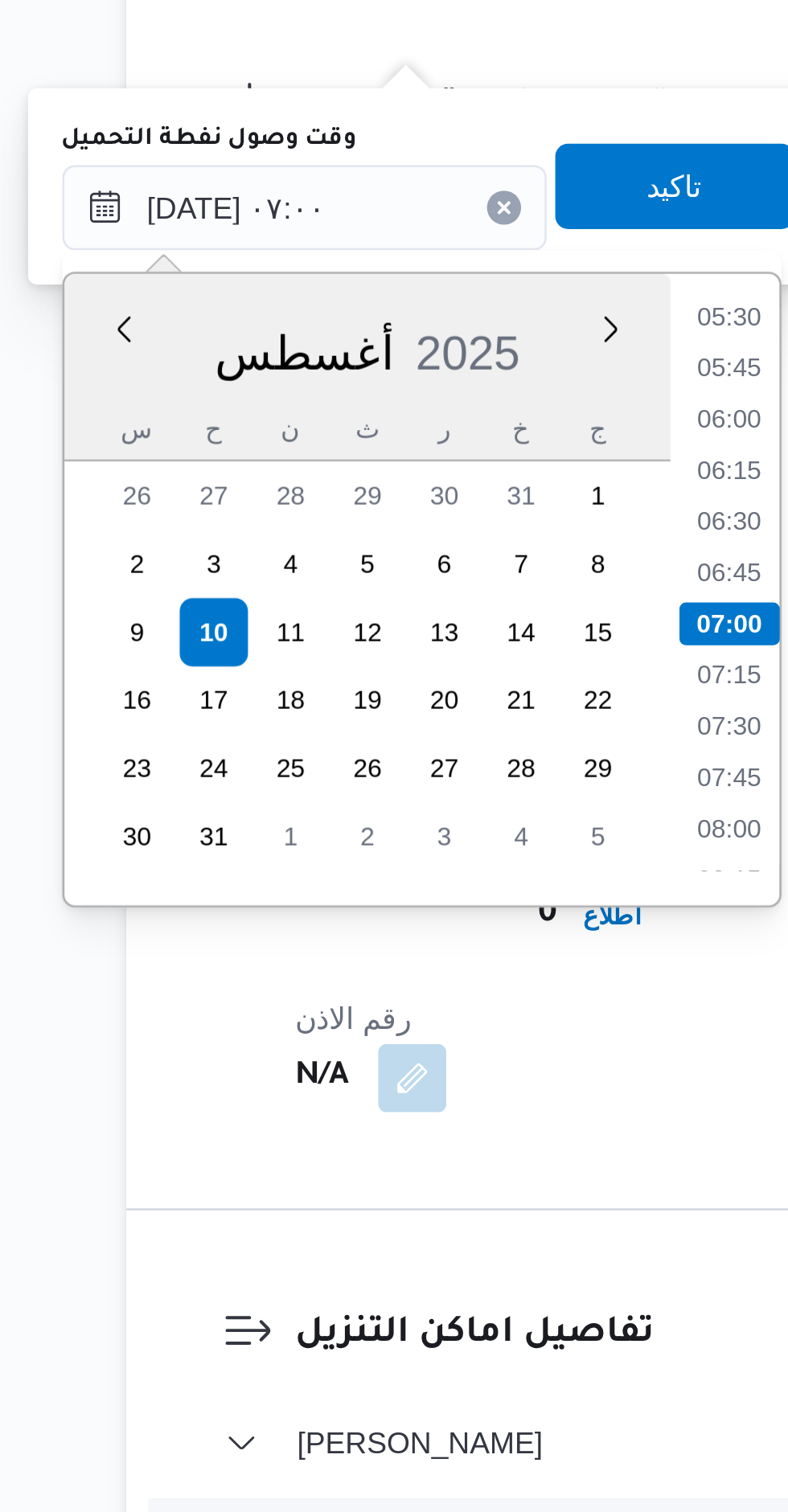
click at [427, 938] on li "07:15" at bounding box center [436, 946] width 37 height 16
type input "[DATE] ٠٧:١٥"
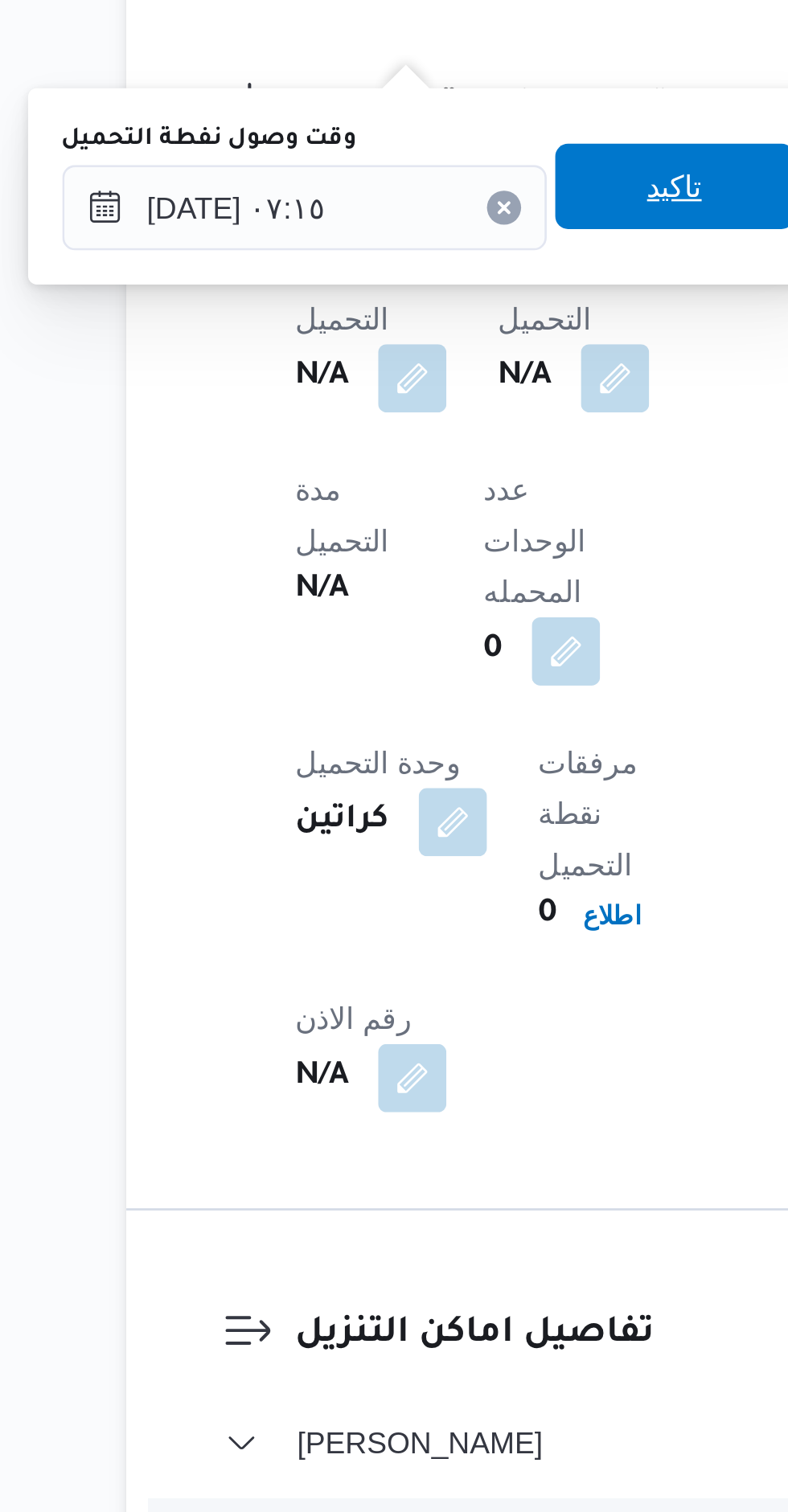
click at [413, 761] on span "تاكيد" at bounding box center [415, 761] width 90 height 32
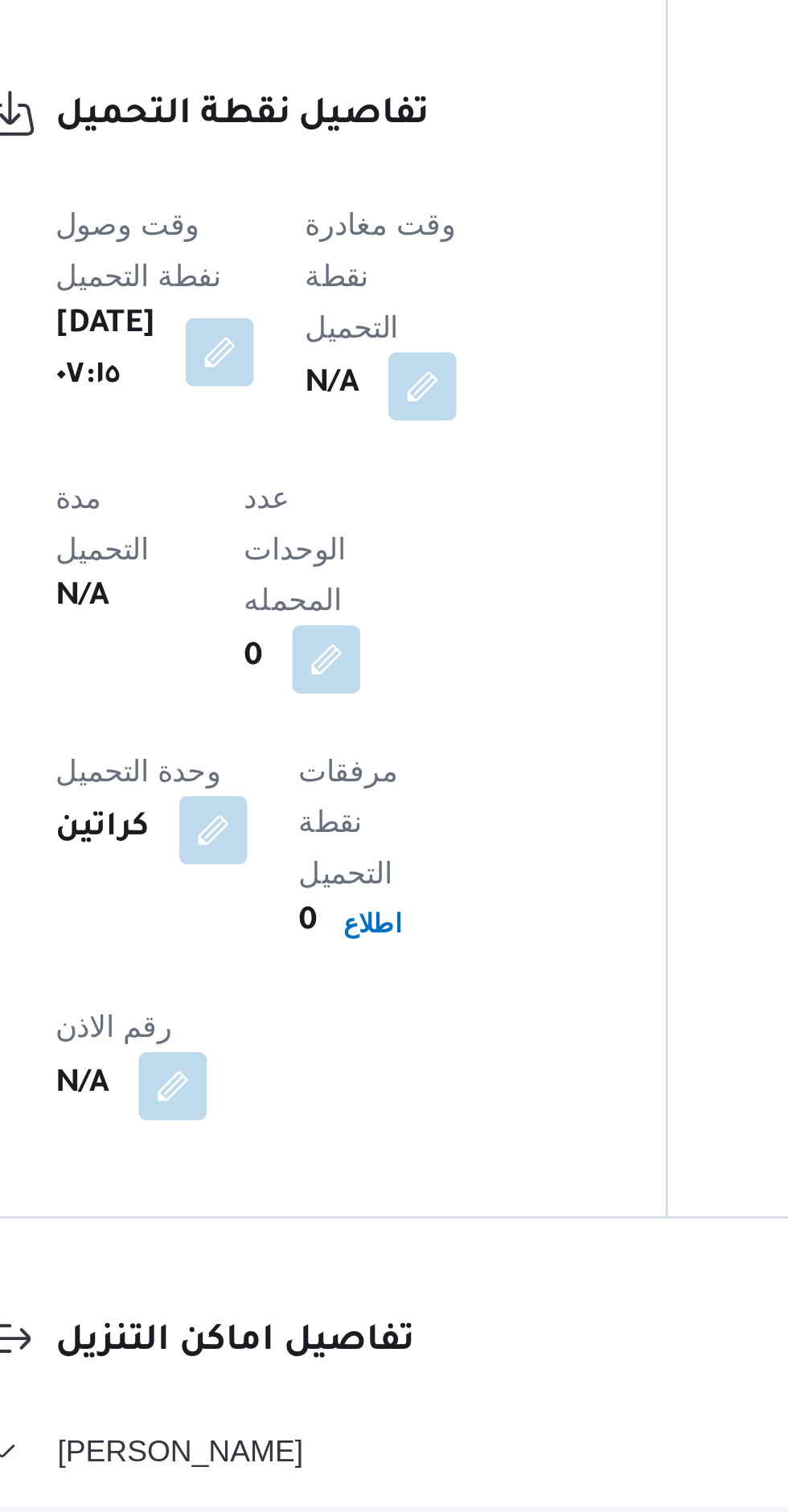
click at [424, 821] on button "button" at bounding box center [411, 834] width 26 height 26
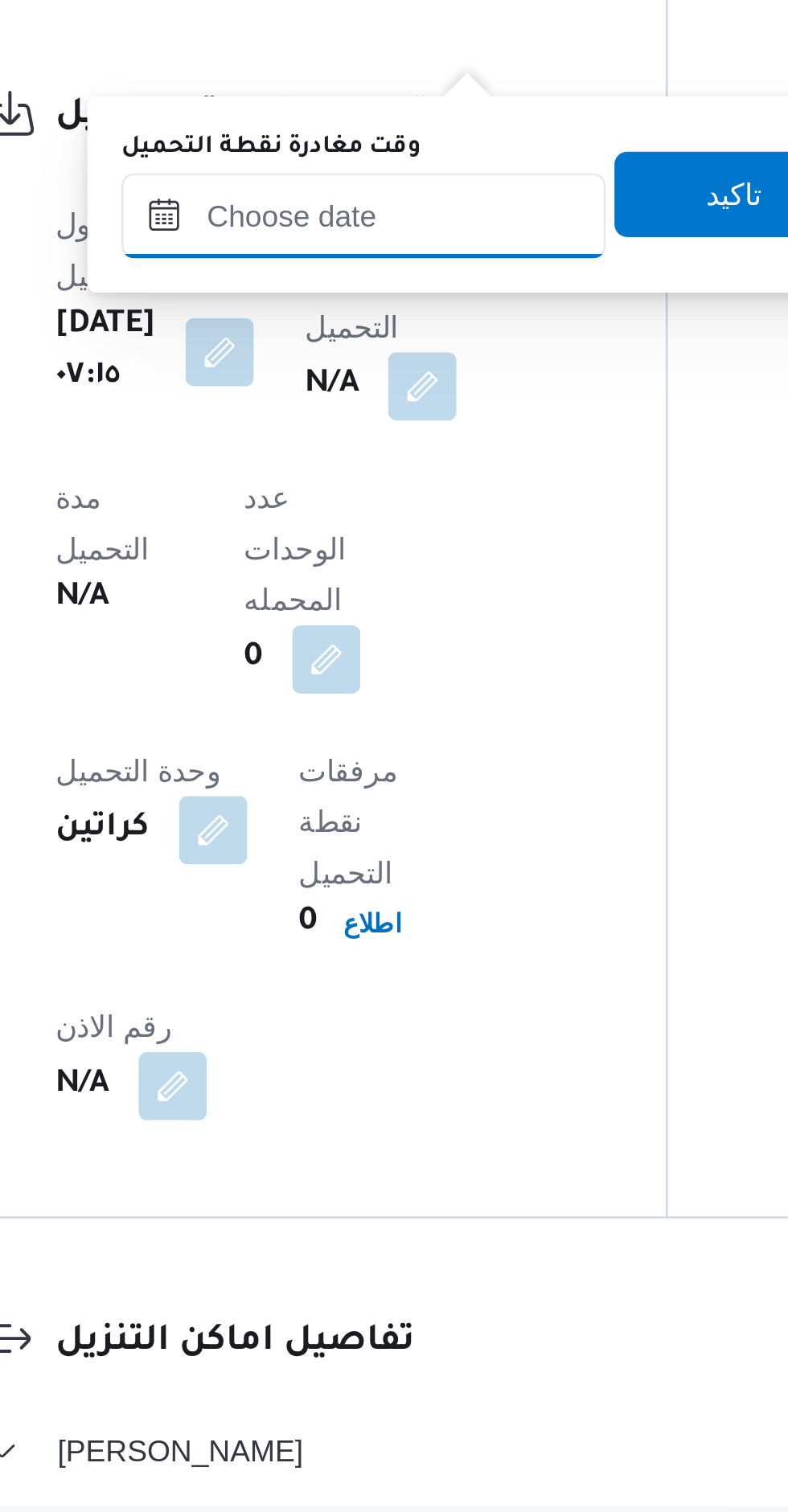
click at [399, 767] on input "وقت مغادرة نقطة التحميل" at bounding box center [389, 769] width 183 height 32
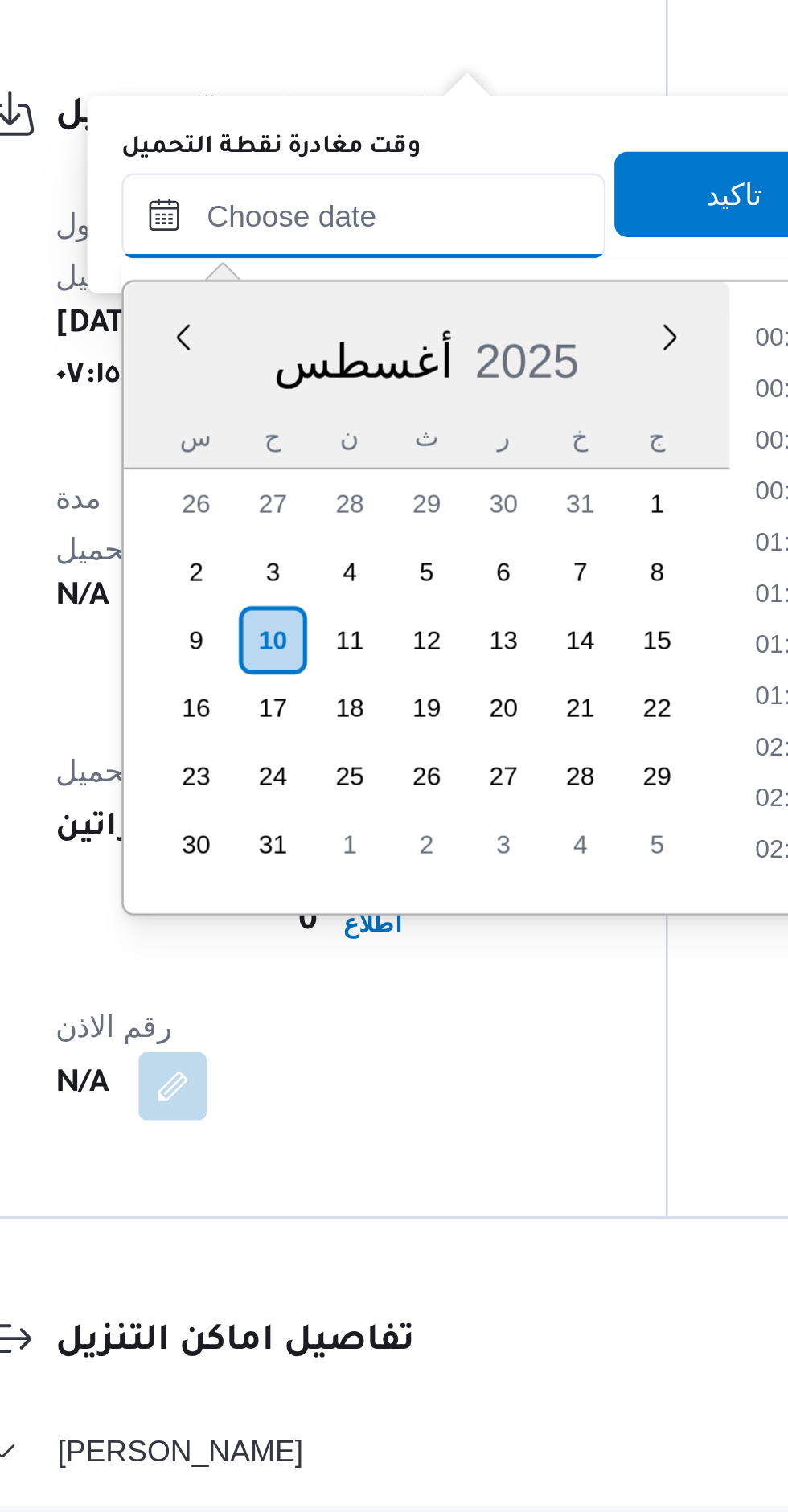
scroll to position [699, 0]
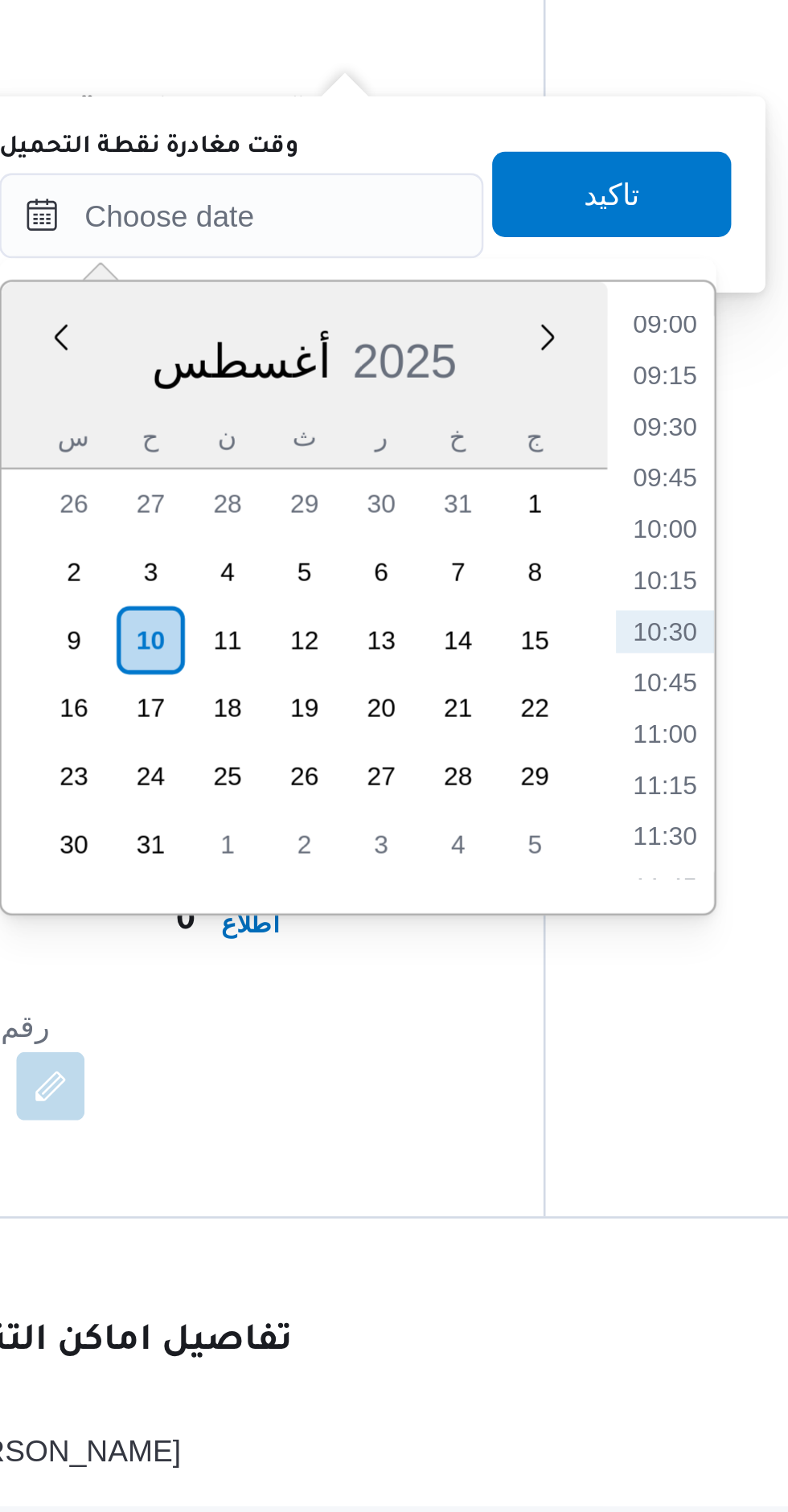
click at [548, 811] on li "09:00" at bounding box center [548, 811] width 37 height 16
type input "[DATE] ٠٩:٠٠"
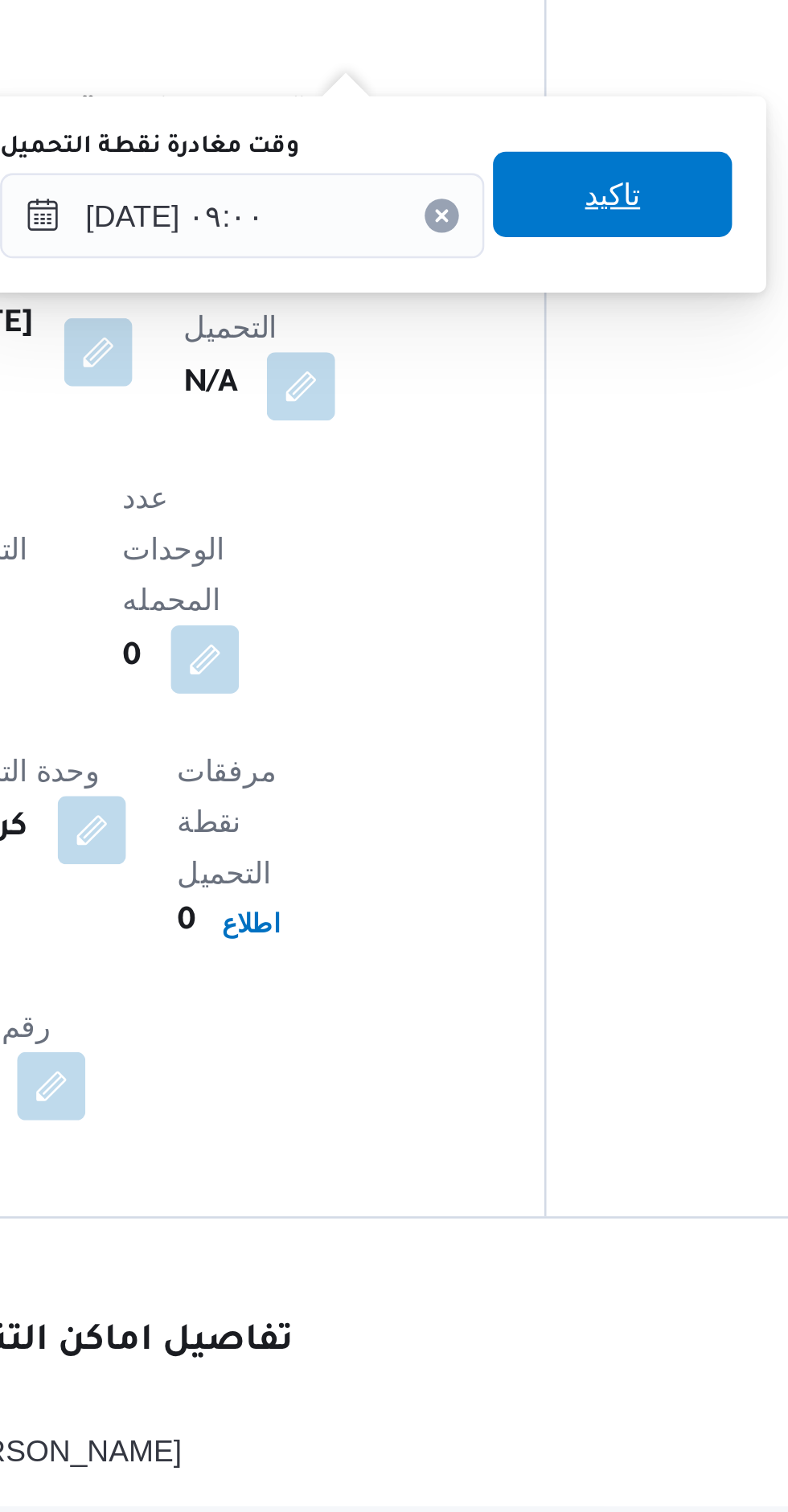
click at [541, 766] on span "تاكيد" at bounding box center [528, 761] width 90 height 32
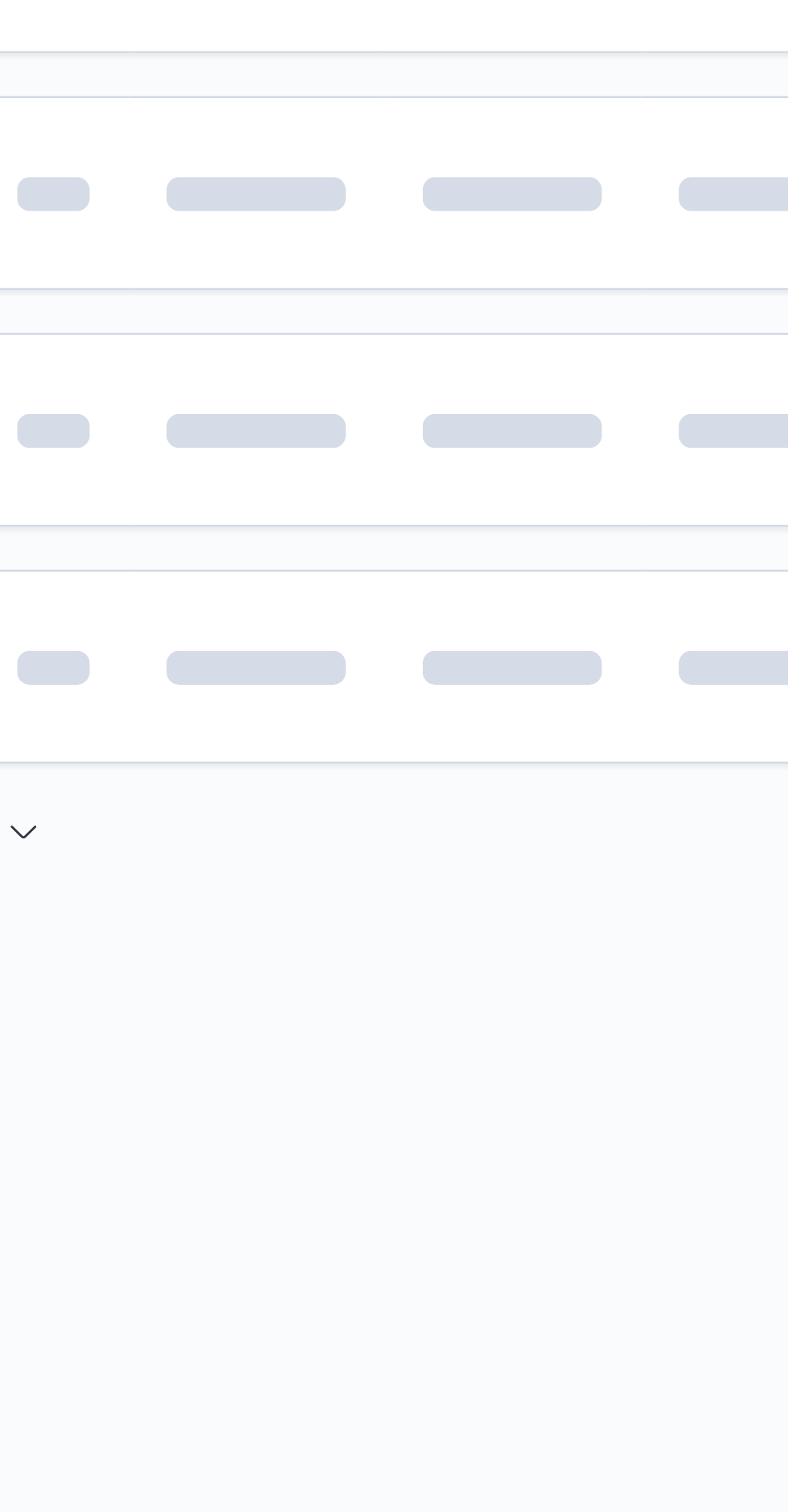
scroll to position [0, 13]
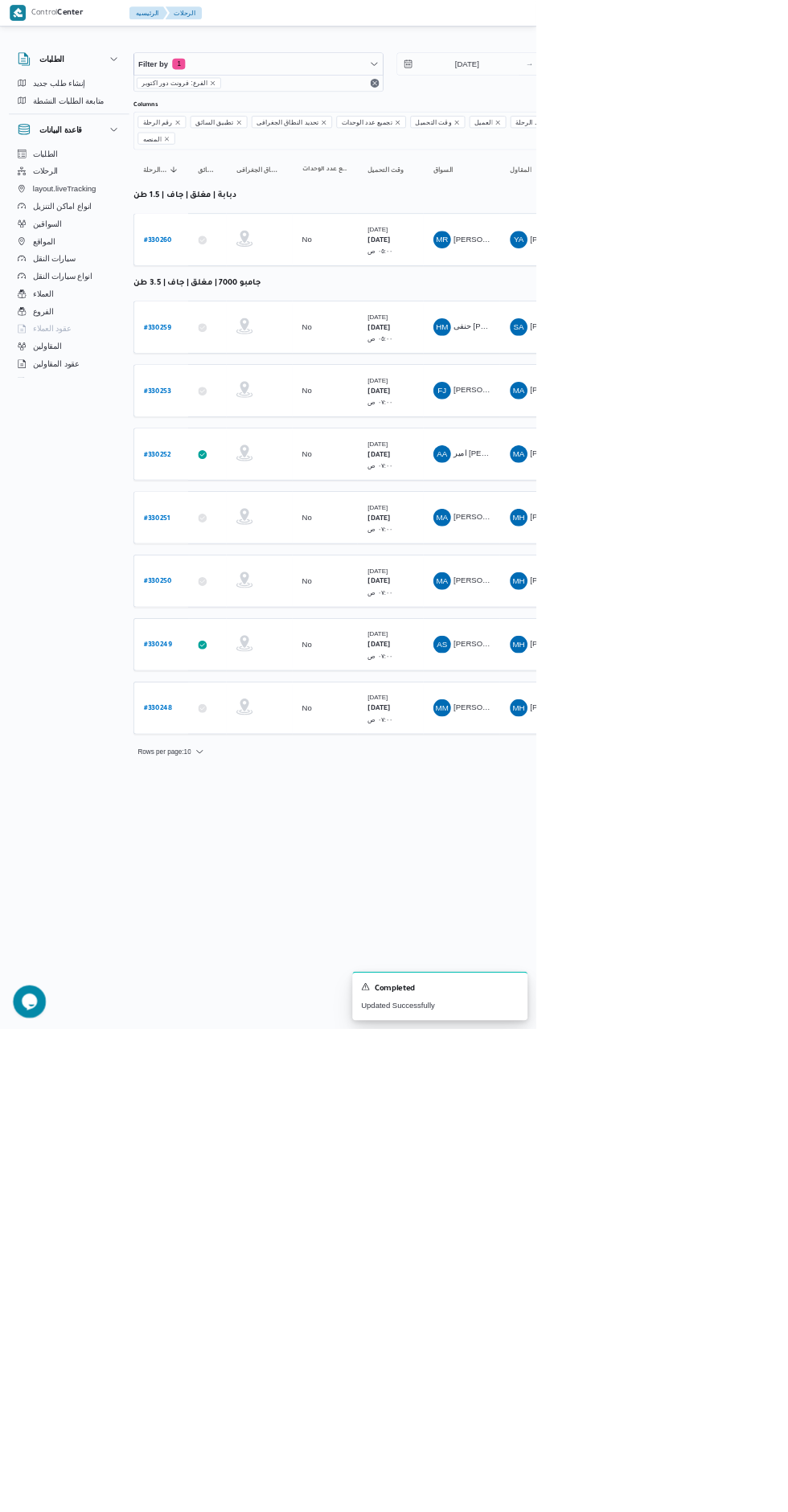
click at [234, 1036] on b "# 330248" at bounding box center [232, 1042] width 41 height 11
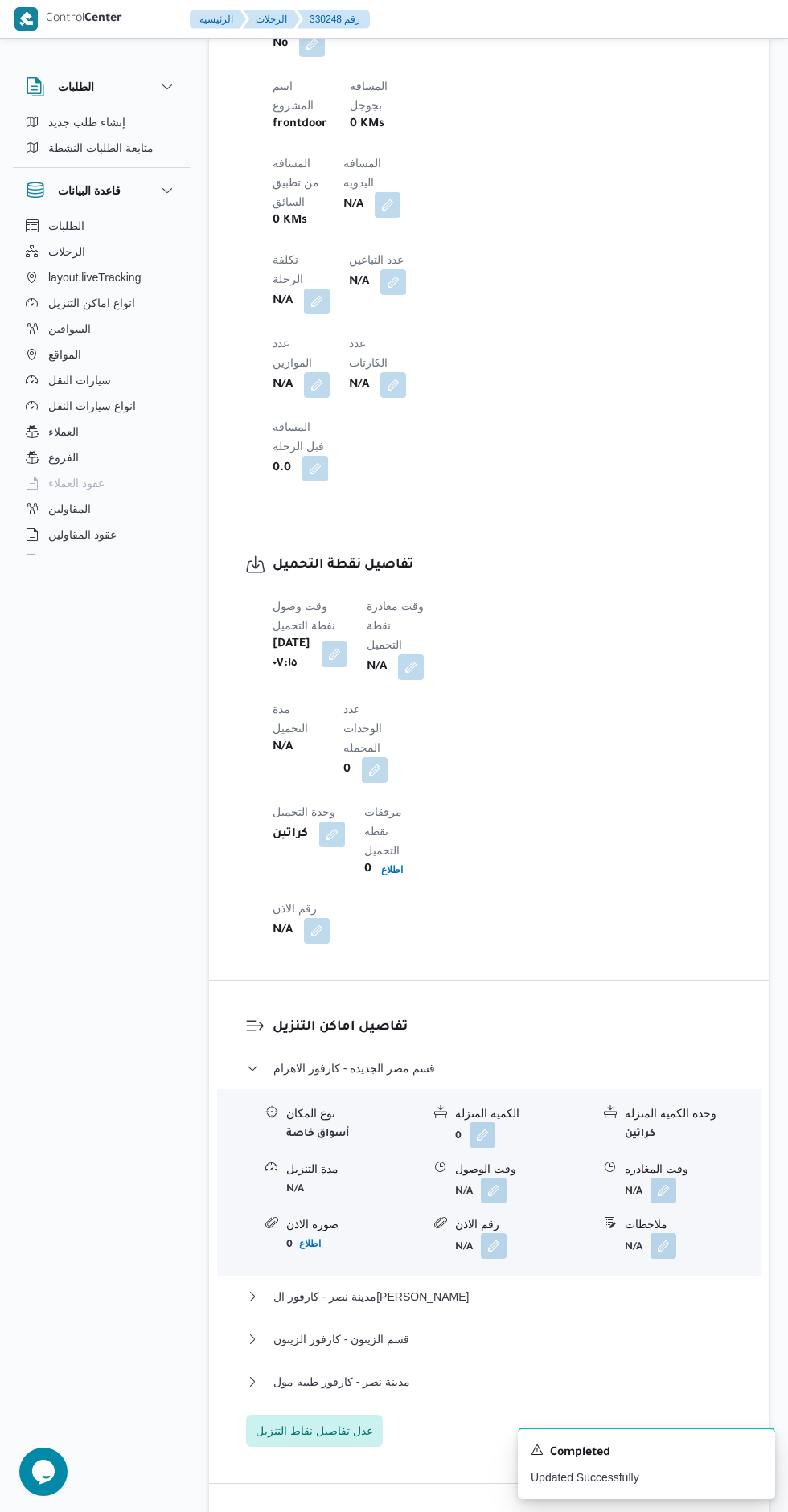
scroll to position [1328, 0]
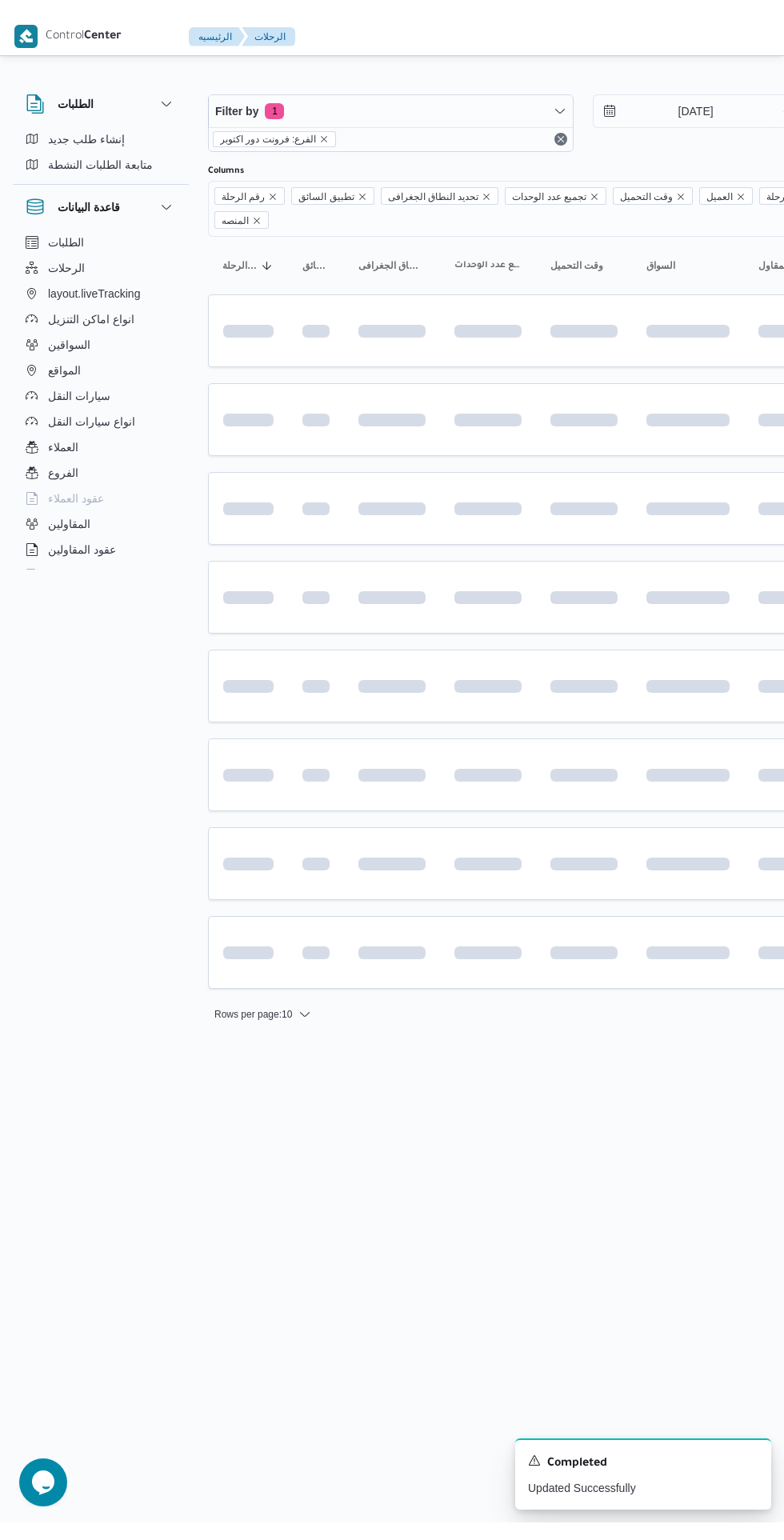
scroll to position [0, 13]
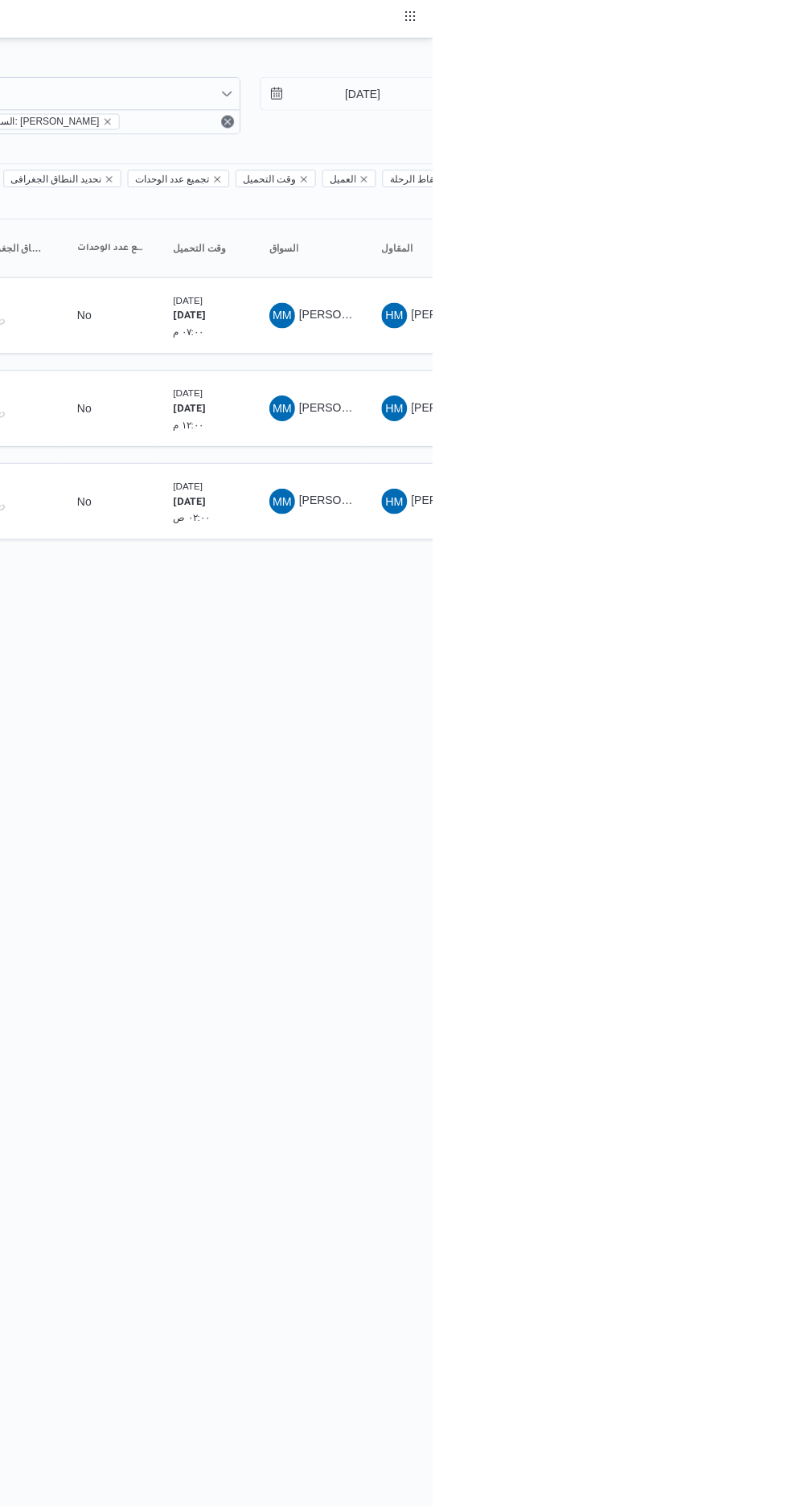
scroll to position [0, 26]
click at [787, 262] on div "10" at bounding box center [783, 254] width 26 height 26
type input "[DATE]"
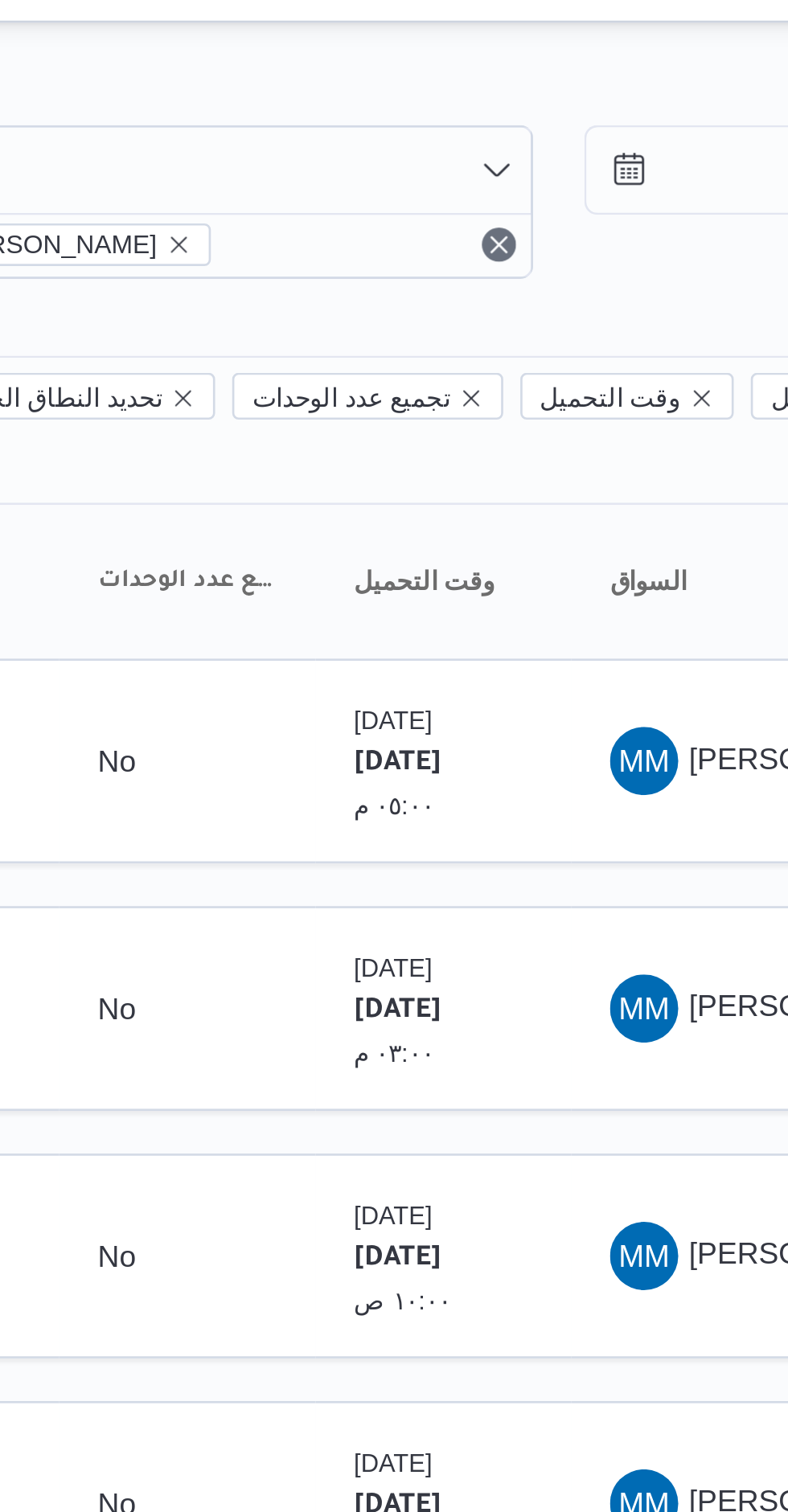
scroll to position [0, 26]
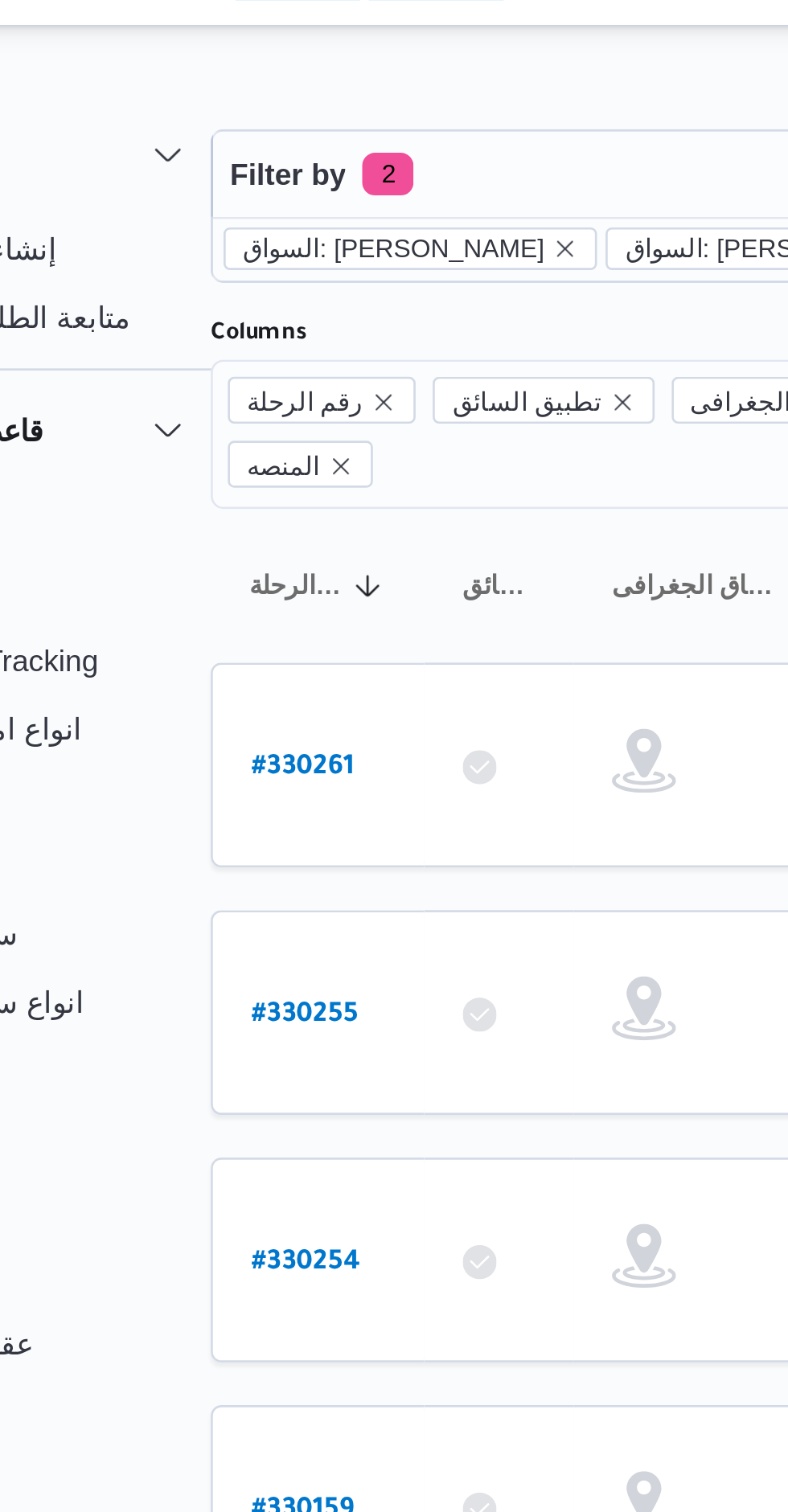
click at [220, 312] on b "# 330261" at bounding box center [217, 318] width 38 height 11
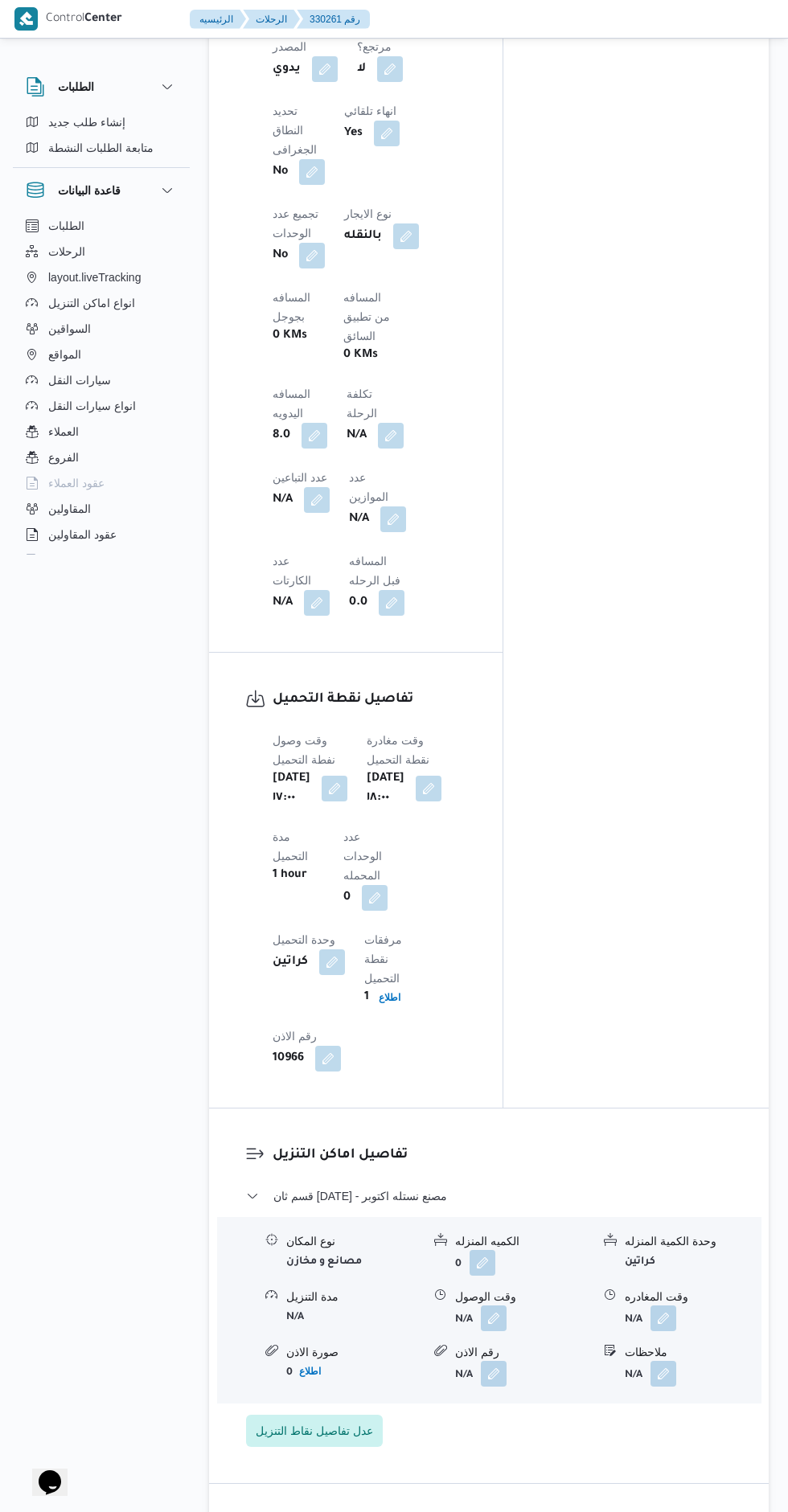
scroll to position [1108, 0]
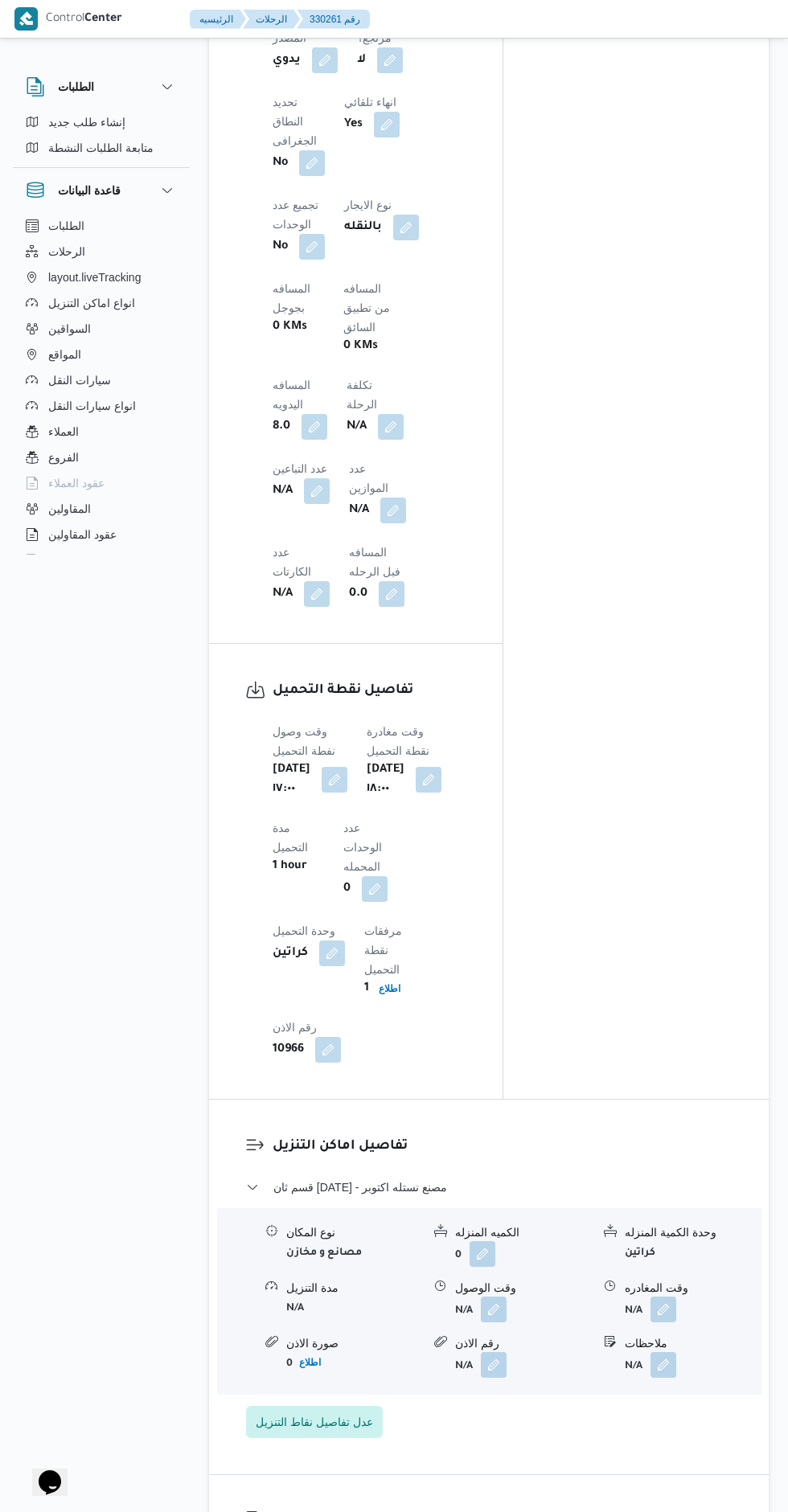
click at [669, 1297] on button "button" at bounding box center [663, 1309] width 26 height 26
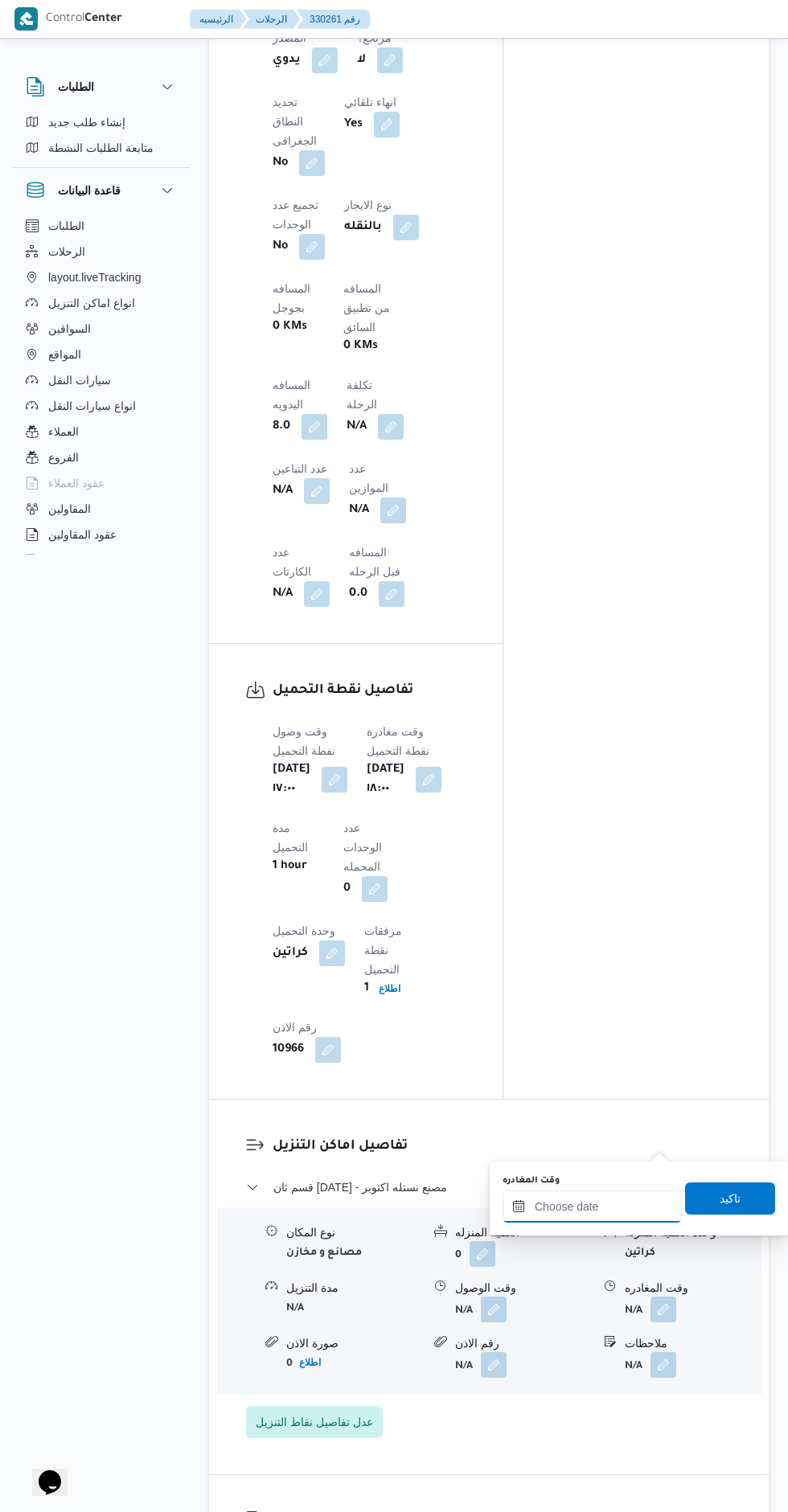
click at [578, 1206] on input "وقت المغادره" at bounding box center [592, 1206] width 179 height 32
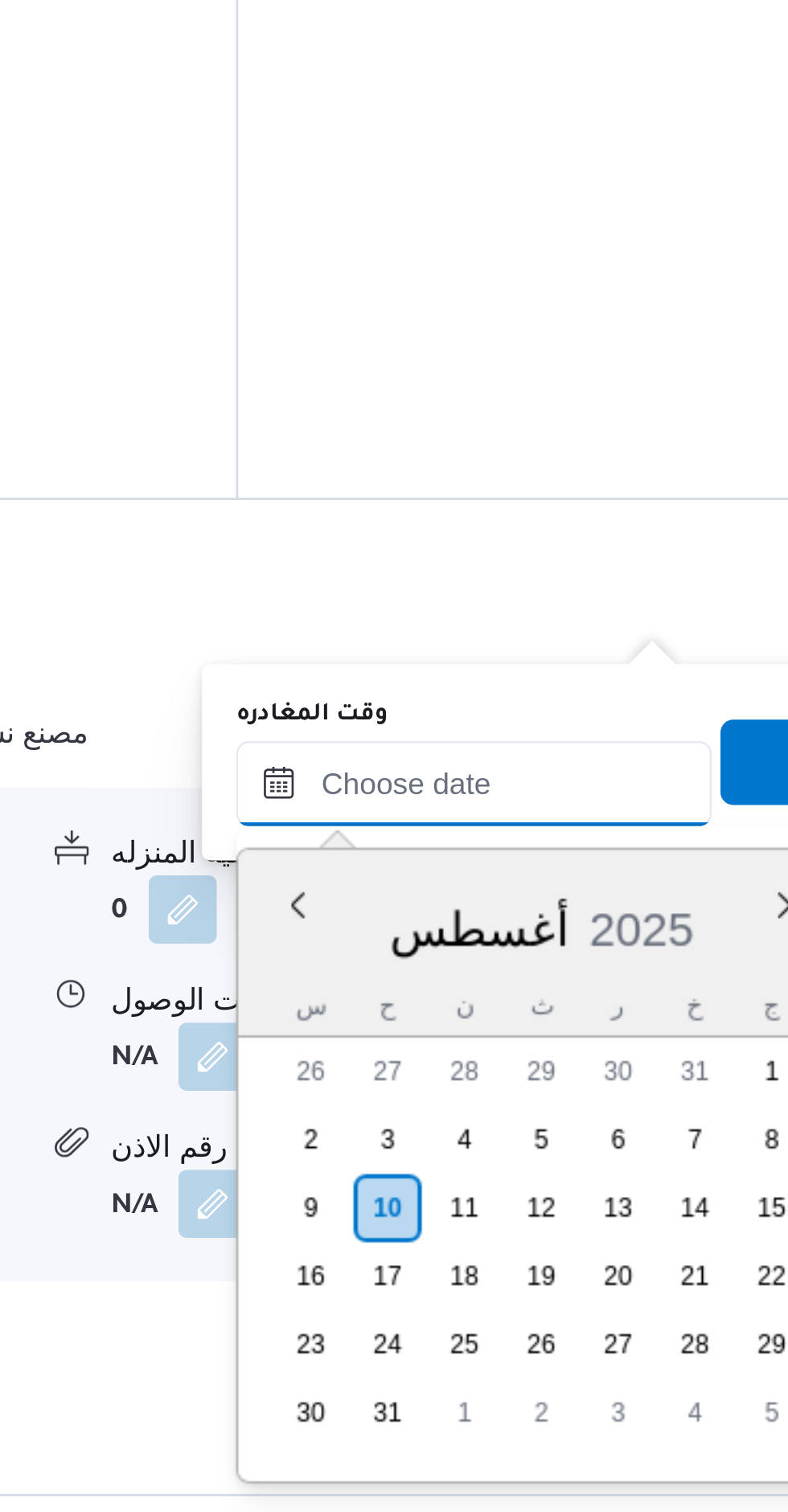
scroll to position [1232, 0]
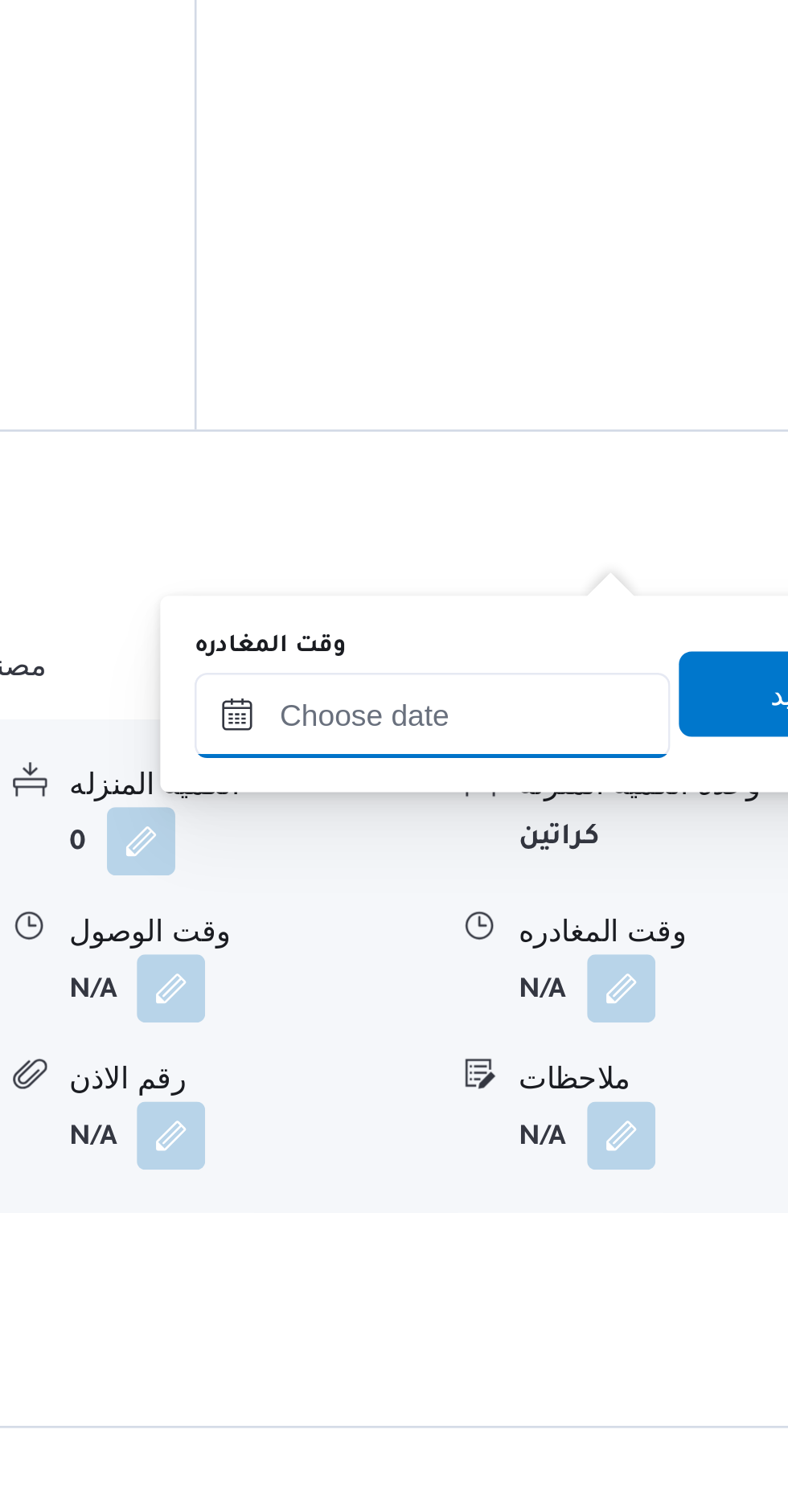
click at [615, 1081] on input "وقت المغادره" at bounding box center [592, 1083] width 179 height 32
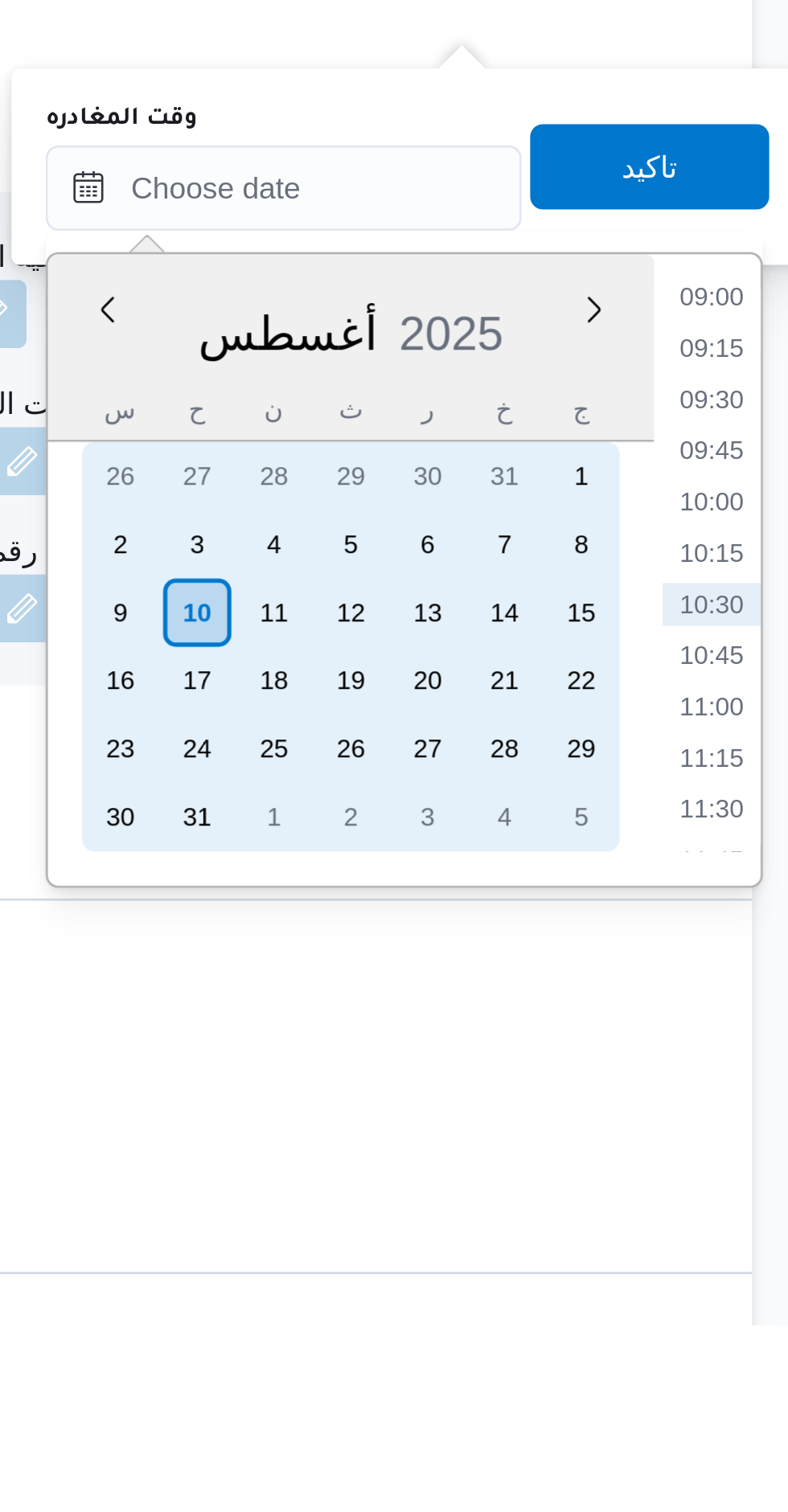
click at [538, 1249] on div "9" at bounding box center [531, 1244] width 26 height 26
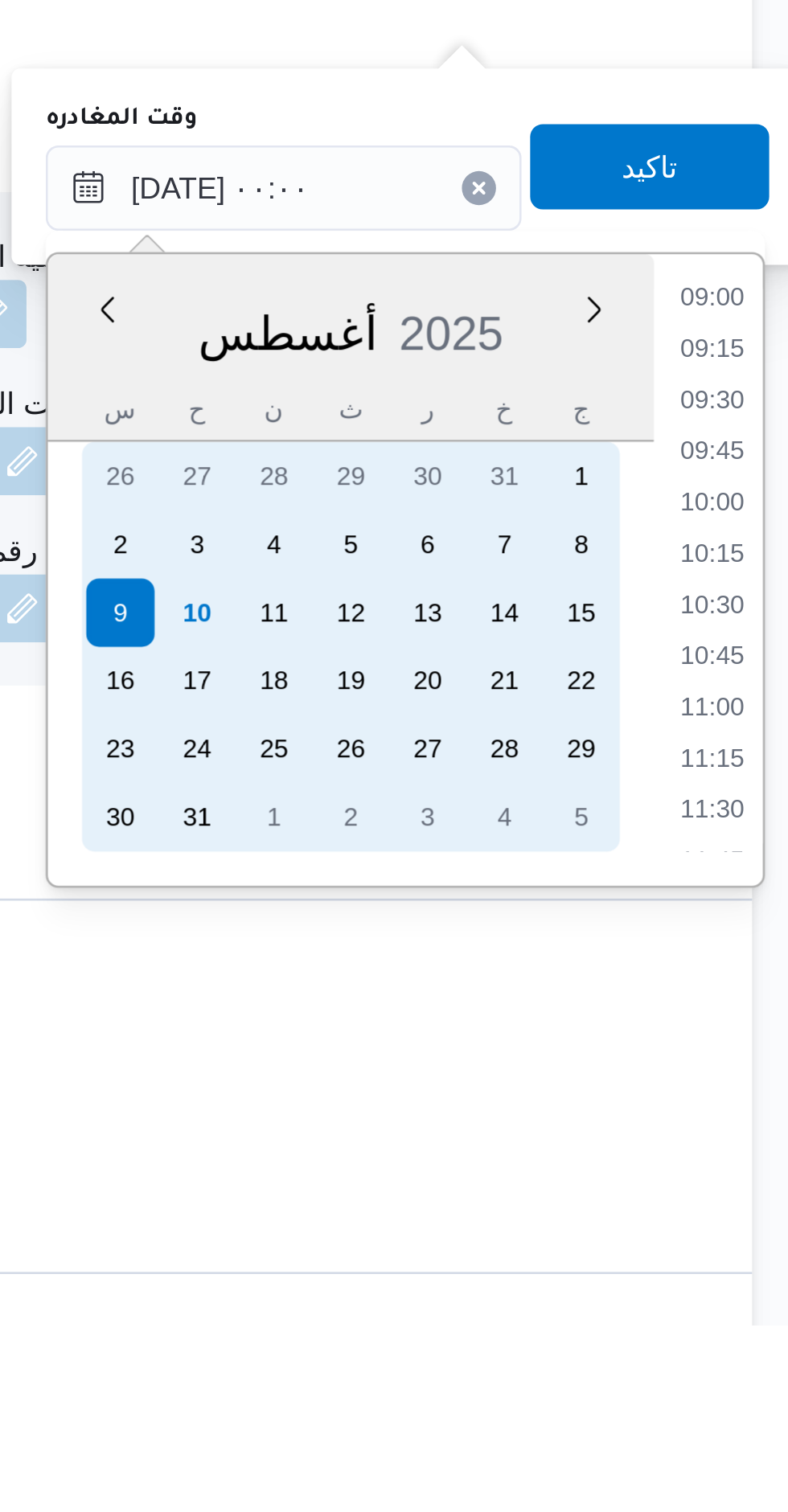
scroll to position [0, 0]
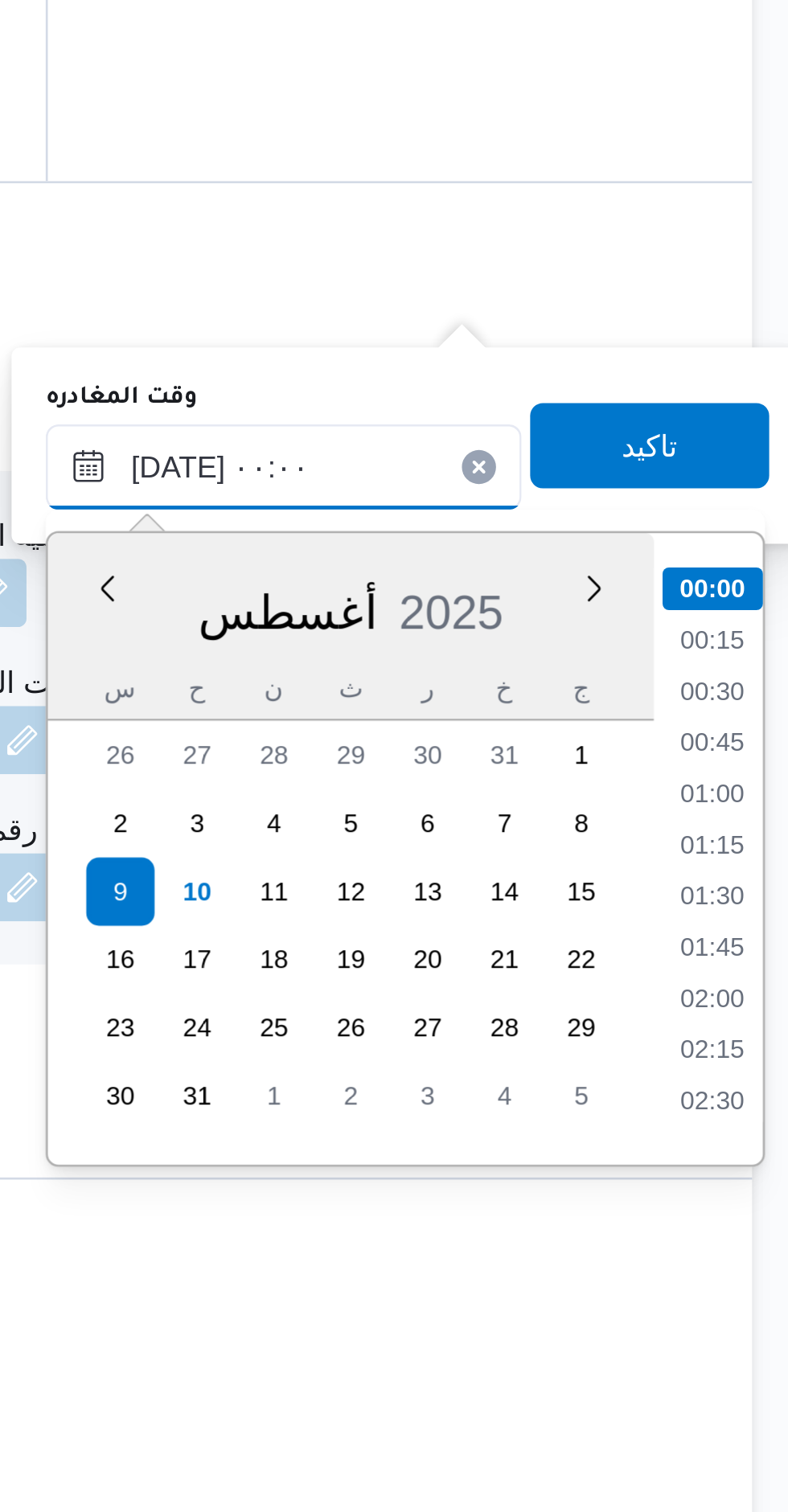
click at [541, 1092] on input "٠٩/٠٨/٢٠٢٥ ٠٠:٠٠" at bounding box center [592, 1084] width 179 height 32
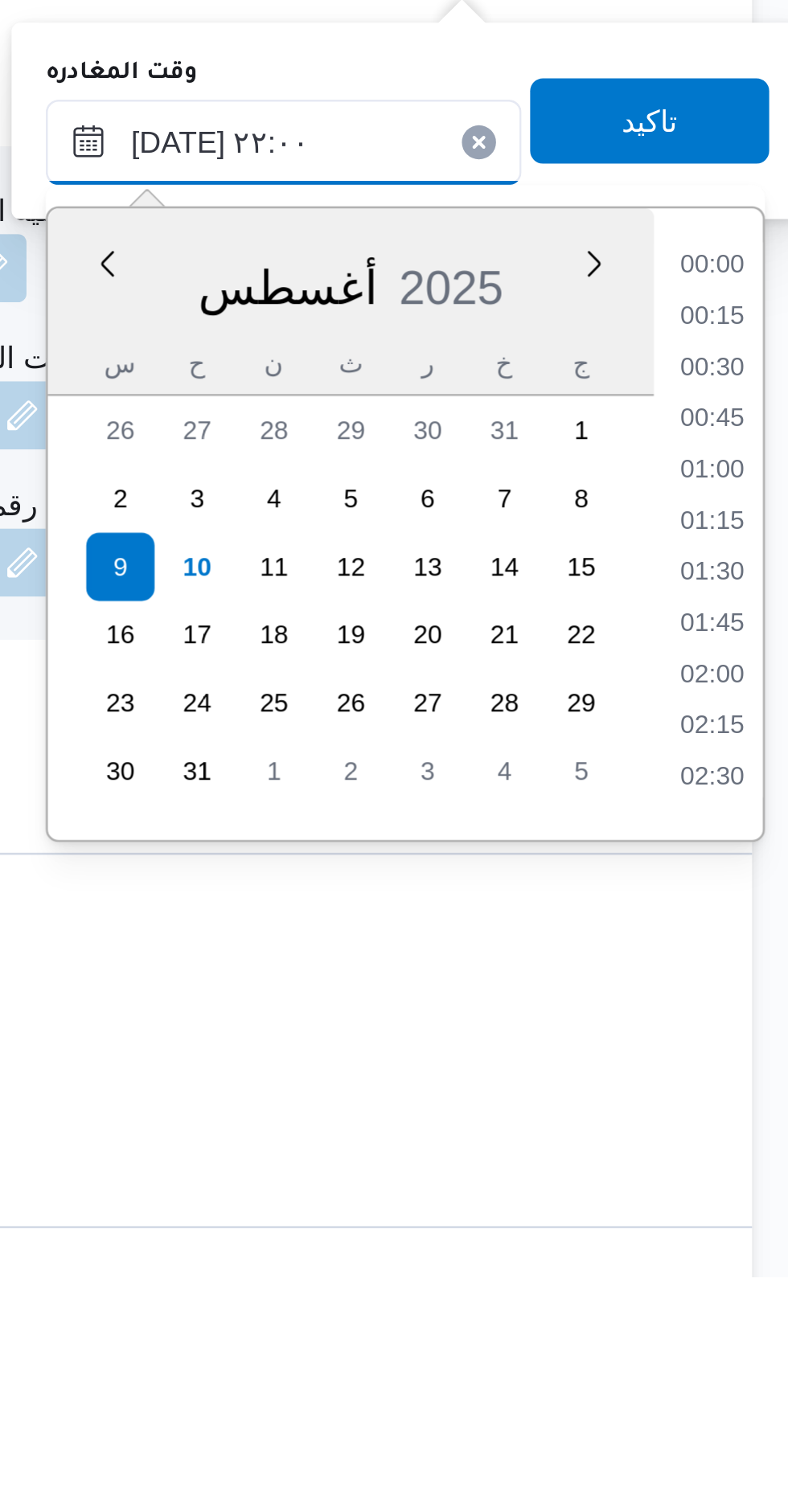
scroll to position [1502, 0]
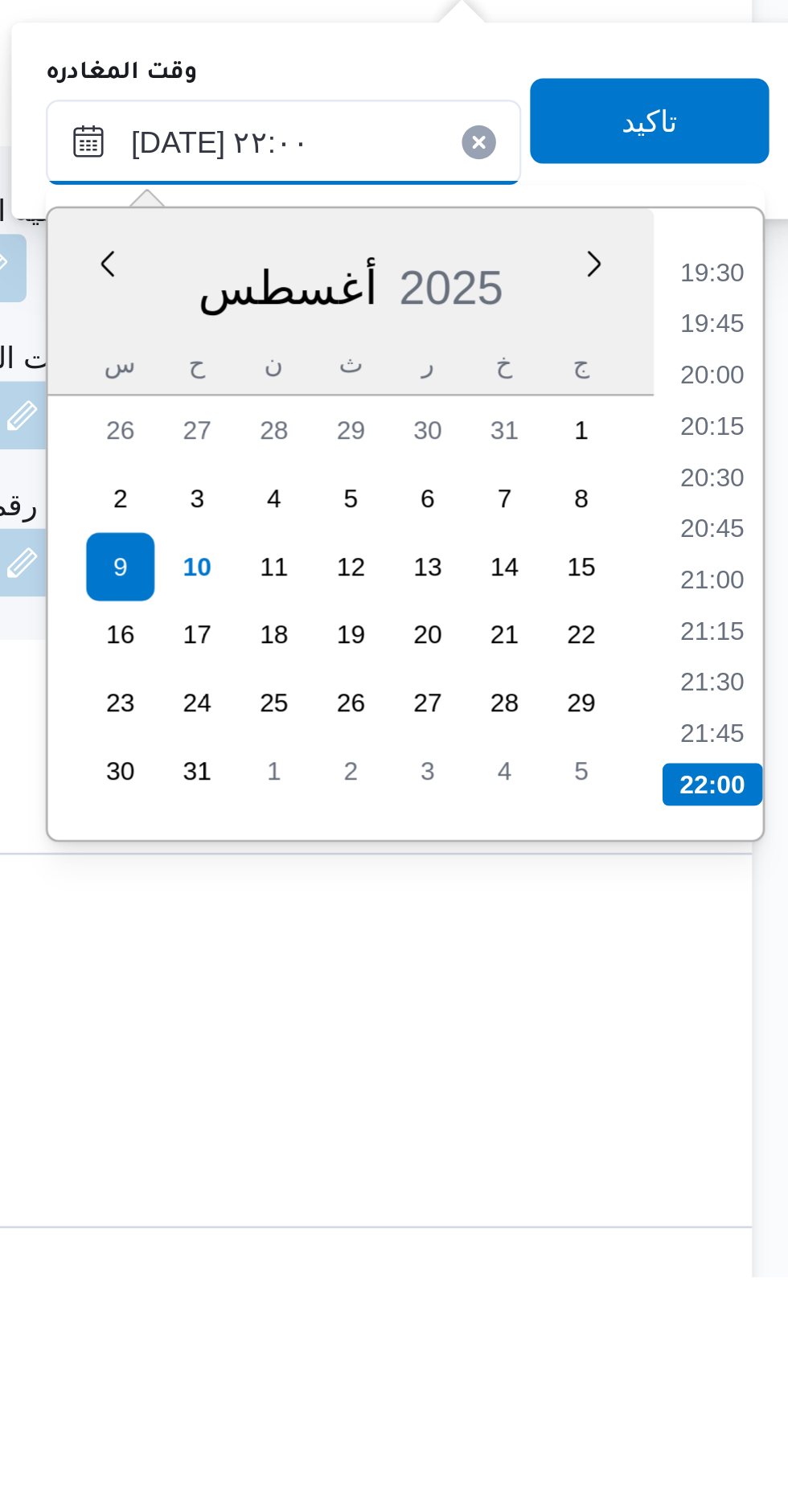
type input "٠٩/٠٨/٢٠٢٥ ٢٢:٠٠"
click at [753, 1324] on li "22:00" at bounding box center [753, 1327] width 37 height 16
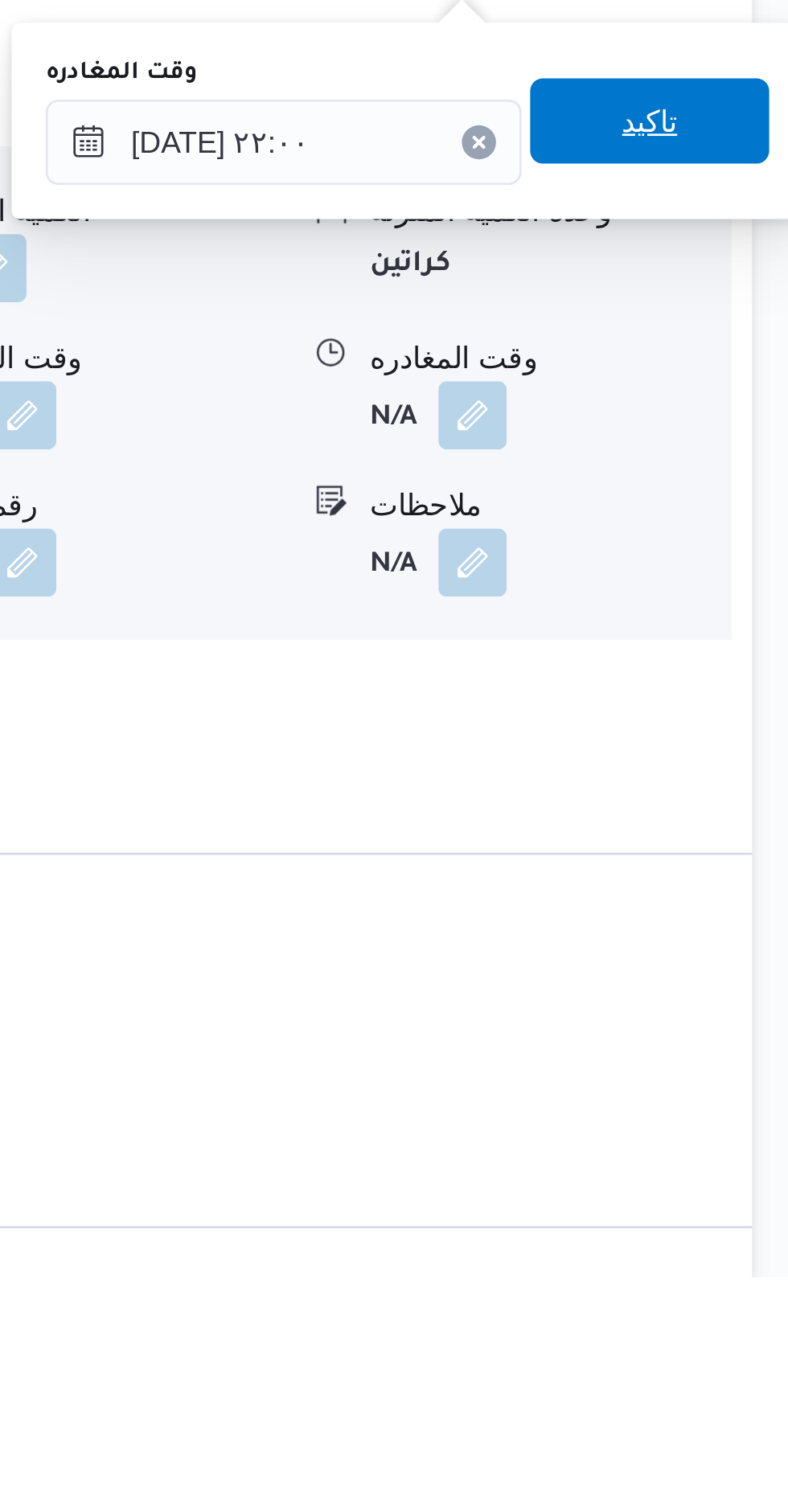
click at [748, 1079] on span "تاكيد" at bounding box center [730, 1076] width 90 height 32
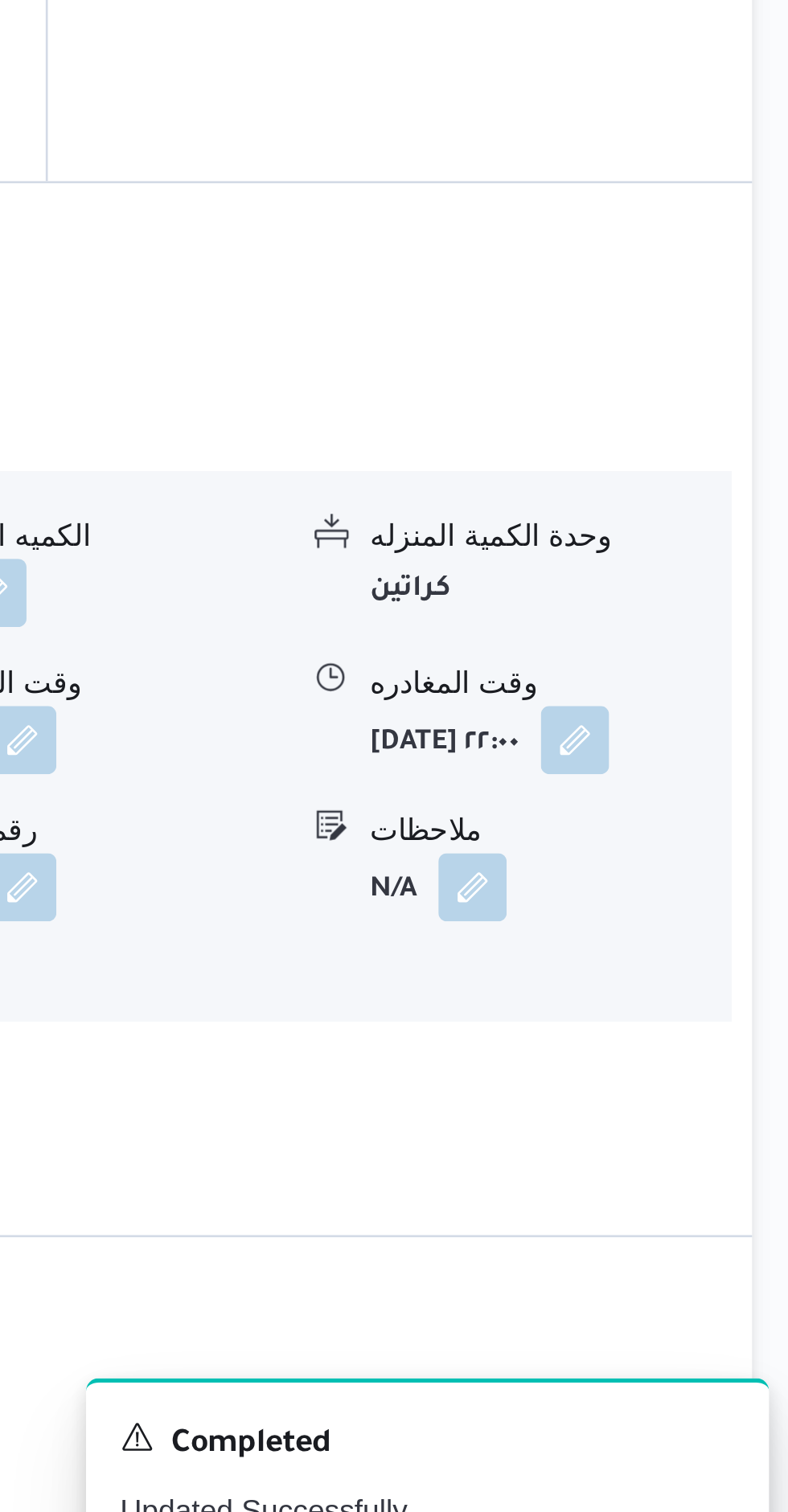
scroll to position [1126, 0]
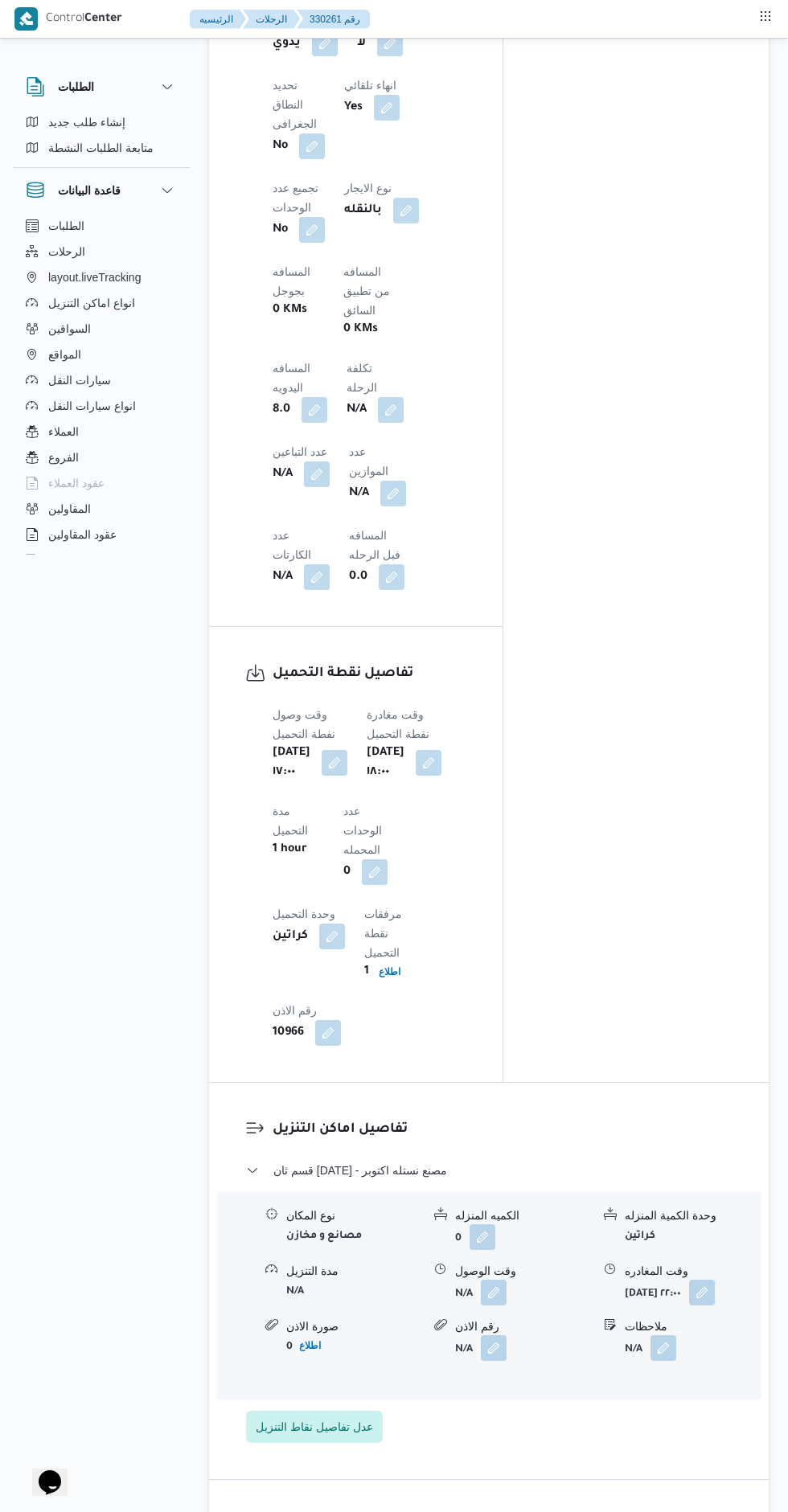
click at [495, 1280] on button "button" at bounding box center [493, 1293] width 26 height 26
click at [446, 1189] on input "وقت الوصول" at bounding box center [452, 1189] width 183 height 32
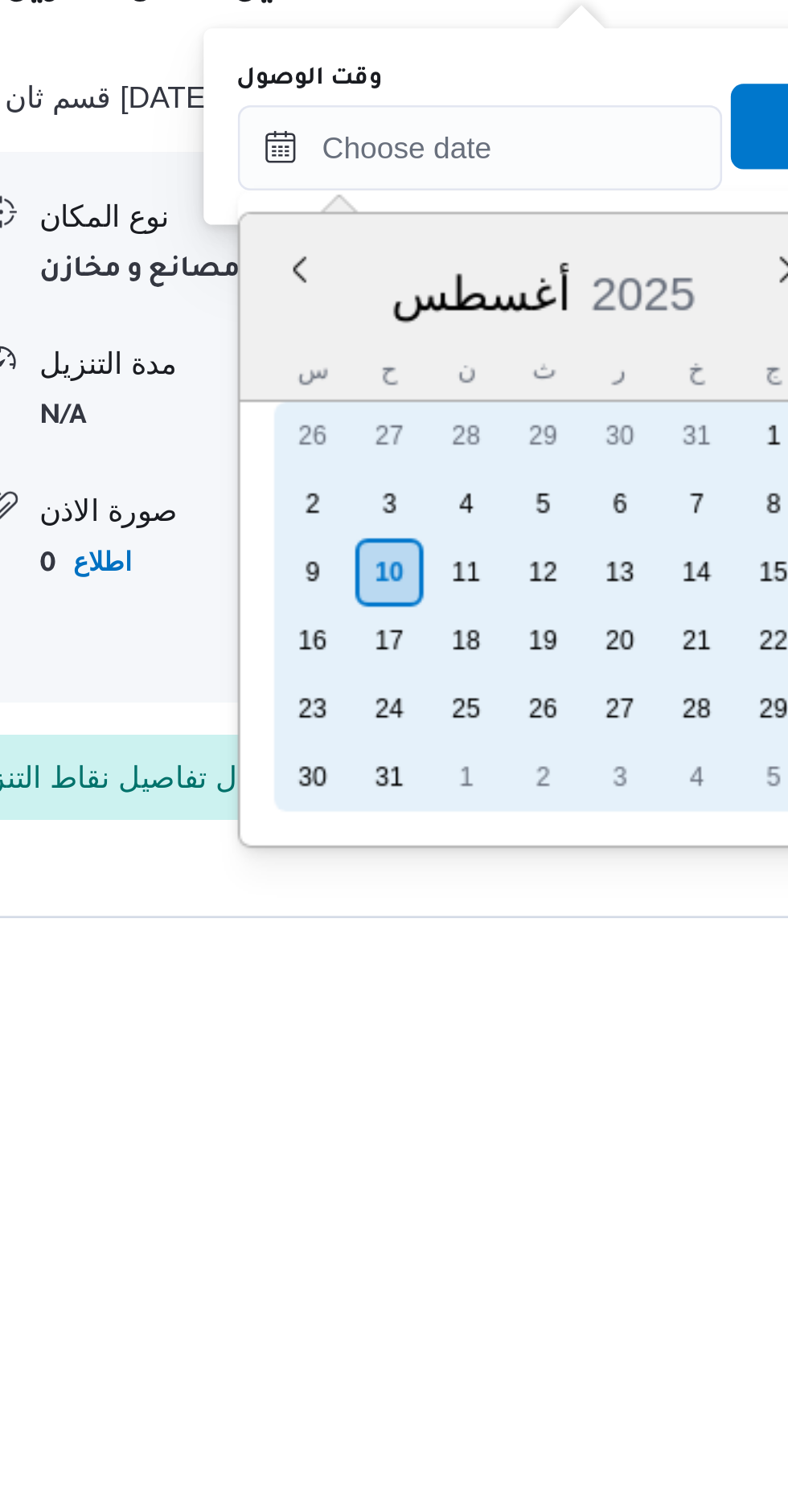
click at [390, 1353] on div "9" at bounding box center [389, 1349] width 26 height 26
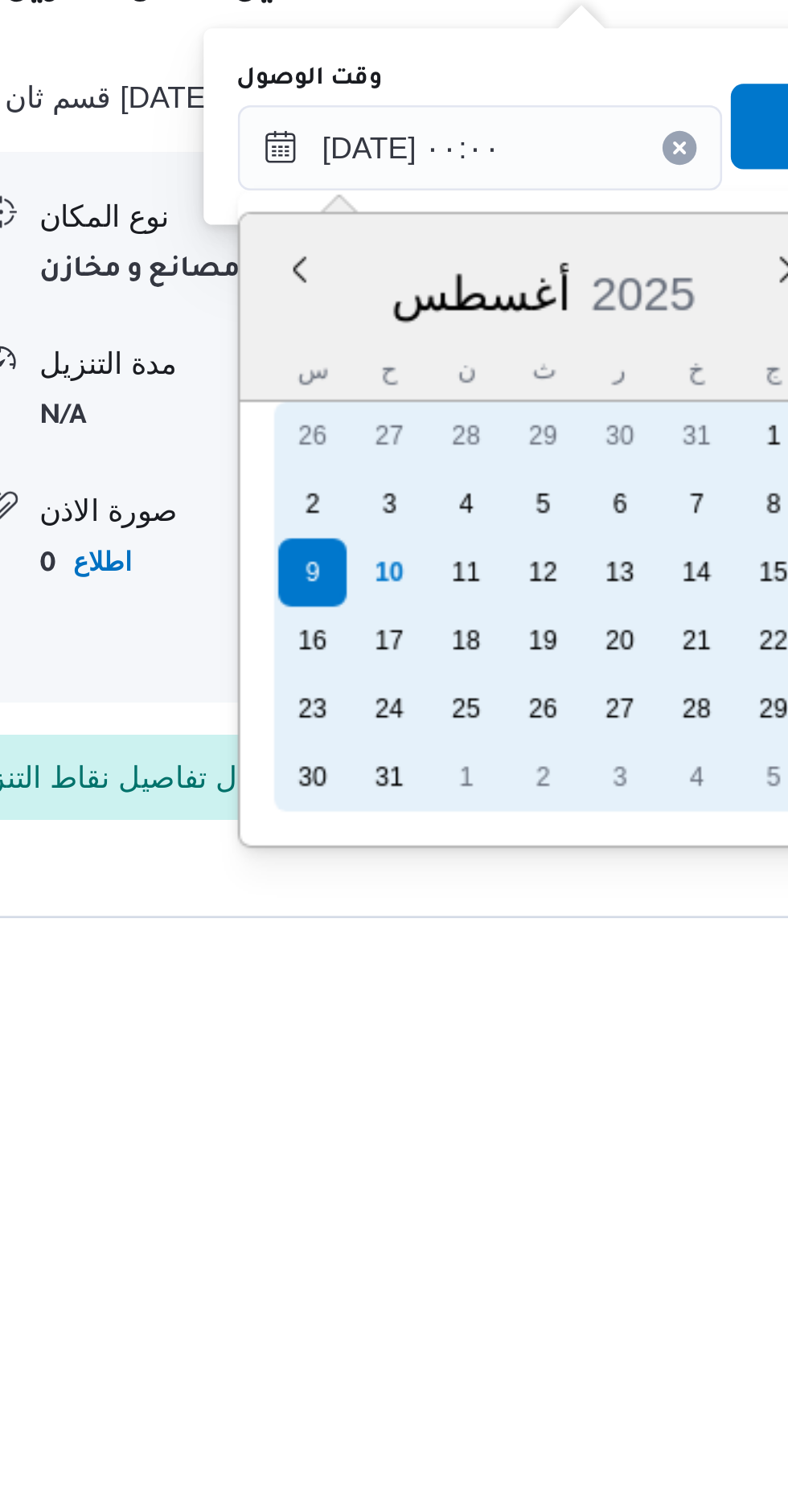
scroll to position [0, 0]
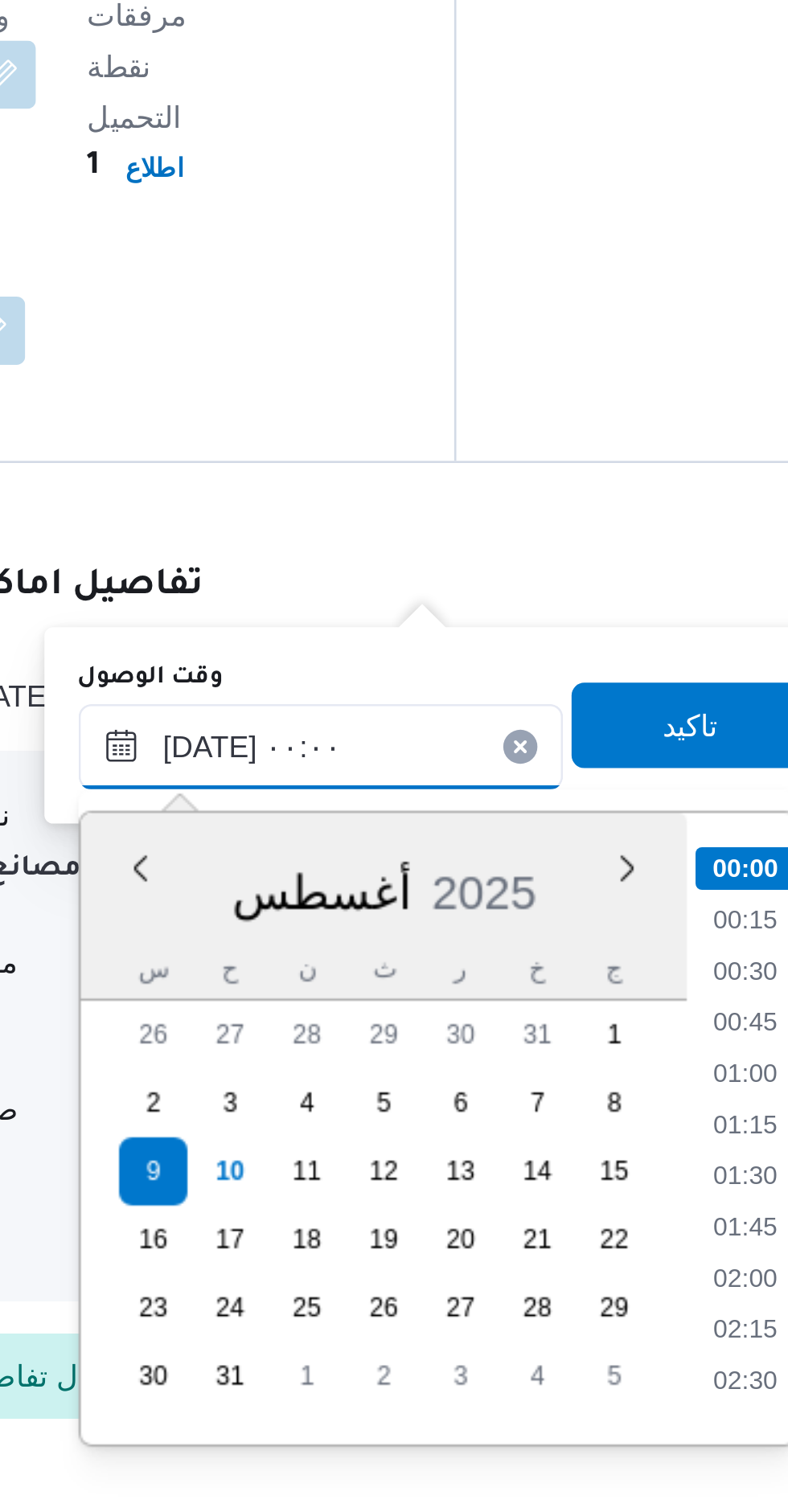
click at [400, 1195] on input "٠٩/٠٨/٢٠٢٥ ٠٠:٠٠" at bounding box center [452, 1189] width 183 height 32
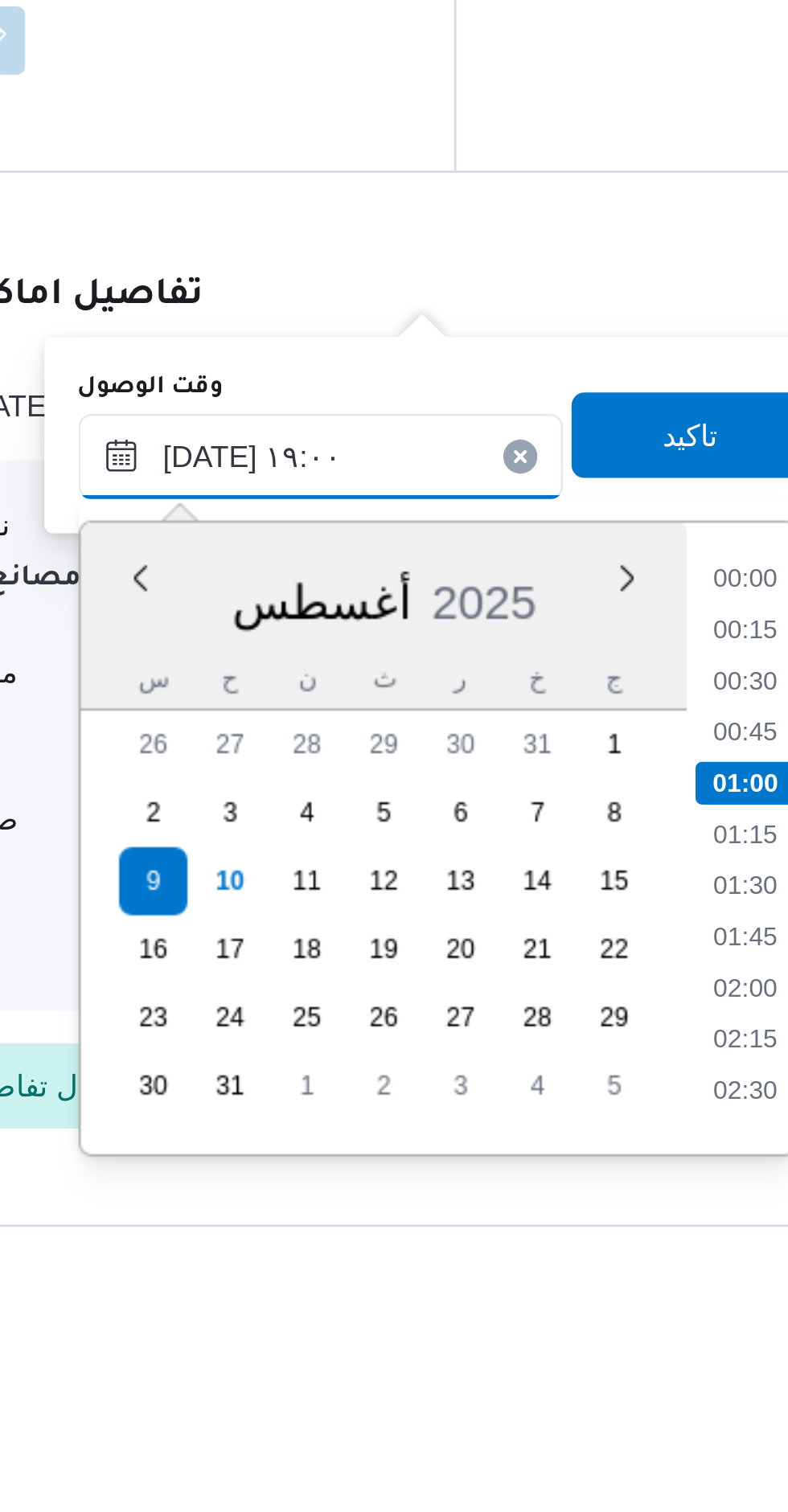
scroll to position [1270, 0]
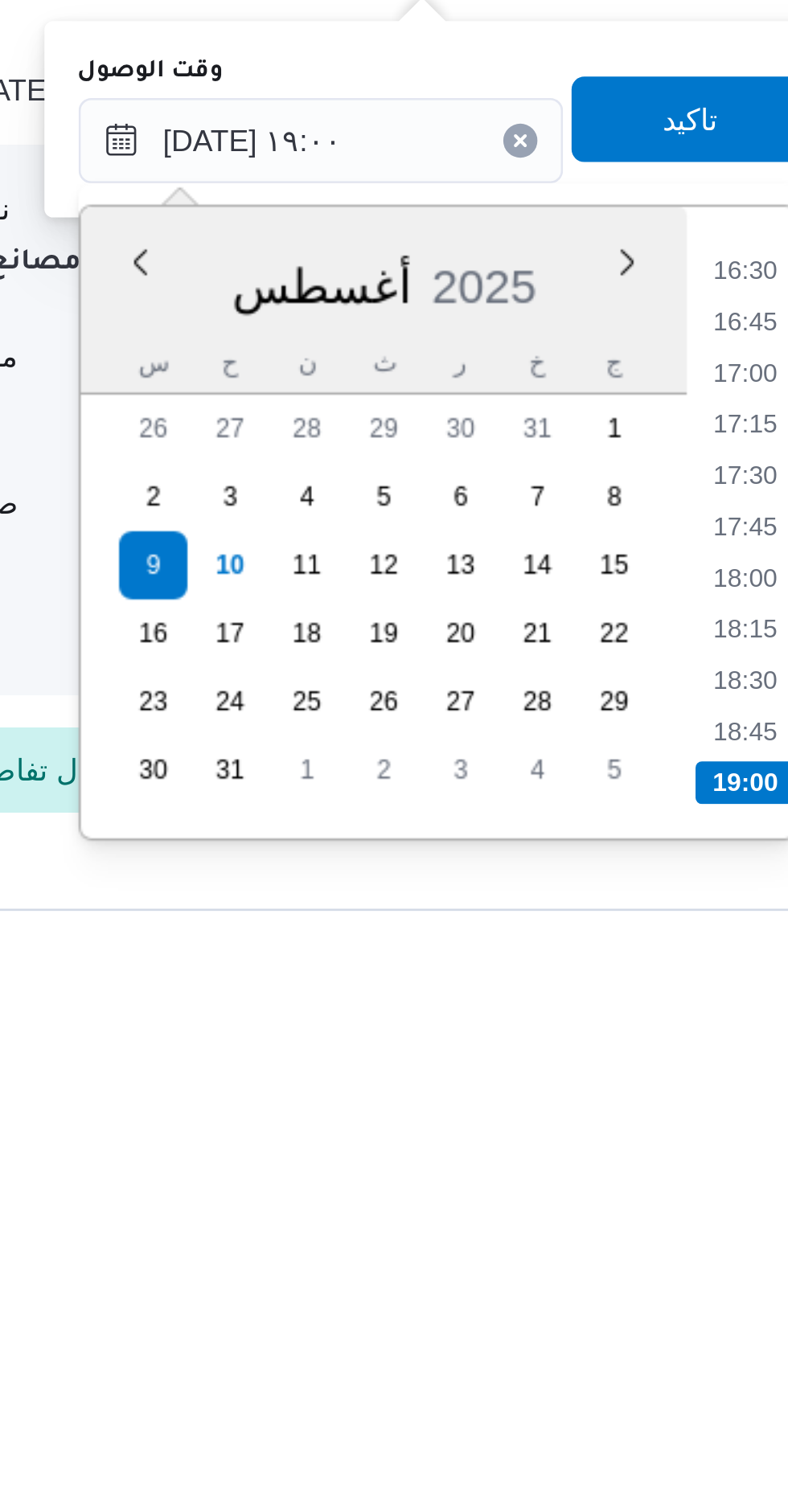
click at [605, 1394] on li "18:30" at bounding box center [612, 1393] width 37 height 16
type input "٠٩/٠٨/٢٠٢٥ ١٨:٣٠"
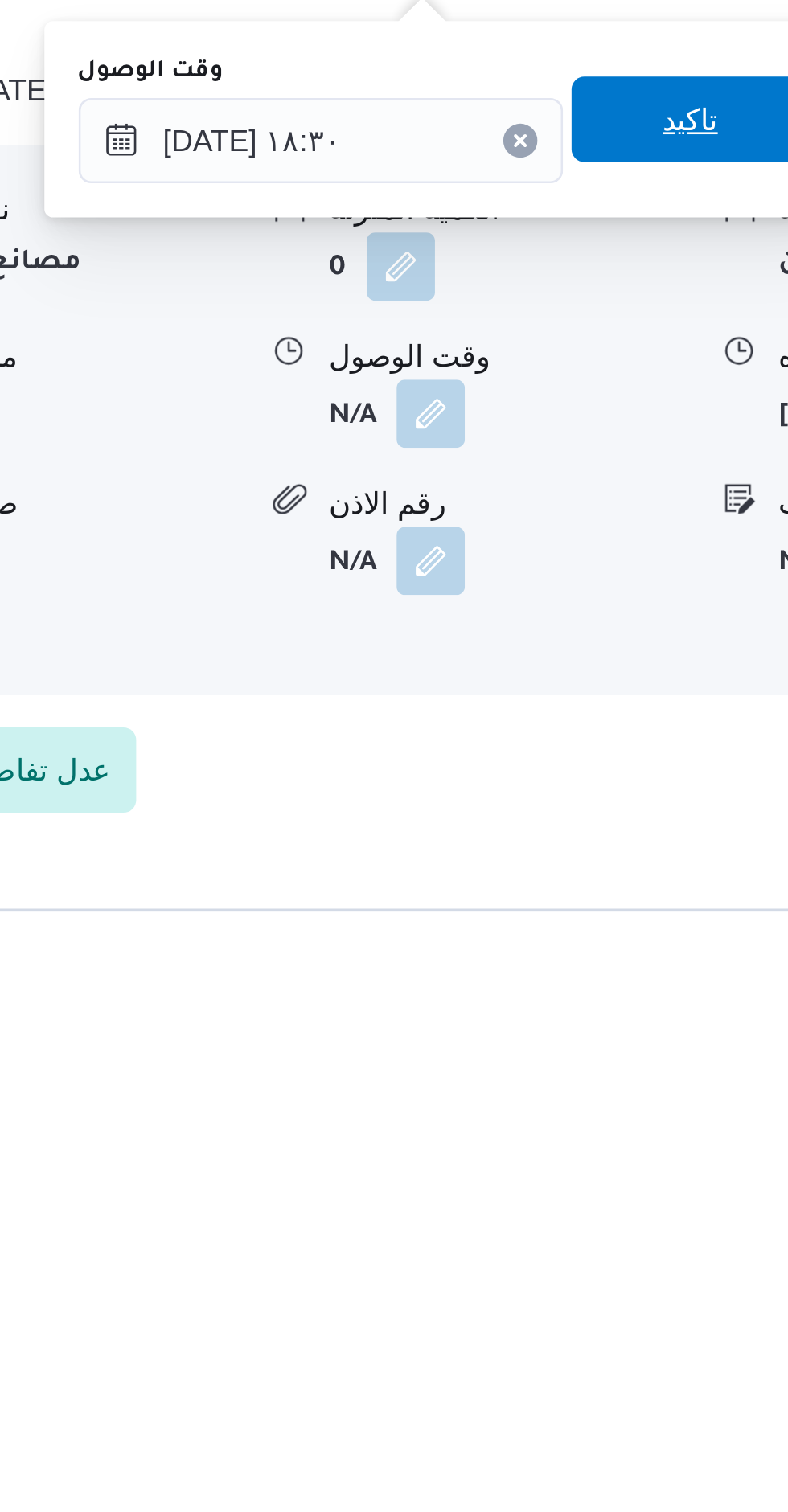
click at [590, 1183] on span "تاكيد" at bounding box center [592, 1181] width 90 height 32
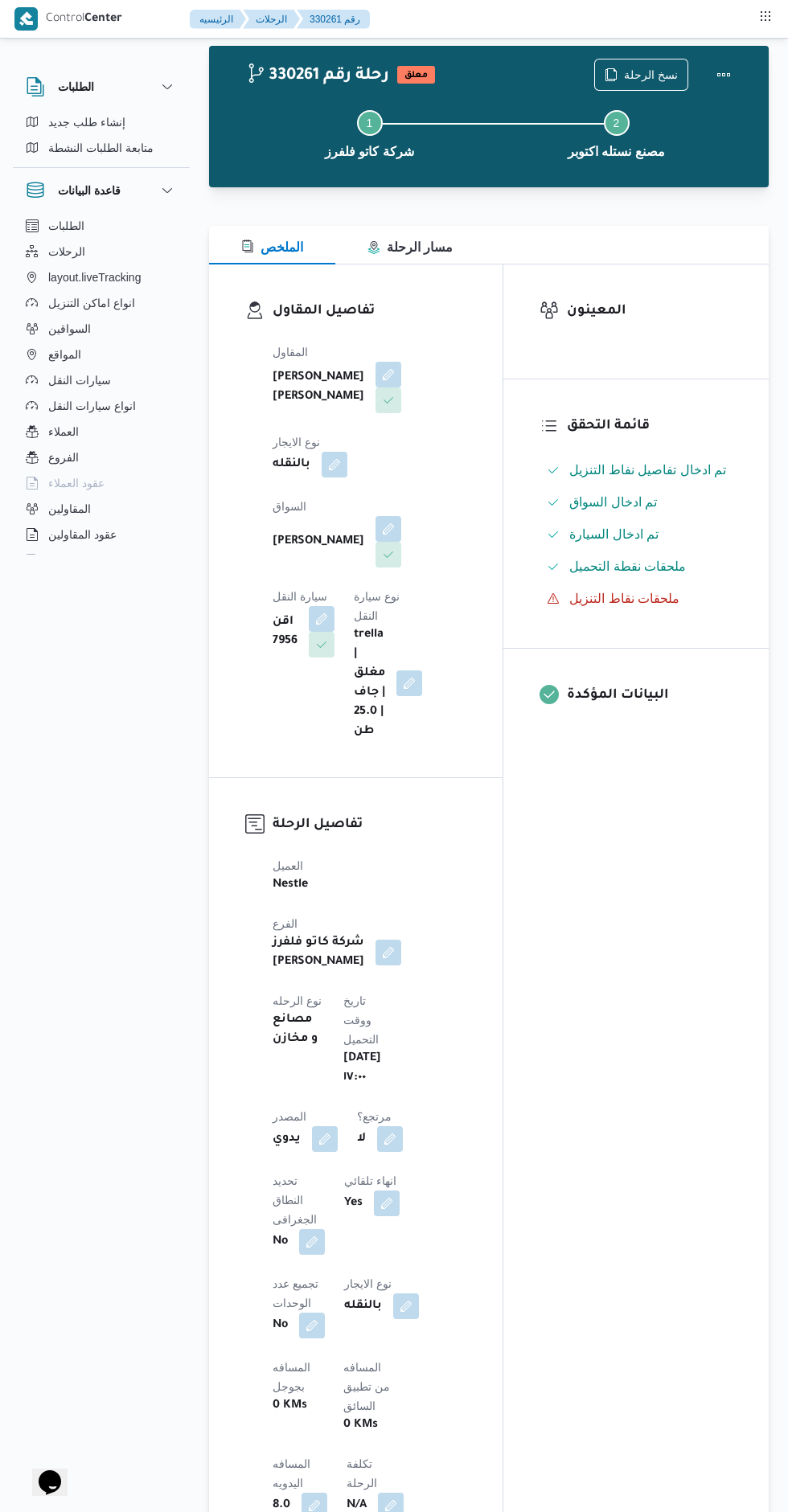
scroll to position [0, 0]
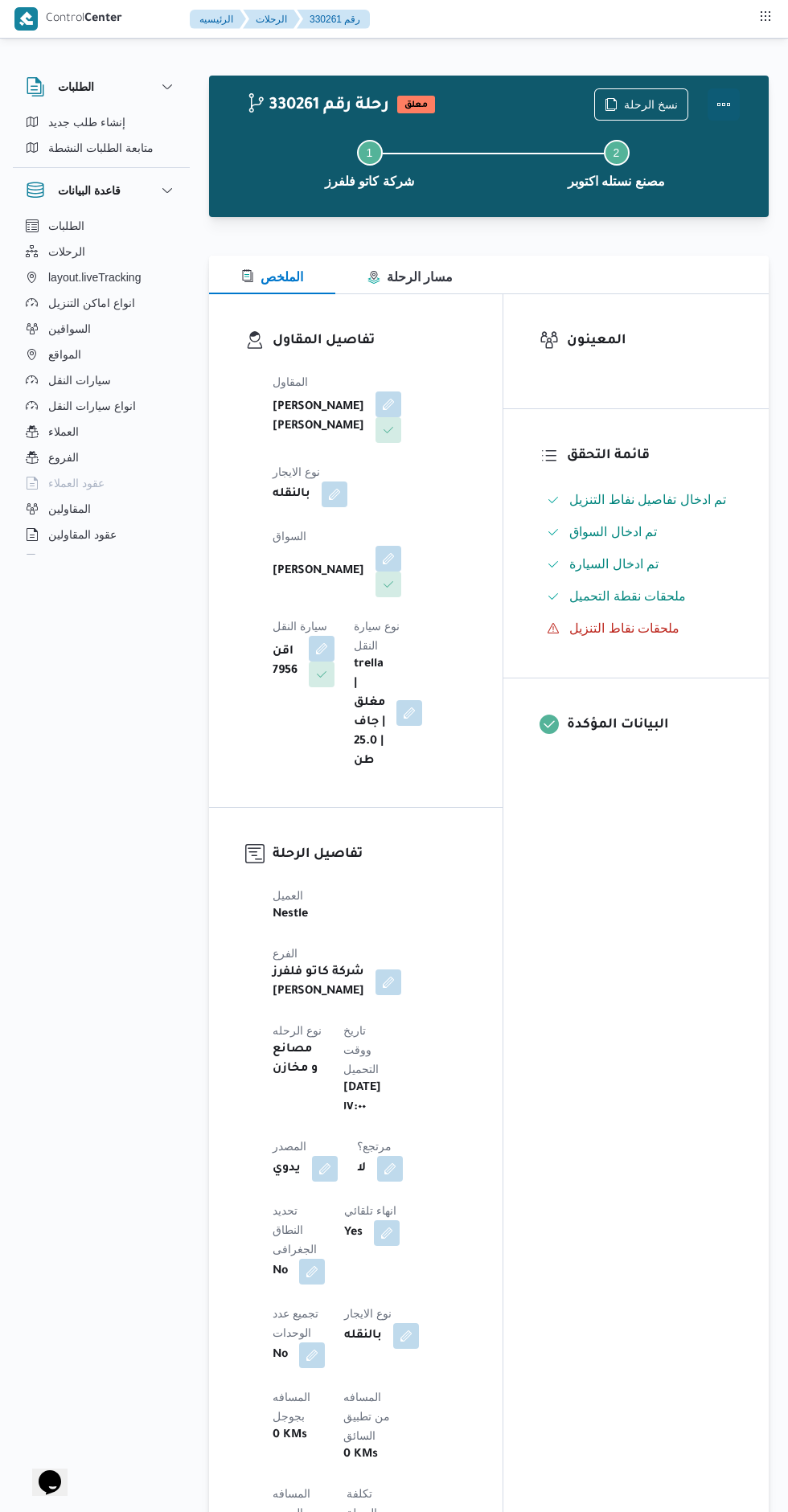
click at [732, 100] on button "Actions" at bounding box center [723, 104] width 32 height 32
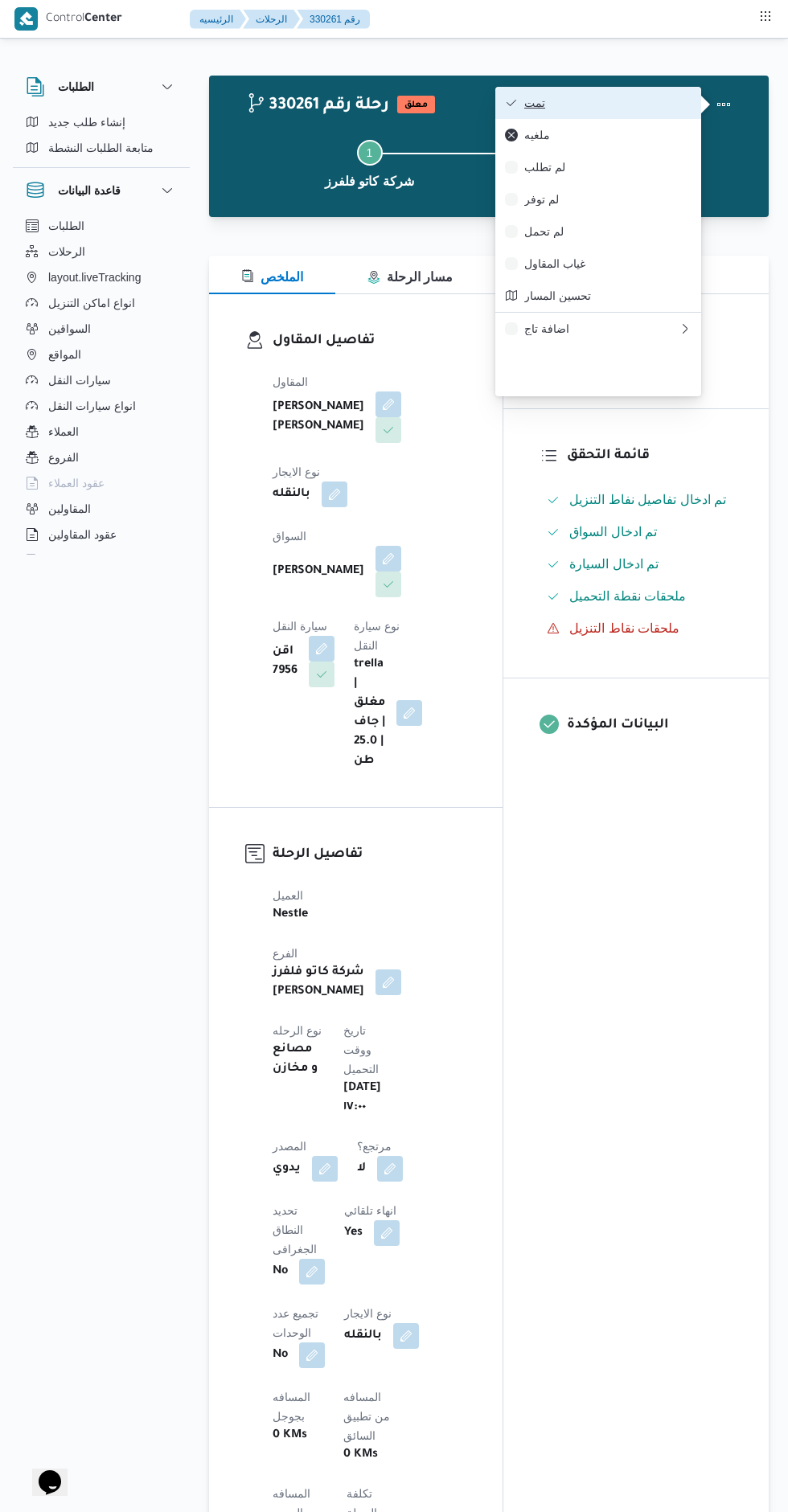
click at [638, 109] on span "تمت" at bounding box center [607, 103] width 167 height 13
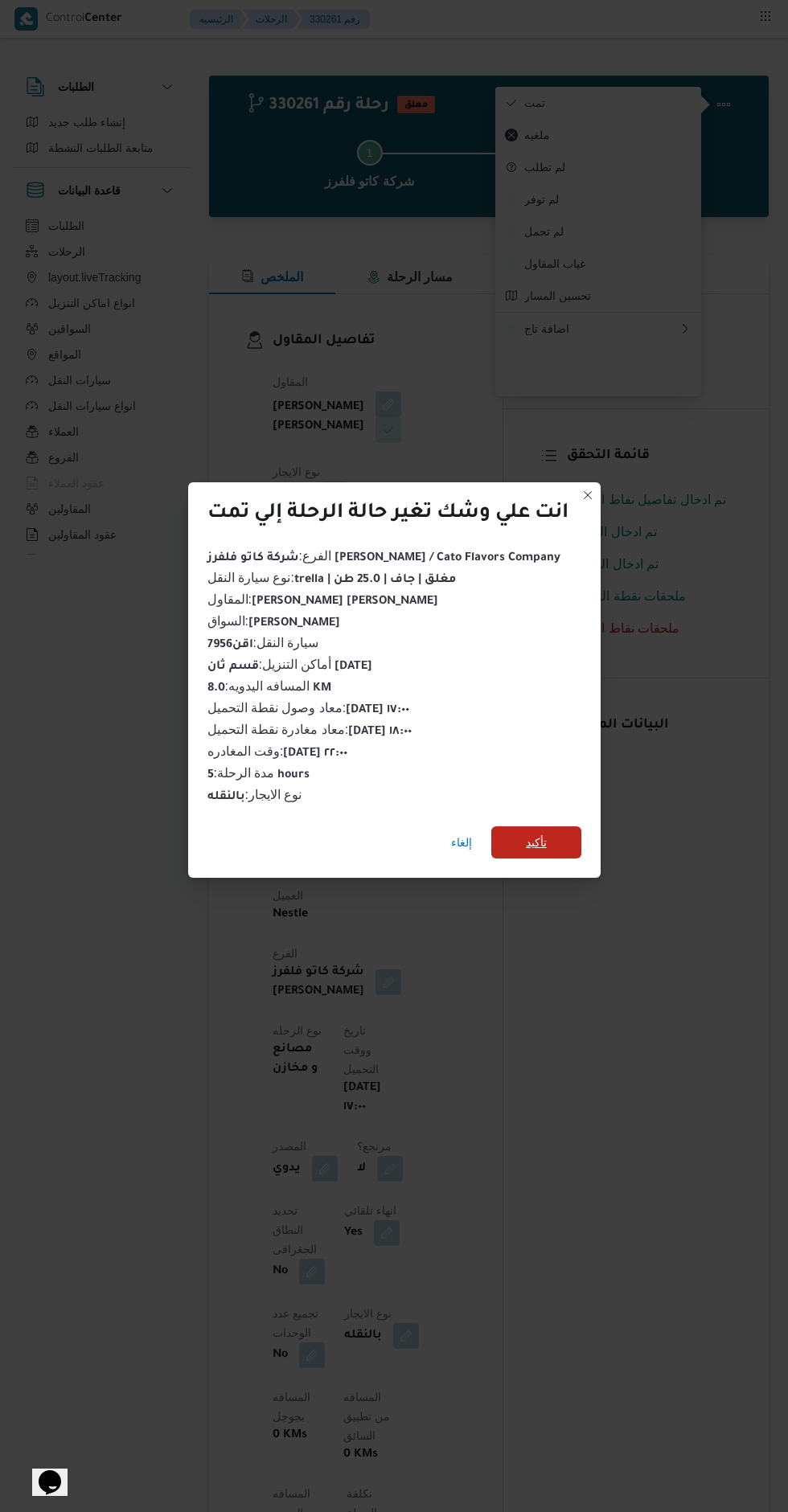
click at [564, 836] on span "تأكيد" at bounding box center [536, 842] width 90 height 32
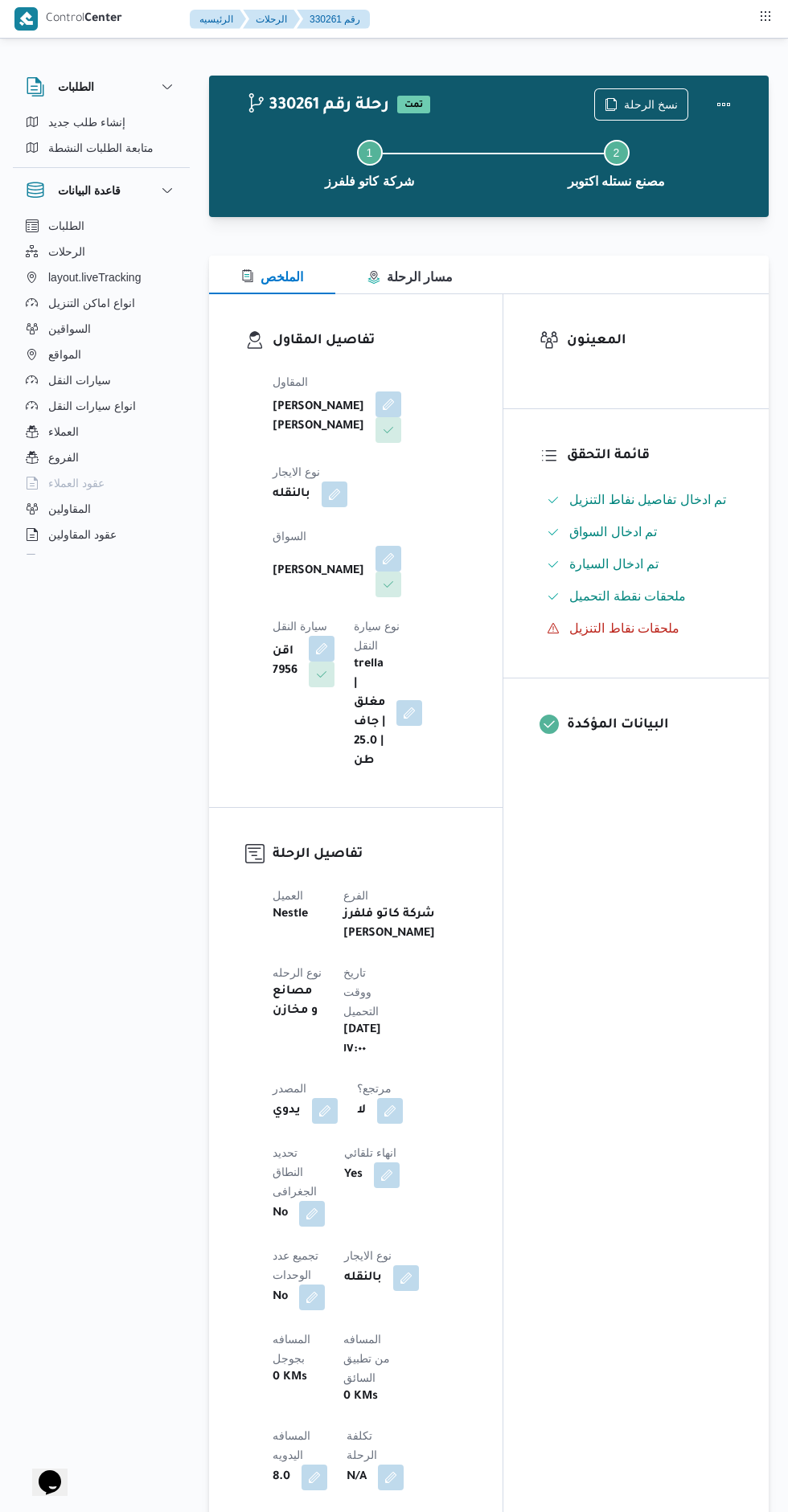
click at [658, 973] on div "المعينون قائمة التحقق تم ادخال تفاصيل نفاط التنزيل تم ادخال السواق تم ادخال الس…" at bounding box center [636, 1222] width 266 height 1855
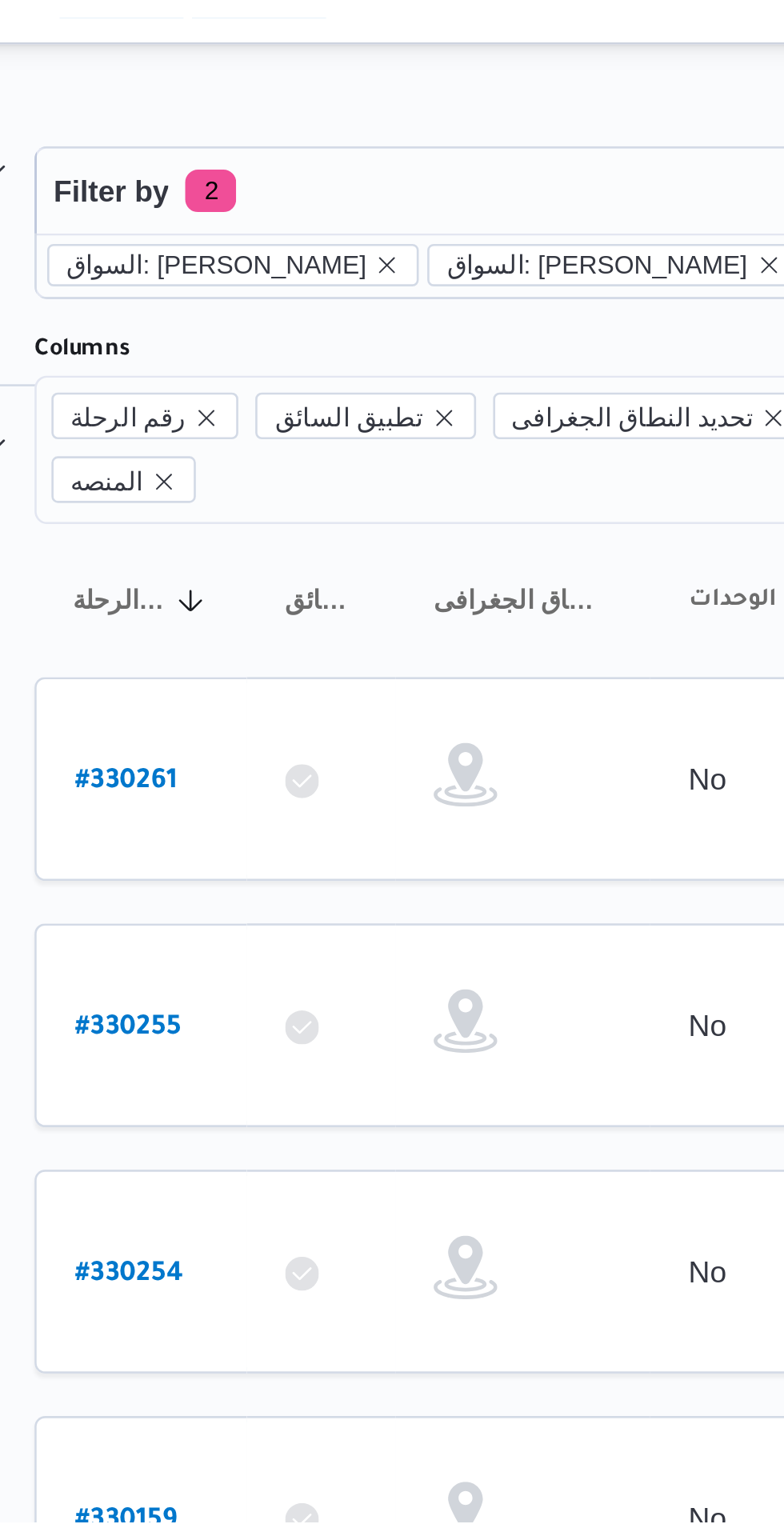
scroll to position [0, 25]
